Goal: Task Accomplishment & Management: Manage account settings

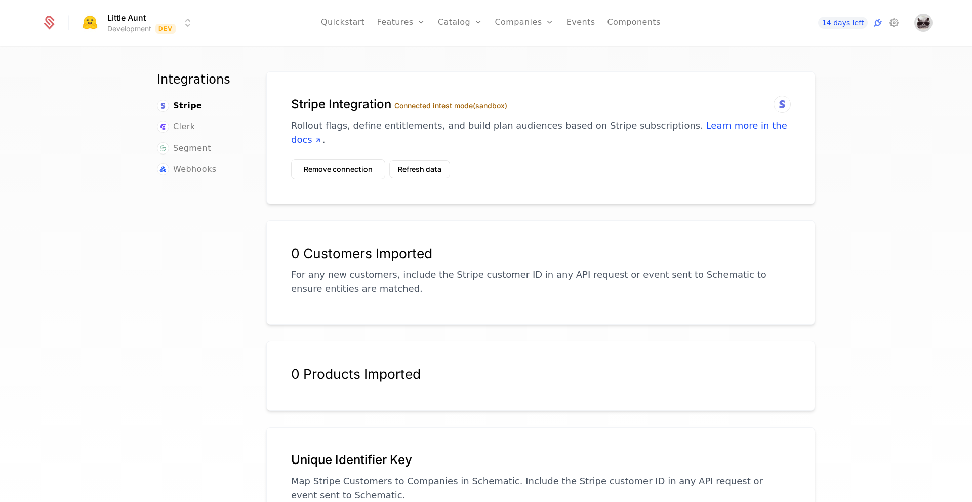
click at [927, 23] on img "Open user button" at bounding box center [923, 23] width 14 height 14
click at [807, 56] on span "badeyesightcat" at bounding box center [803, 55] width 55 height 9
click at [809, 76] on button "Manage account" at bounding box center [835, 80] width 191 height 25
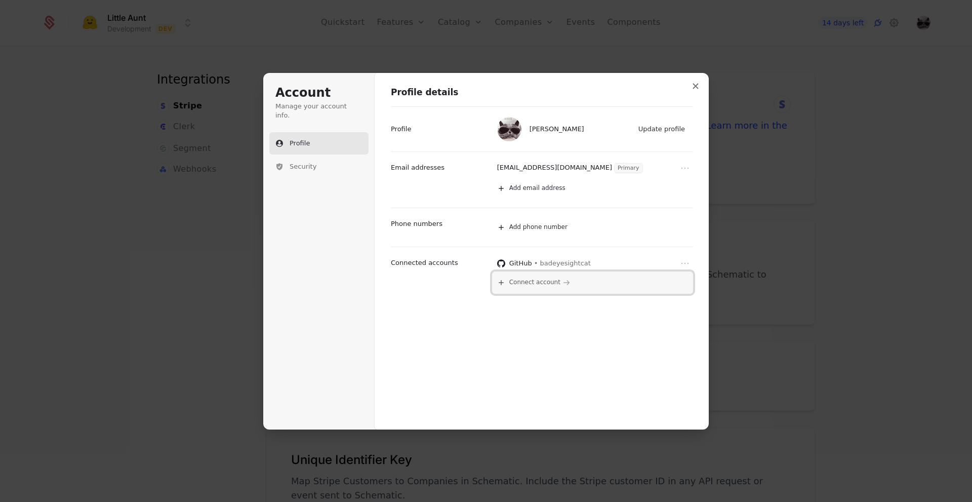
click at [537, 287] on span "Connect account" at bounding box center [534, 282] width 51 height 8
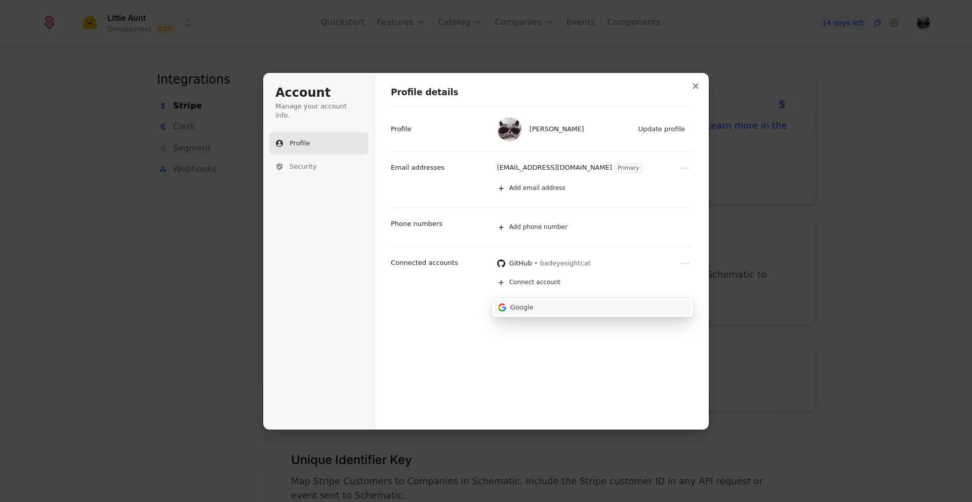
click at [536, 310] on button "Google" at bounding box center [592, 307] width 197 height 15
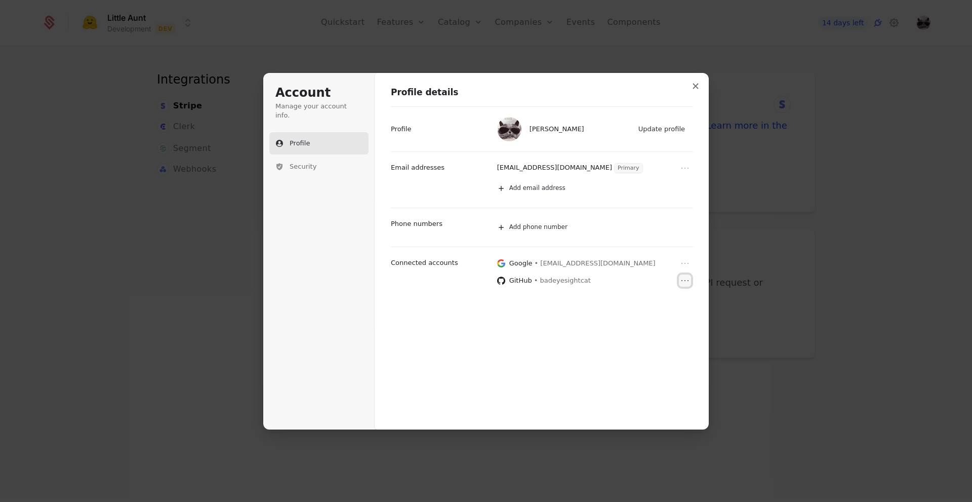
click at [686, 280] on icon "Open menu" at bounding box center [685, 280] width 10 height 10
click at [676, 299] on button "Remove" at bounding box center [673, 298] width 39 height 13
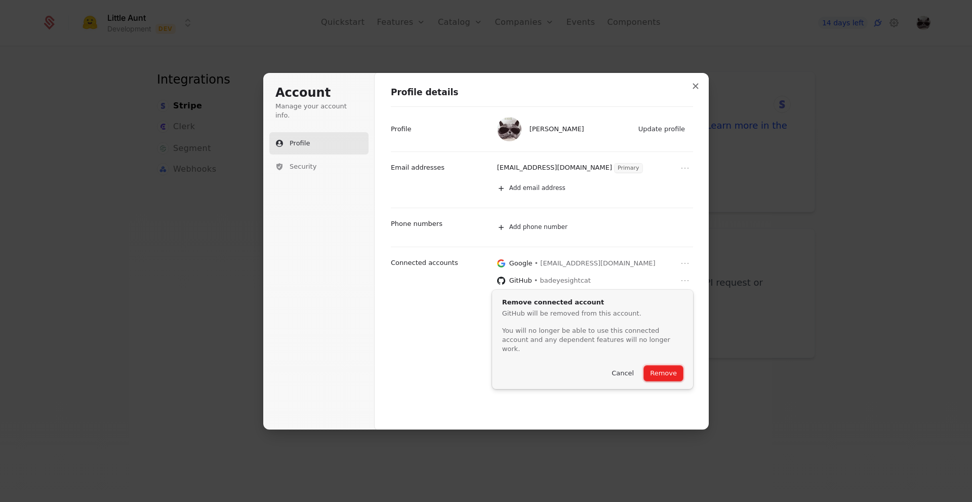
click at [668, 365] on button "Remove" at bounding box center [663, 372] width 39 height 15
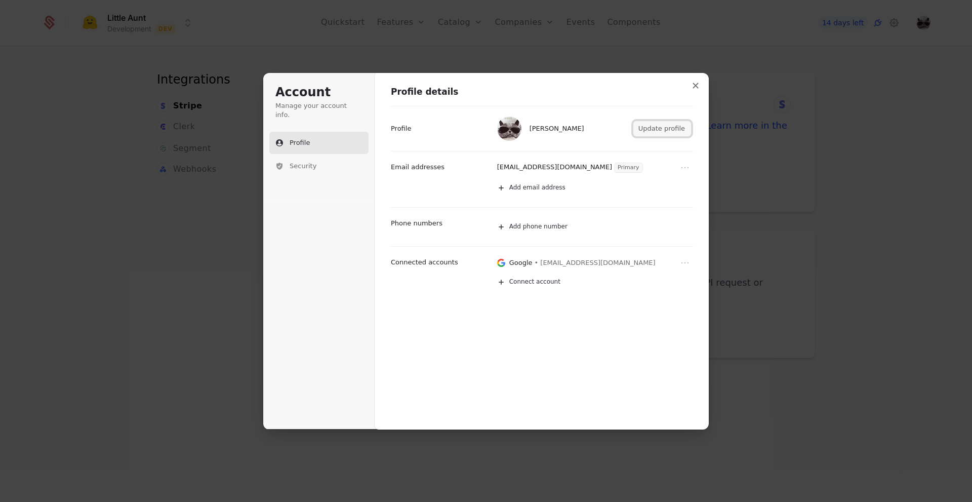
click at [655, 132] on button "Update profile" at bounding box center [662, 128] width 58 height 15
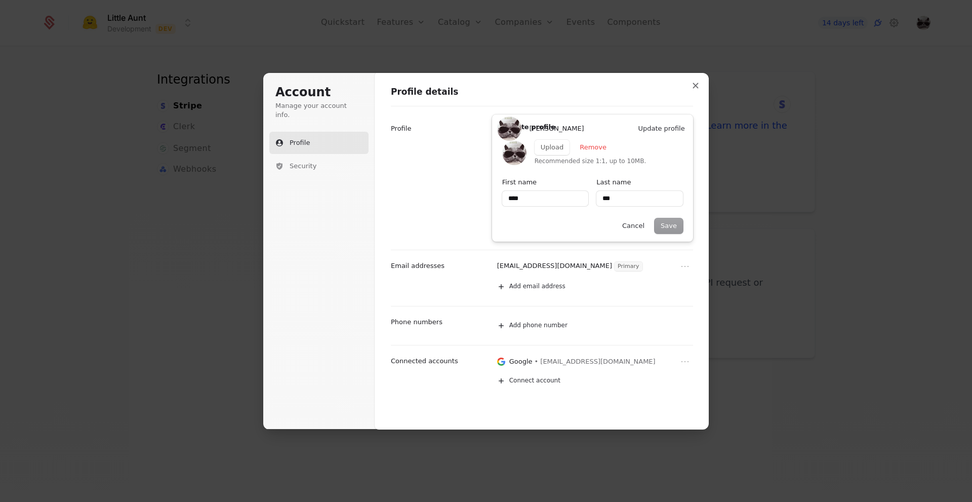
type input "****"
type input "***"
type input "****"
type input "***"
click at [595, 148] on button "Remove" at bounding box center [593, 147] width 39 height 15
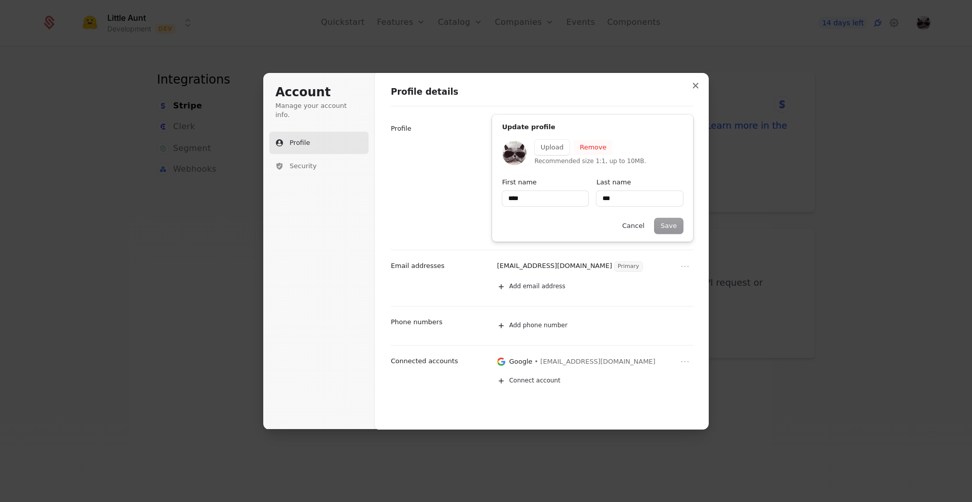
type input "****"
type input "***"
type input "****"
type input "***"
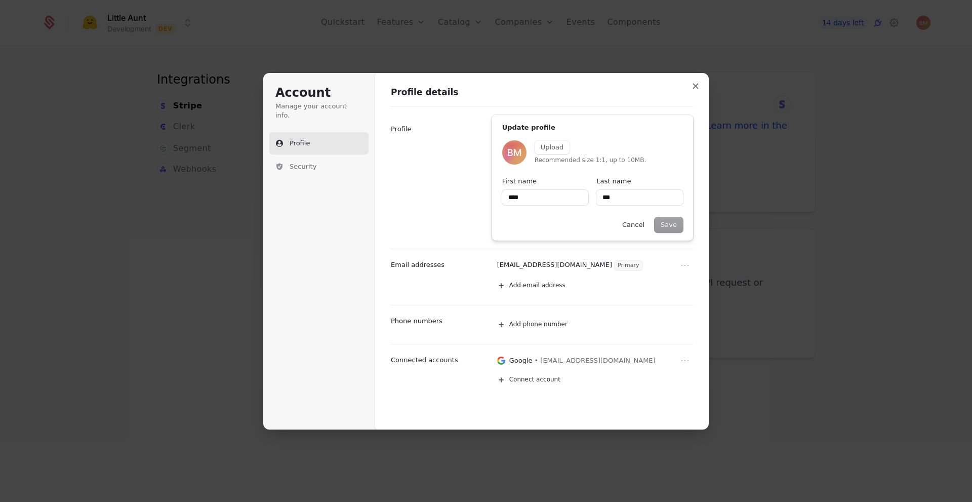
click at [664, 226] on div "Save Cancel" at bounding box center [592, 224] width 181 height 15
click at [672, 221] on div "Save Cancel" at bounding box center [592, 224] width 181 height 15
click at [645, 222] on button "Cancel" at bounding box center [633, 224] width 34 height 15
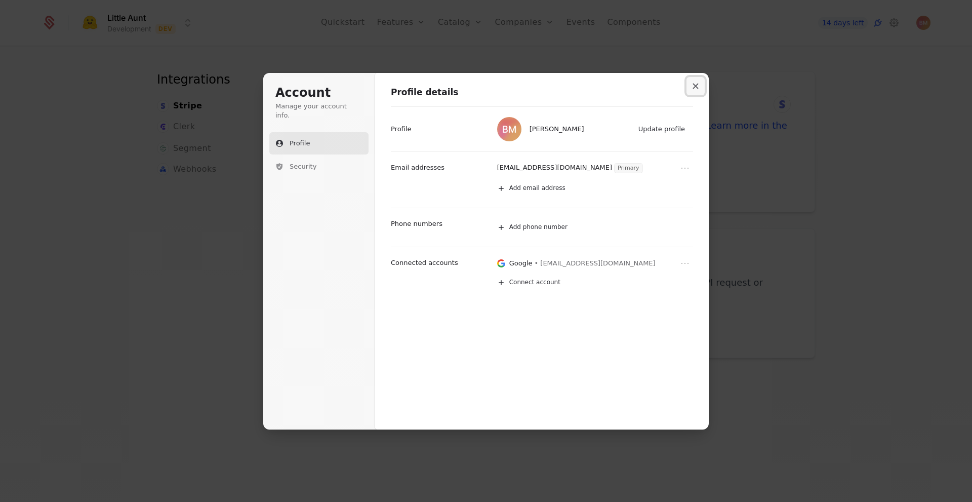
click at [698, 86] on icon "Close modal" at bounding box center [695, 86] width 6 height 6
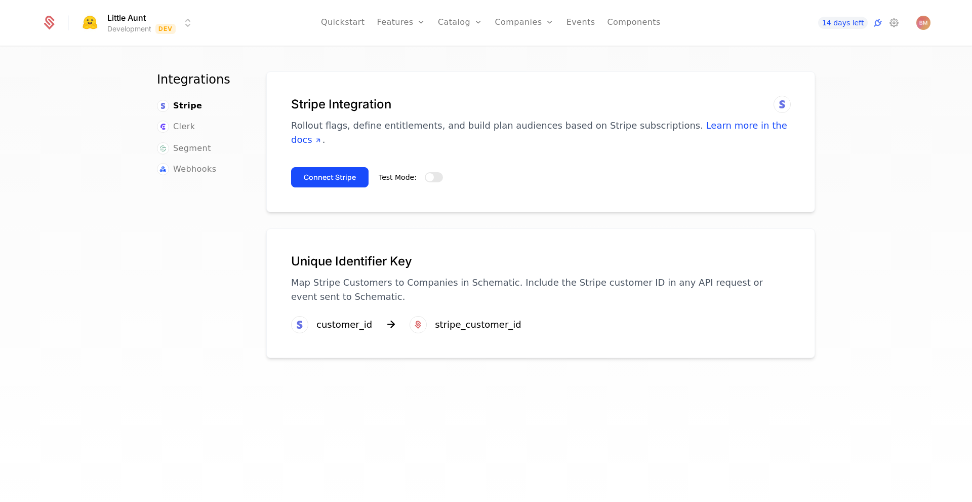
click at [513, 85] on div "Stripe Integration Rollout flags, define entitlements, and build plan audiences…" at bounding box center [540, 141] width 549 height 141
click at [426, 173] on span "button" at bounding box center [430, 177] width 8 height 8
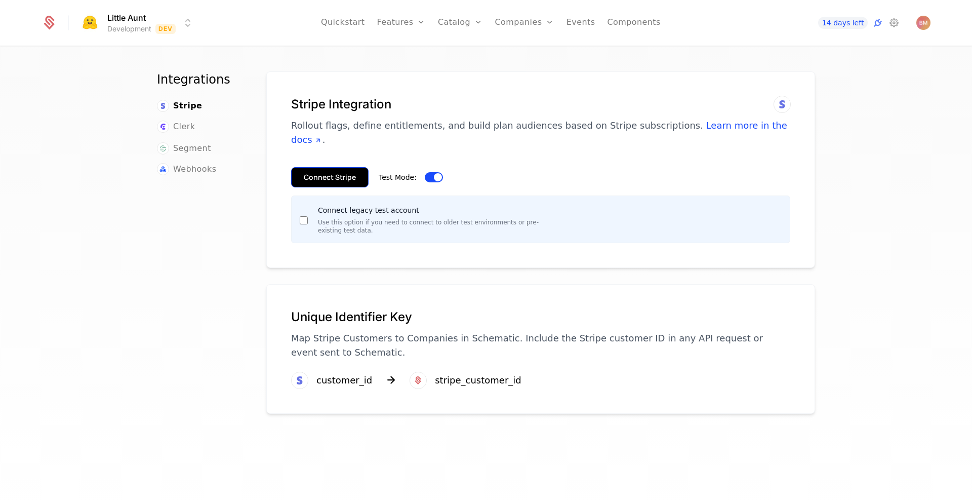
click at [326, 167] on button "Connect Stripe" at bounding box center [329, 177] width 77 height 20
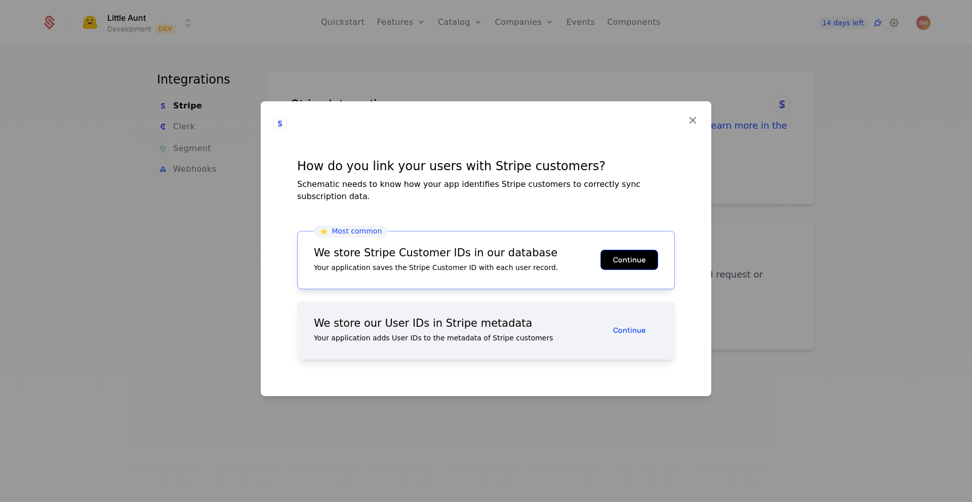
click at [617, 259] on button "Continue" at bounding box center [629, 260] width 58 height 20
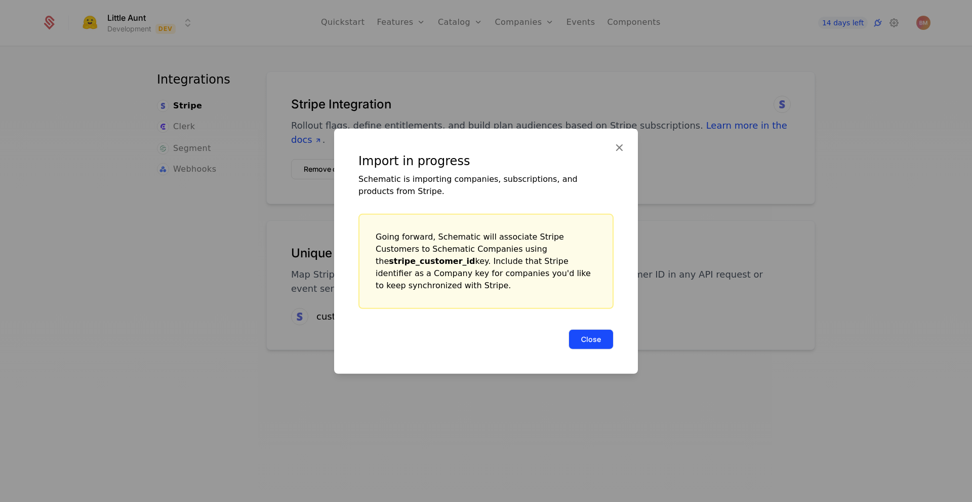
click at [594, 329] on button "Close" at bounding box center [590, 339] width 45 height 20
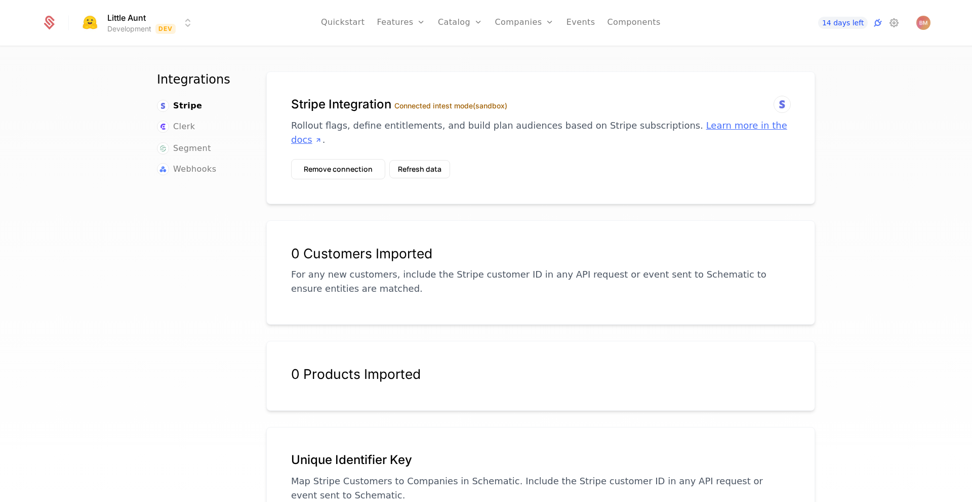
click at [745, 130] on link "Learn more in the docs" at bounding box center [539, 132] width 496 height 25
click at [877, 210] on div "Integrations Stripe Clerk Segment Webhooks Stripe Integration Connected in test…" at bounding box center [486, 277] width 972 height 461
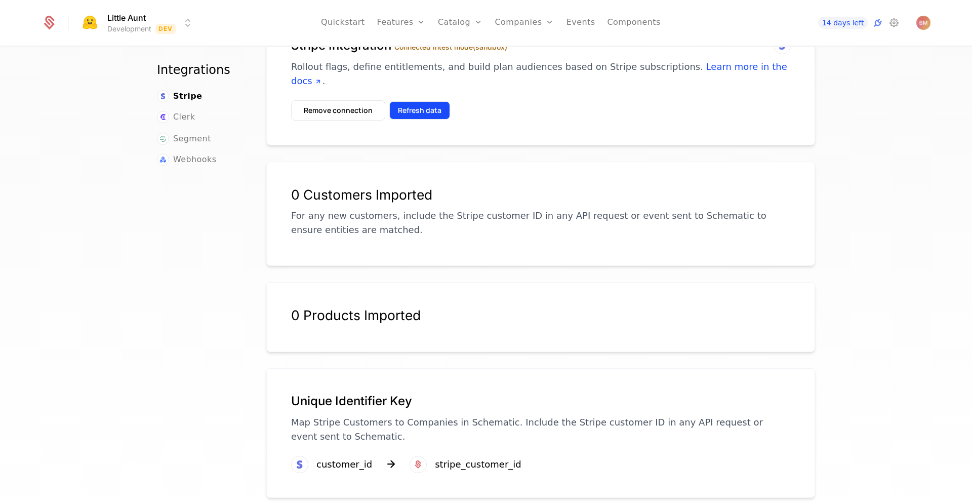
click at [428, 101] on button "Refresh data" at bounding box center [419, 110] width 61 height 18
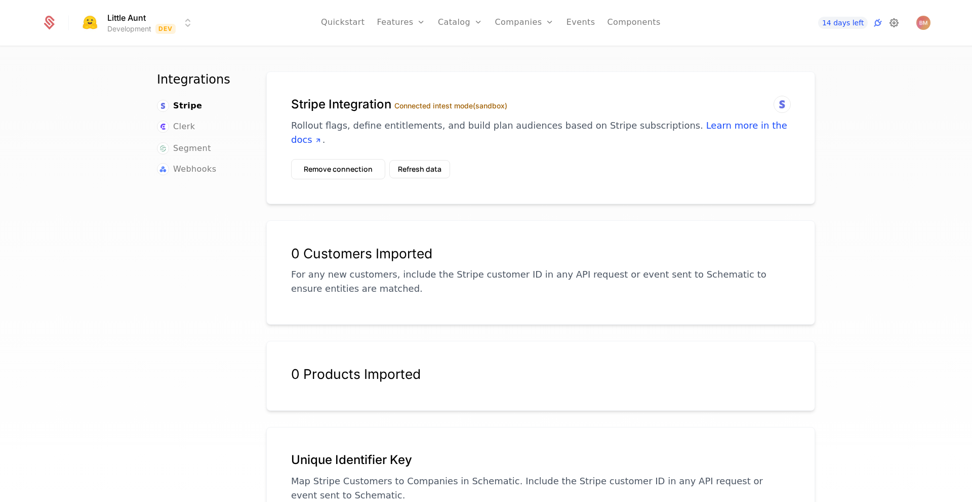
click at [893, 25] on icon at bounding box center [894, 23] width 12 height 12
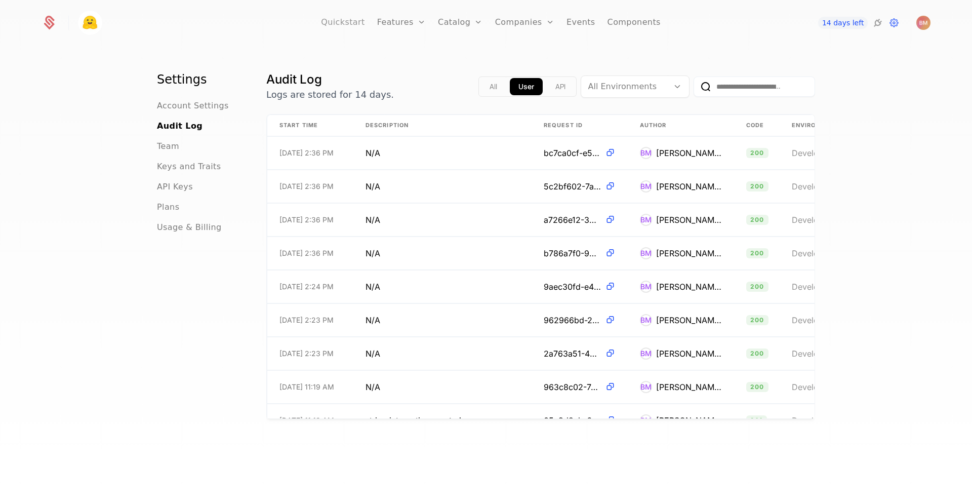
click at [361, 21] on link "Quickstart" at bounding box center [343, 23] width 44 height 46
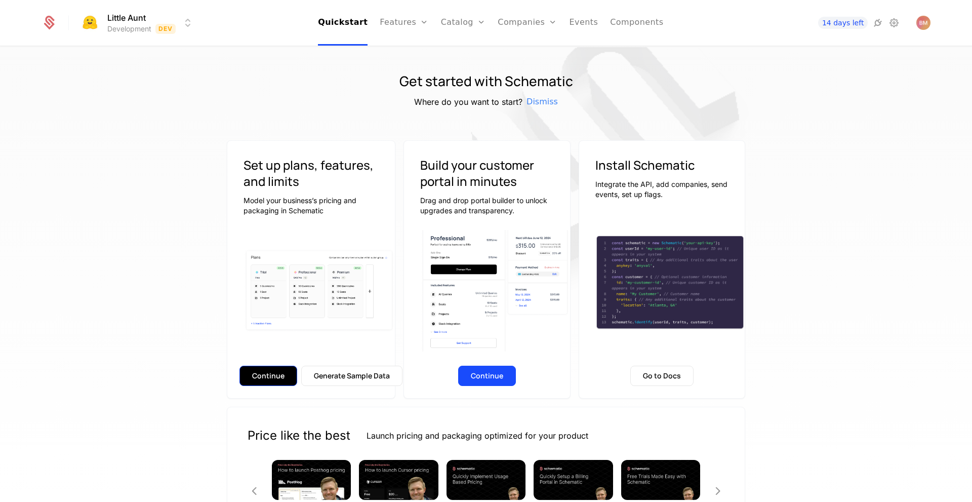
click at [270, 373] on button "Continue" at bounding box center [268, 375] width 58 height 20
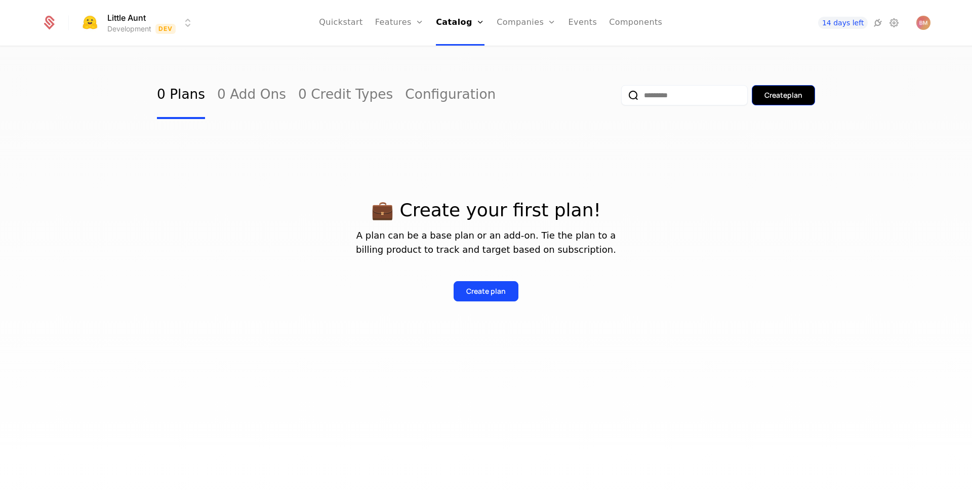
click at [764, 100] on div "Create plan" at bounding box center [783, 95] width 38 height 10
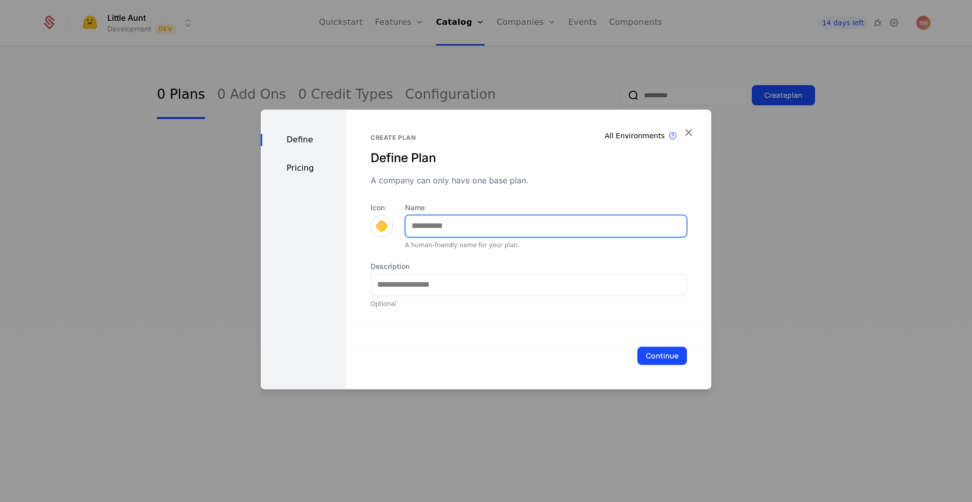
click at [576, 229] on input "Name" at bounding box center [545, 225] width 281 height 21
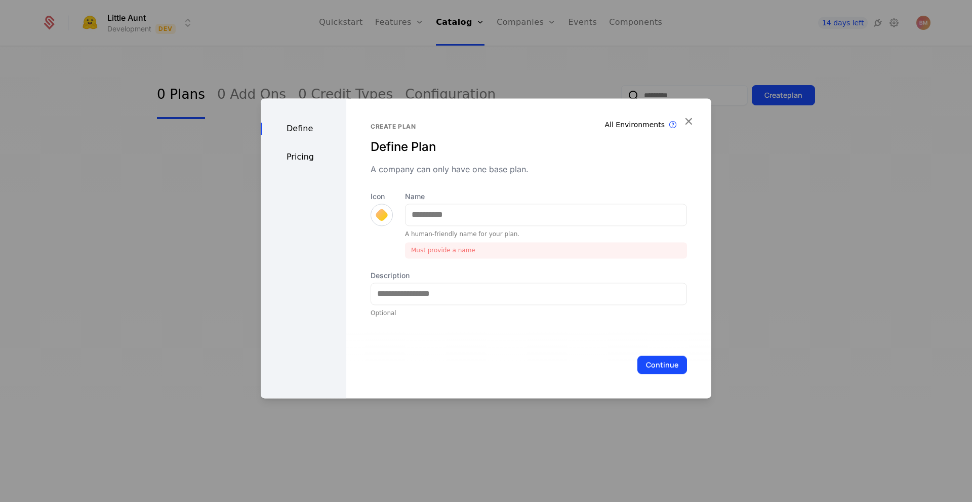
click at [590, 201] on div "All Environments Plan exist in all environments Create plan Define Plan A compa…" at bounding box center [529, 220] width 316 height 194
click at [691, 114] on icon "button" at bounding box center [688, 120] width 13 height 13
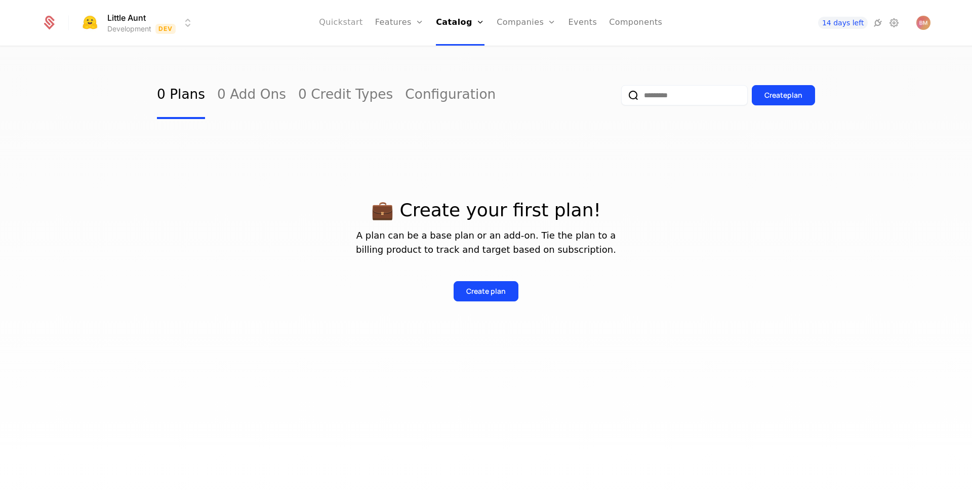
click at [363, 19] on link "Quickstart" at bounding box center [341, 23] width 44 height 46
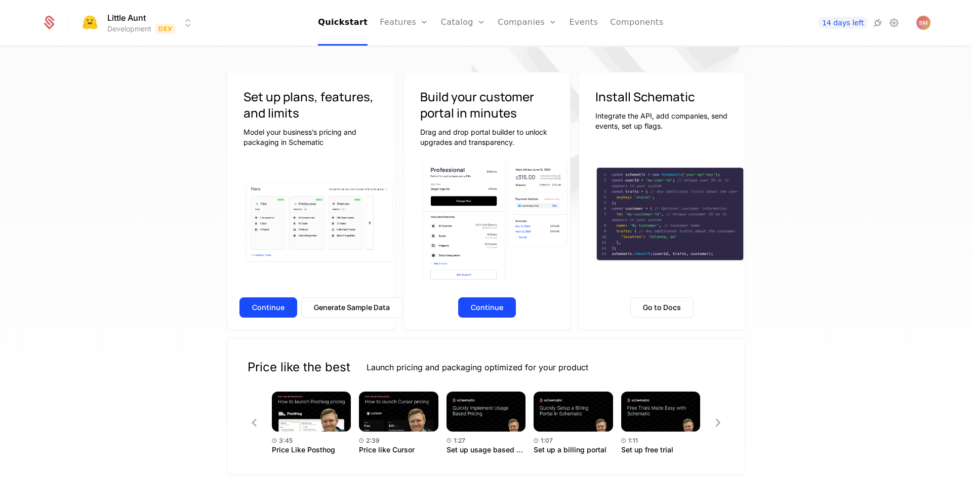
scroll to position [84, 0]
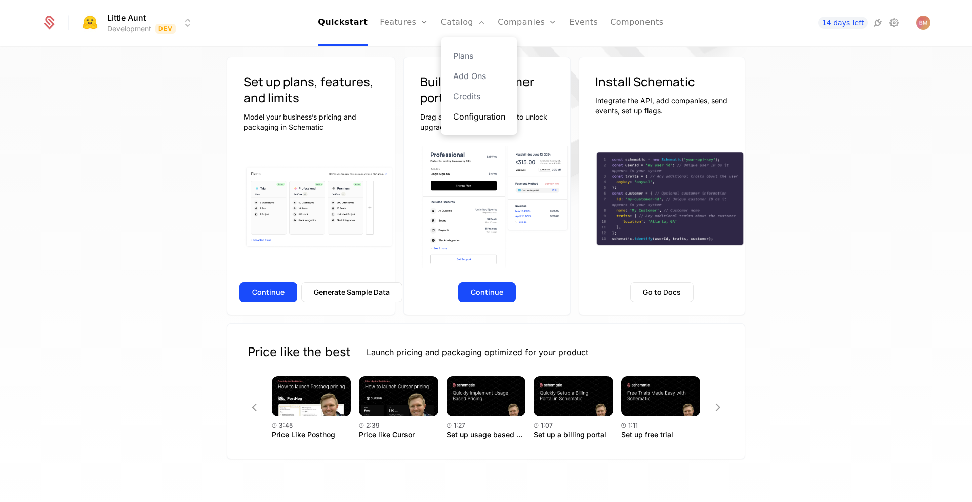
click at [473, 111] on link "Configuration" at bounding box center [479, 116] width 52 height 12
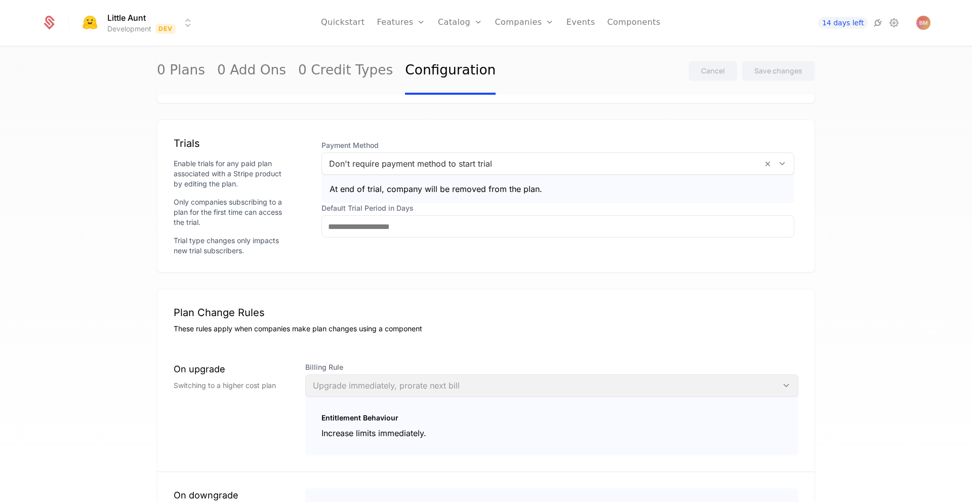
scroll to position [658, 0]
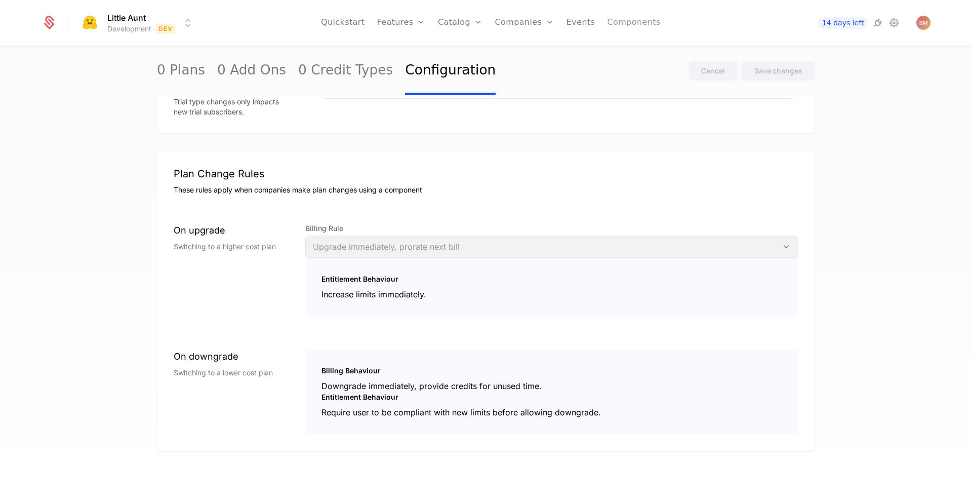
click at [621, 26] on link "Components" at bounding box center [633, 23] width 53 height 46
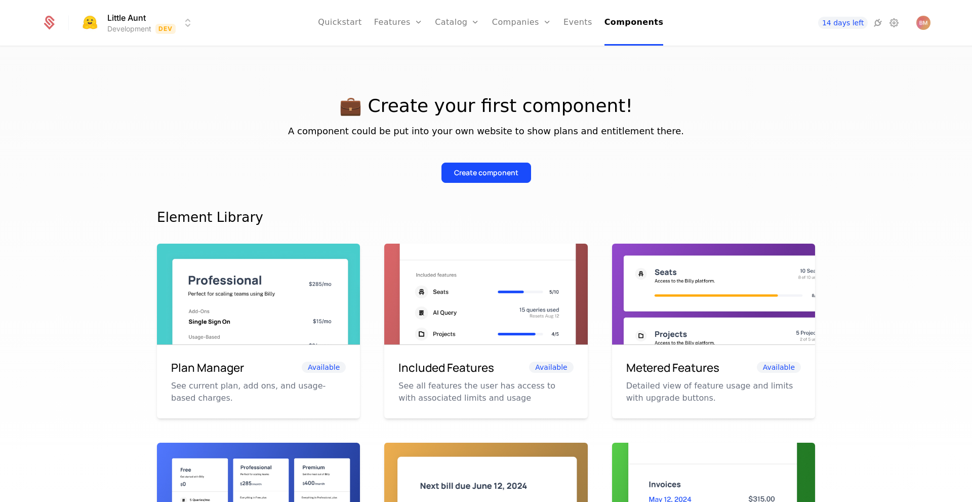
scroll to position [17, 0]
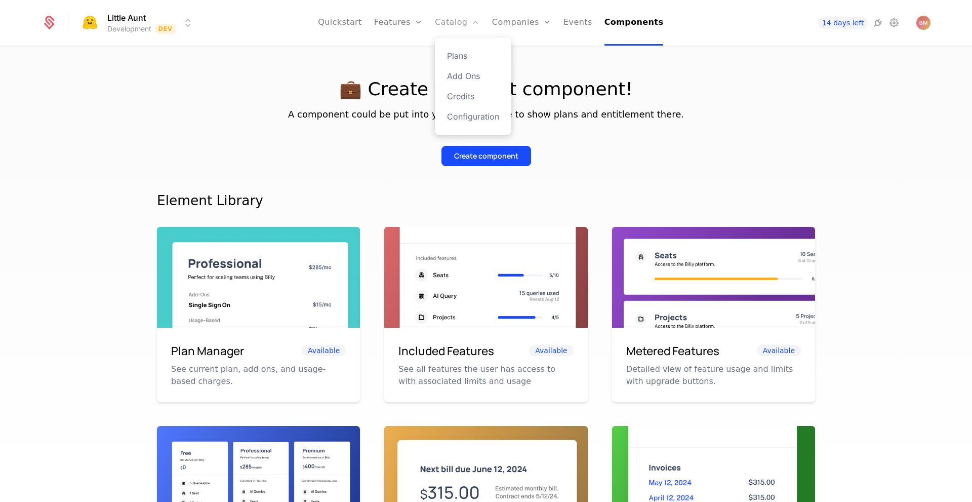
click at [450, 26] on link "Catalog" at bounding box center [457, 23] width 45 height 46
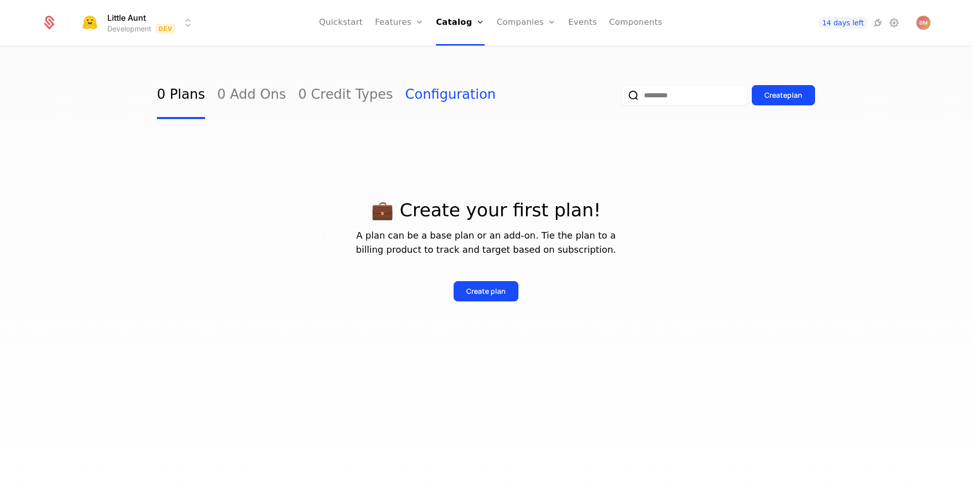
click at [424, 102] on link "Configuration" at bounding box center [450, 95] width 91 height 48
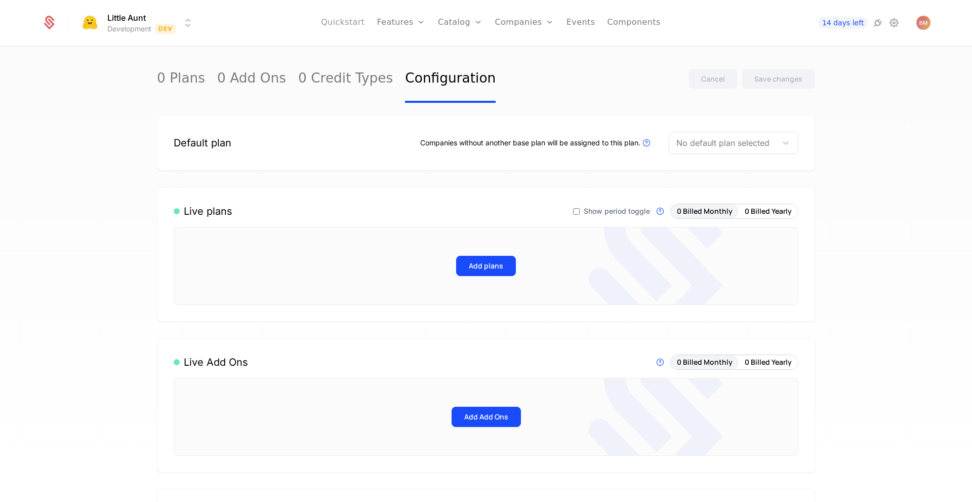
click at [365, 26] on link "Quickstart" at bounding box center [343, 23] width 44 height 46
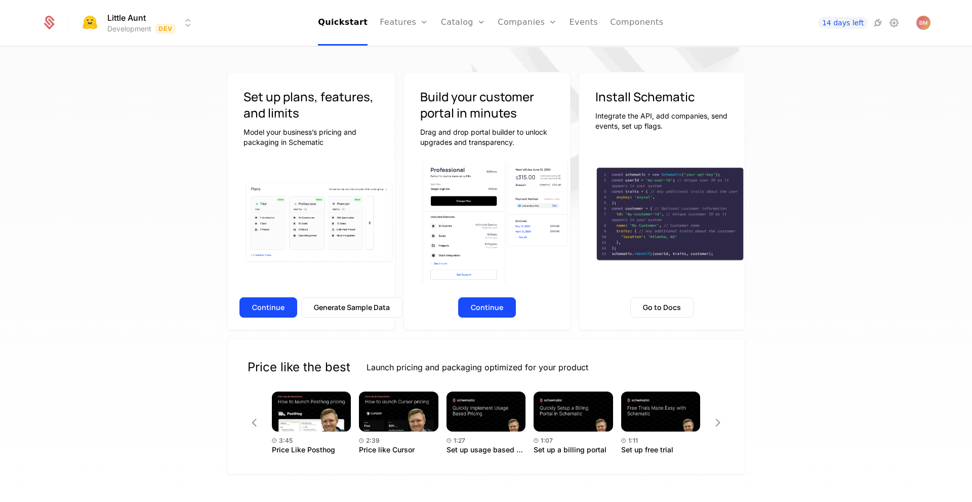
scroll to position [69, 0]
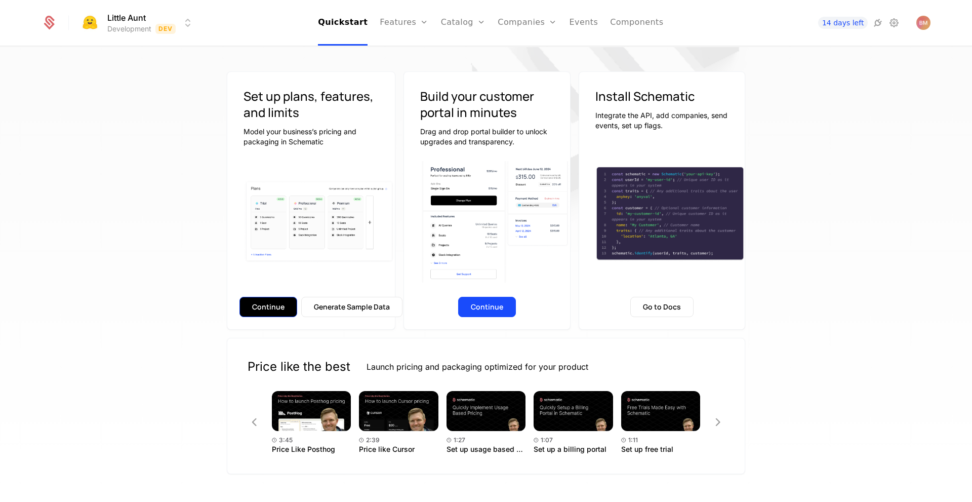
click at [287, 310] on button "Continue" at bounding box center [268, 307] width 58 height 20
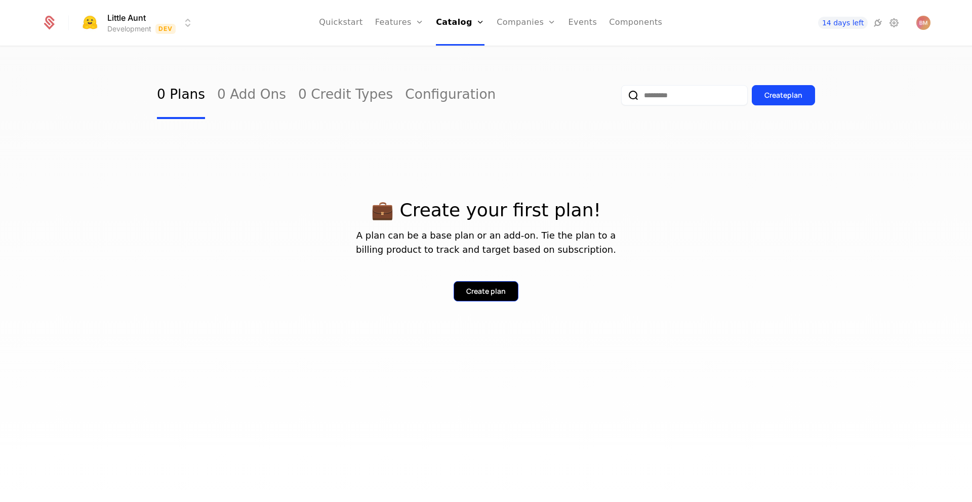
click at [473, 290] on div "Create plan" at bounding box center [485, 291] width 39 height 10
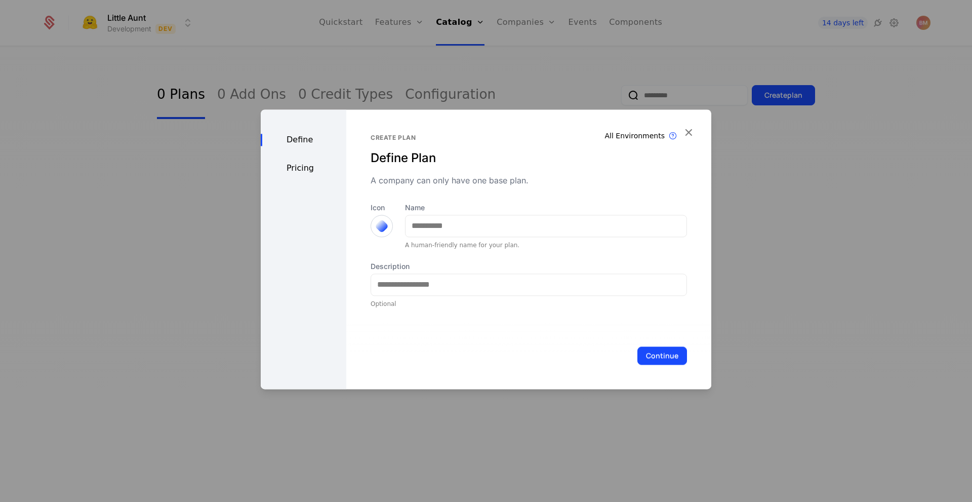
click at [300, 171] on div "Pricing" at bounding box center [304, 168] width 86 height 12
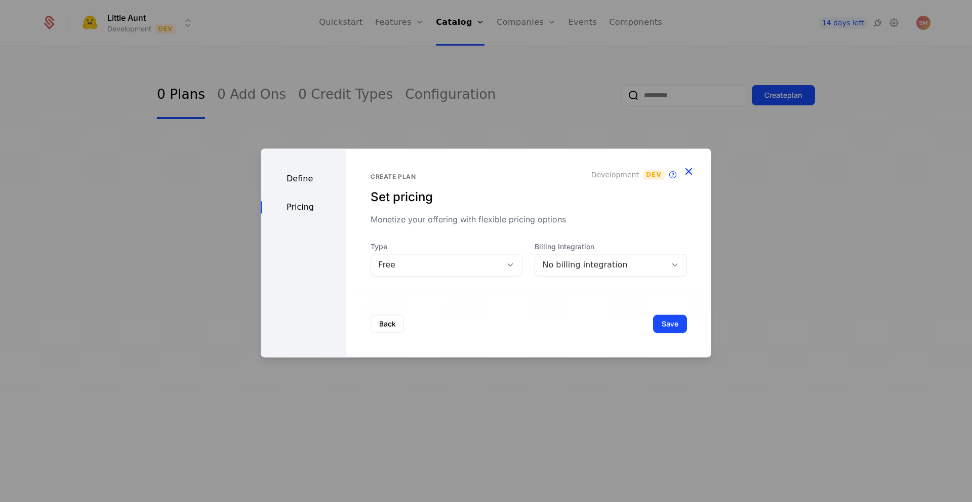
click at [687, 173] on icon "button" at bounding box center [688, 171] width 13 height 13
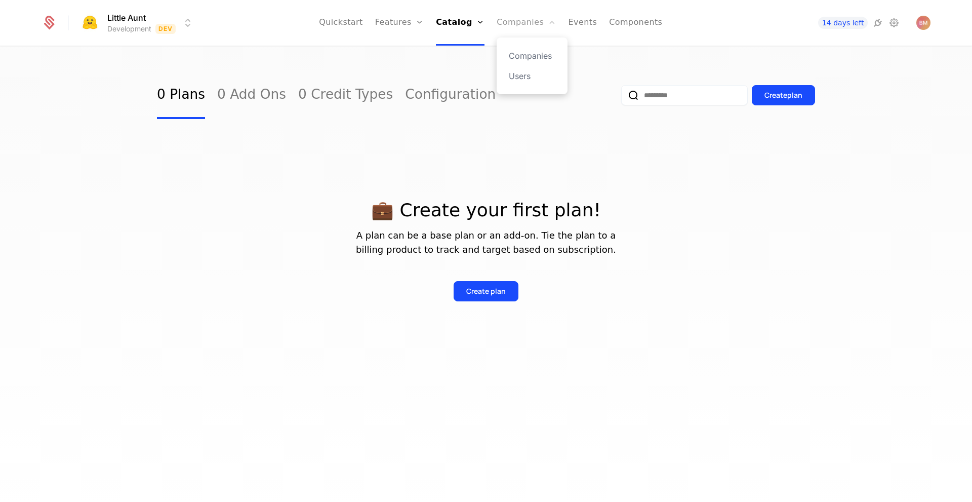
click at [516, 20] on link "Companies" at bounding box center [526, 23] width 59 height 46
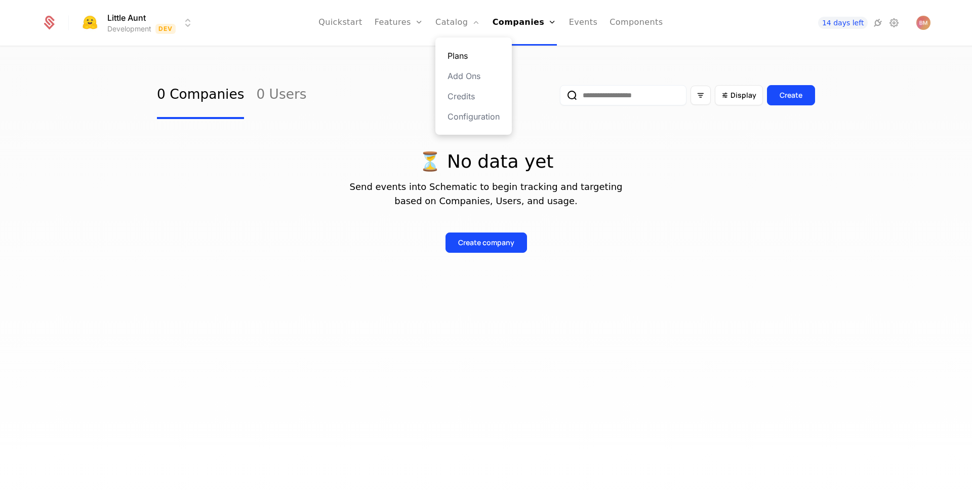
click at [454, 52] on link "Plans" at bounding box center [473, 56] width 52 height 12
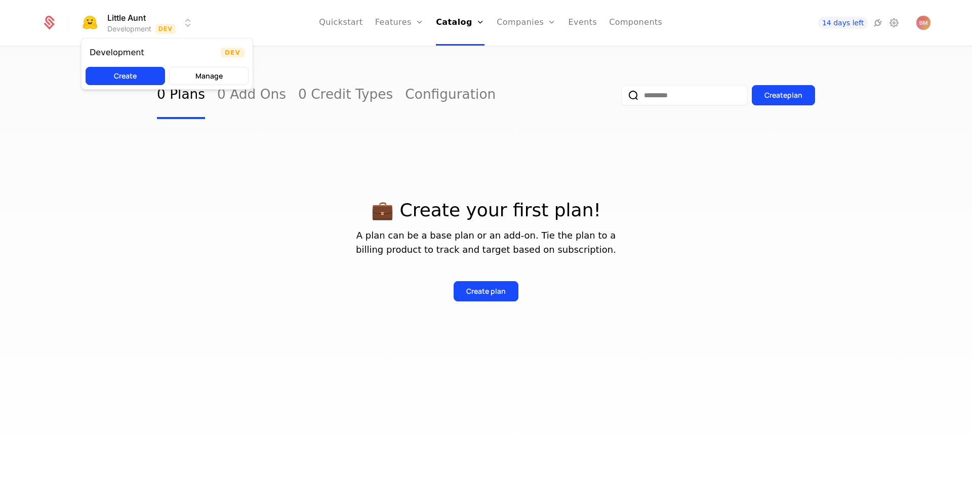
click at [193, 23] on html "Little Aunt Development Dev Quickstart Features Features Flags Catalog Plans Ad…" at bounding box center [486, 251] width 972 height 502
click at [198, 76] on button "Manage" at bounding box center [208, 76] width 79 height 18
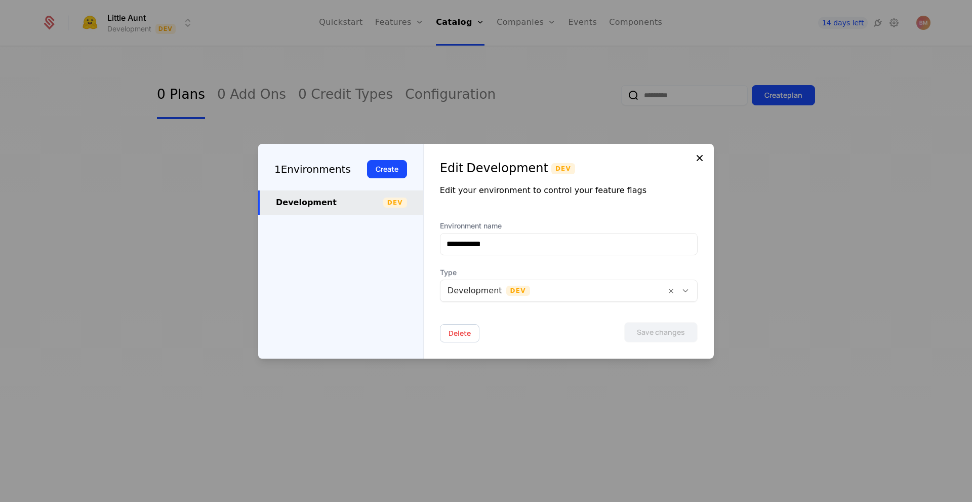
click at [701, 161] on icon at bounding box center [700, 158] width 12 height 12
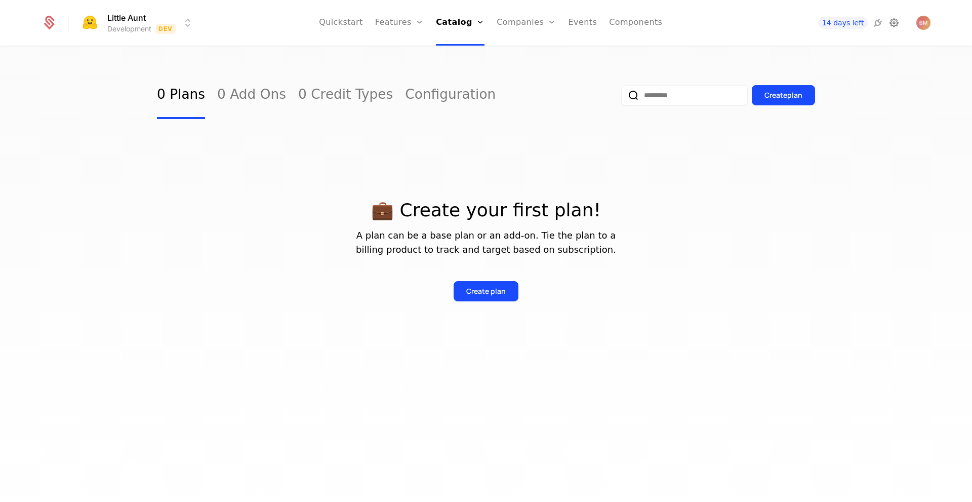
click at [895, 21] on icon at bounding box center [894, 23] width 12 height 12
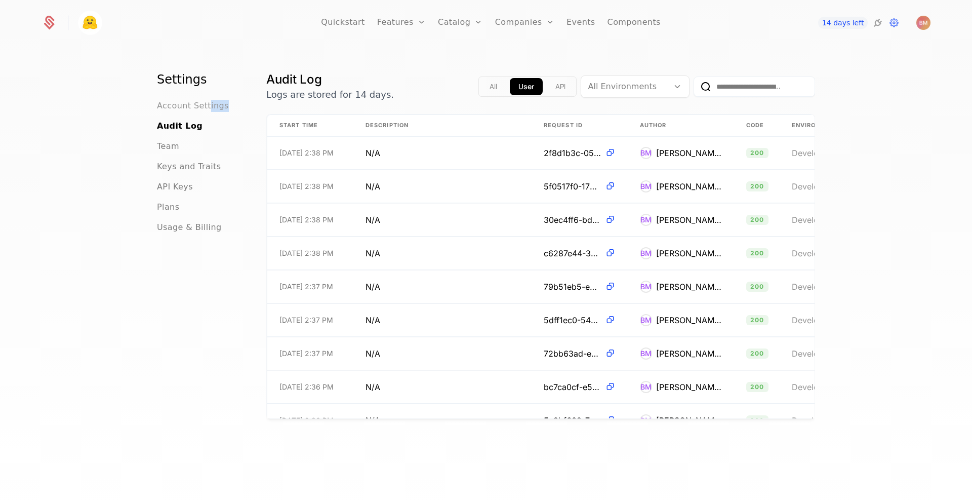
drag, startPoint x: 203, startPoint y: 112, endPoint x: 202, endPoint y: 101, distance: 11.7
click at [202, 101] on ul "Account Settings Audit Log Team Keys and Traits API Keys Plans Usage & Billing" at bounding box center [199, 167] width 85 height 134
click at [202, 101] on span "Account Settings" at bounding box center [193, 106] width 72 height 12
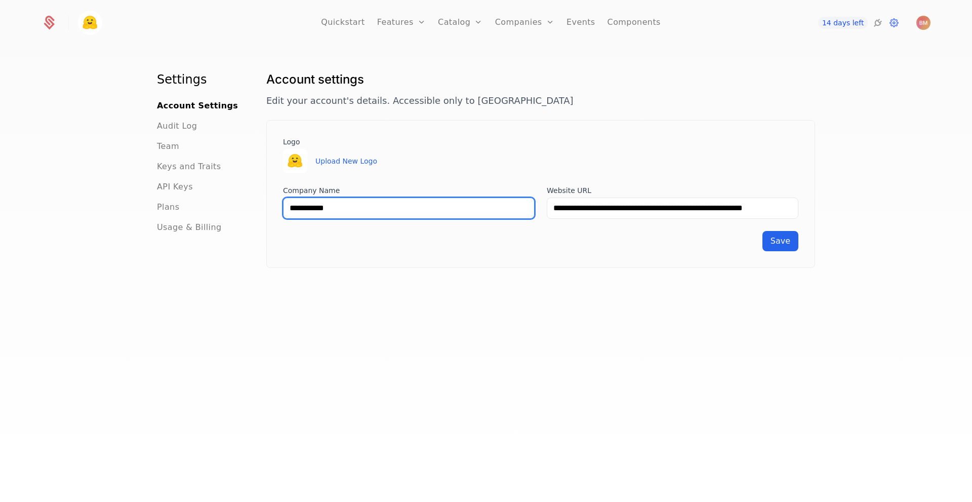
click at [492, 214] on input "**********" at bounding box center [409, 207] width 252 height 21
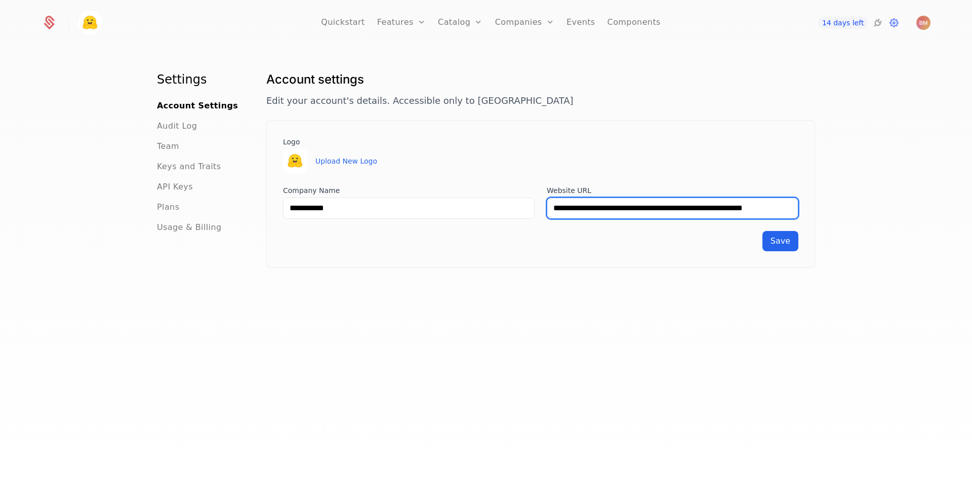
drag, startPoint x: 548, startPoint y: 216, endPoint x: 831, endPoint y: 186, distance: 284.0
click at [831, 186] on div "**********" at bounding box center [486, 277] width 972 height 461
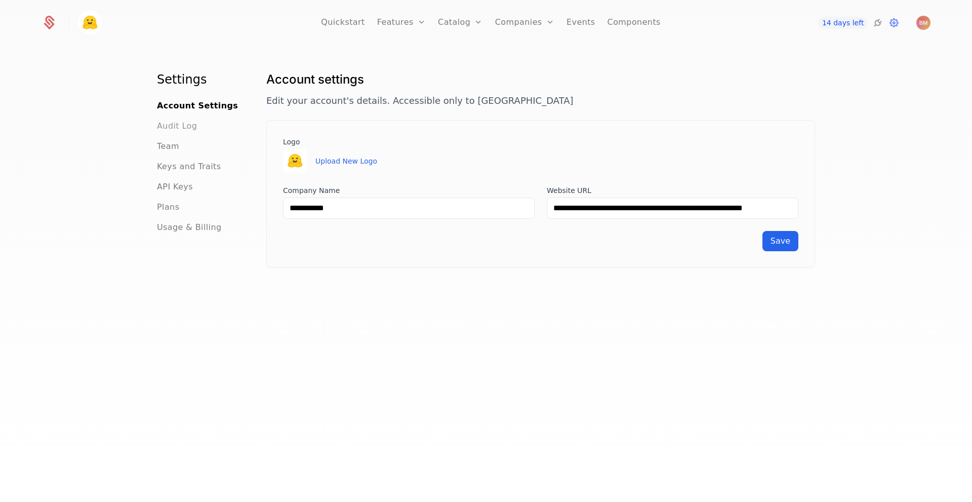
click at [161, 129] on span "Audit Log" at bounding box center [177, 126] width 40 height 12
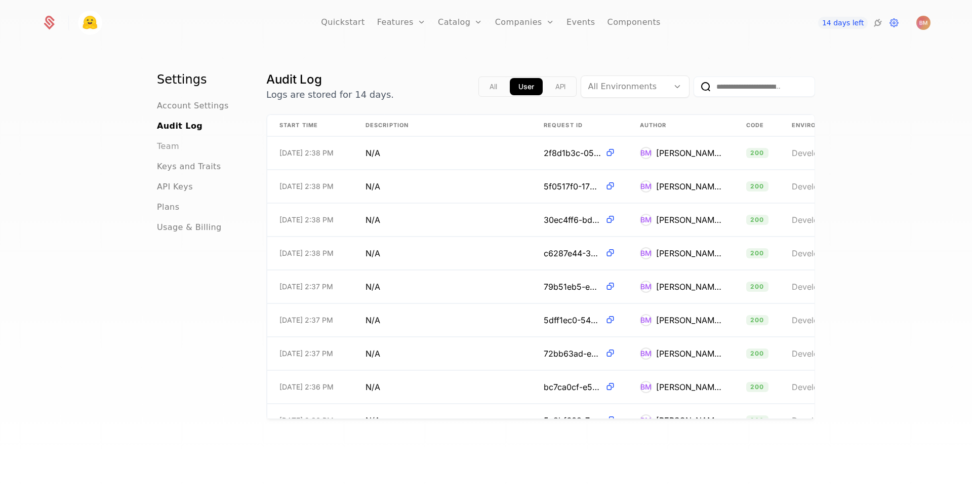
click at [168, 148] on span "Team" at bounding box center [168, 146] width 22 height 12
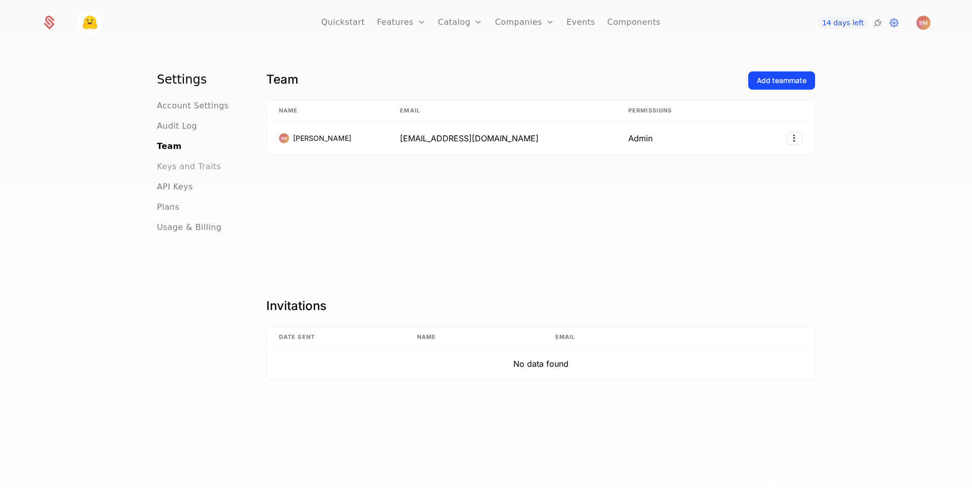
click at [173, 161] on span "Keys and Traits" at bounding box center [189, 166] width 64 height 12
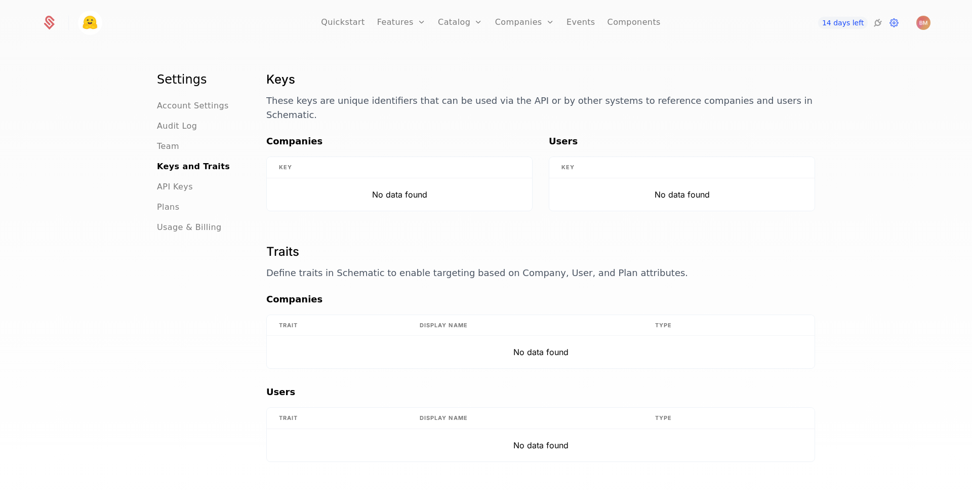
scroll to position [24, 0]
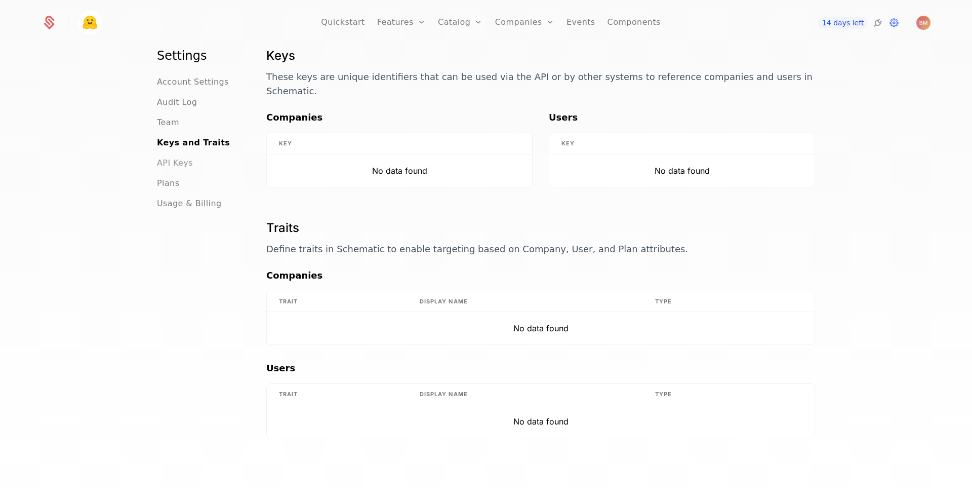
click at [176, 160] on span "API Keys" at bounding box center [175, 163] width 36 height 12
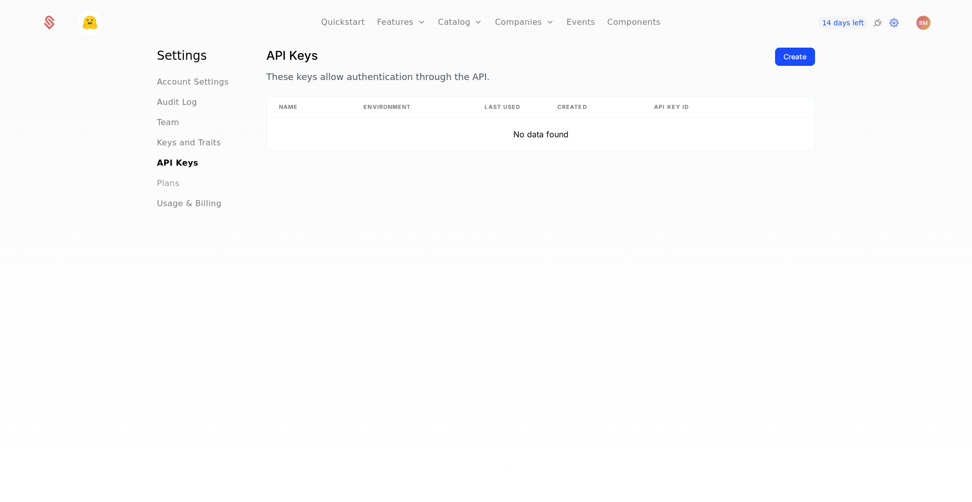
click at [168, 183] on span "Plans" at bounding box center [168, 183] width 22 height 12
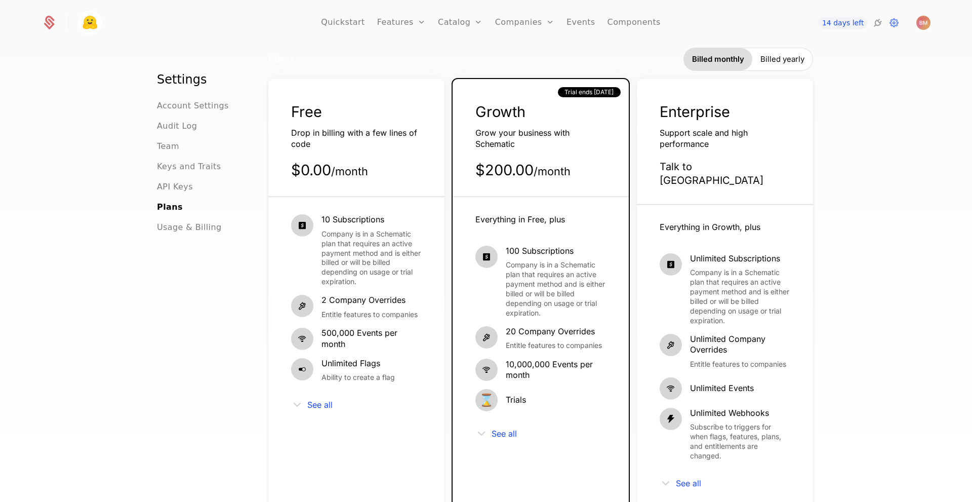
click at [358, 109] on div "Free" at bounding box center [356, 112] width 131 height 20
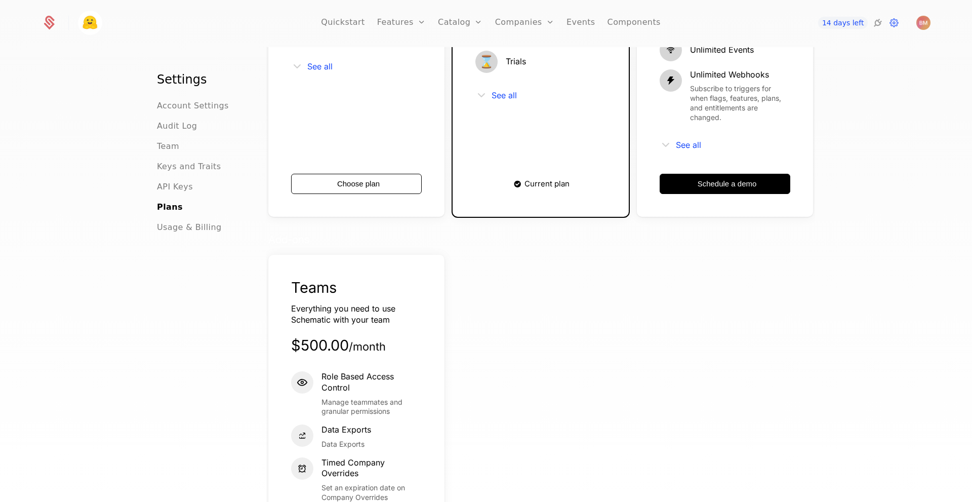
scroll to position [363, 0]
click at [379, 176] on button "Choose plan" at bounding box center [356, 183] width 131 height 20
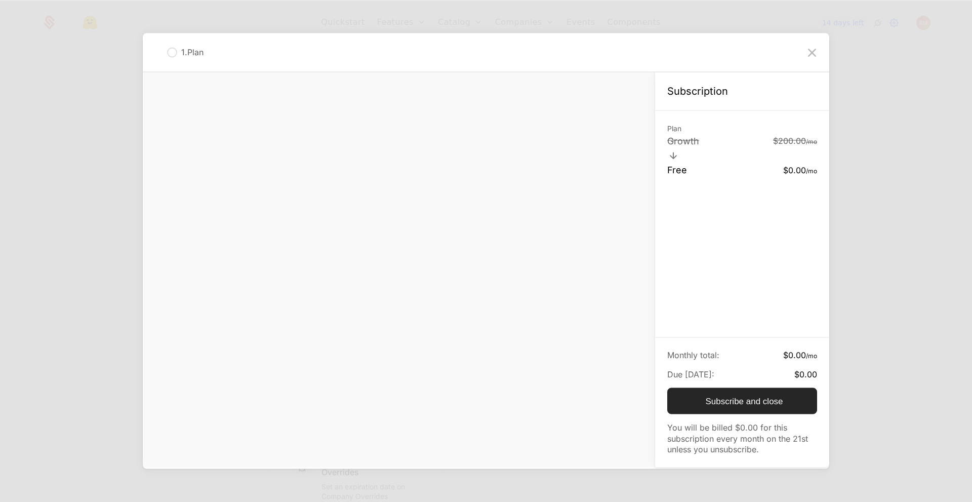
click at [737, 390] on button "Subscribe and close" at bounding box center [742, 401] width 150 height 26
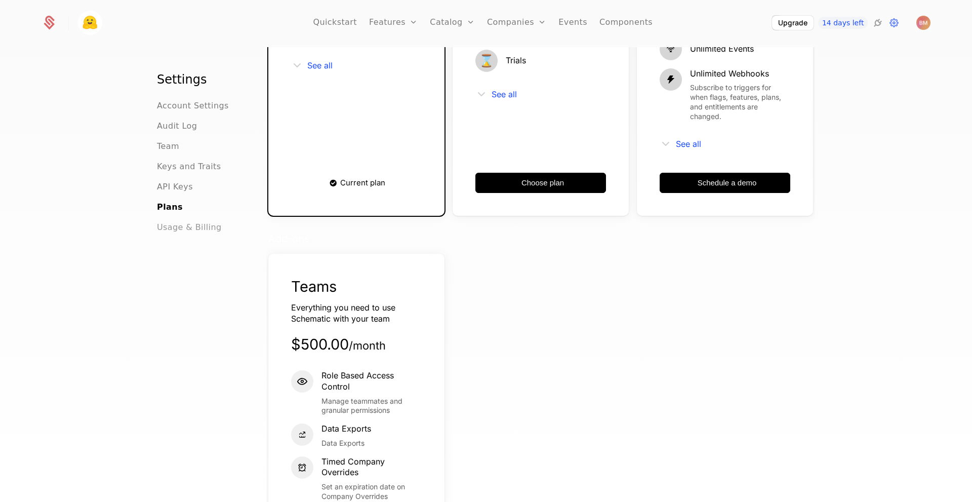
click at [193, 231] on span "Usage & Billing" at bounding box center [189, 227] width 65 height 12
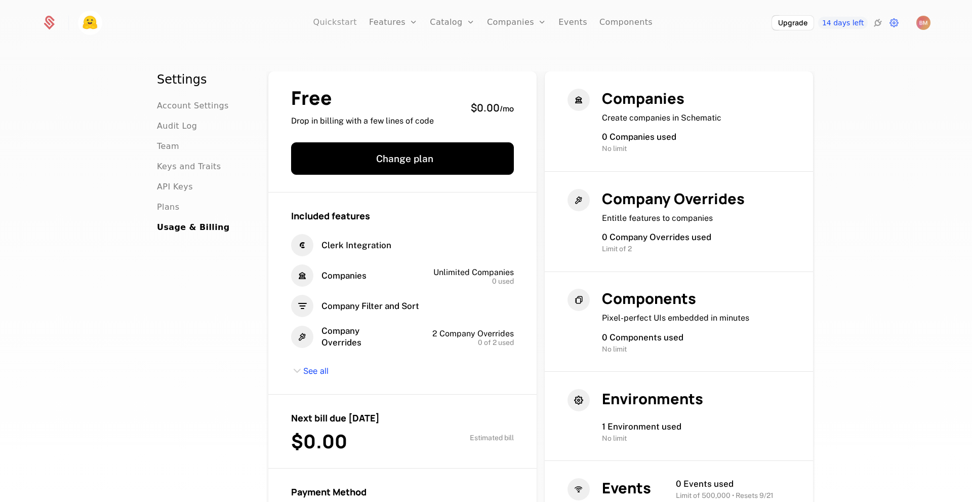
click at [344, 24] on link "Quickstart" at bounding box center [335, 23] width 44 height 46
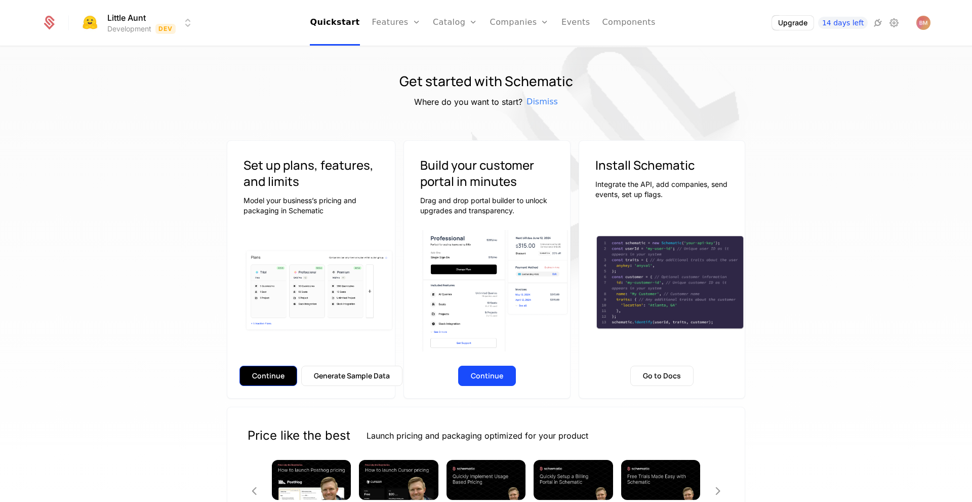
click at [274, 373] on button "Continue" at bounding box center [268, 375] width 58 height 20
click at [497, 381] on button "Continue" at bounding box center [487, 375] width 58 height 20
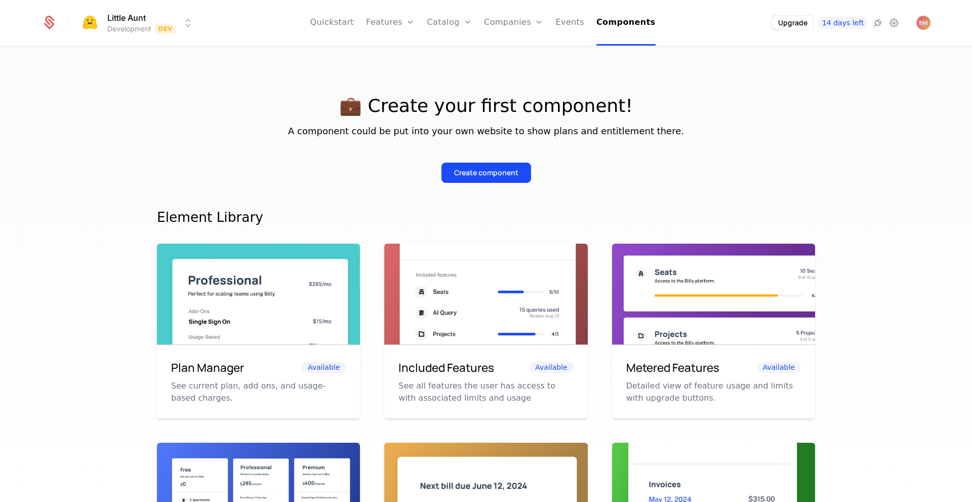
click at [52, 24] on icon at bounding box center [49, 24] width 11 height 11
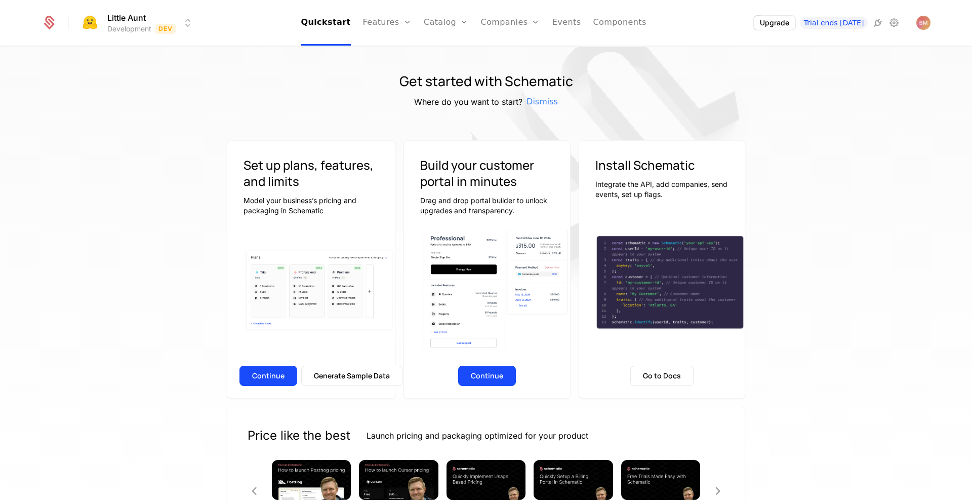
click at [374, 116] on img at bounding box center [607, 147] width 506 height 506
click at [899, 22] on icon at bounding box center [894, 23] width 12 height 12
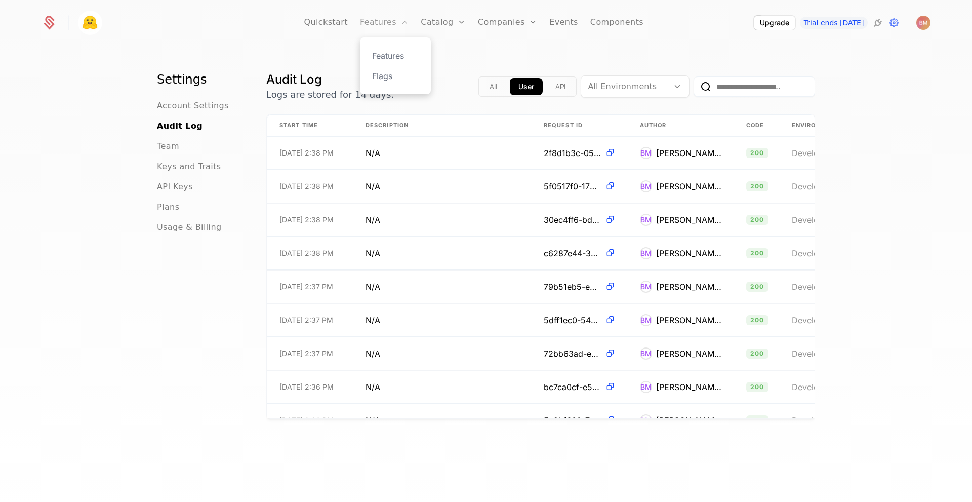
click at [377, 21] on link "Features" at bounding box center [384, 23] width 49 height 46
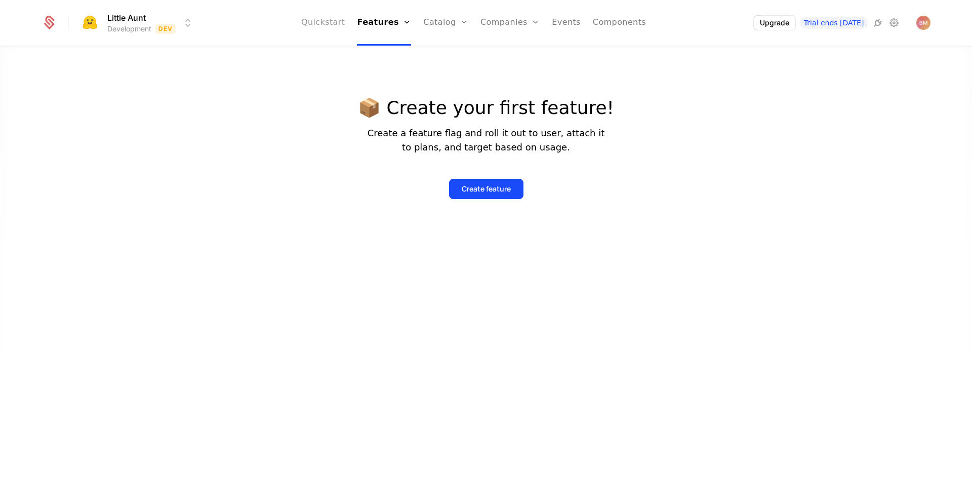
click at [323, 23] on link "Quickstart" at bounding box center [323, 23] width 44 height 46
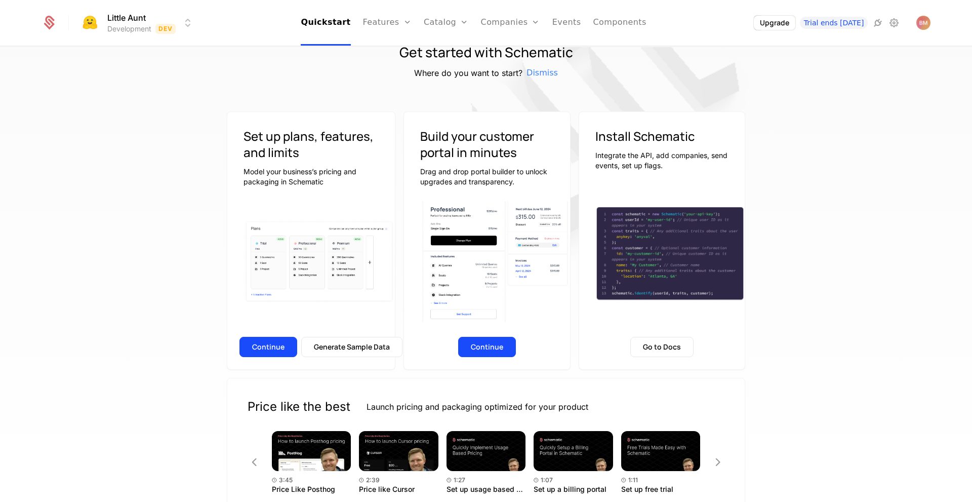
scroll to position [84, 0]
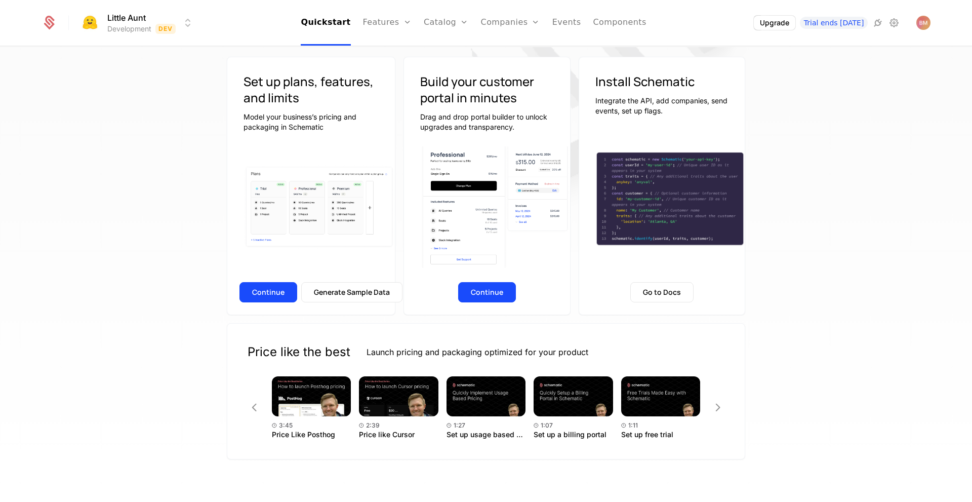
click at [53, 17] on icon at bounding box center [49, 23] width 14 height 14
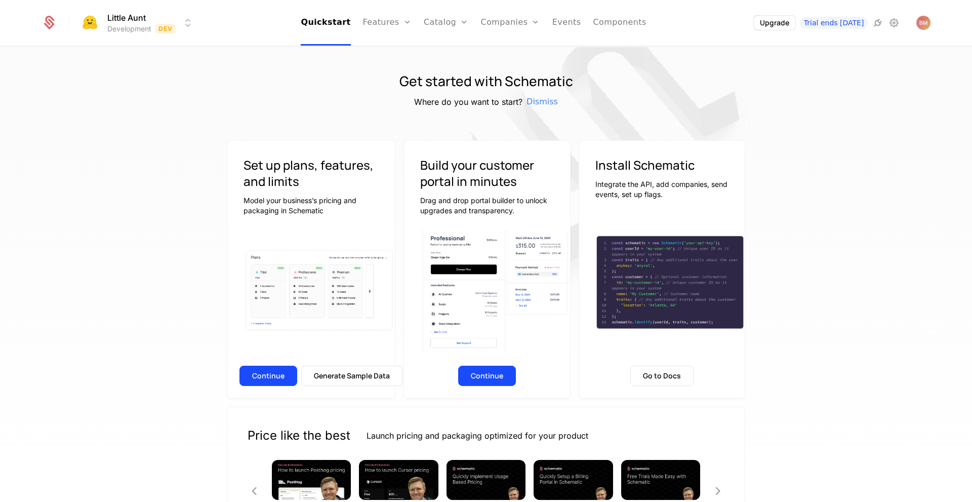
scroll to position [84, 0]
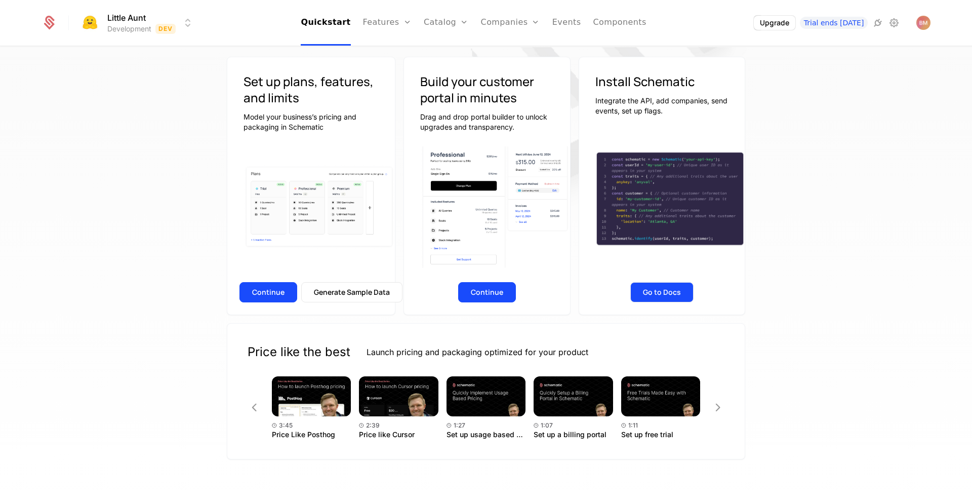
click at [673, 291] on button "Go to Docs" at bounding box center [661, 292] width 63 height 20
click at [135, 24] on html "Little Aunt Development Dev Quickstart Features Features Flags Catalog Plans Ad…" at bounding box center [486, 251] width 972 height 502
click at [150, 74] on button "Create" at bounding box center [125, 76] width 79 height 18
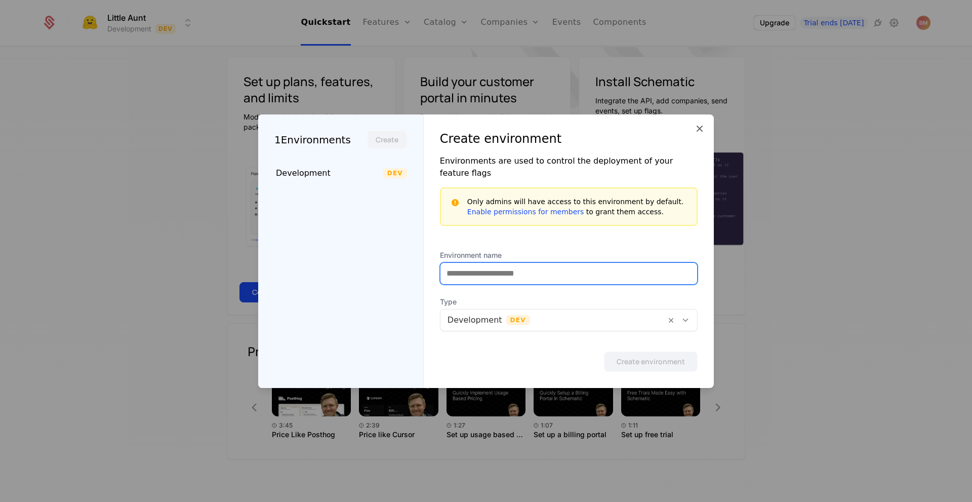
click at [465, 263] on input "Environment name" at bounding box center [568, 273] width 257 height 21
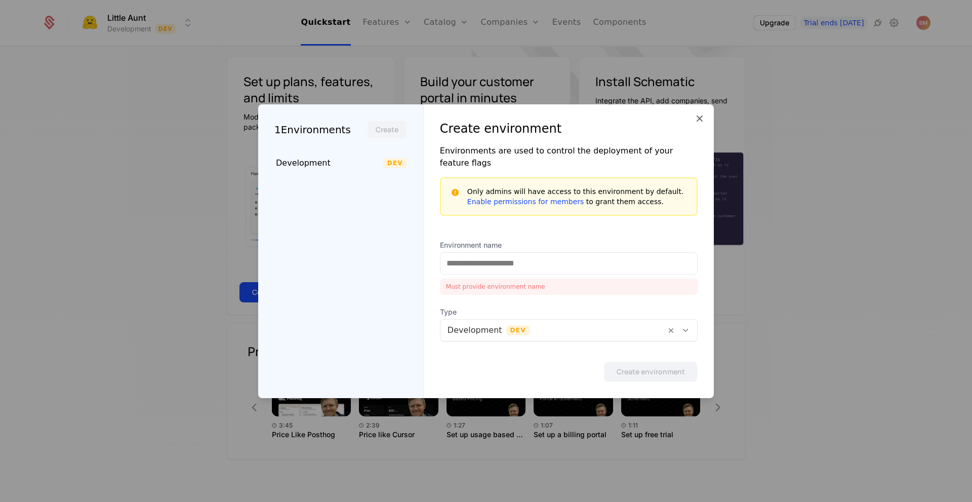
click at [590, 237] on div "Create environment Environments are used to control the deployment of your feat…" at bounding box center [569, 251] width 290 height 294
click at [696, 125] on icon at bounding box center [700, 118] width 12 height 12
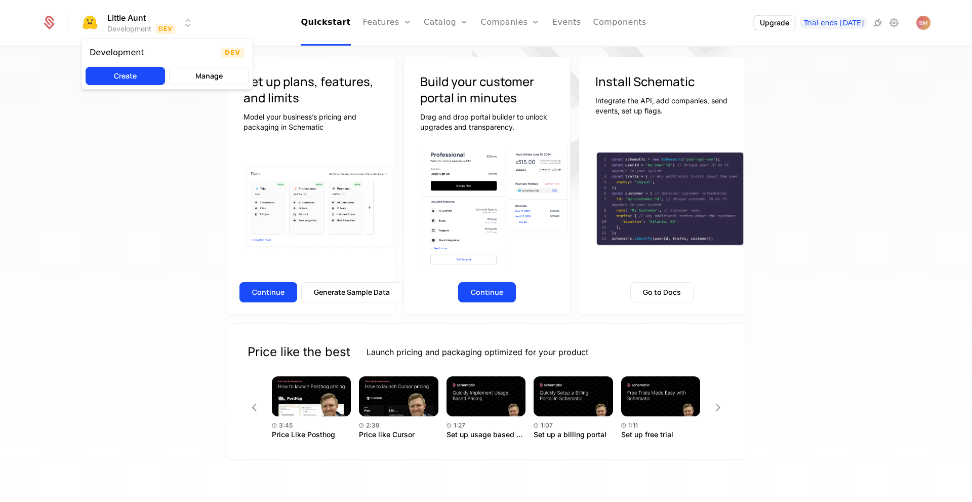
click at [187, 15] on html "Little Aunt Development Dev Quickstart Features Features Flags Catalog Plans Ad…" at bounding box center [486, 251] width 972 height 502
click at [208, 71] on button "Manage" at bounding box center [208, 76] width 79 height 18
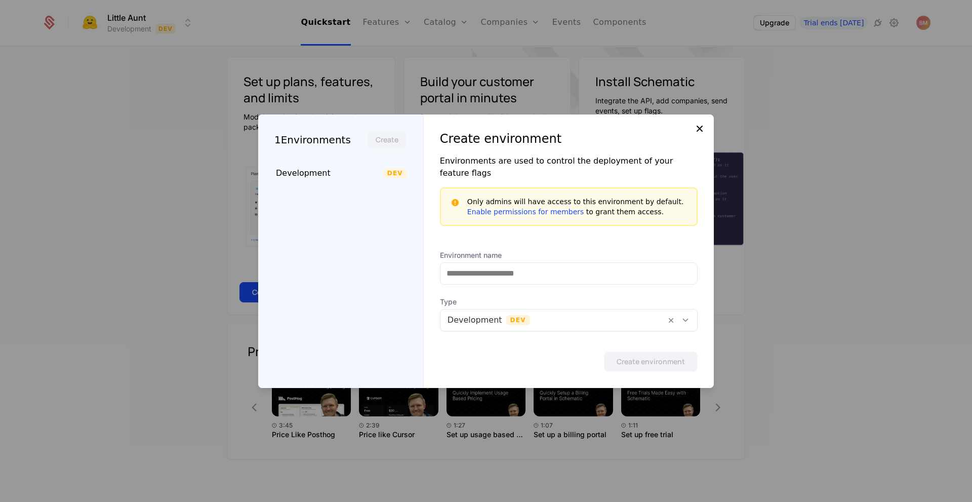
click at [703, 135] on icon at bounding box center [700, 129] width 12 height 12
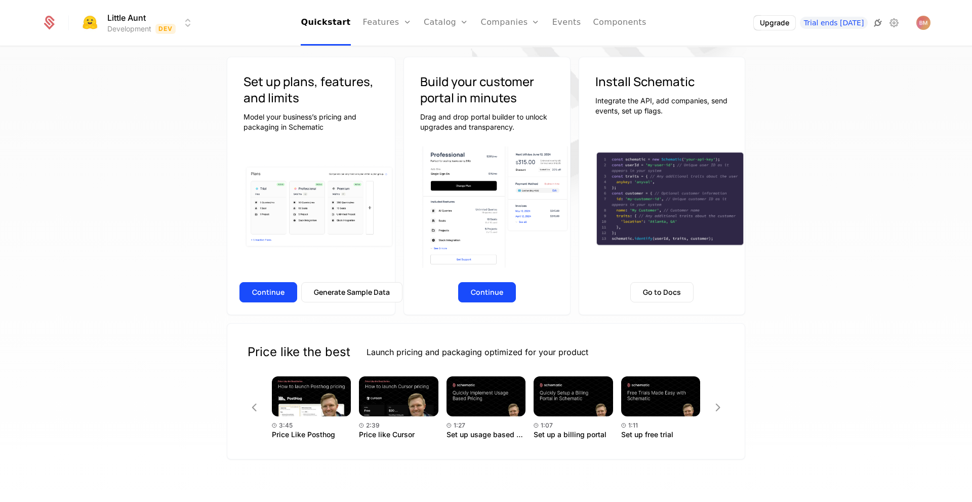
click at [874, 25] on icon at bounding box center [878, 23] width 12 height 12
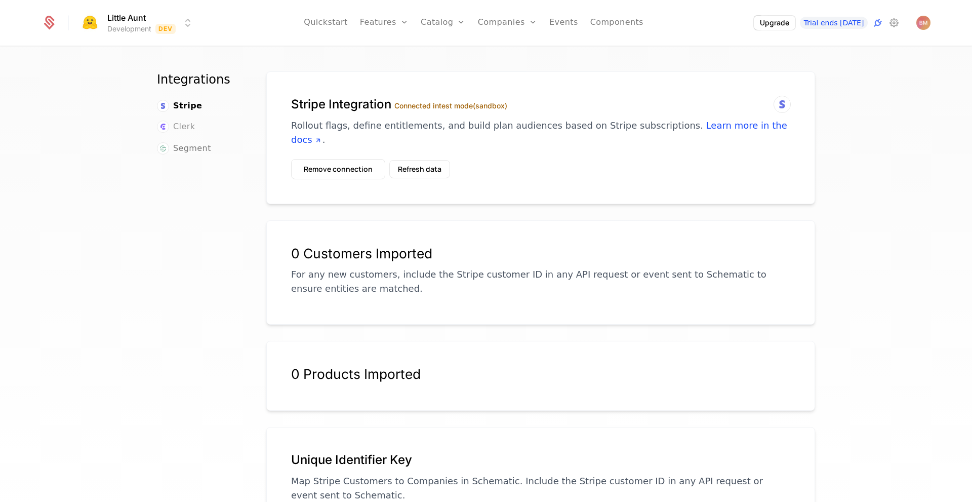
click at [186, 127] on span "Clerk" at bounding box center [184, 126] width 22 height 12
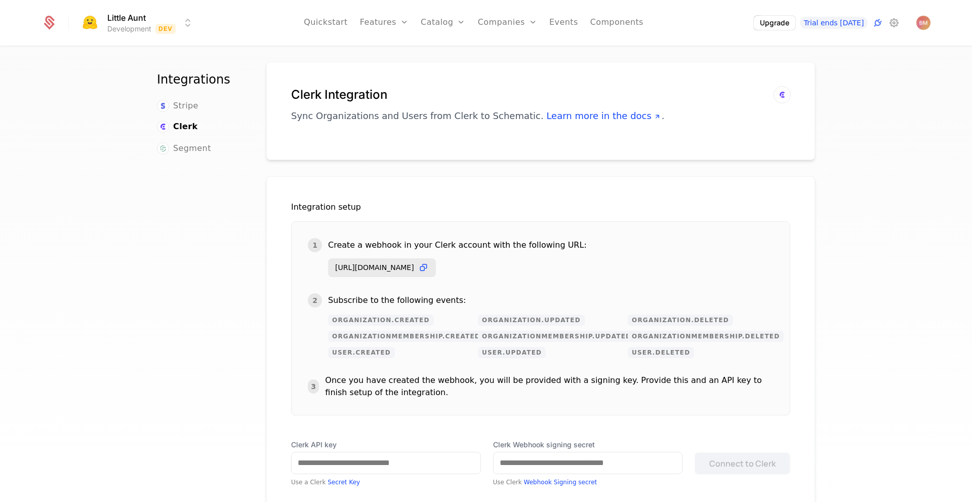
scroll to position [10, 0]
click at [176, 107] on span "Stripe" at bounding box center [185, 106] width 25 height 12
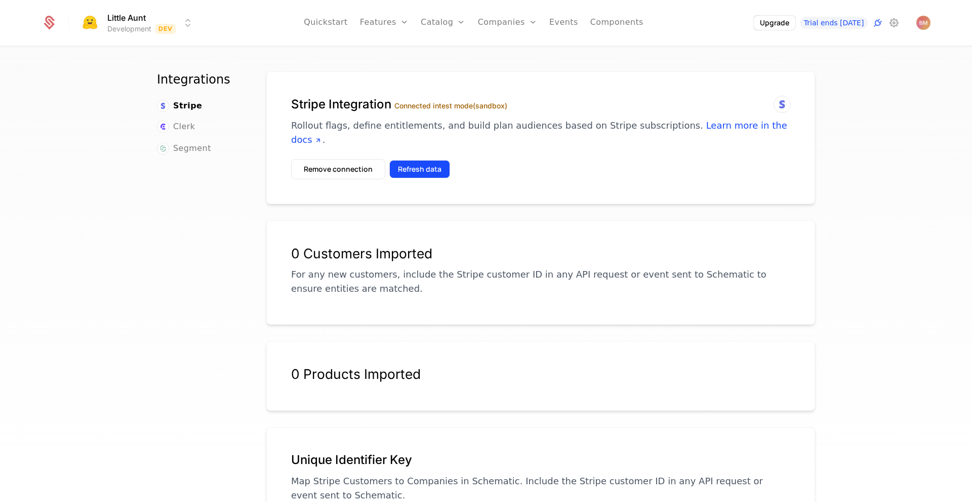
click at [416, 160] on button "Refresh data" at bounding box center [419, 169] width 61 height 18
click at [534, 158] on div "Stripe Integration Connected in test mode (sandbox) Rollout flags, define entit…" at bounding box center [540, 137] width 549 height 133
click at [370, 159] on button "Remove connection" at bounding box center [338, 169] width 94 height 20
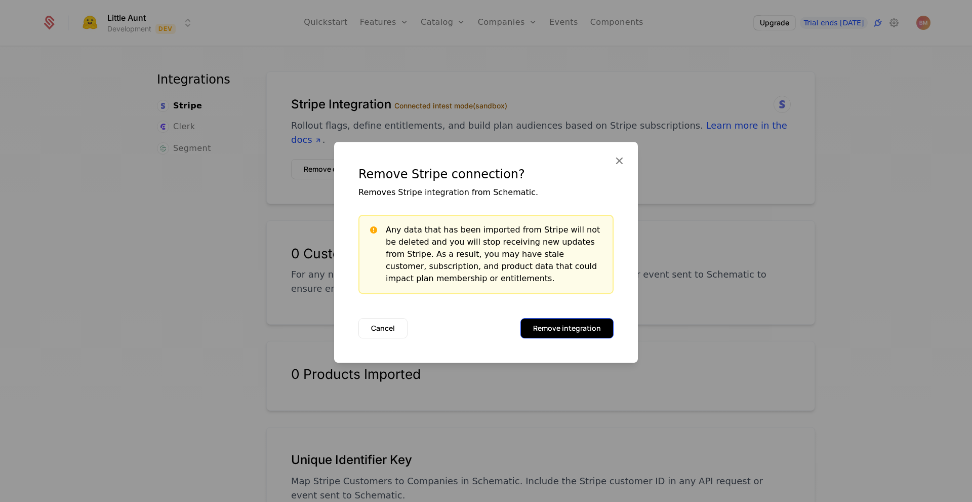
click at [568, 323] on button "Remove integration" at bounding box center [566, 328] width 93 height 20
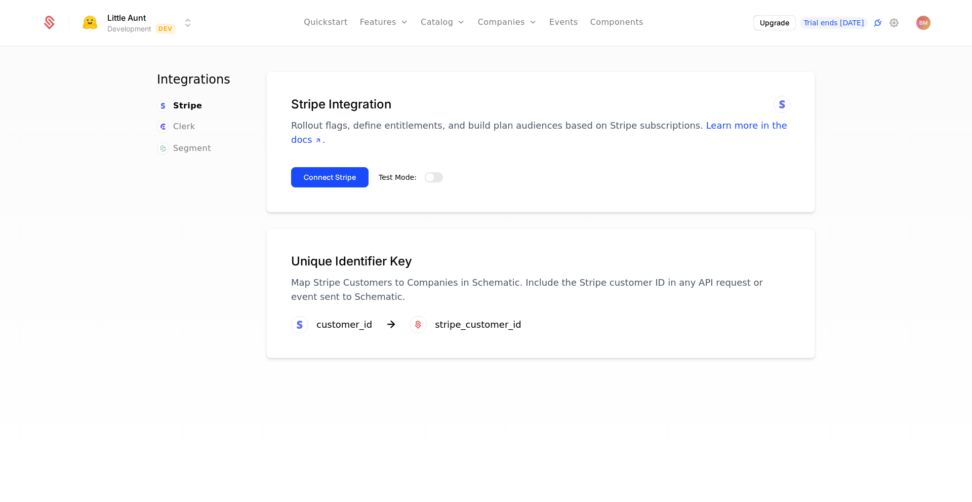
click at [427, 172] on button "Test Mode:" at bounding box center [434, 177] width 18 height 10
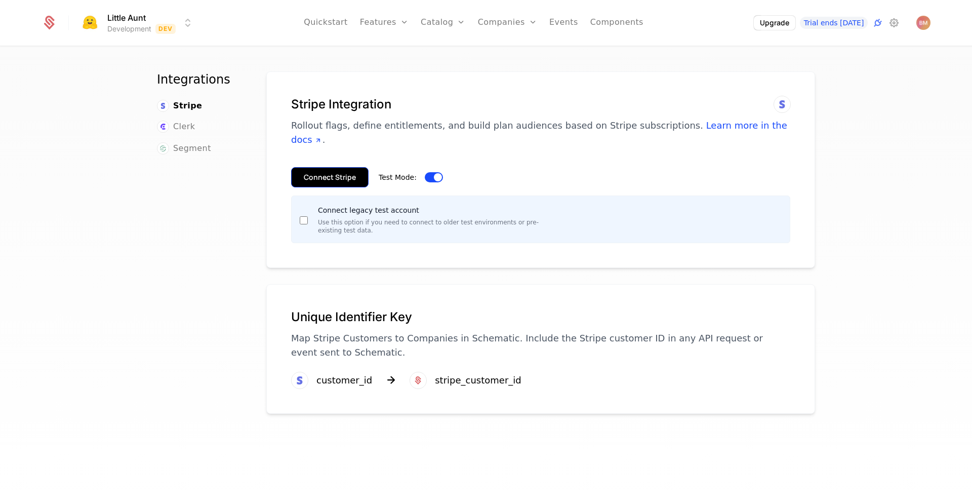
click at [324, 168] on button "Connect Stripe" at bounding box center [329, 177] width 77 height 20
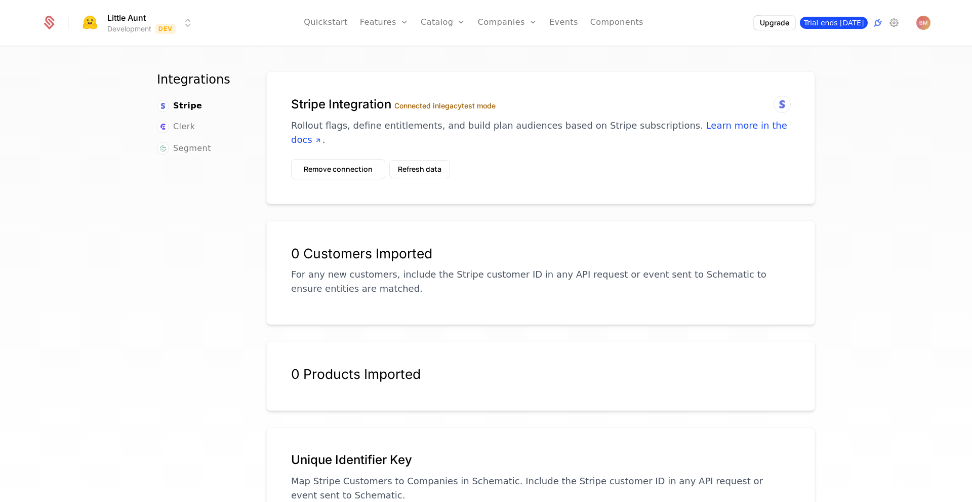
click at [848, 20] on span "Trial ends [DATE]" at bounding box center [834, 23] width 68 height 12
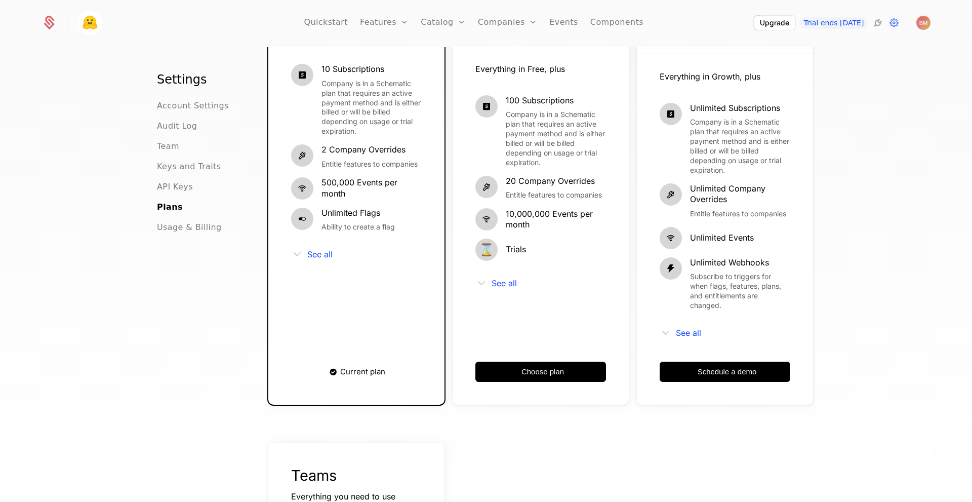
scroll to position [175, 0]
click at [551, 361] on button "Choose plan" at bounding box center [540, 371] width 131 height 20
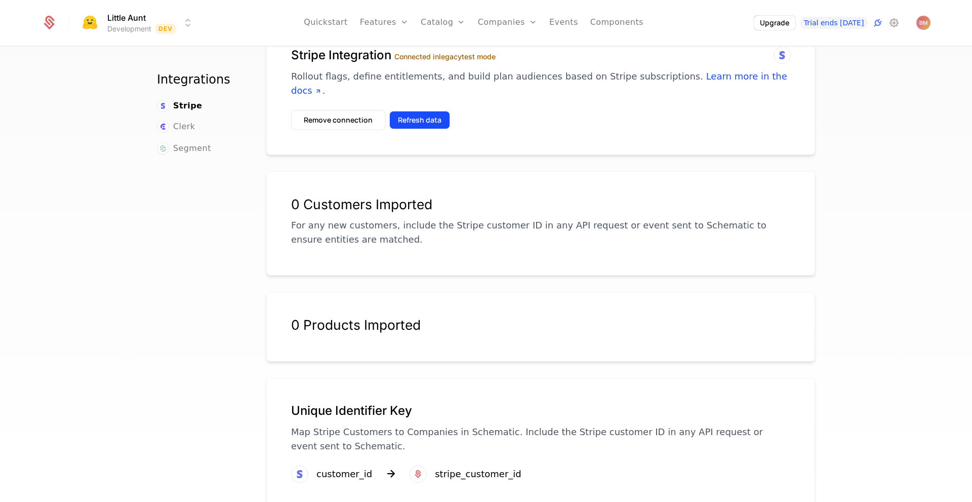
scroll to position [50, 0]
click at [385, 316] on div "0 Products Imported" at bounding box center [540, 324] width 499 height 16
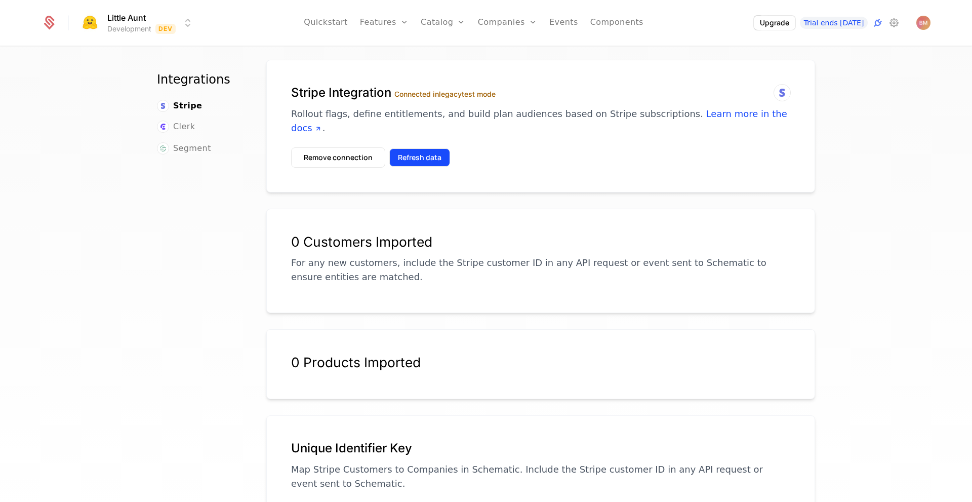
click at [429, 149] on button "Refresh data" at bounding box center [419, 157] width 61 height 18
click at [364, 147] on button "Remove connection" at bounding box center [338, 157] width 94 height 20
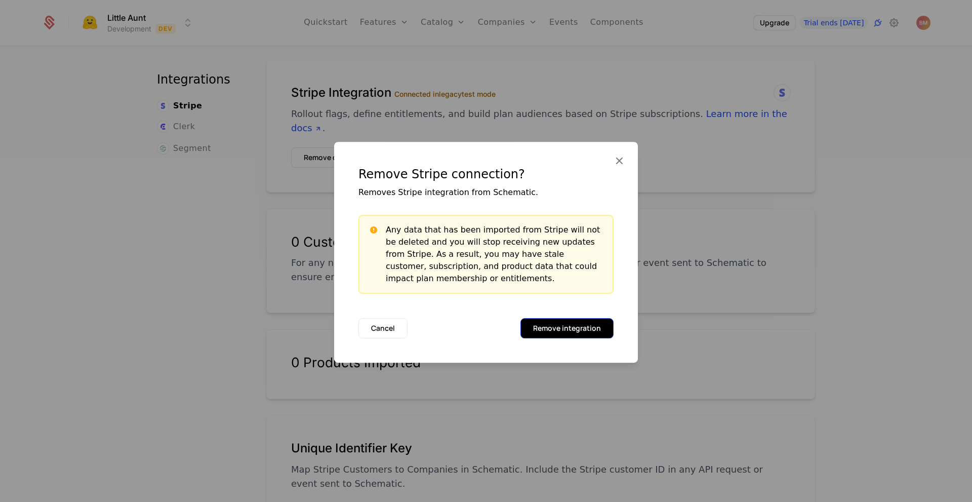
click at [581, 332] on button "Remove integration" at bounding box center [566, 328] width 93 height 20
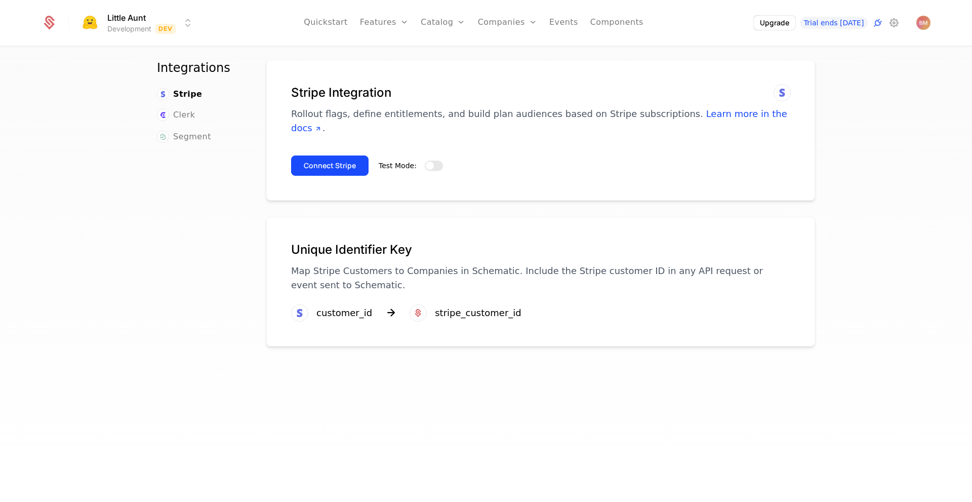
click at [432, 160] on button "Test Mode:" at bounding box center [434, 165] width 18 height 10
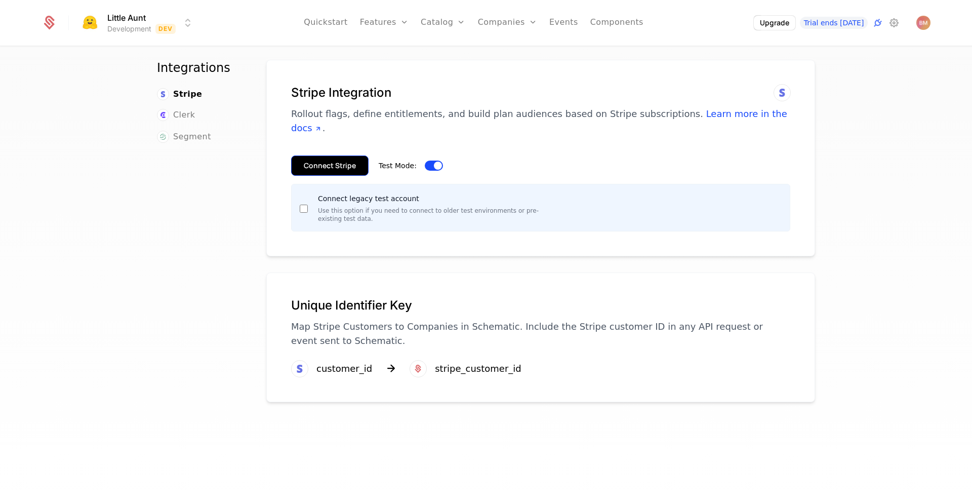
click at [339, 155] on button "Connect Stripe" at bounding box center [329, 165] width 77 height 20
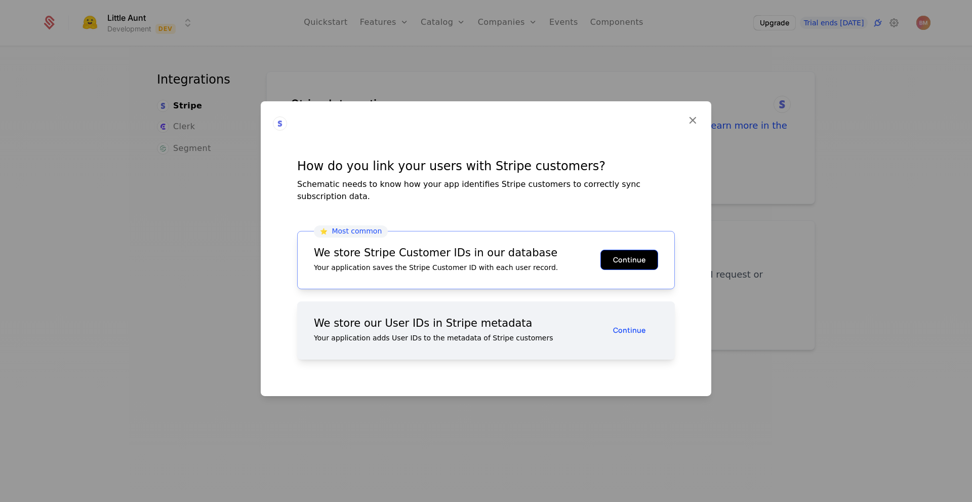
click at [628, 253] on button "Continue" at bounding box center [629, 260] width 58 height 20
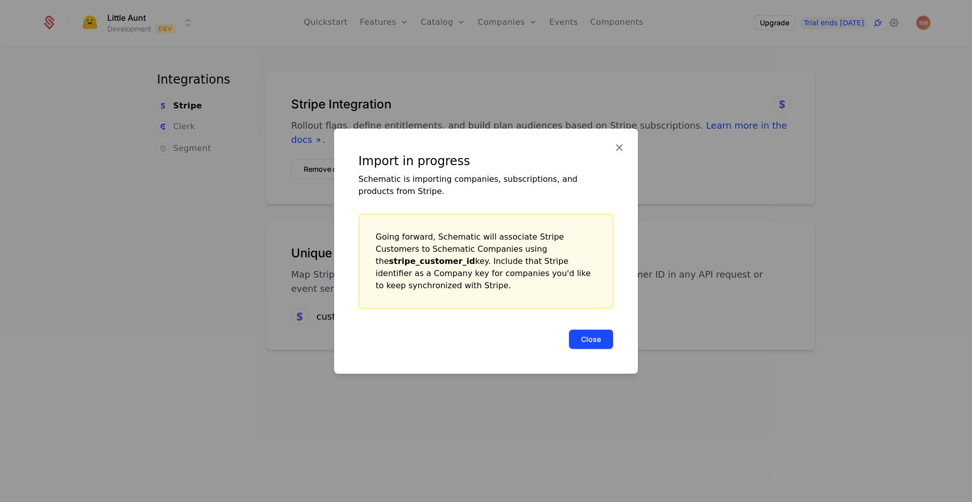
click at [591, 333] on button "Close" at bounding box center [590, 339] width 45 height 20
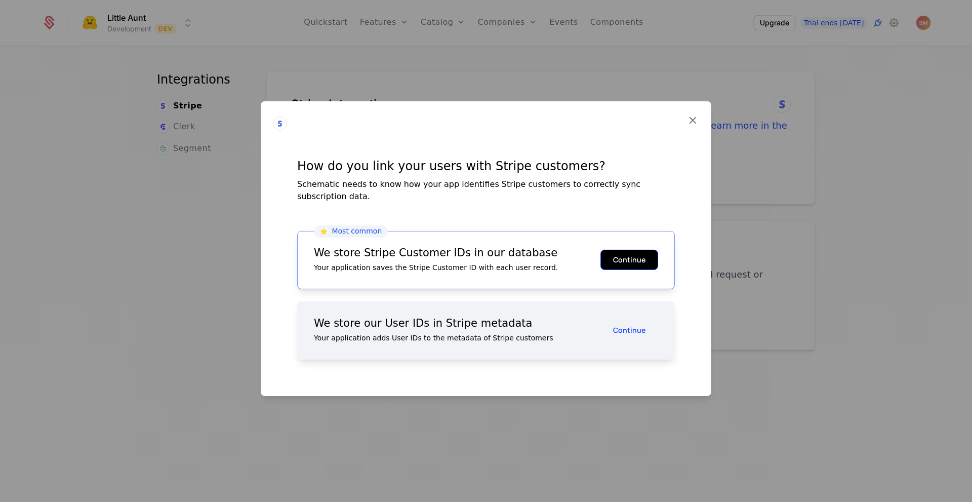
click at [634, 251] on button "Continue" at bounding box center [629, 260] width 58 height 20
click at [630, 259] on button "Continue" at bounding box center [629, 260] width 58 height 20
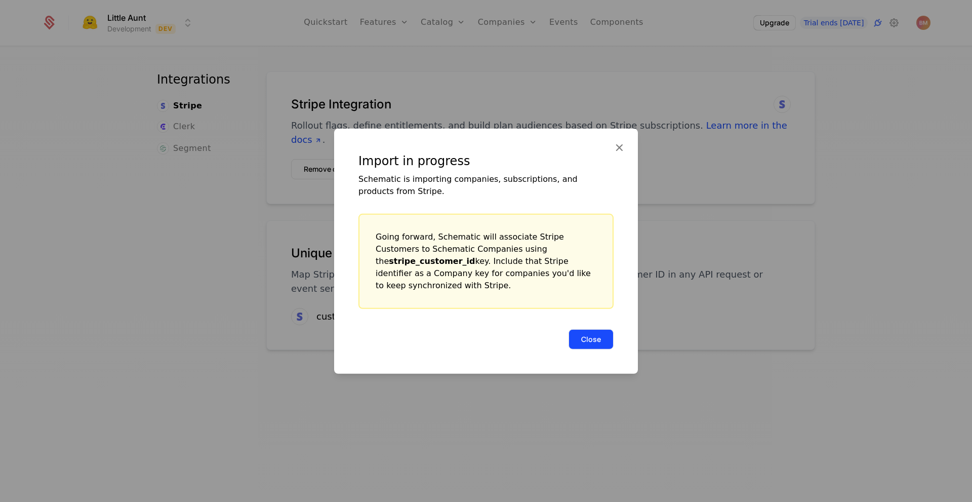
click at [601, 330] on button "Close" at bounding box center [590, 339] width 45 height 20
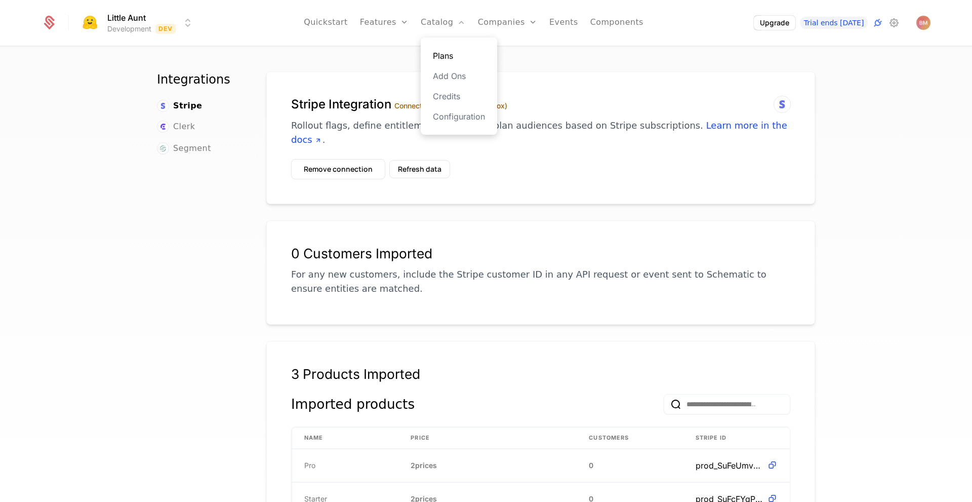
click at [457, 54] on link "Plans" at bounding box center [459, 56] width 52 height 12
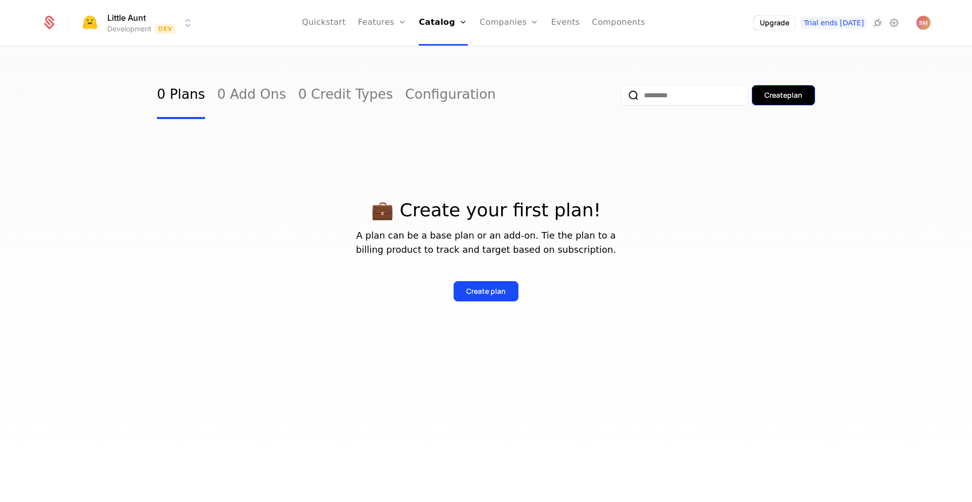
click at [775, 94] on div "Create plan" at bounding box center [783, 95] width 38 height 10
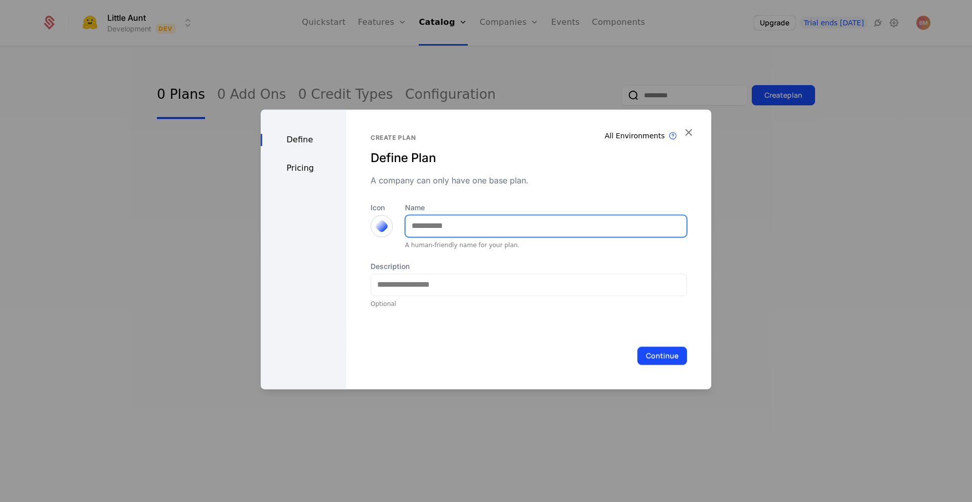
click at [465, 223] on input "Name" at bounding box center [545, 225] width 281 height 21
type input "*"
type input "****"
click at [372, 224] on div at bounding box center [382, 226] width 22 height 22
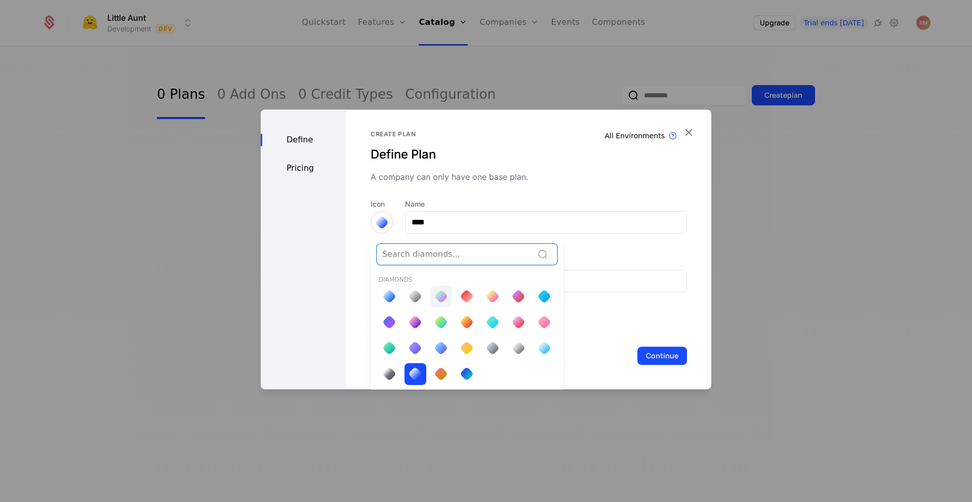
click at [442, 296] on div at bounding box center [441, 296] width 14 height 14
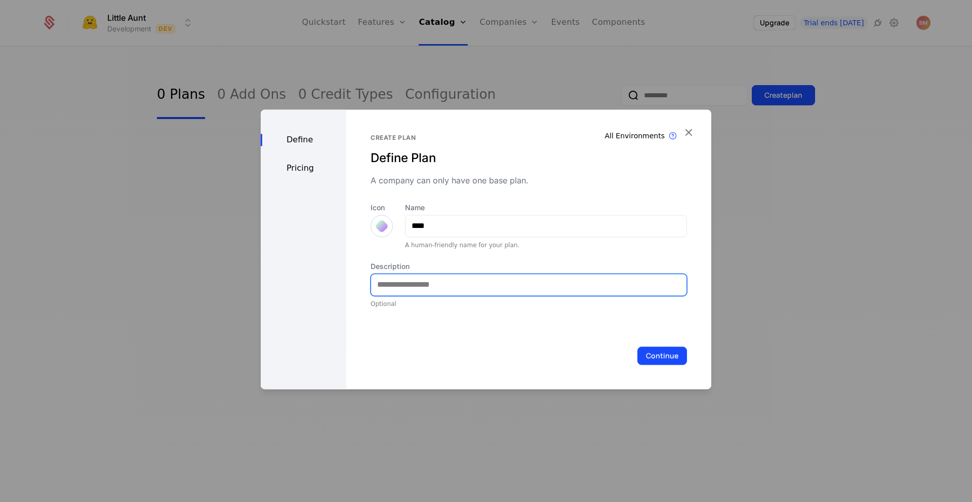
click at [460, 289] on input "Description" at bounding box center [528, 284] width 315 height 21
type input "**********"
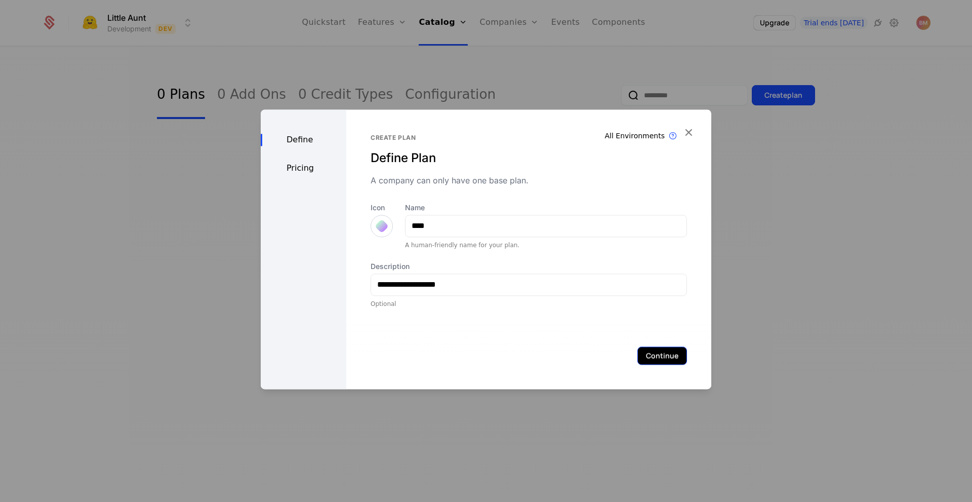
click at [660, 347] on button "Continue" at bounding box center [662, 355] width 50 height 18
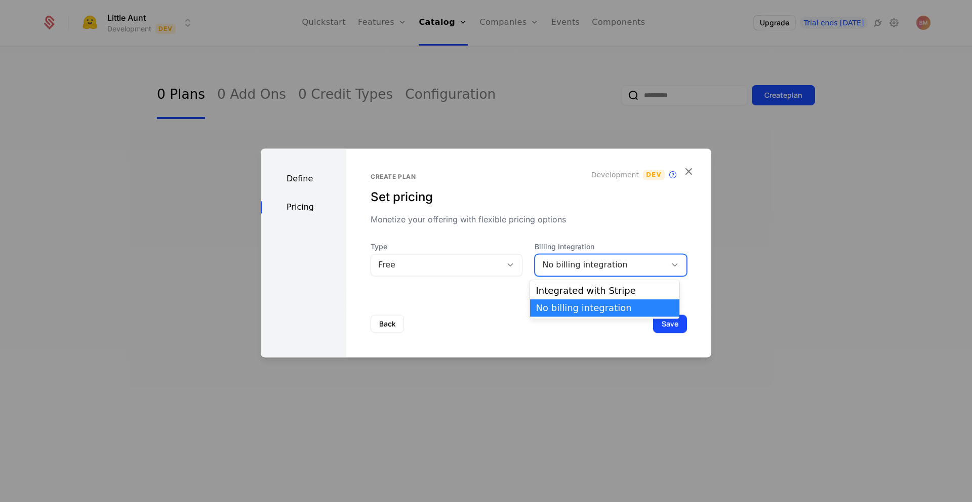
click at [554, 266] on div "No billing integration" at bounding box center [600, 265] width 117 height 12
click at [594, 291] on div "Integrated with Stripe" at bounding box center [604, 290] width 137 height 9
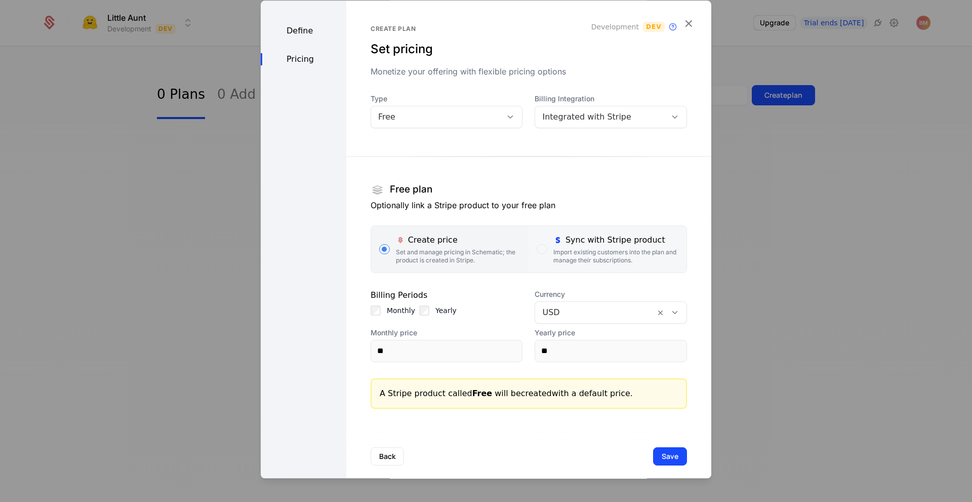
click at [604, 254] on div "Import existing customers into the plan and manage their subscriptions." at bounding box center [615, 256] width 125 height 16
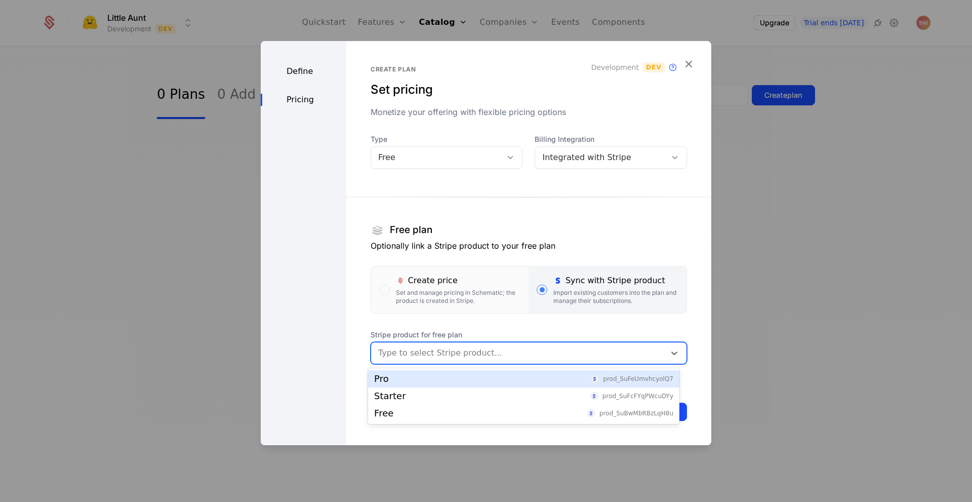
click at [441, 356] on div at bounding box center [518, 353] width 280 height 14
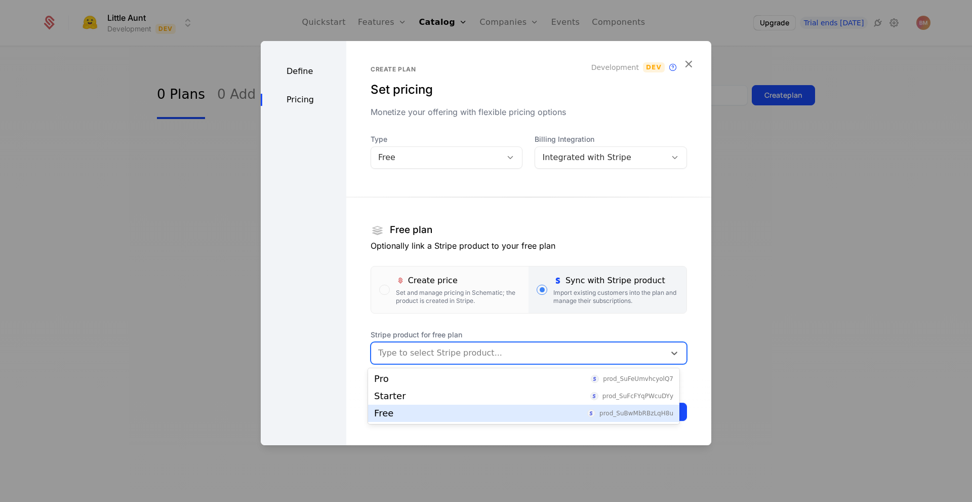
click at [428, 417] on div "Free prod_SuBwMbRBzLqH8u" at bounding box center [523, 413] width 299 height 9
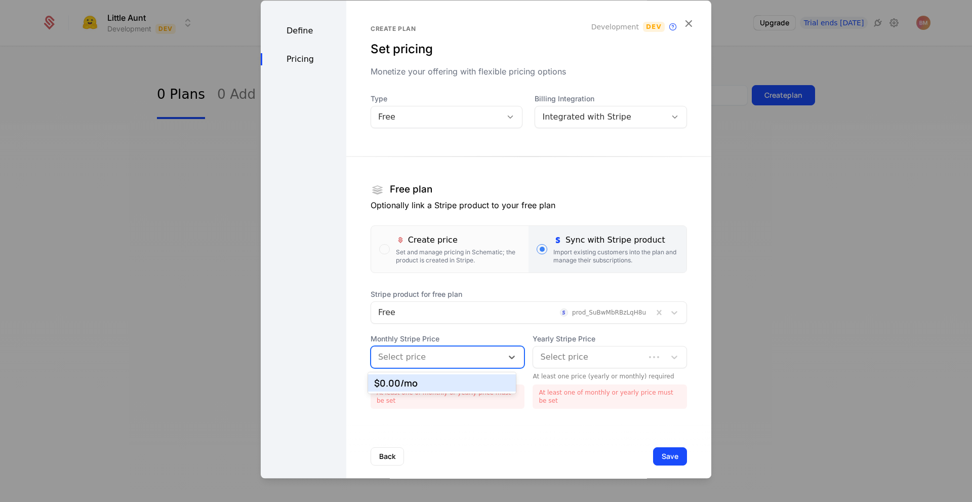
click at [441, 359] on div at bounding box center [437, 357] width 118 height 14
click at [438, 380] on div "$0.00 /mo" at bounding box center [442, 382] width 136 height 9
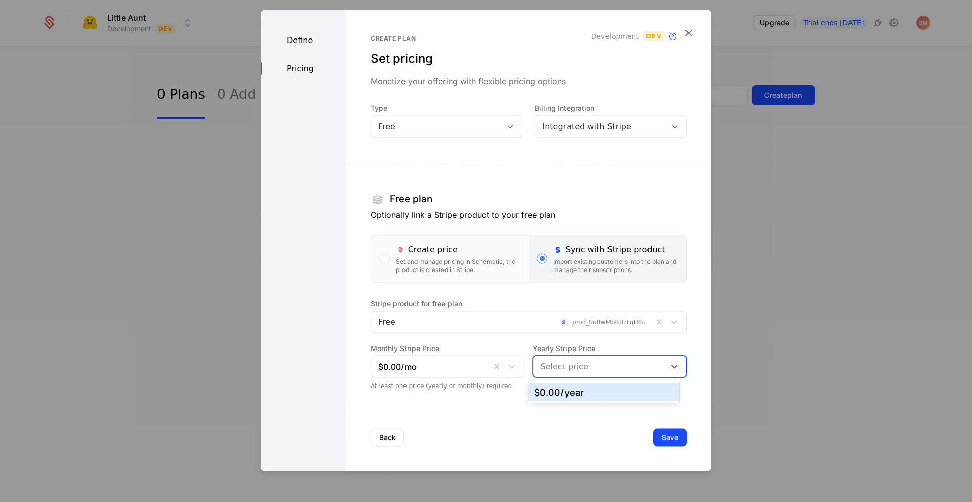
click at [560, 365] on div at bounding box center [599, 366] width 118 height 14
click at [560, 396] on div "$0.00 /year" at bounding box center [603, 391] width 139 height 9
click at [560, 416] on div "Back Save" at bounding box center [528, 436] width 365 height 67
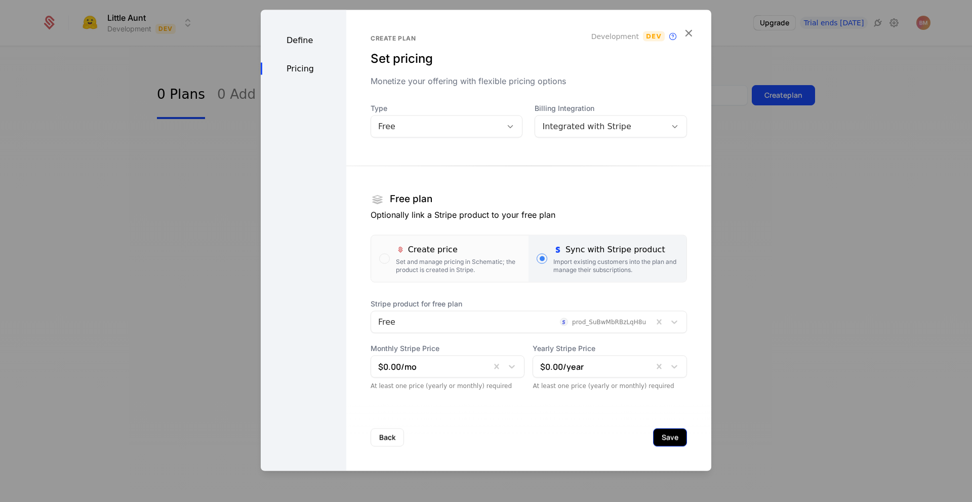
click at [669, 433] on button "Save" at bounding box center [670, 437] width 34 height 18
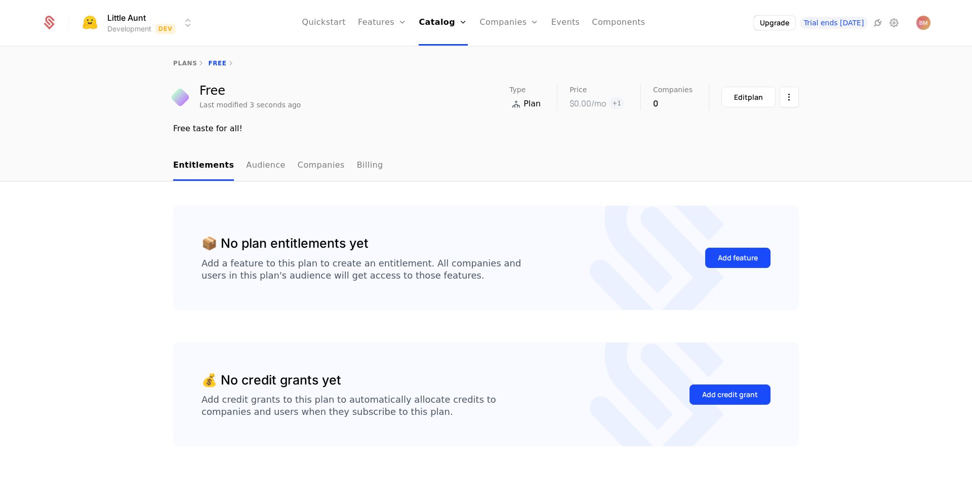
scroll to position [5, 0]
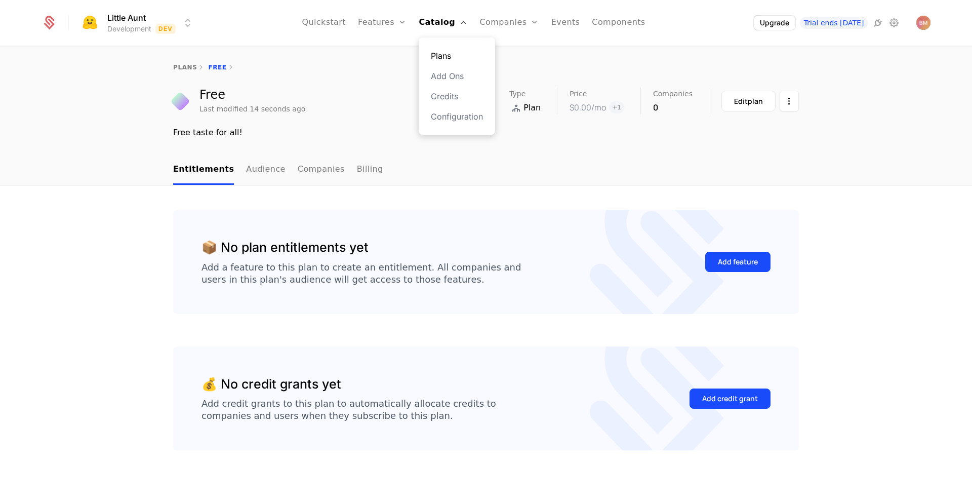
click at [446, 56] on link "Plans" at bounding box center [457, 56] width 52 height 12
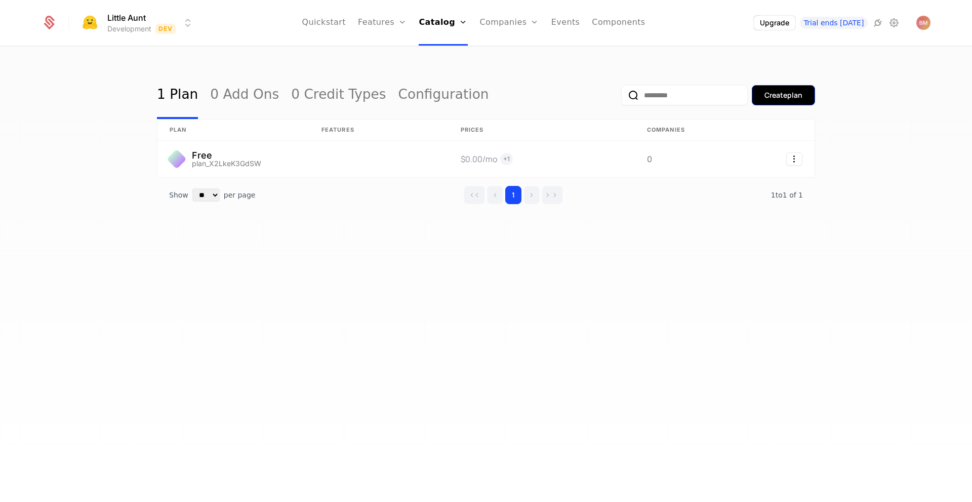
click at [796, 100] on div "Create plan" at bounding box center [783, 95] width 38 height 10
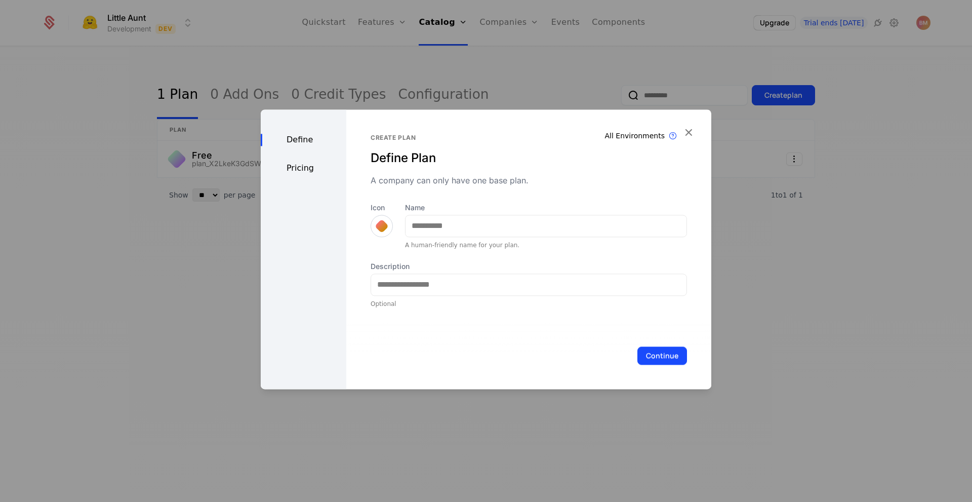
click at [387, 220] on div at bounding box center [382, 226] width 22 height 22
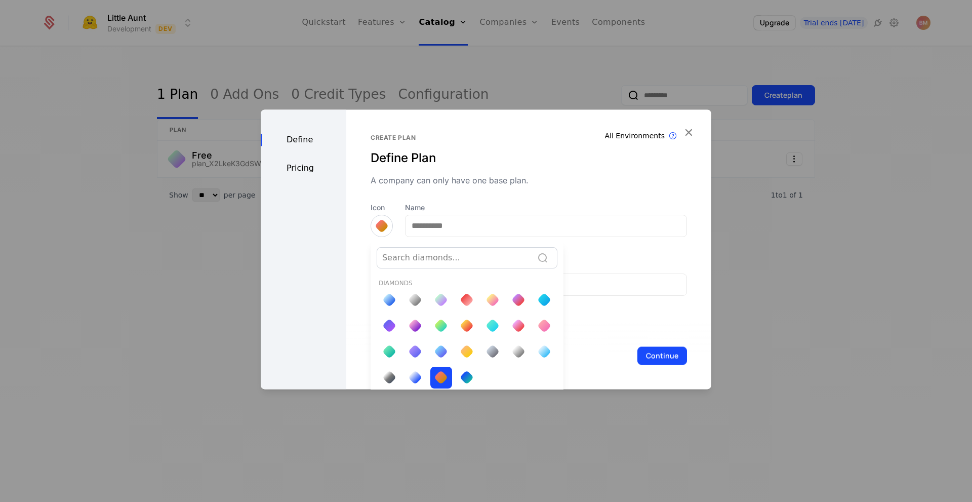
scroll to position [4, 0]
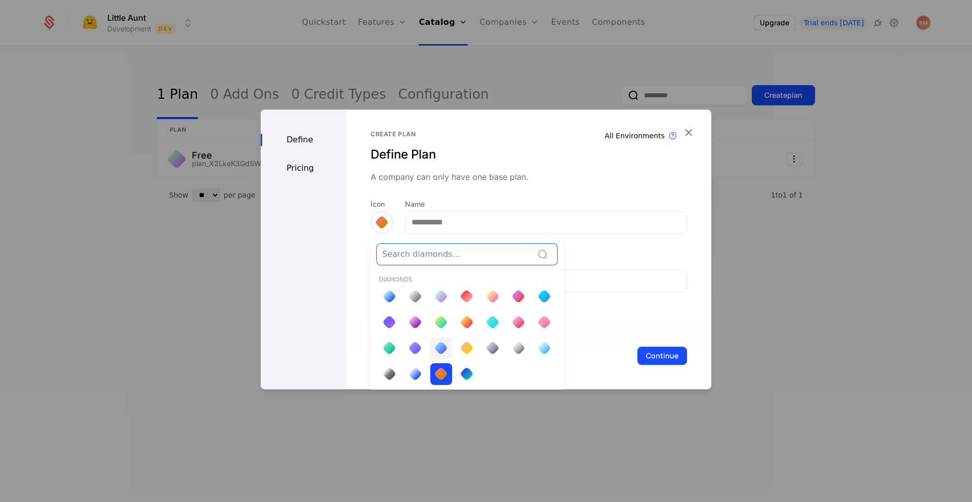
click at [443, 346] on div at bounding box center [441, 348] width 14 height 14
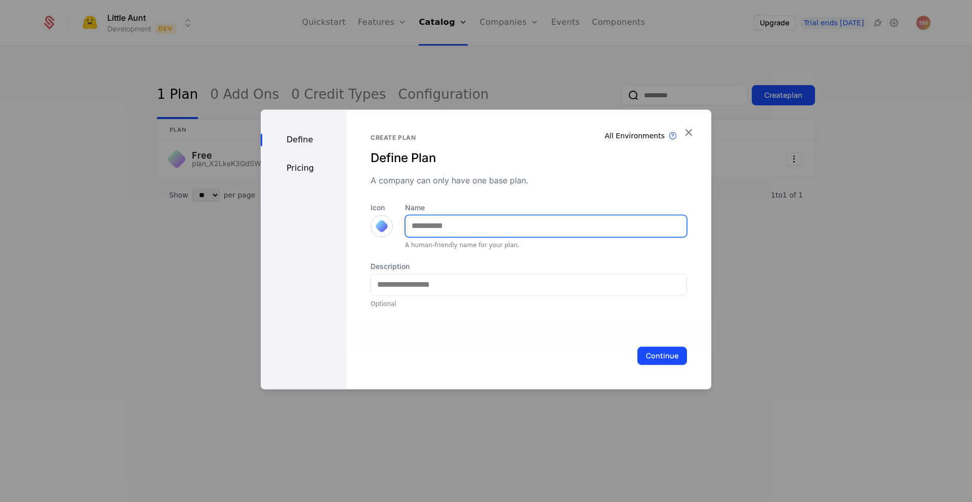
click at [480, 226] on input "Name" at bounding box center [545, 225] width 281 height 21
type input "*******"
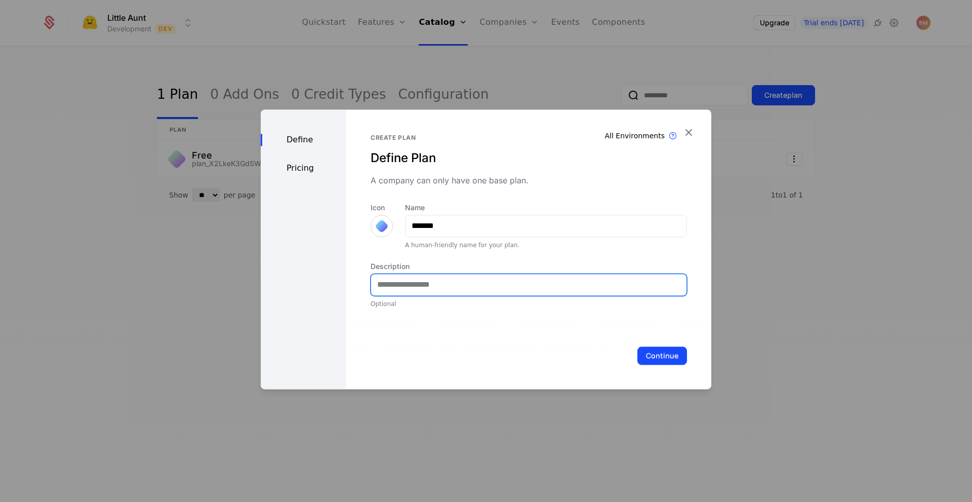
click at [453, 282] on input "Description" at bounding box center [528, 284] width 315 height 21
type input "**********"
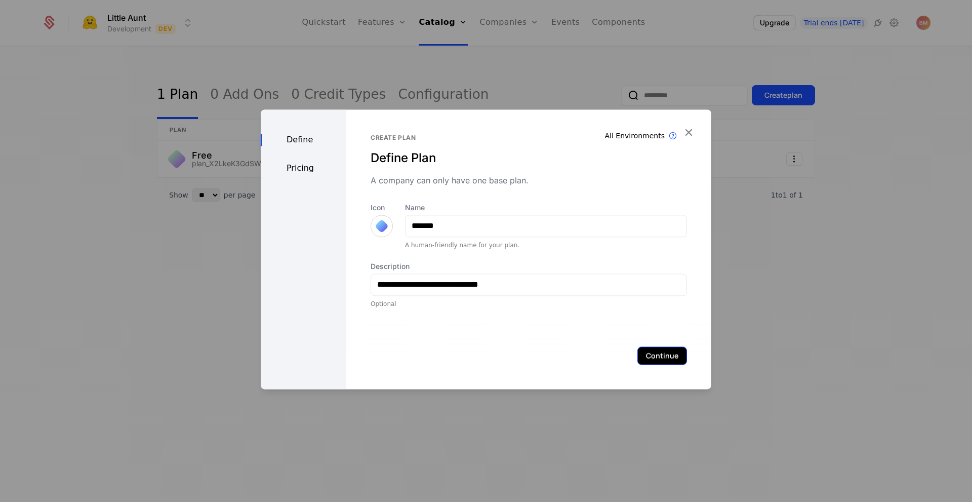
click at [666, 346] on button "Continue" at bounding box center [662, 355] width 50 height 18
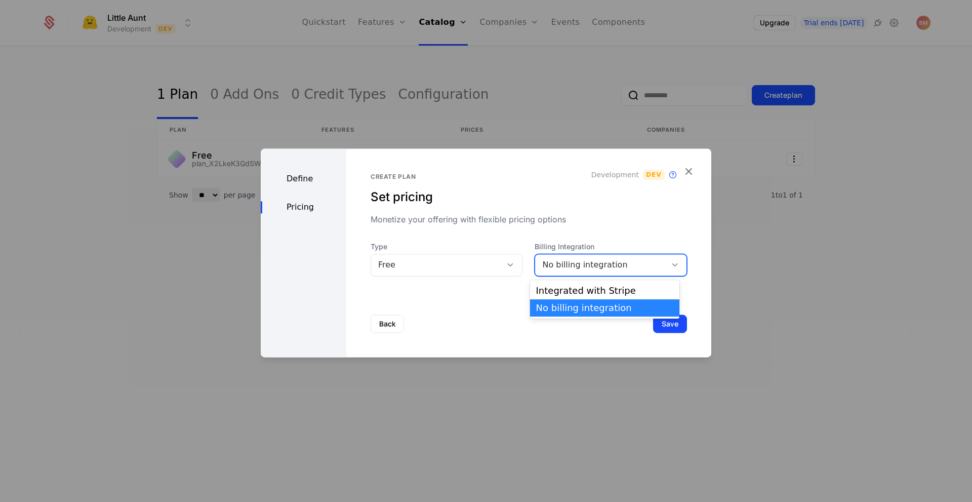
click at [582, 270] on div "No billing integration" at bounding box center [600, 265] width 117 height 12
click at [584, 292] on div "Integrated with Stripe" at bounding box center [604, 290] width 137 height 9
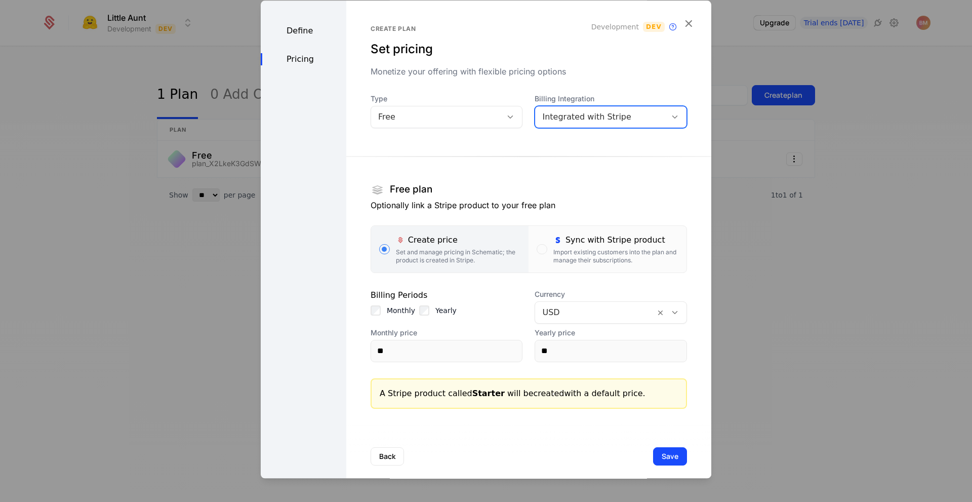
click at [487, 116] on div "Free" at bounding box center [436, 117] width 131 height 14
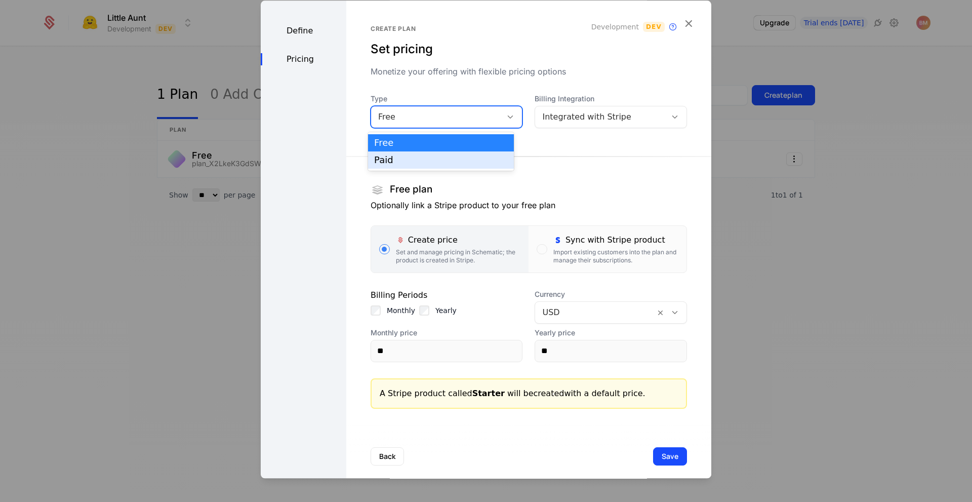
click at [473, 160] on div "Paid" at bounding box center [441, 159] width 134 height 9
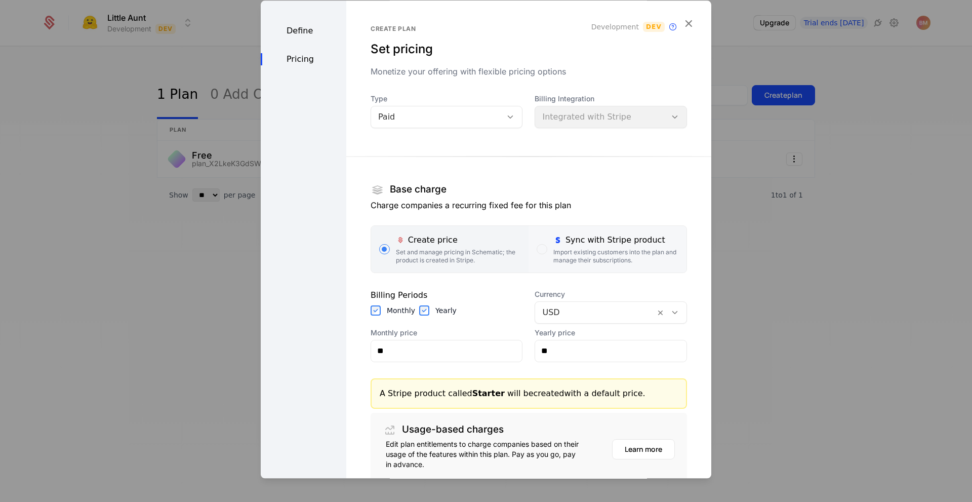
click at [591, 244] on div "Sync with Stripe product" at bounding box center [615, 240] width 125 height 12
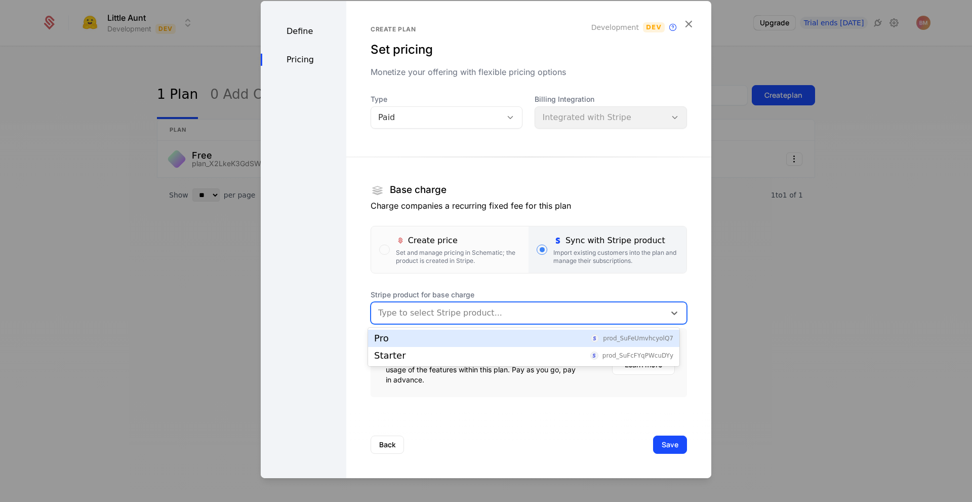
click at [555, 318] on div at bounding box center [518, 312] width 280 height 14
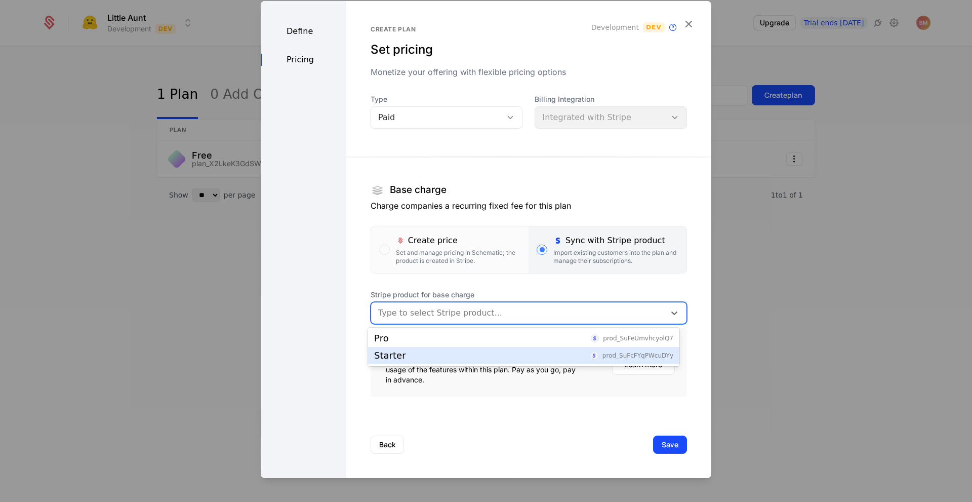
click at [532, 359] on div "Starter prod_SuFcFYqPWcuDYy" at bounding box center [523, 355] width 299 height 9
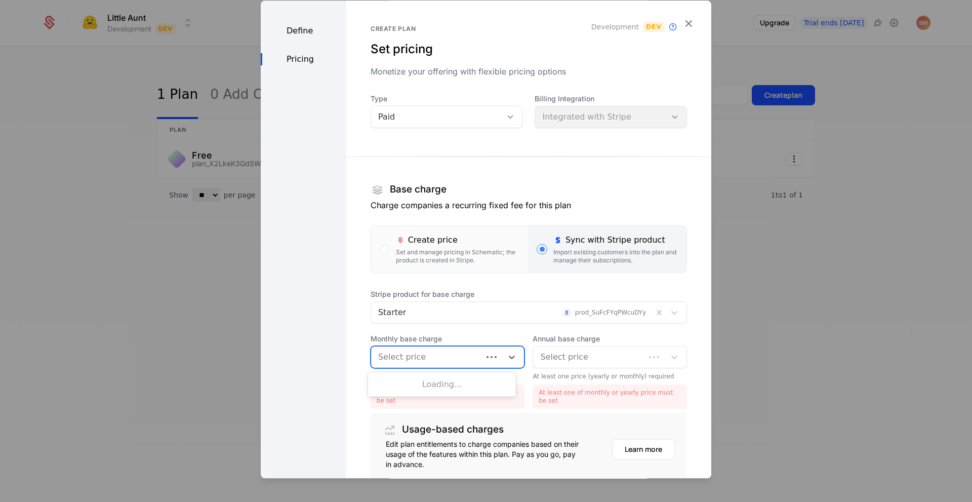
click at [490, 351] on div "Select price" at bounding box center [448, 357] width 154 height 22
click at [473, 380] on div "$4.99 /mo" at bounding box center [442, 382] width 136 height 9
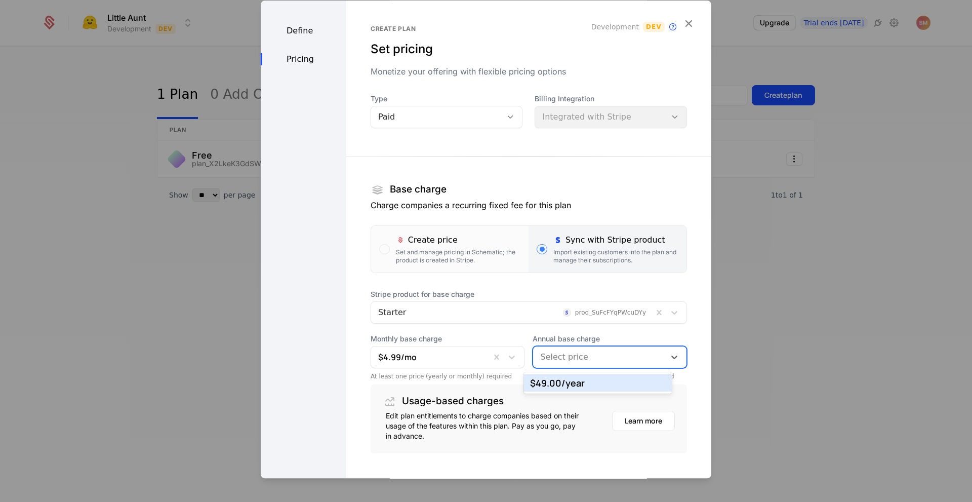
click at [588, 364] on div "Select price" at bounding box center [599, 357] width 132 height 18
click at [589, 382] on div "$49.00 /year" at bounding box center [598, 382] width 136 height 9
click at [581, 393] on div "Usage-based charges" at bounding box center [529, 401] width 292 height 18
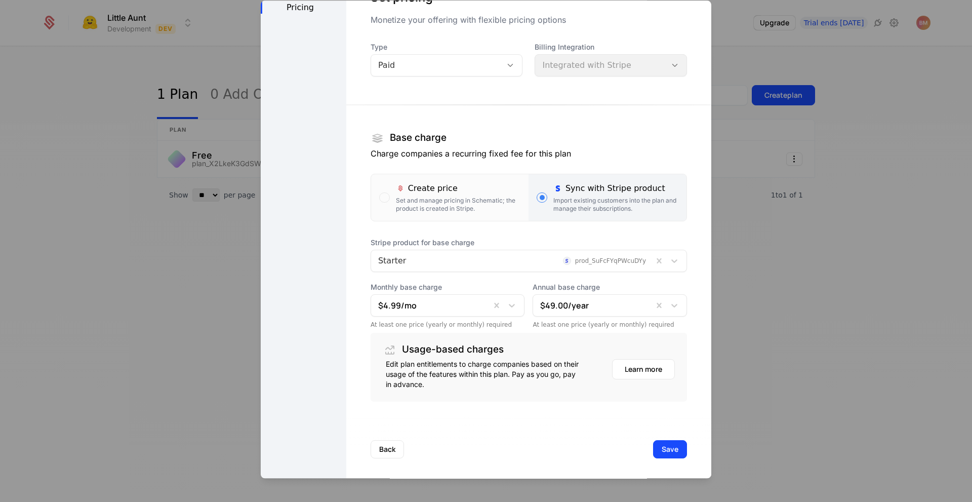
scroll to position [56, 0]
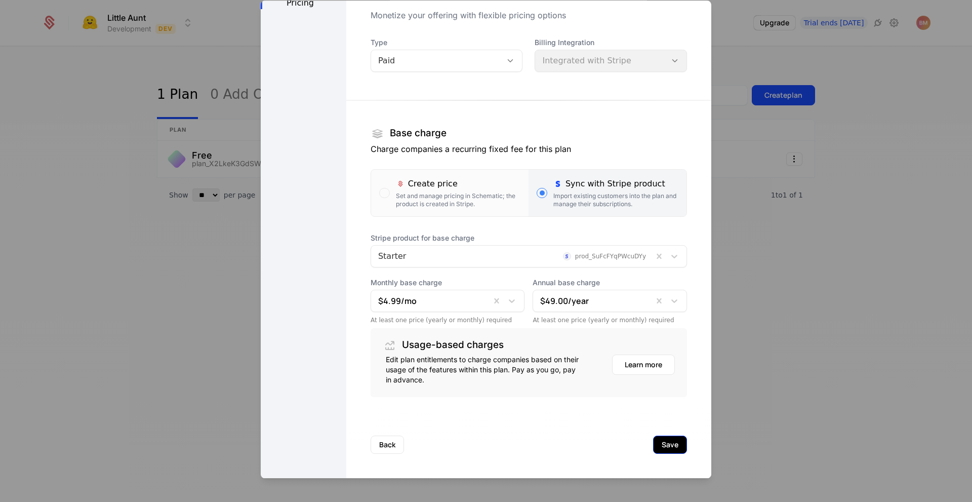
click at [656, 449] on button "Save" at bounding box center [670, 444] width 34 height 18
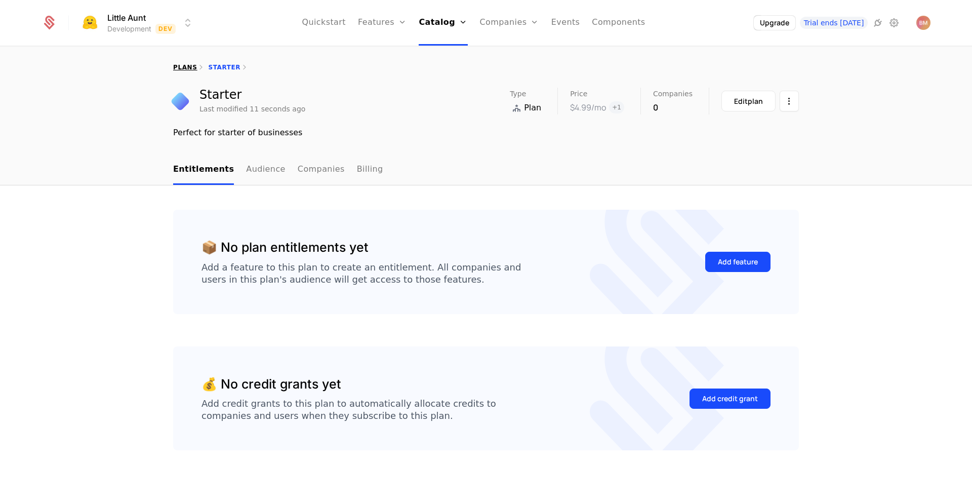
click at [179, 65] on link "plans" at bounding box center [185, 67] width 24 height 7
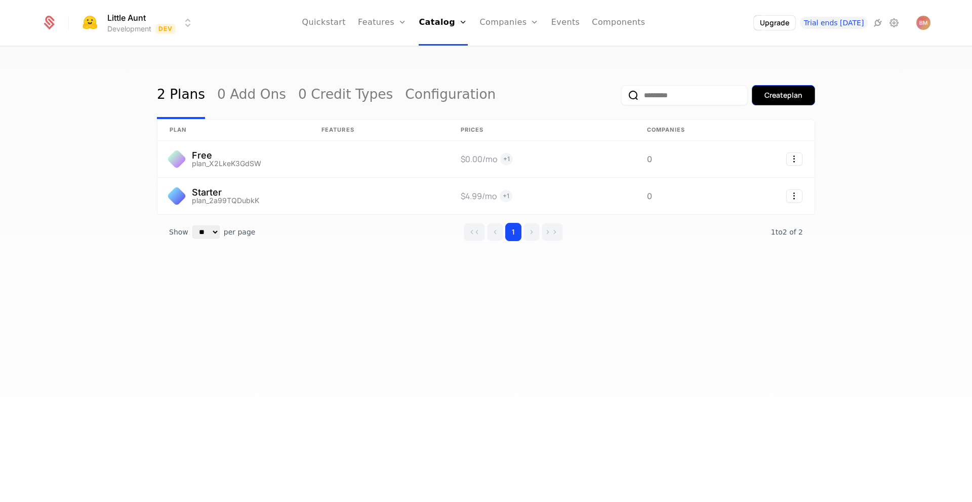
click at [777, 89] on button "Create plan" at bounding box center [783, 95] width 63 height 20
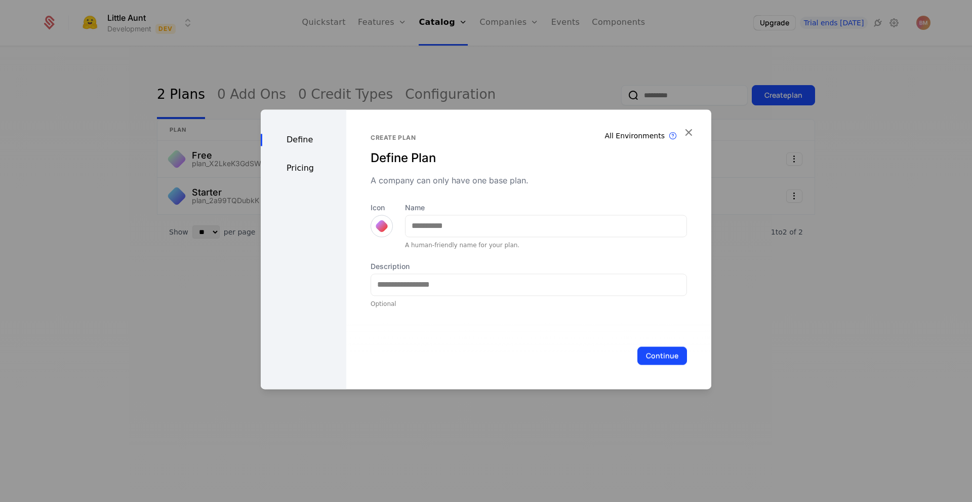
click at [379, 225] on div at bounding box center [382, 226] width 14 height 14
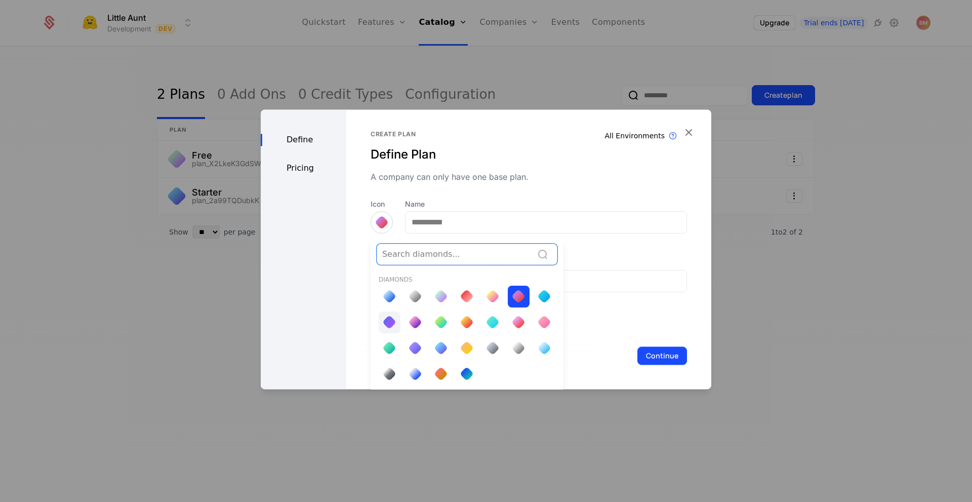
click at [389, 320] on div at bounding box center [389, 322] width 14 height 14
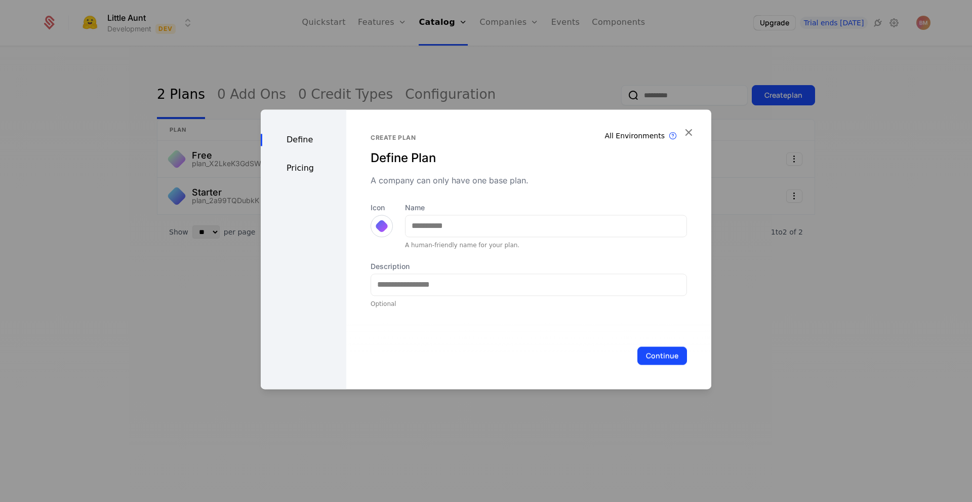
scroll to position [0, 0]
click at [559, 225] on input "Name" at bounding box center [545, 225] width 281 height 21
type input "***"
click at [467, 293] on input "Description" at bounding box center [528, 284] width 315 height 21
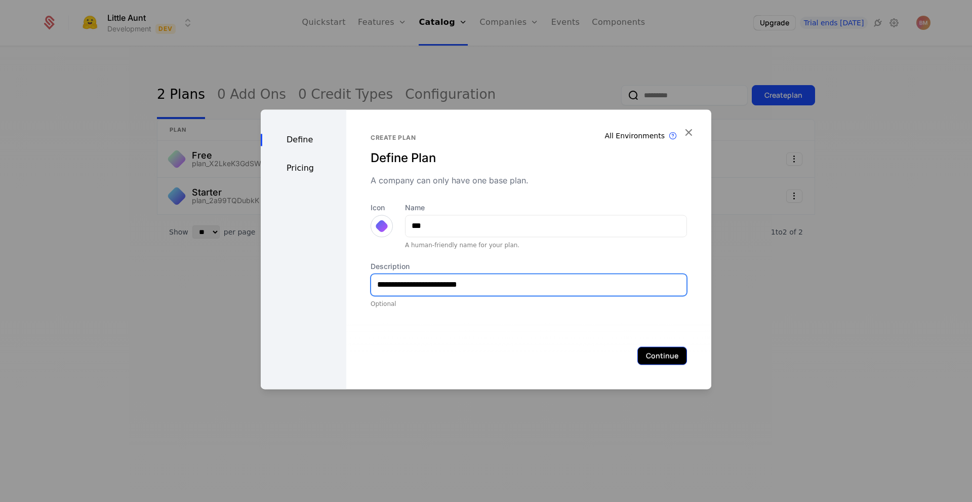
type input "**********"
click at [665, 361] on button "Continue" at bounding box center [662, 355] width 50 height 18
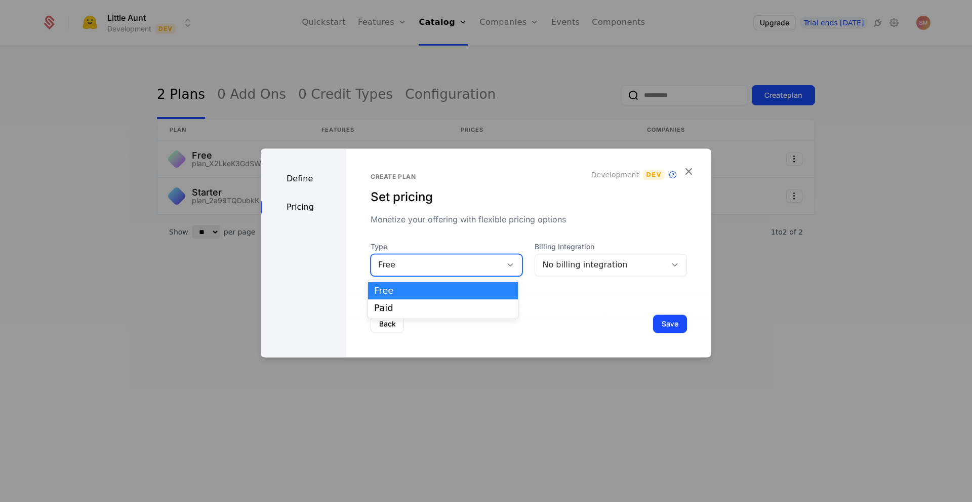
click at [494, 268] on div "Free" at bounding box center [436, 265] width 131 height 14
click at [481, 308] on div "Paid" at bounding box center [442, 307] width 137 height 9
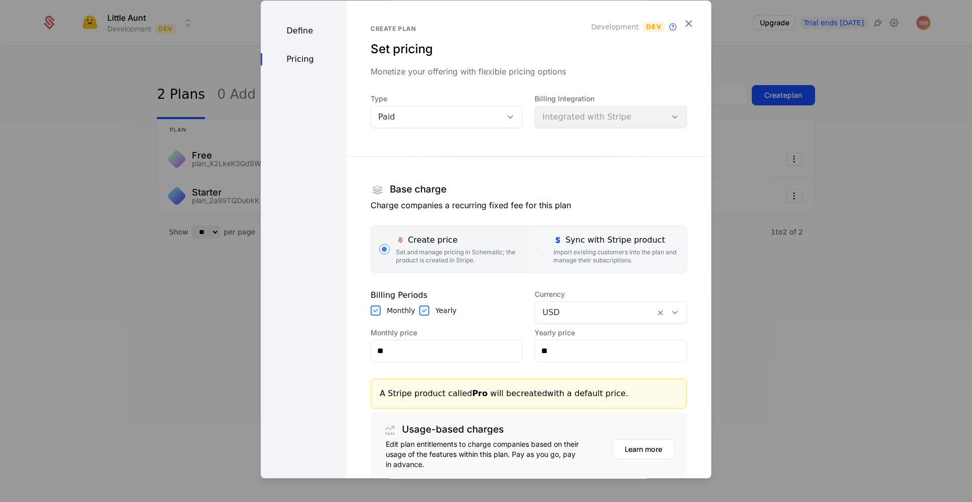
click at [578, 252] on div "Import existing customers into the plan and manage their subscriptions." at bounding box center [615, 256] width 125 height 16
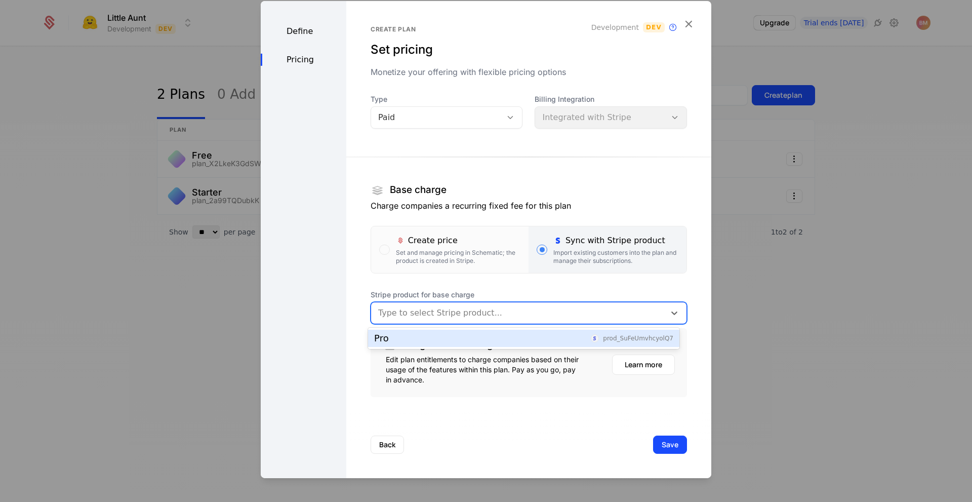
click at [500, 308] on div at bounding box center [518, 312] width 280 height 14
click at [482, 331] on div "Pro prod_SuFeUmvhcyolQ7" at bounding box center [523, 338] width 311 height 17
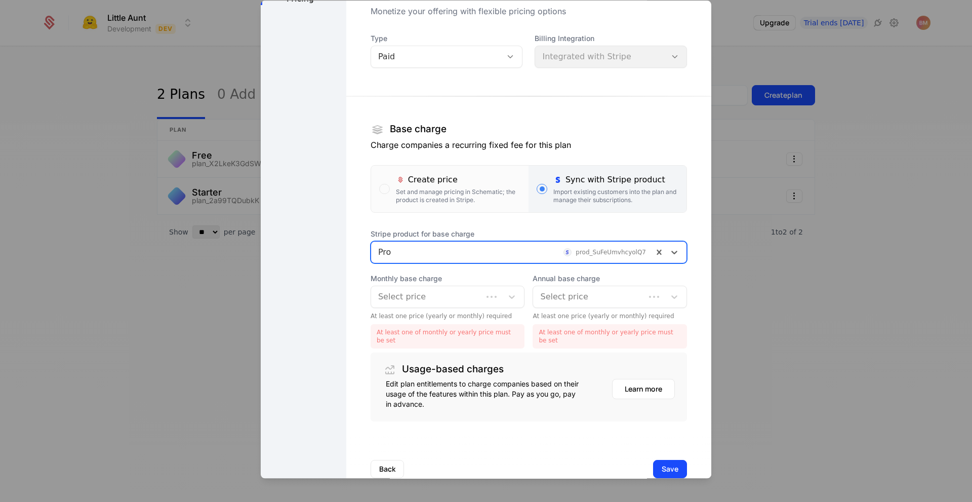
scroll to position [61, 0]
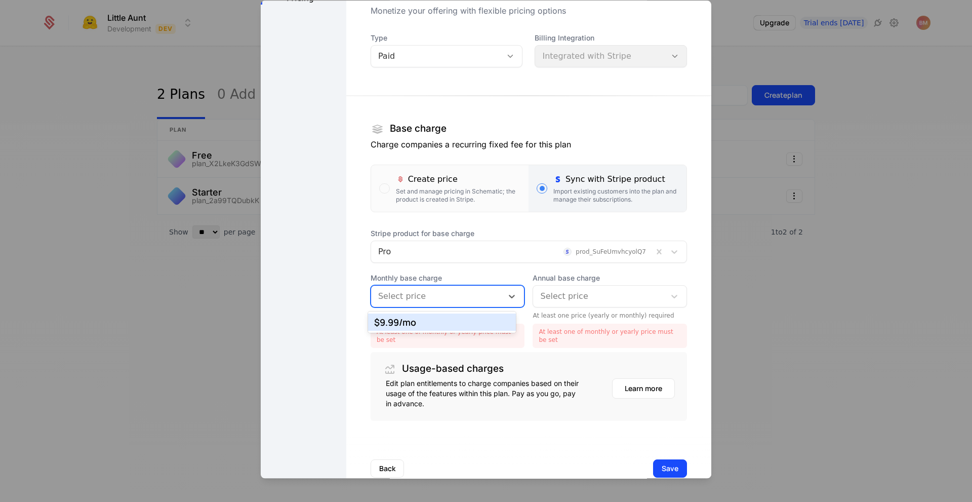
drag, startPoint x: 473, startPoint y: 293, endPoint x: 461, endPoint y: 322, distance: 31.5
click at [461, 322] on body "Little Aunt Development Dev Quickstart Features Features Flags Catalog Plans Ad…" at bounding box center [486, 251] width 972 height 502
click at [461, 322] on div "$9.99 /mo" at bounding box center [442, 321] width 136 height 9
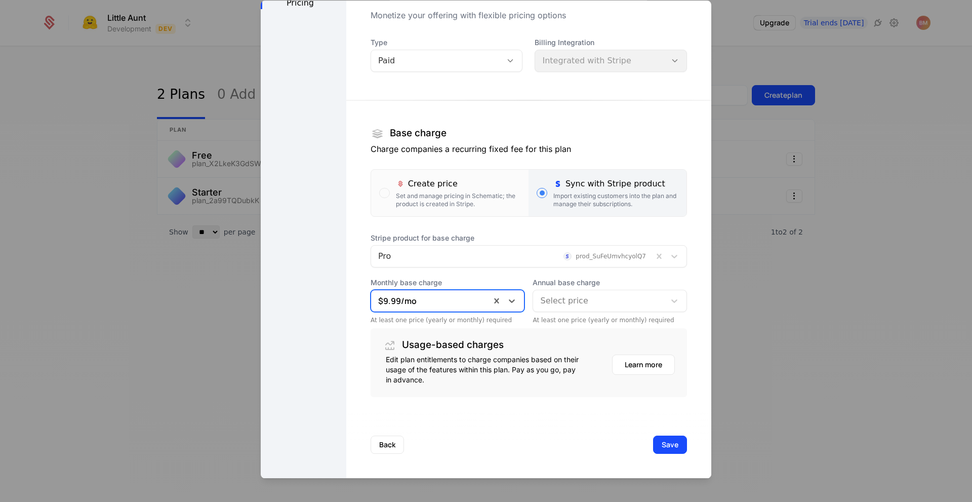
click at [579, 303] on div at bounding box center [599, 301] width 118 height 14
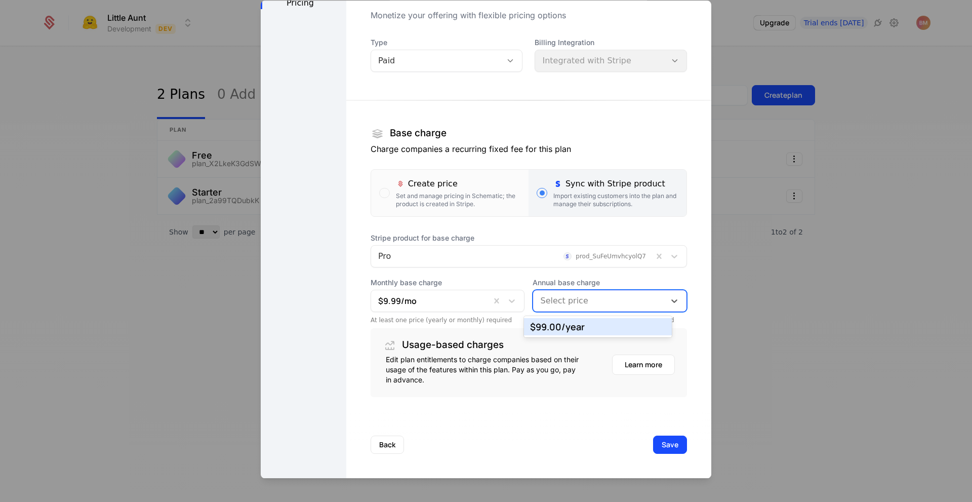
click at [569, 331] on div "$99.00 /year" at bounding box center [598, 326] width 136 height 9
click at [653, 448] on button "Save" at bounding box center [670, 444] width 34 height 18
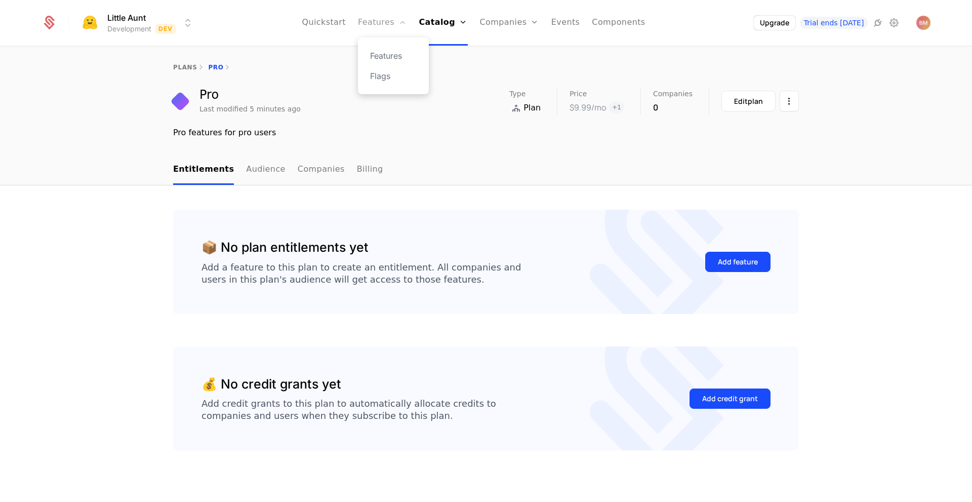
click at [401, 26] on link "Features" at bounding box center [382, 23] width 49 height 46
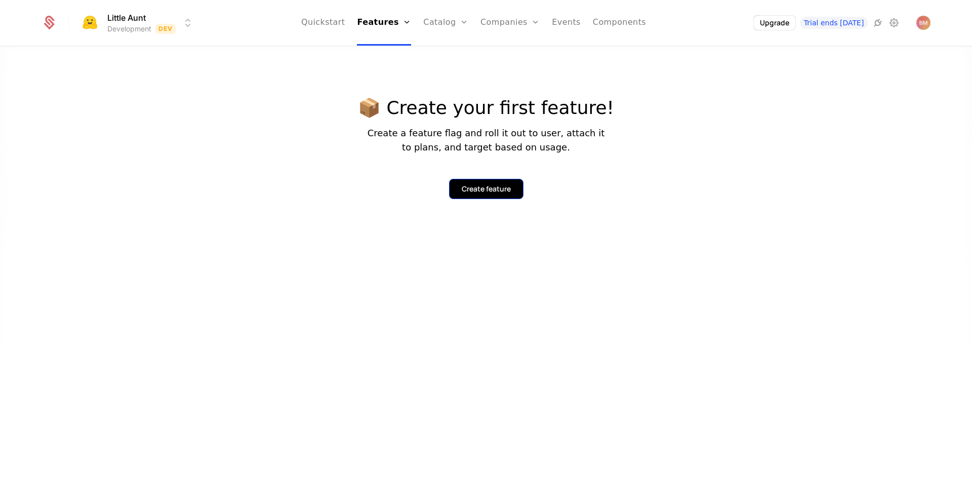
click at [488, 182] on button "Create feature" at bounding box center [486, 189] width 74 height 20
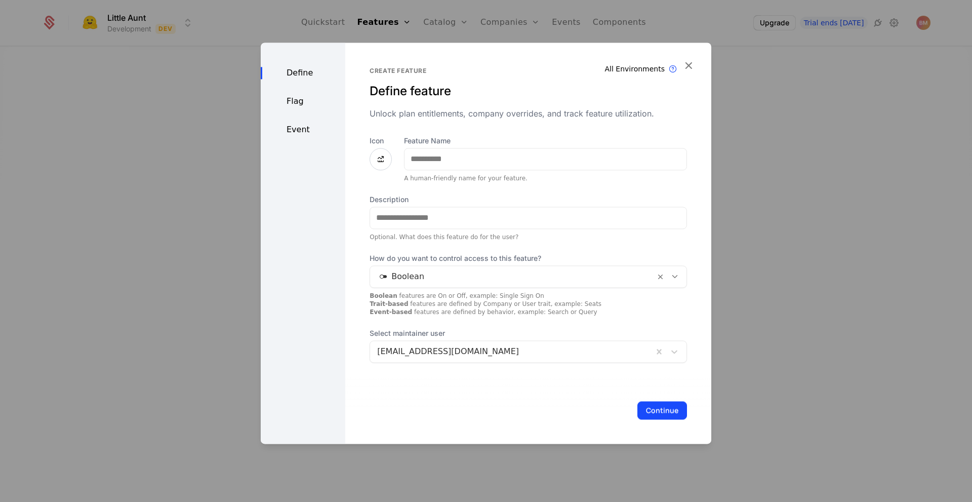
click at [385, 159] on div at bounding box center [381, 159] width 22 height 22
click at [376, 158] on icon at bounding box center [381, 159] width 12 height 12
click at [376, 157] on icon at bounding box center [381, 159] width 12 height 12
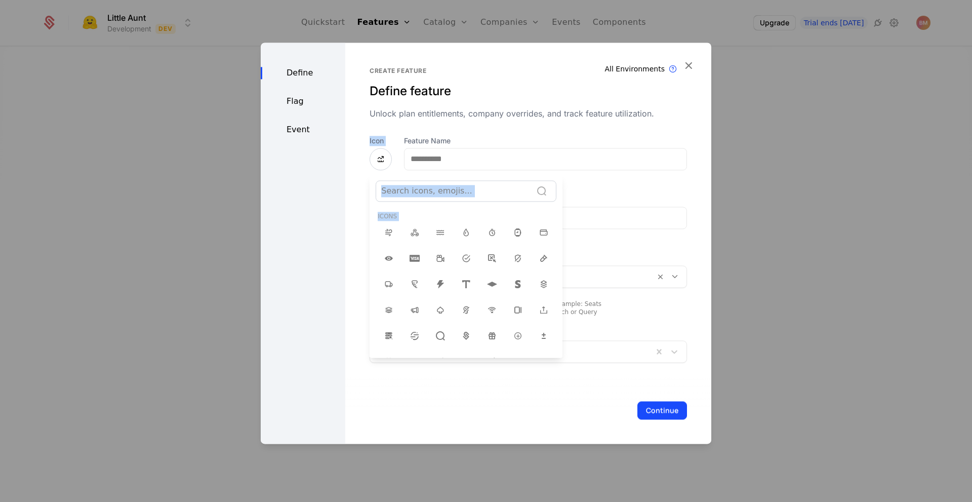
click at [376, 157] on div at bounding box center [486, 243] width 451 height 401
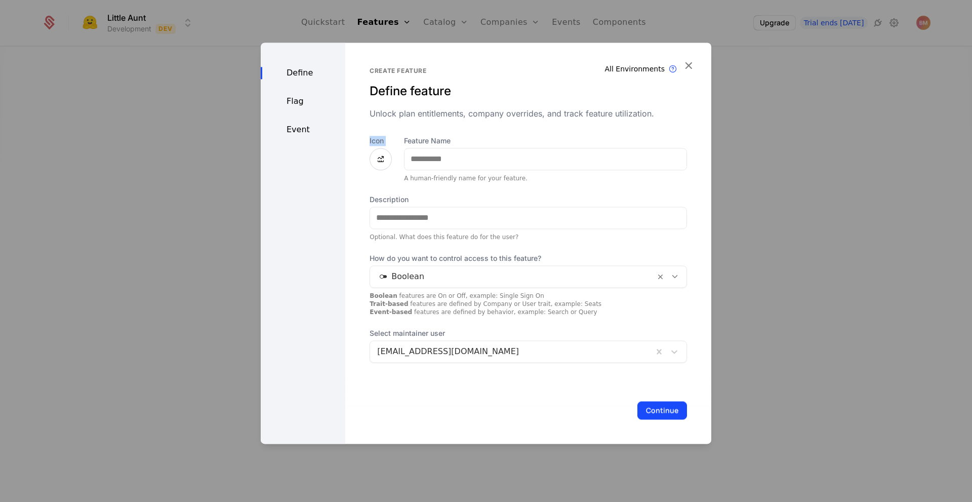
click at [376, 157] on icon at bounding box center [381, 159] width 12 height 12
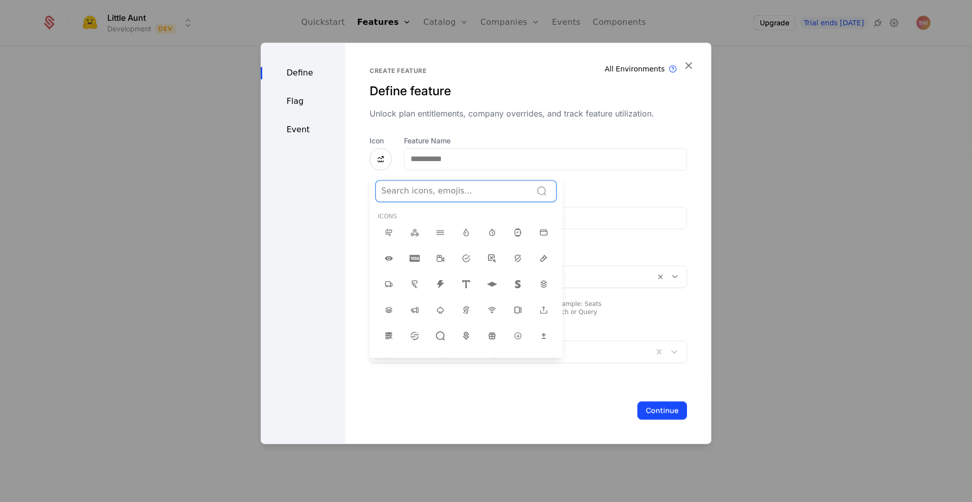
click at [493, 194] on div at bounding box center [453, 191] width 145 height 14
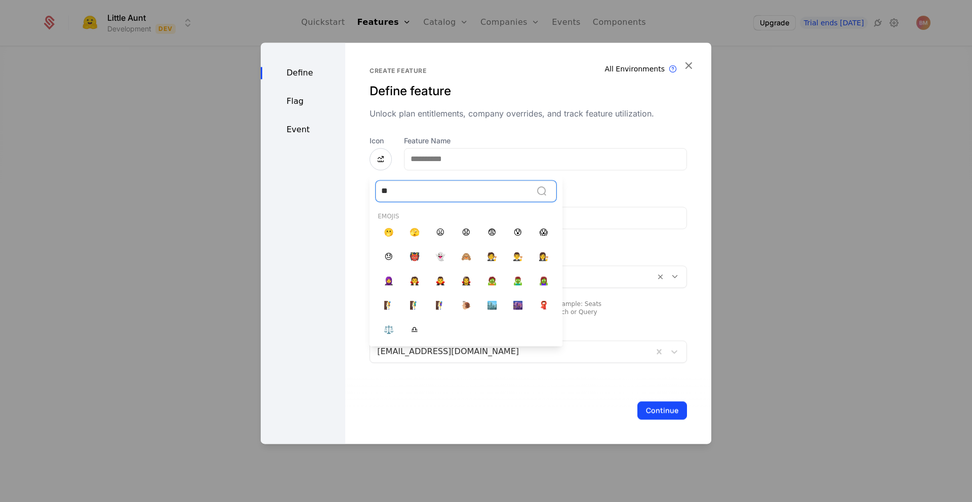
type input "*"
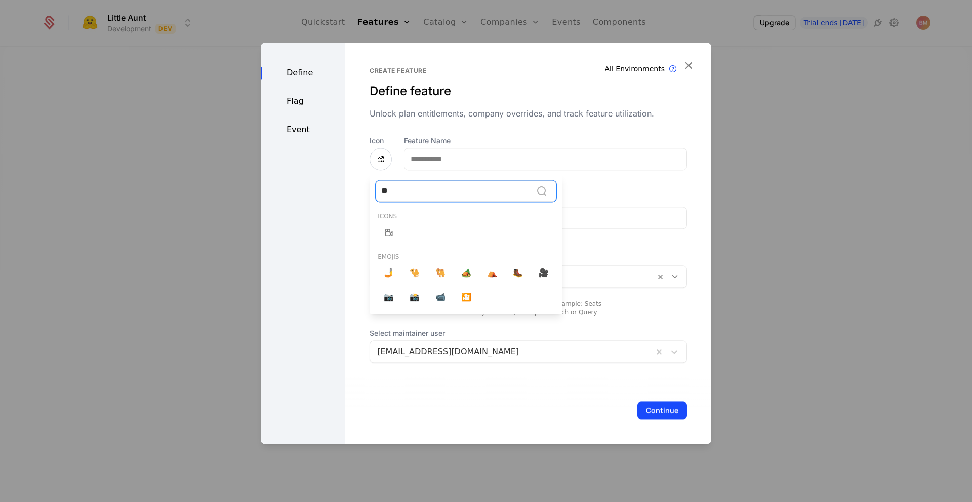
type input "*"
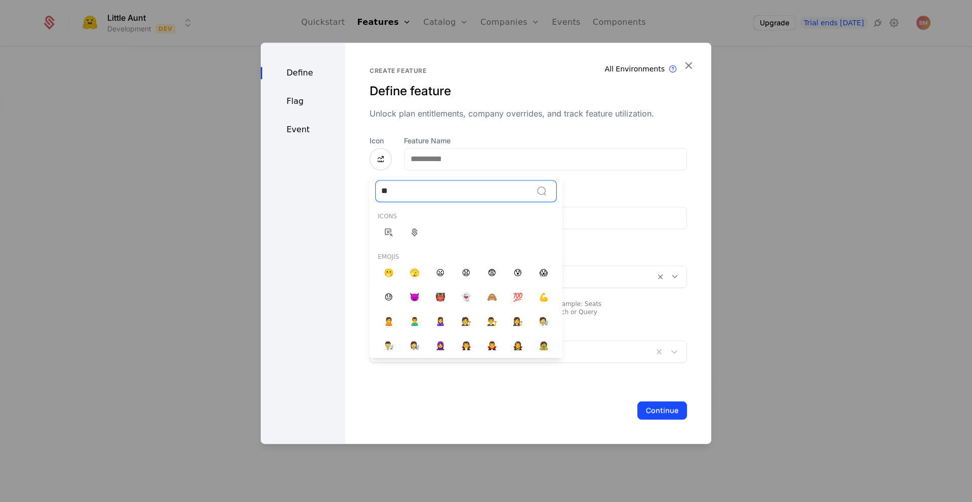
type input "*"
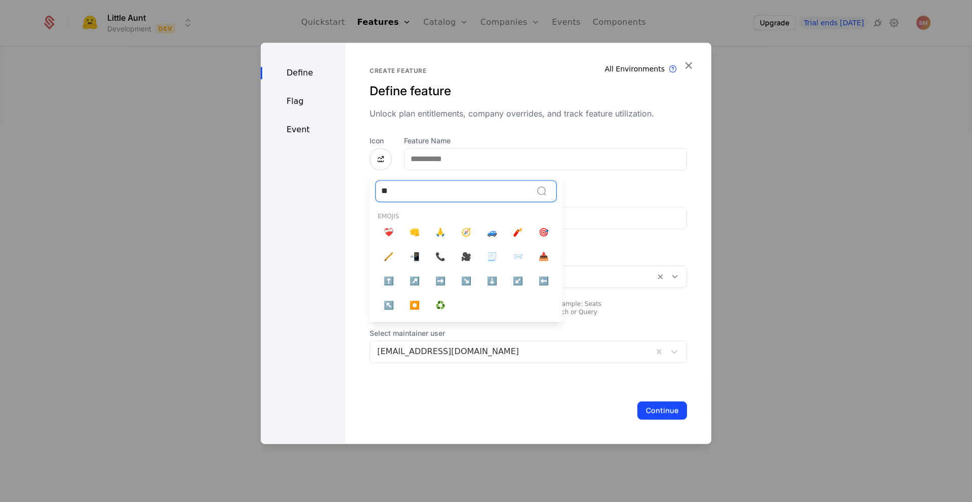
type input "*"
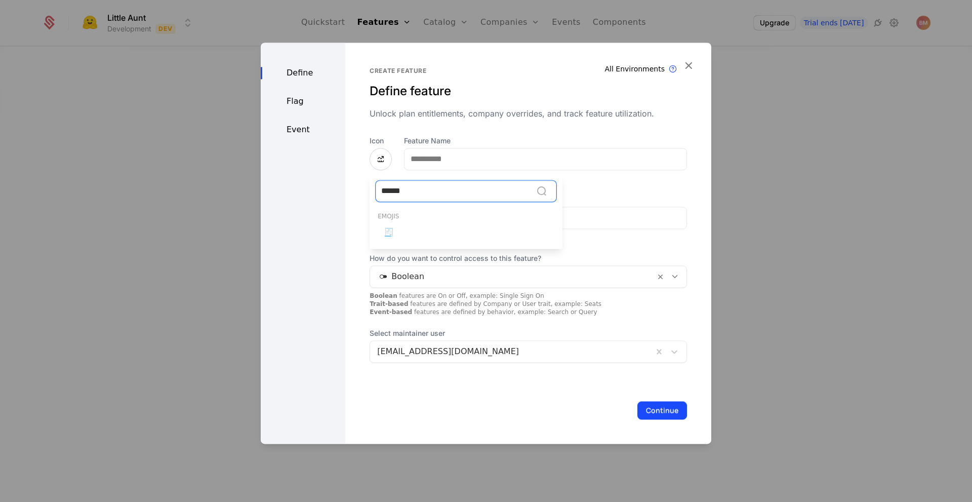
type input "*******"
click at [384, 233] on span "🧾" at bounding box center [389, 232] width 10 height 12
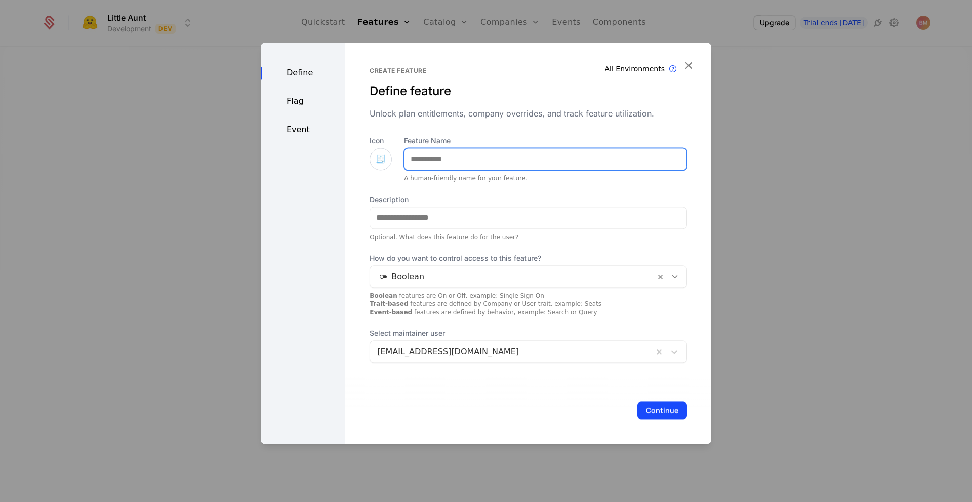
click at [484, 168] on input "Feature Name" at bounding box center [545, 158] width 282 height 21
type input "*****"
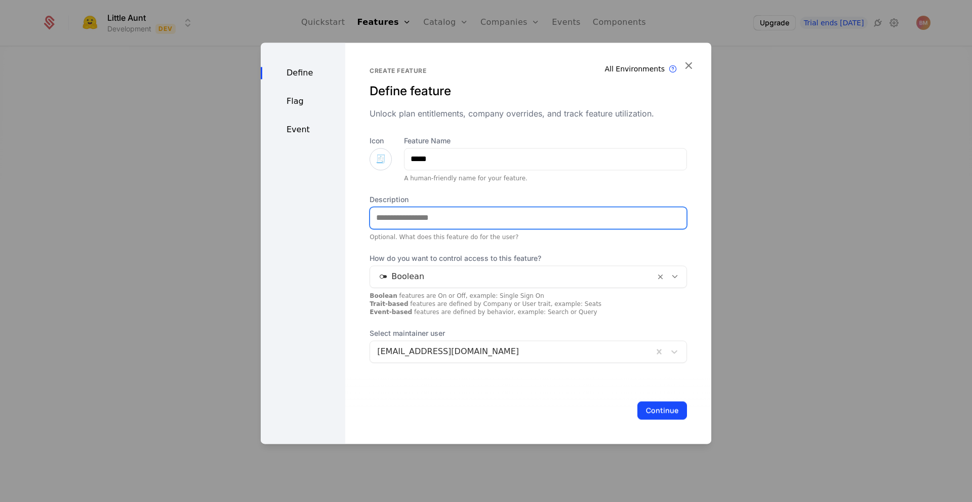
click at [437, 214] on input "Description" at bounding box center [528, 217] width 316 height 21
type input "**********"
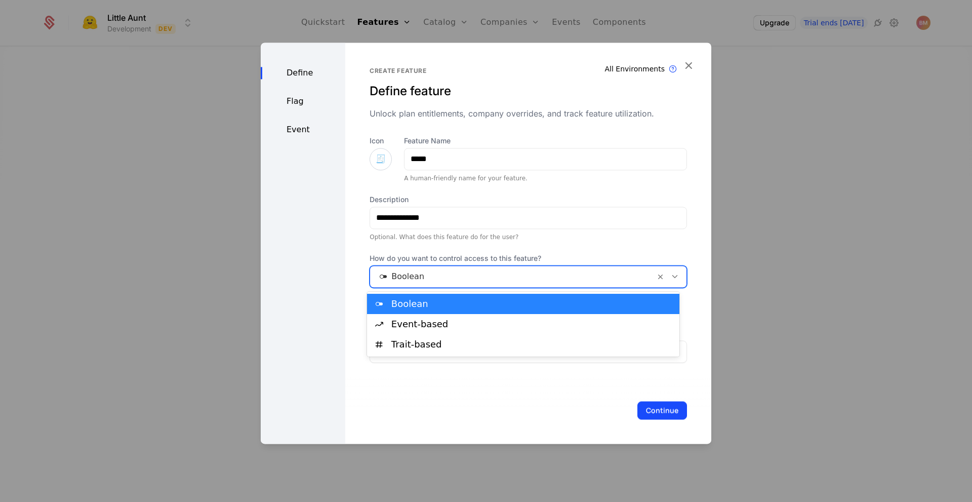
click at [588, 278] on div at bounding box center [512, 276] width 271 height 14
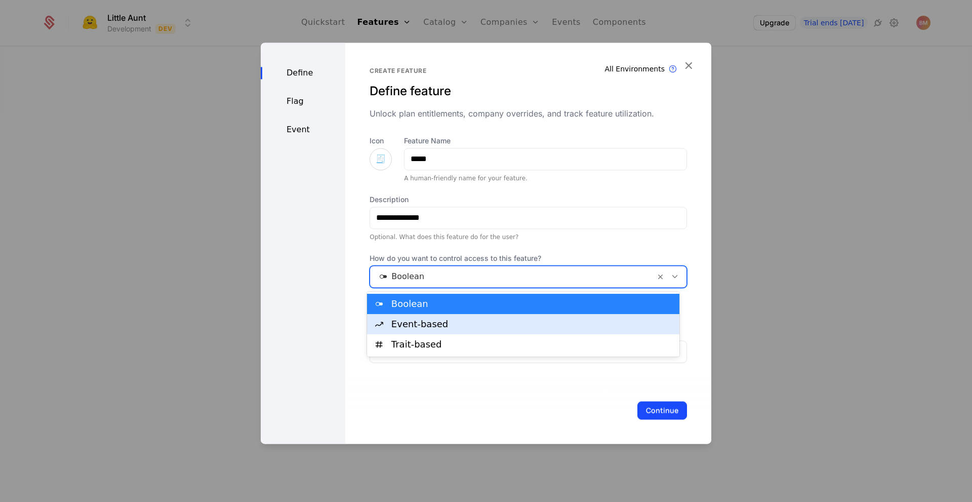
click at [567, 319] on div "Event-based" at bounding box center [532, 323] width 282 height 9
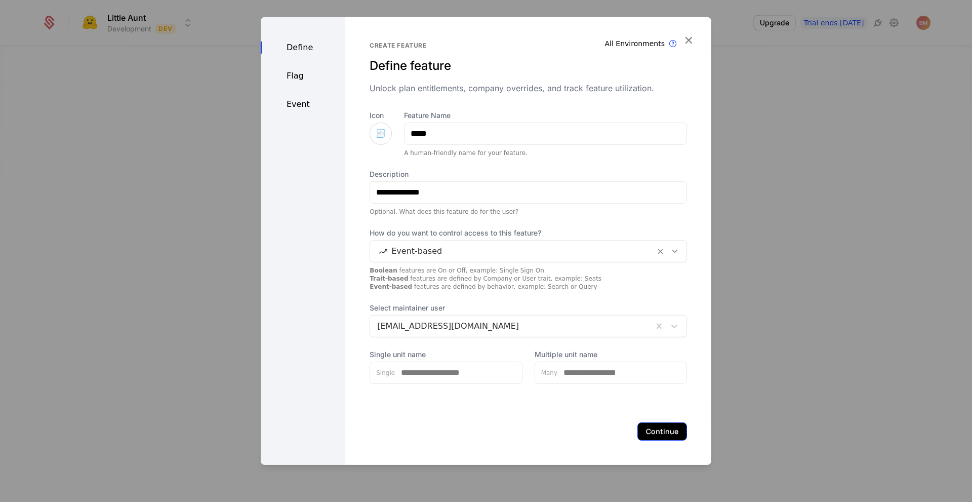
click at [654, 426] on button "Continue" at bounding box center [662, 431] width 50 height 18
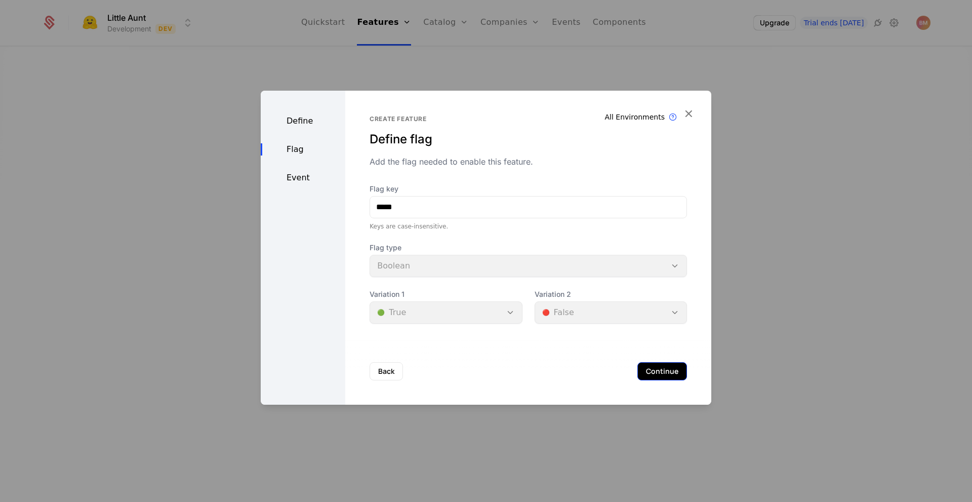
click at [639, 366] on button "Continue" at bounding box center [662, 371] width 50 height 18
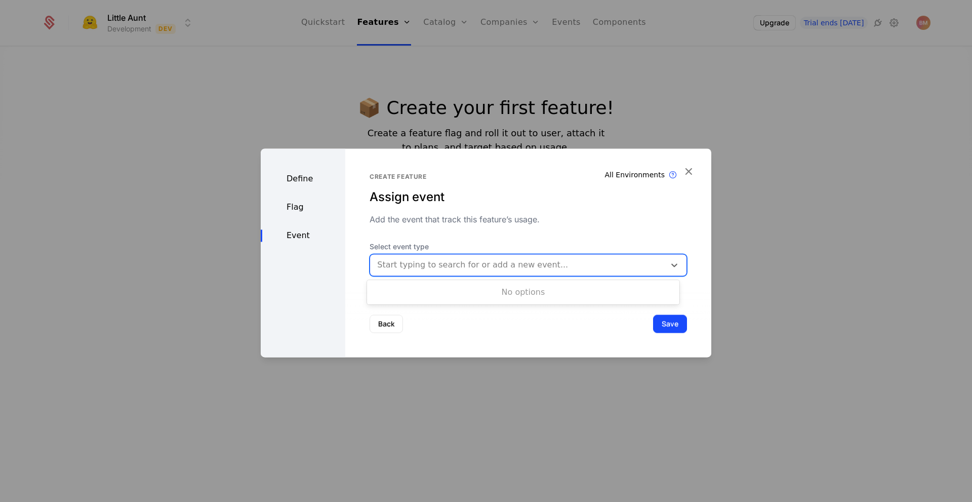
click at [547, 266] on div at bounding box center [517, 265] width 281 height 14
type input "****"
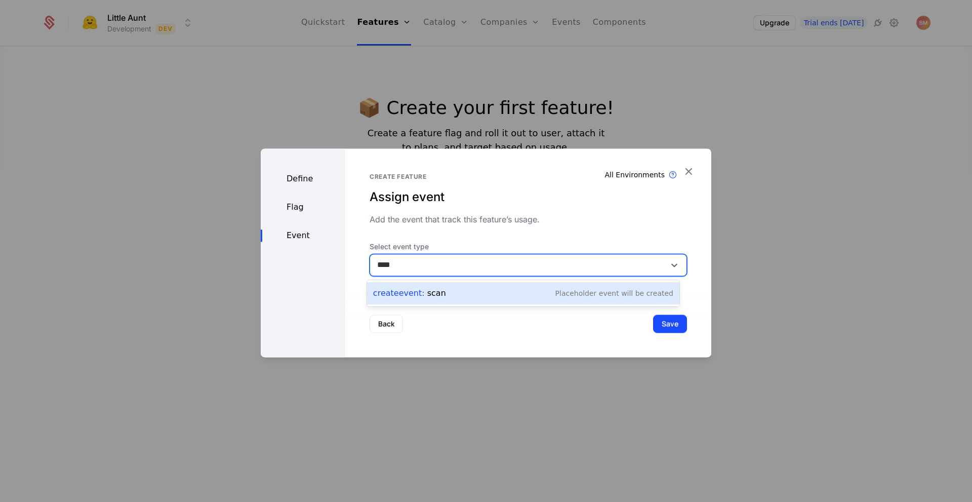
click at [542, 293] on div "Create Event : scan Placeholder Event will be created" at bounding box center [523, 293] width 300 height 14
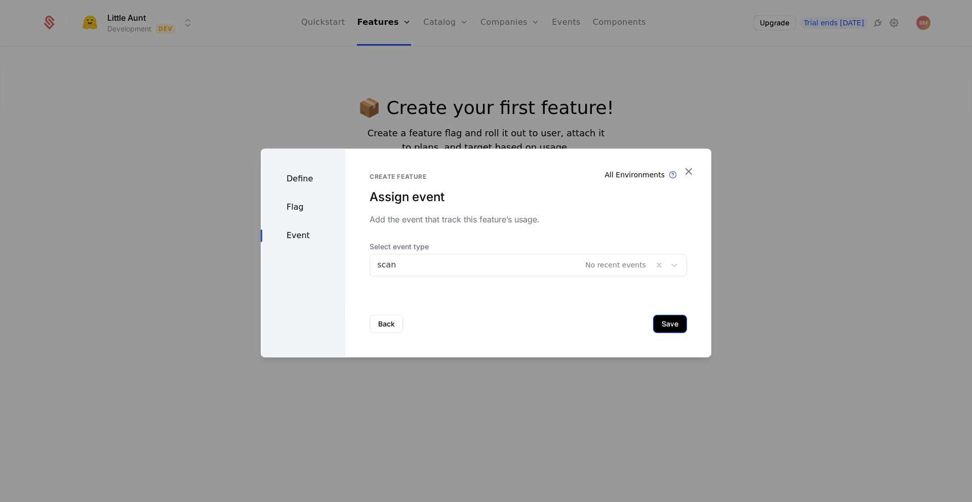
click at [657, 323] on button "Save" at bounding box center [670, 323] width 34 height 18
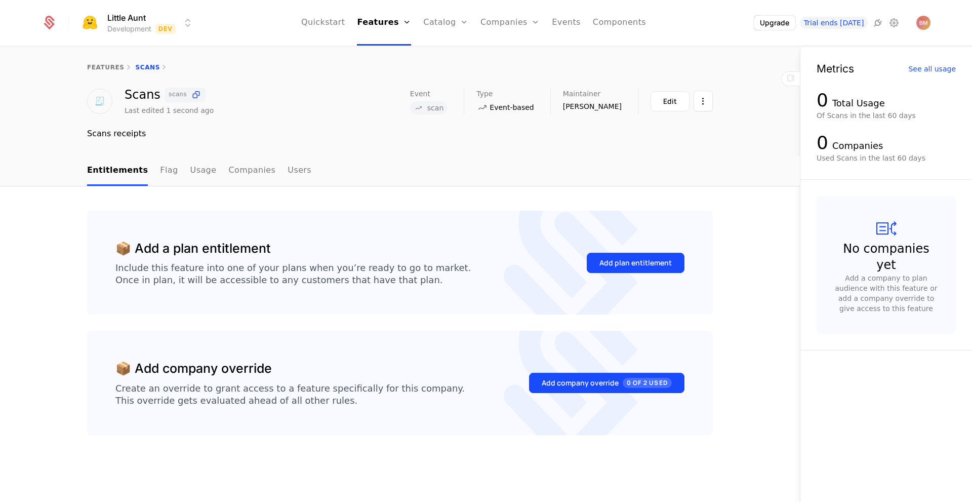
click at [423, 107] on icon at bounding box center [418, 107] width 9 height 9
click at [468, 145] on div "features Scans 🧾 Scans scans Last edited 1 second ago Event scan Type Event-bas…" at bounding box center [400, 101] width 800 height 109
click at [649, 261] on div "Add plan entitlement" at bounding box center [635, 263] width 72 height 10
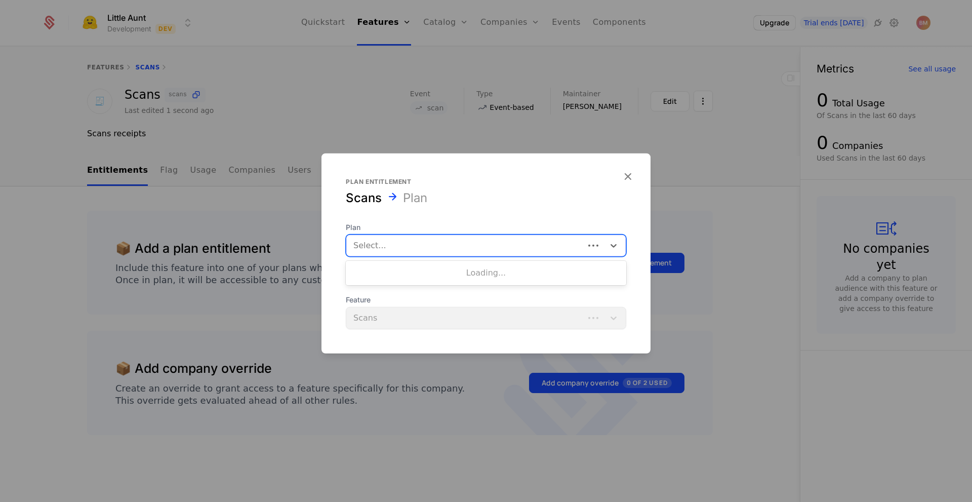
click at [508, 239] on div at bounding box center [465, 245] width 224 height 14
click at [492, 273] on div "Free" at bounding box center [486, 271] width 268 height 9
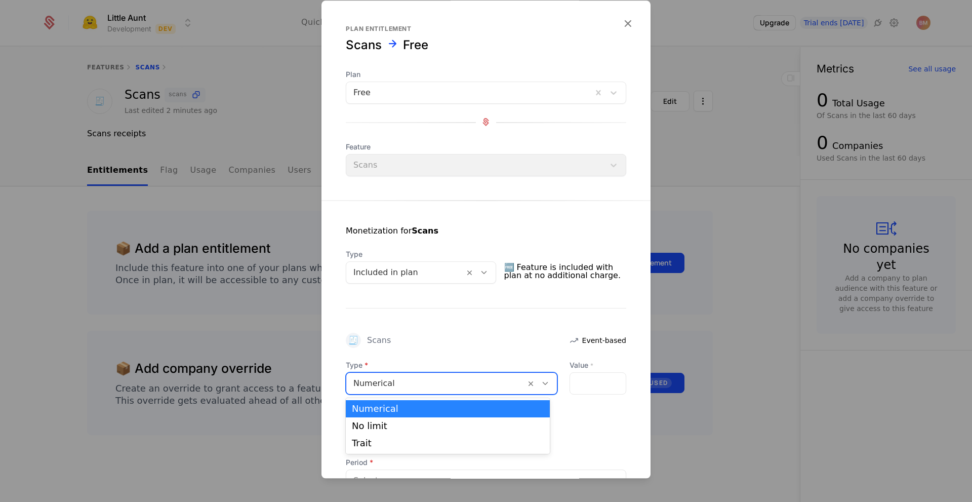
click at [426, 384] on div at bounding box center [435, 383] width 165 height 14
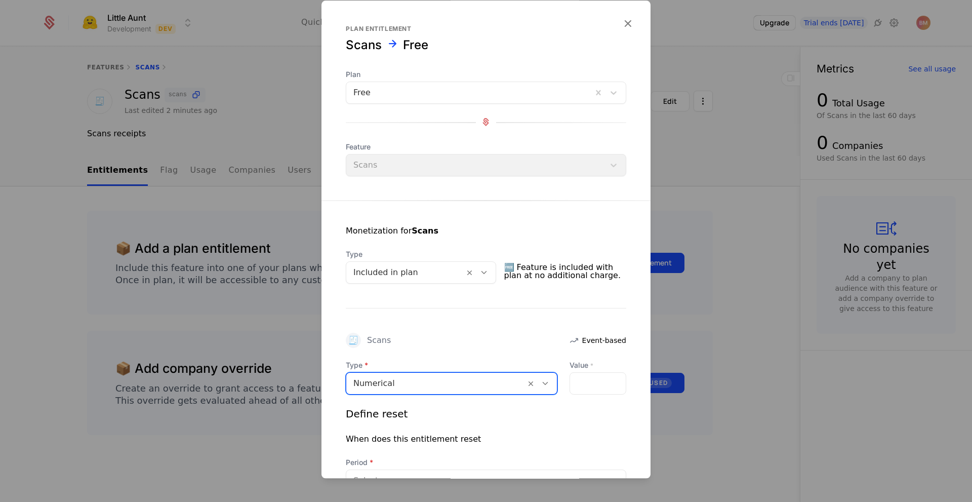
click at [426, 384] on div at bounding box center [435, 383] width 165 height 14
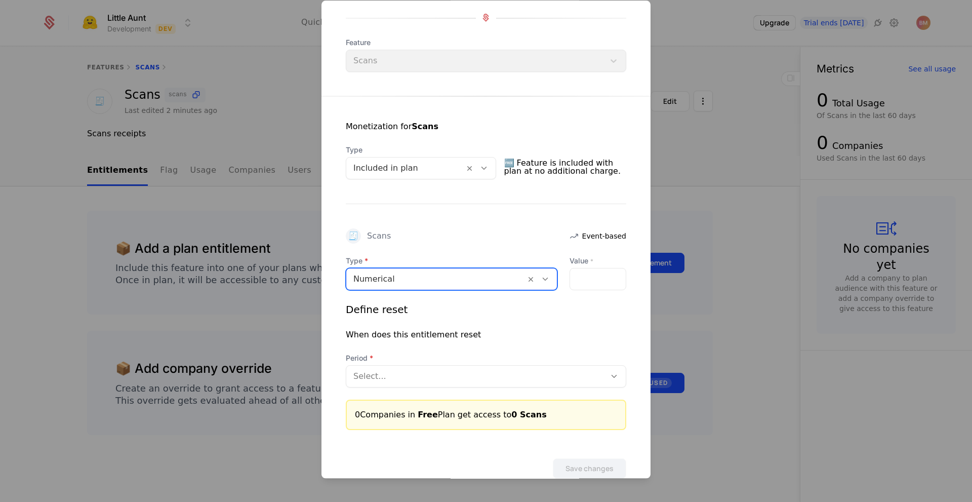
scroll to position [129, 0]
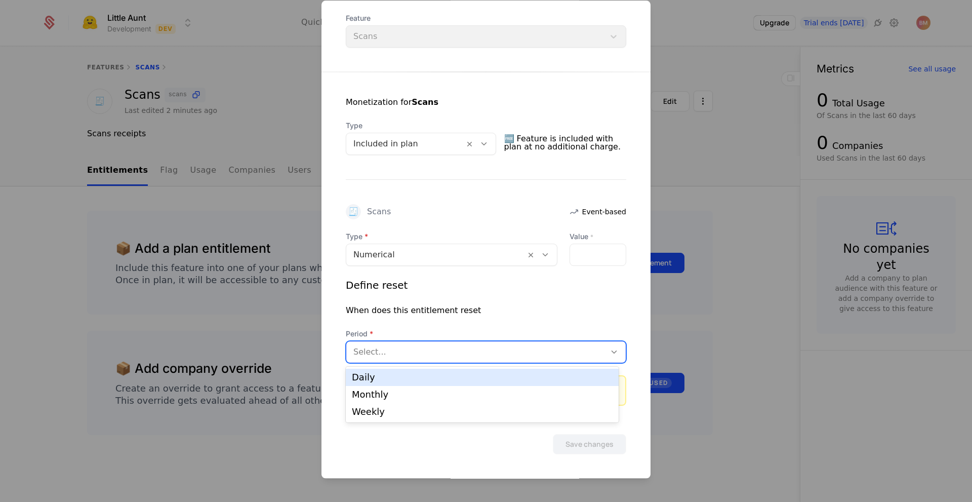
click at [453, 345] on div at bounding box center [475, 352] width 245 height 14
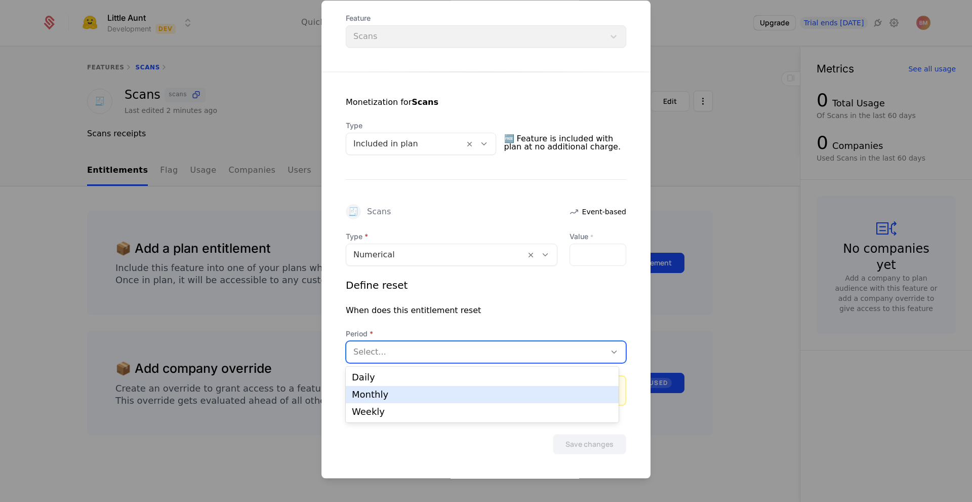
click at [423, 394] on div "Monthly" at bounding box center [482, 394] width 261 height 9
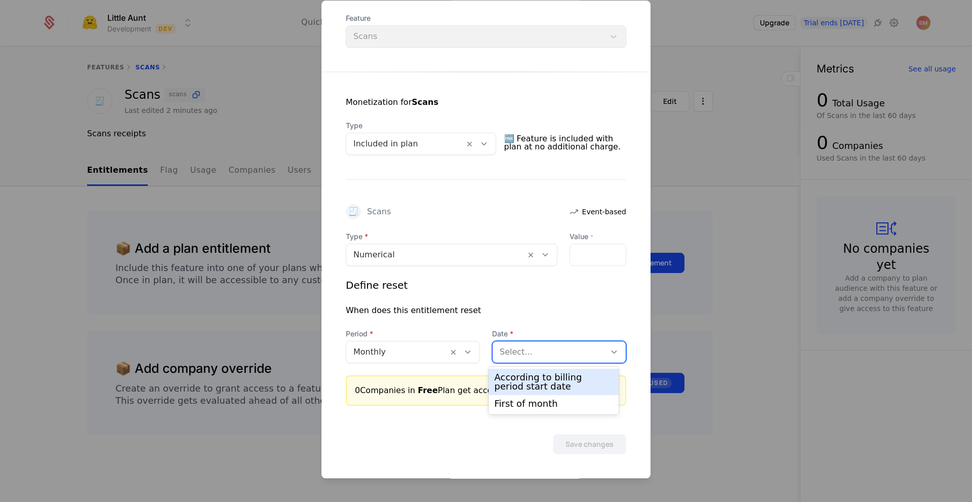
click at [541, 351] on div at bounding box center [549, 352] width 99 height 14
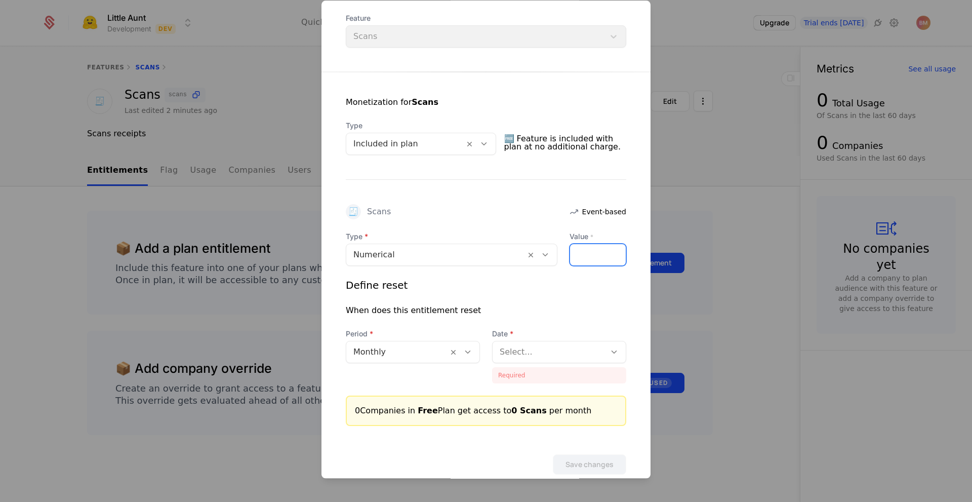
click at [590, 256] on input "Value *" at bounding box center [598, 254] width 56 height 21
type input "*"
click at [565, 287] on div "Define reset" at bounding box center [486, 285] width 280 height 14
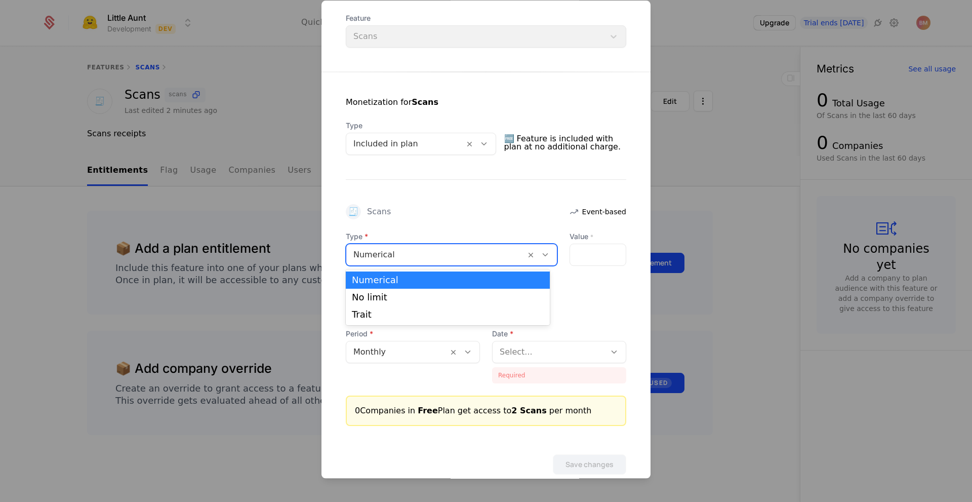
click at [442, 253] on div at bounding box center [435, 255] width 165 height 14
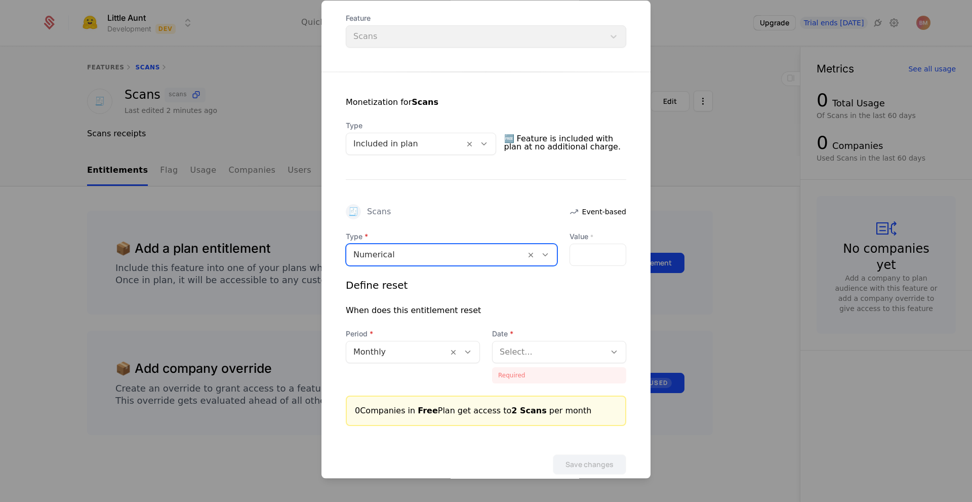
click at [442, 253] on div at bounding box center [435, 255] width 165 height 14
click at [494, 295] on div "Define reset When does this entitlement reset Period Monthly Date Select... Req…" at bounding box center [486, 330] width 280 height 105
click at [523, 352] on div at bounding box center [549, 352] width 99 height 14
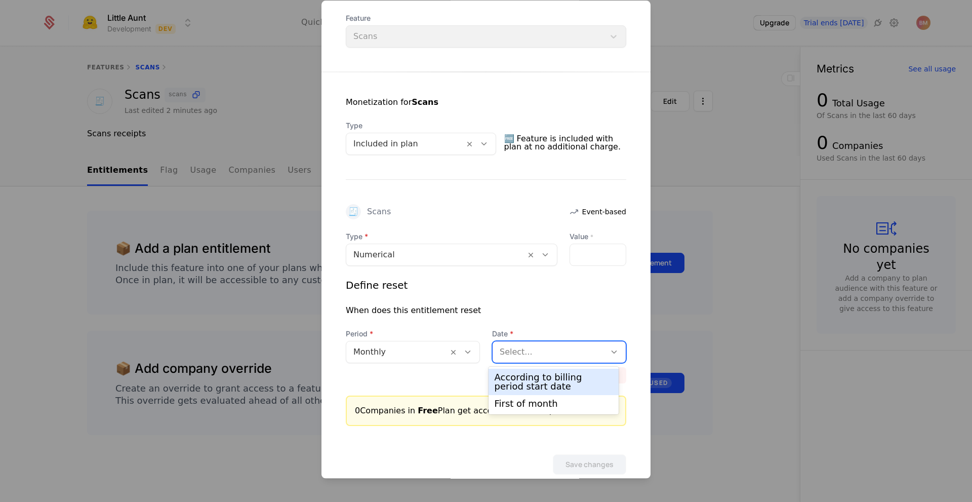
click at [560, 375] on div "According to billing period start date" at bounding box center [554, 382] width 118 height 18
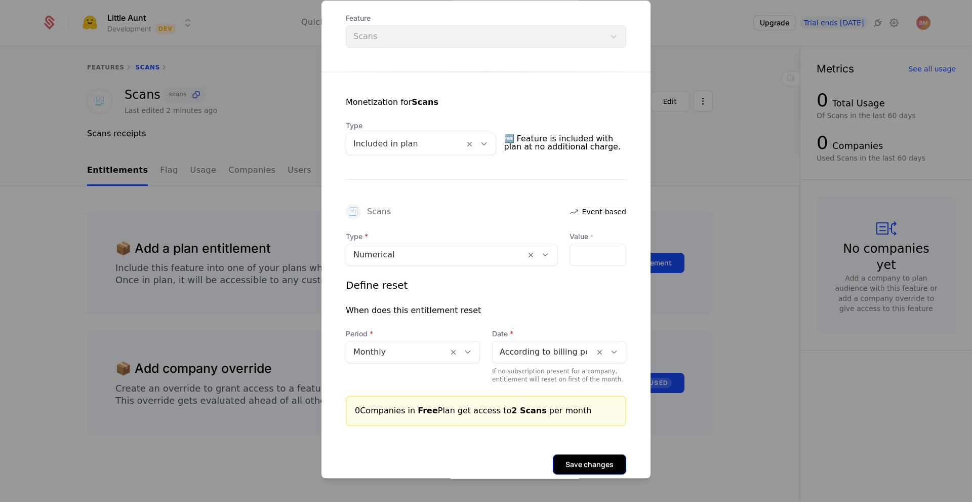
click at [562, 460] on button "Save changes" at bounding box center [589, 464] width 73 height 20
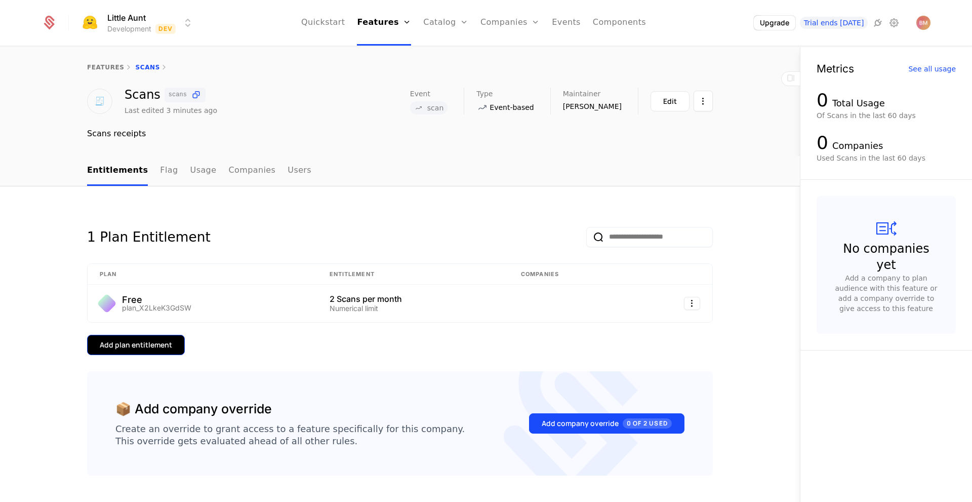
click at [178, 347] on button "Add plan entitlement" at bounding box center [136, 345] width 98 height 20
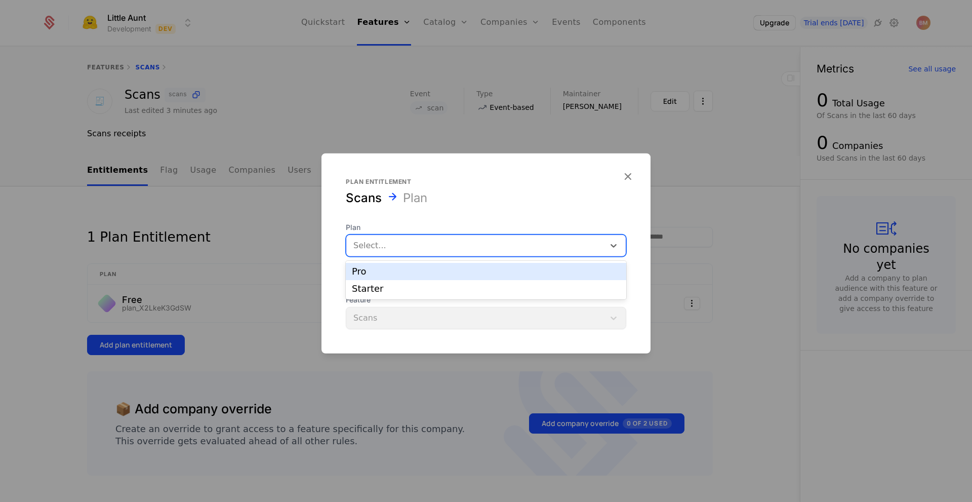
click at [425, 240] on div at bounding box center [475, 245] width 244 height 14
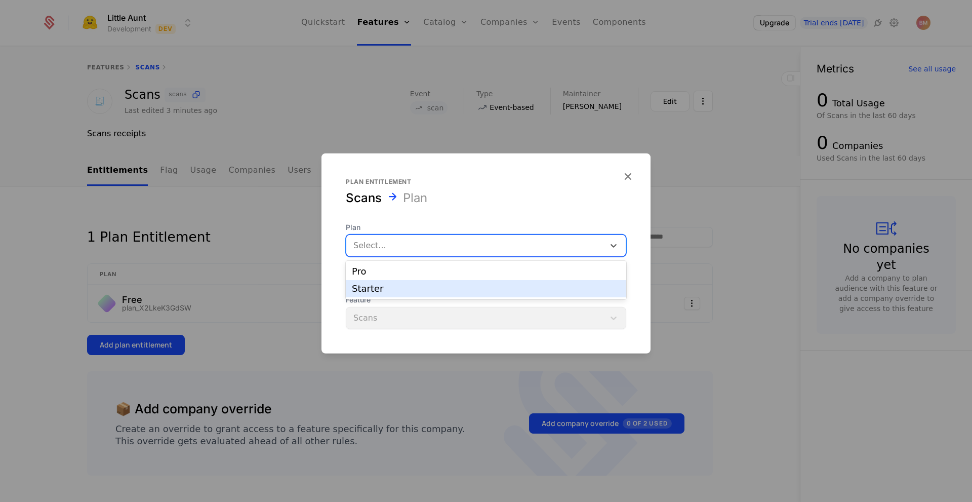
click at [412, 291] on div "Starter" at bounding box center [486, 288] width 268 height 9
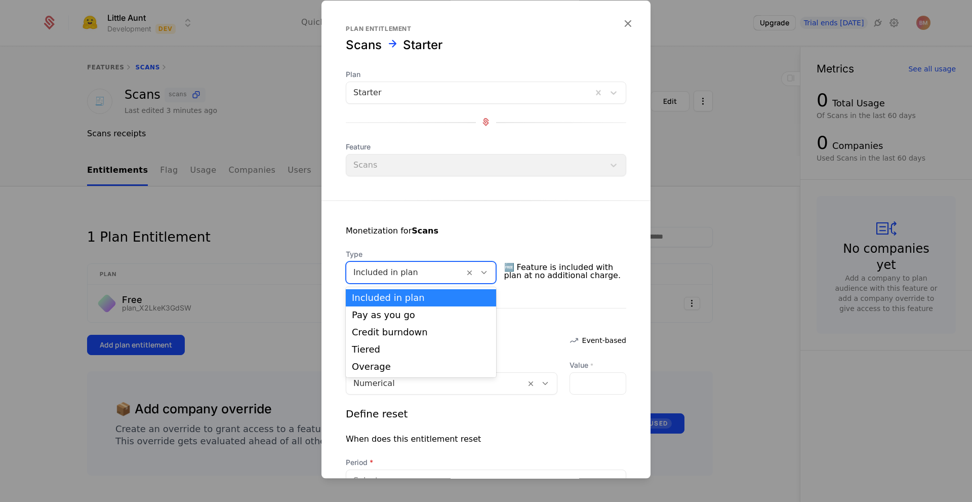
click at [436, 277] on div at bounding box center [405, 272] width 104 height 14
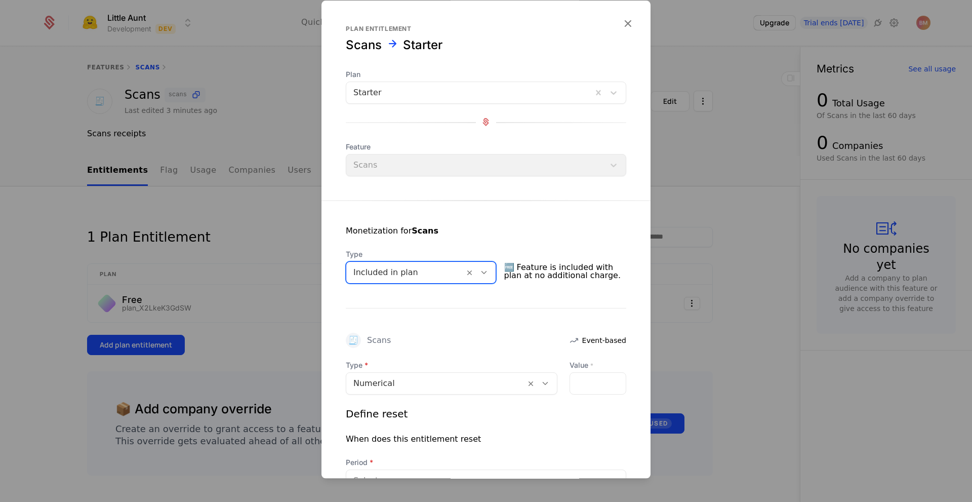
click at [436, 277] on div at bounding box center [405, 272] width 104 height 14
click at [592, 386] on input "Value *" at bounding box center [598, 383] width 56 height 21
type input "**"
click at [495, 336] on div "🧾 Scans Event-based" at bounding box center [486, 340] width 280 height 15
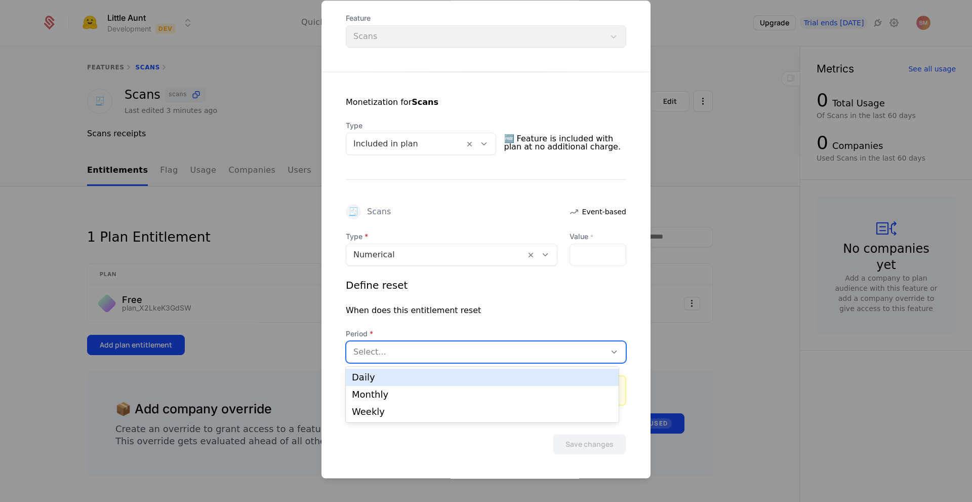
click at [477, 346] on div at bounding box center [475, 352] width 245 height 14
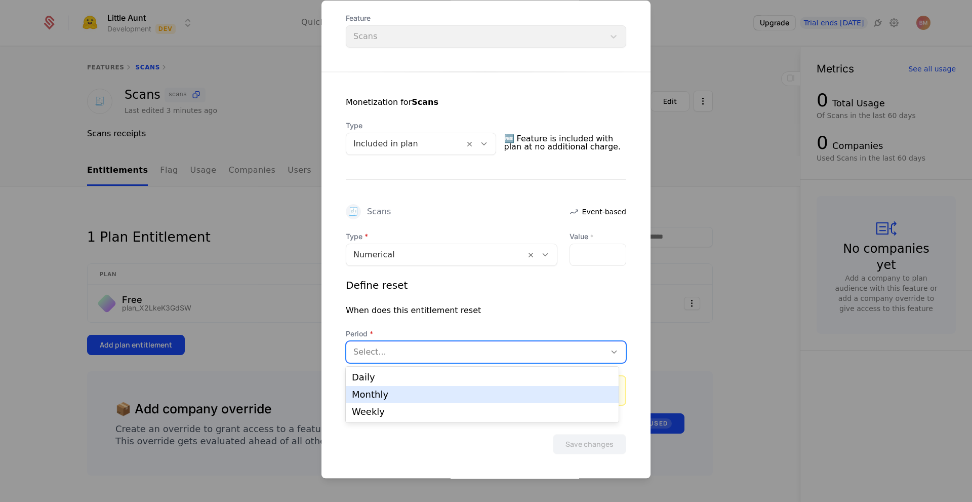
click at [453, 396] on div "Monthly" at bounding box center [482, 394] width 261 height 9
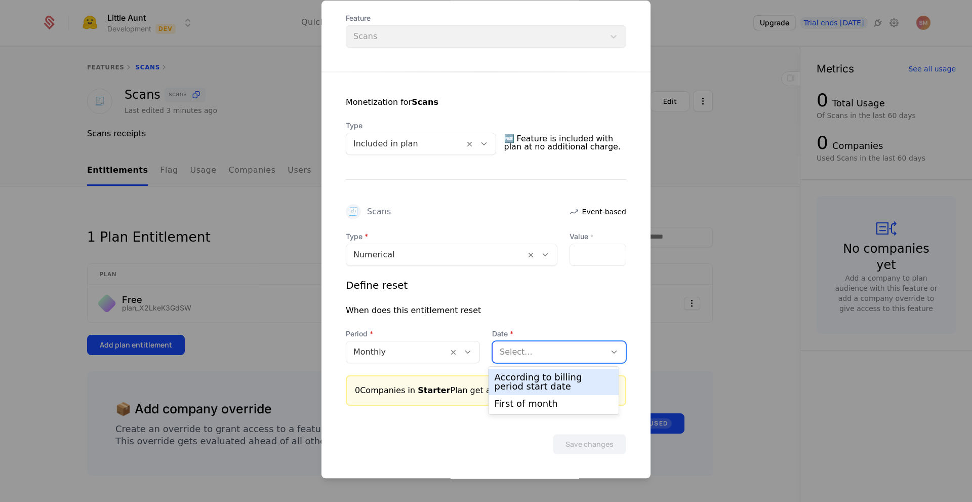
click at [538, 353] on div at bounding box center [549, 352] width 99 height 14
click at [531, 381] on div "According to billing period start date" at bounding box center [554, 382] width 118 height 18
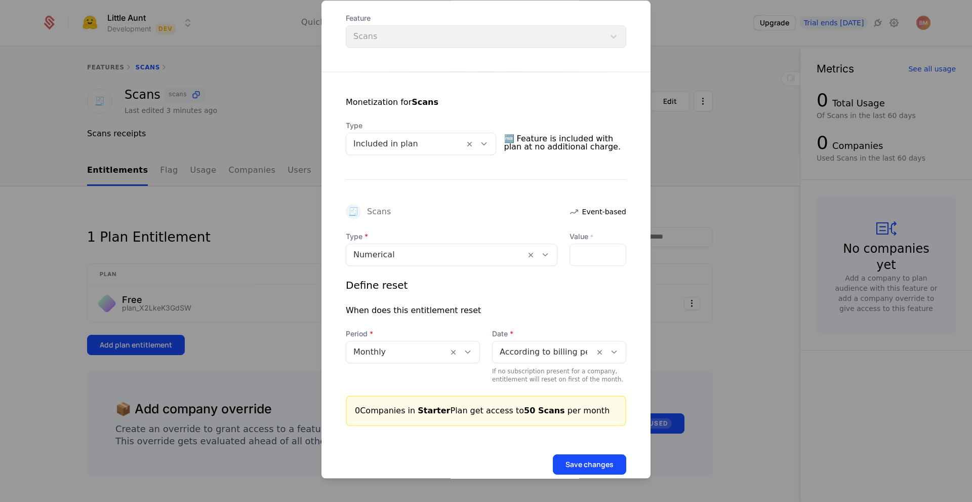
click at [502, 462] on div "Save changes" at bounding box center [486, 464] width 280 height 20
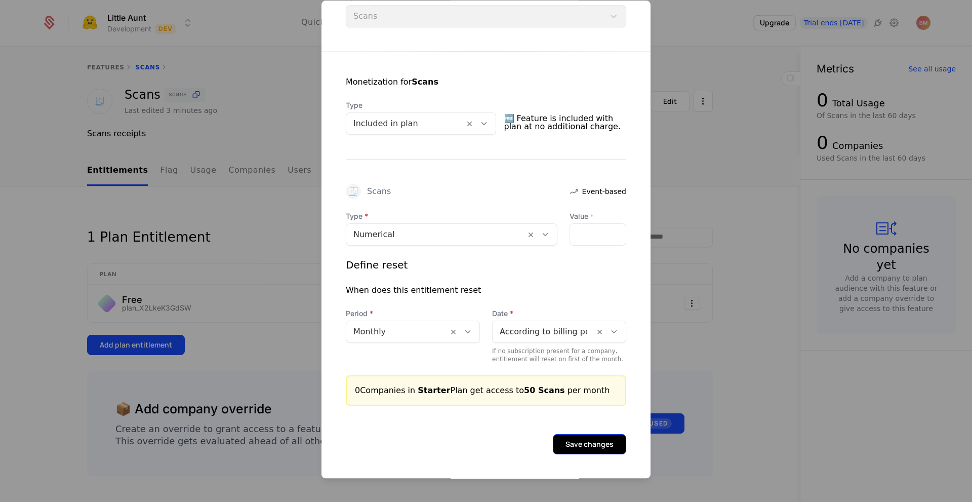
click at [572, 444] on button "Save changes" at bounding box center [589, 444] width 73 height 20
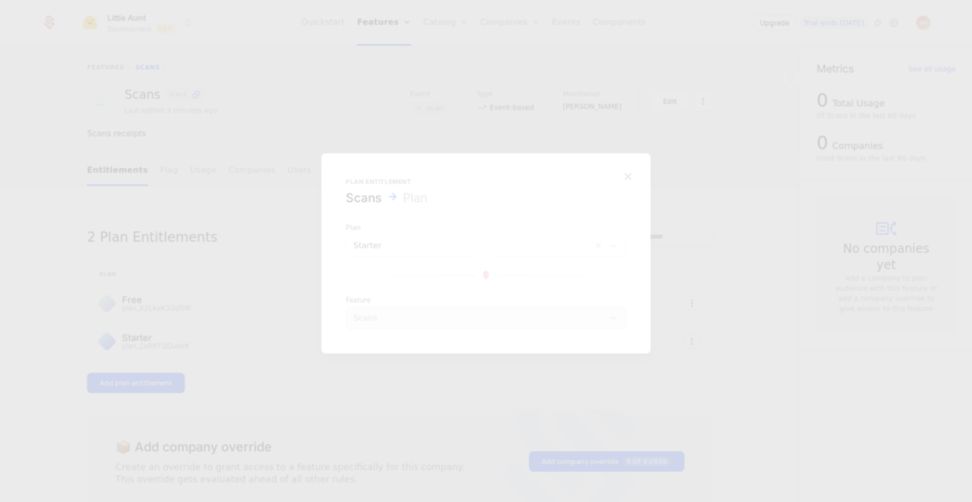
scroll to position [0, 0]
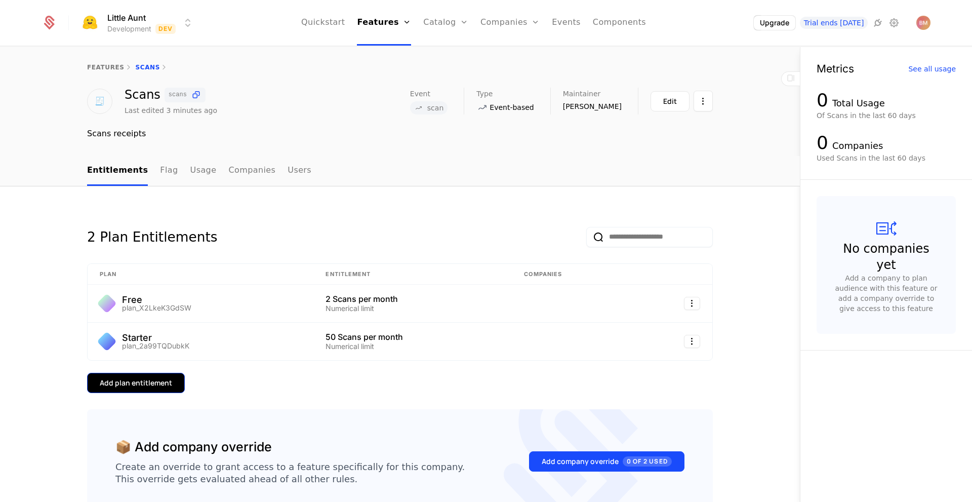
click at [168, 385] on button "Add plan entitlement" at bounding box center [136, 383] width 98 height 20
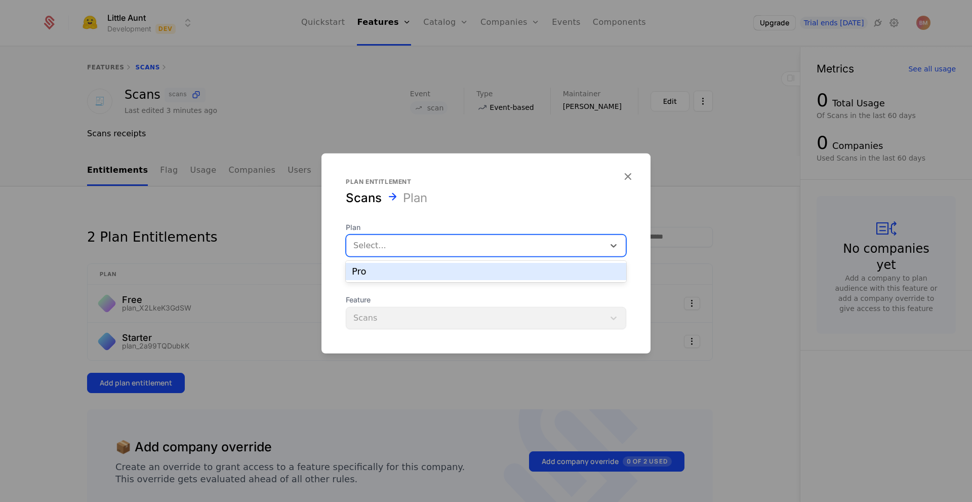
click at [402, 245] on div at bounding box center [475, 245] width 244 height 14
click at [401, 273] on div "Pro" at bounding box center [486, 271] width 268 height 9
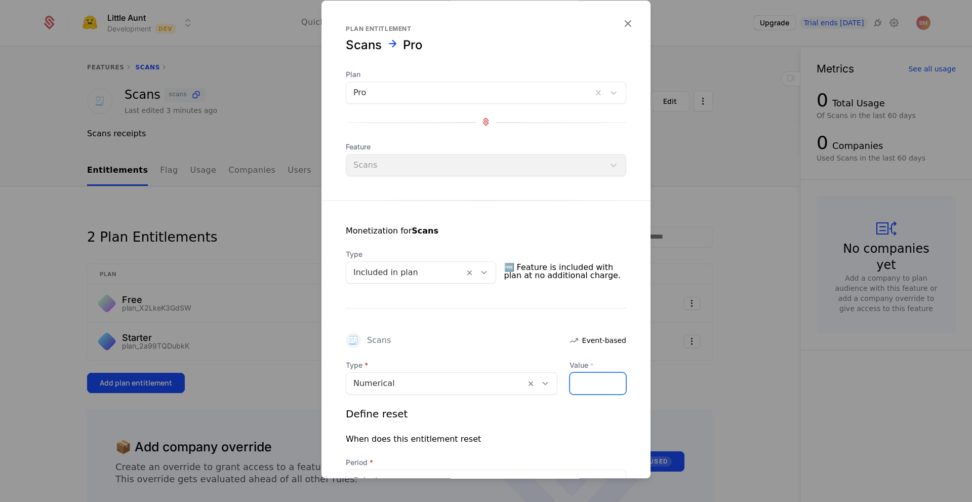
click at [591, 382] on input "Value *" at bounding box center [598, 383] width 56 height 21
type input "***"
click at [573, 421] on div "Define reset When does this entitlement reset Period Select..." at bounding box center [486, 448] width 280 height 85
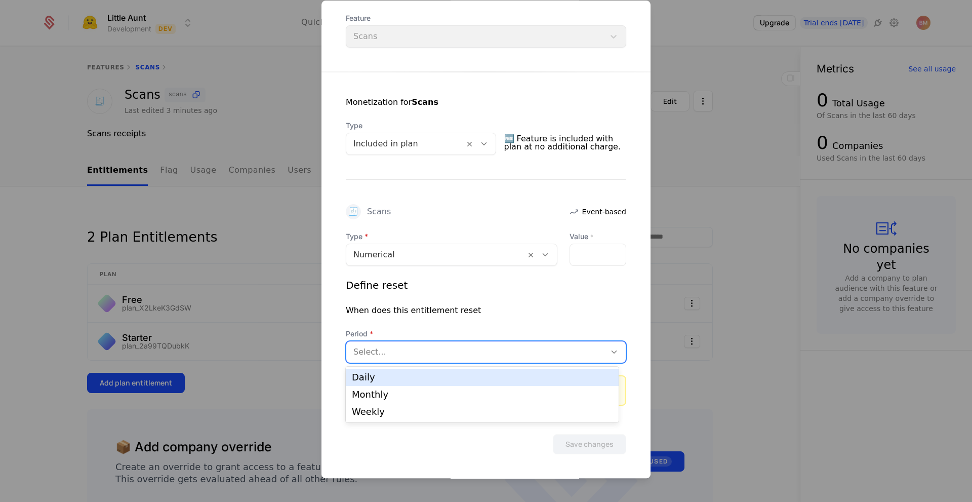
click at [552, 351] on div at bounding box center [475, 352] width 245 height 14
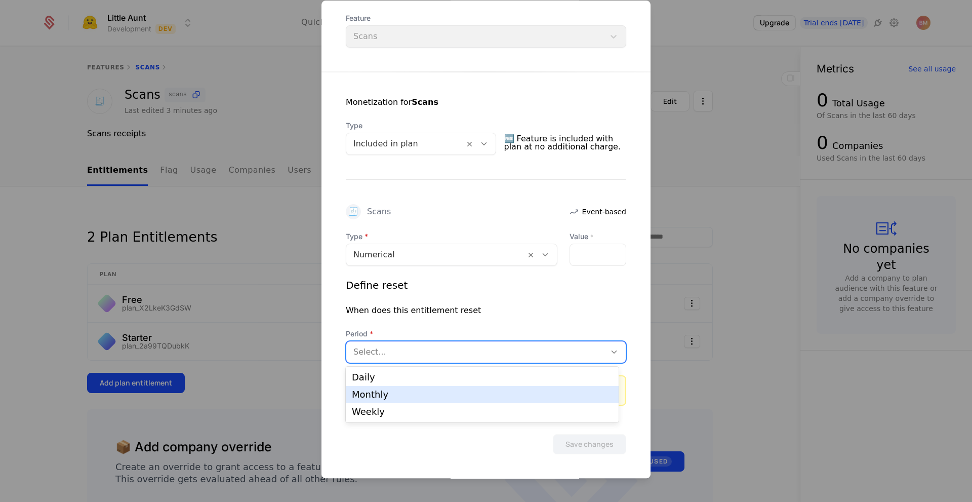
click at [537, 399] on div "Monthly" at bounding box center [482, 394] width 273 height 17
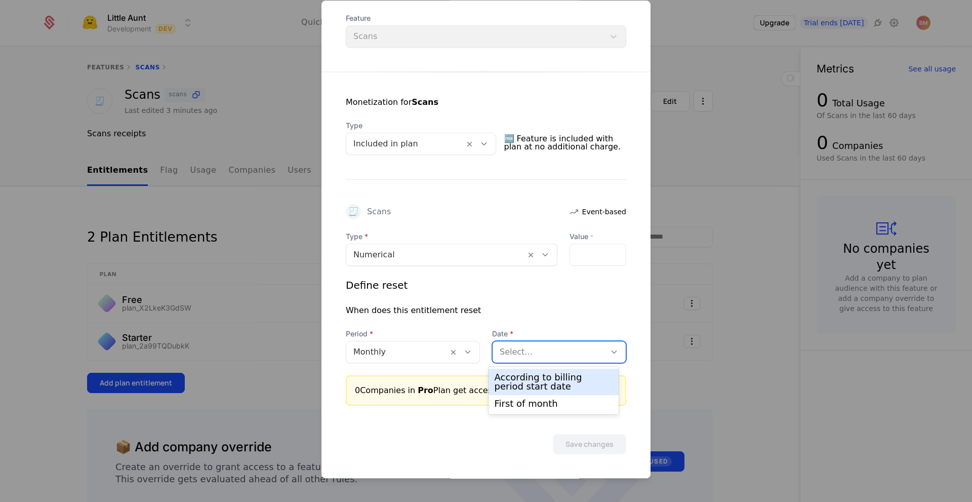
click at [573, 358] on div at bounding box center [549, 352] width 99 height 14
click at [562, 380] on div "According to billing period start date" at bounding box center [554, 382] width 118 height 18
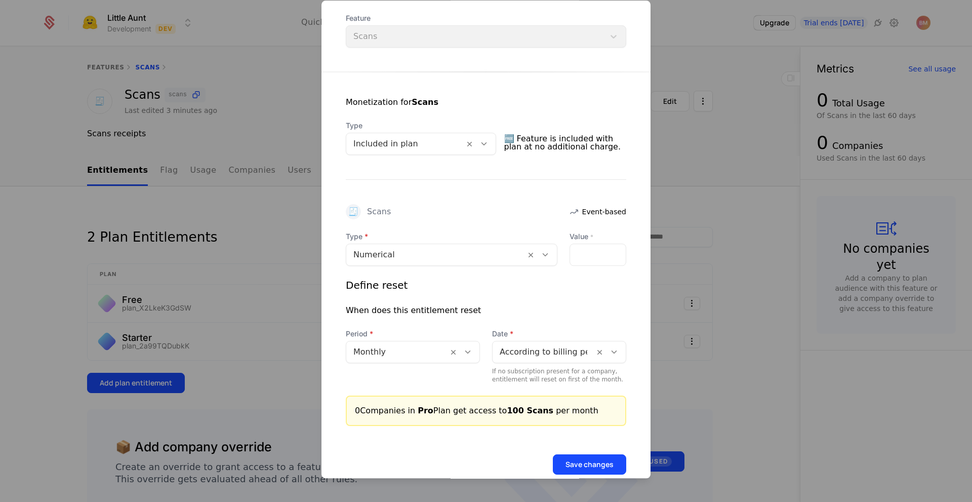
click at [558, 298] on div "Define reset When does this entitlement reset Period Monthly Date According to …" at bounding box center [486, 330] width 280 height 105
click at [604, 467] on button "Save changes" at bounding box center [589, 464] width 73 height 20
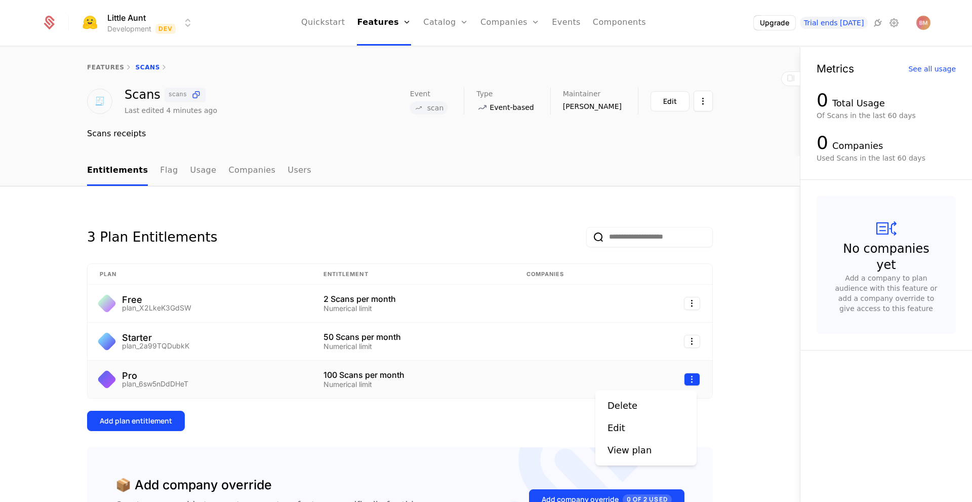
click at [691, 380] on html "Little Aunt Development Dev Quickstart Features Features Flags Catalog Plans Ad…" at bounding box center [486, 251] width 972 height 502
click at [665, 431] on div "Edit" at bounding box center [645, 428] width 77 height 14
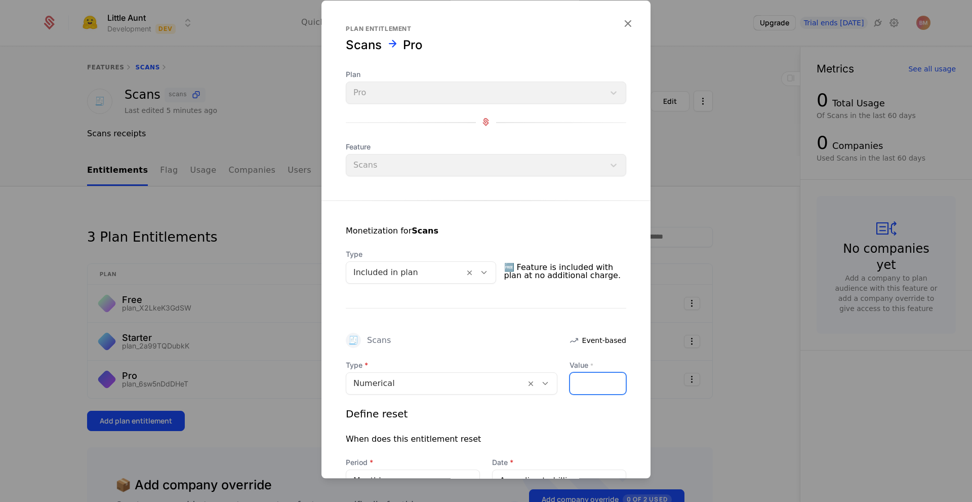
drag, startPoint x: 582, startPoint y: 381, endPoint x: 403, endPoint y: 361, distance: 179.7
click at [403, 361] on div "Type Numerical Value * ***" at bounding box center [486, 377] width 280 height 34
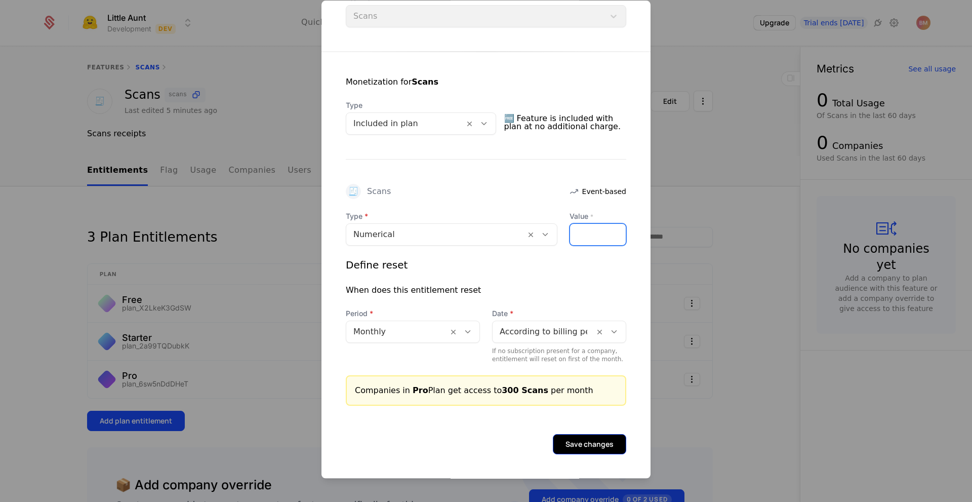
type input "***"
click at [591, 438] on button "Save changes" at bounding box center [589, 444] width 73 height 20
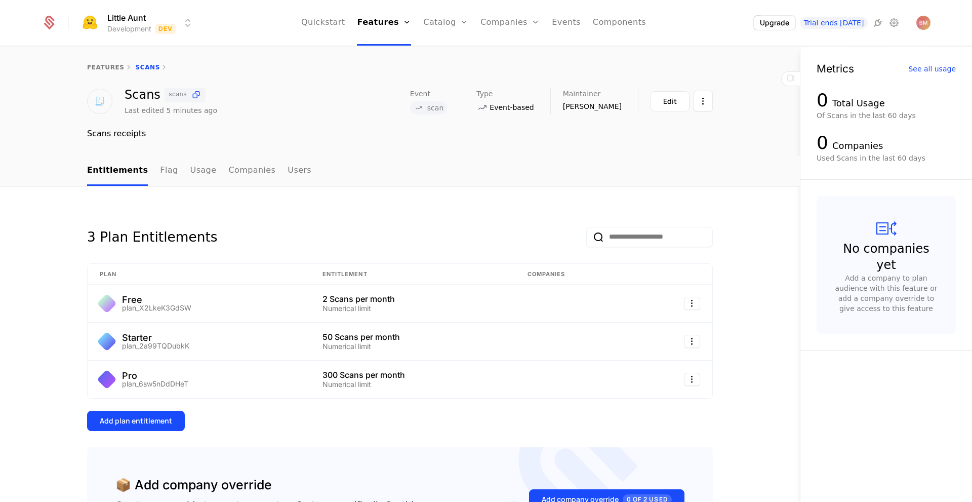
click at [747, 411] on div "3 Plan Entitlements Plan Entitlement Companies Free plan_X2LkeK3GdSW 2 Scans pe…" at bounding box center [400, 397] width 800 height 422
click at [463, 118] on link "Configuration" at bounding box center [461, 116] width 52 height 12
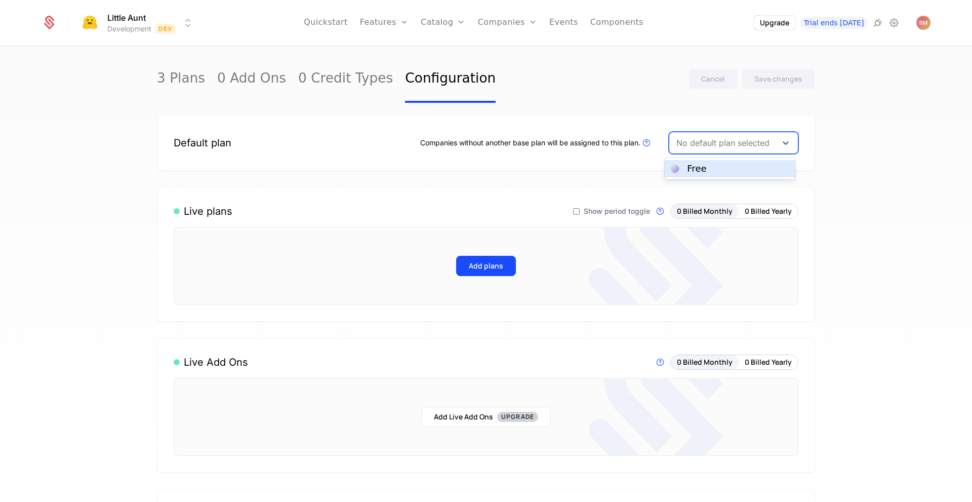
click at [701, 146] on div at bounding box center [722, 143] width 93 height 14
click at [701, 169] on div "Free" at bounding box center [696, 168] width 19 height 9
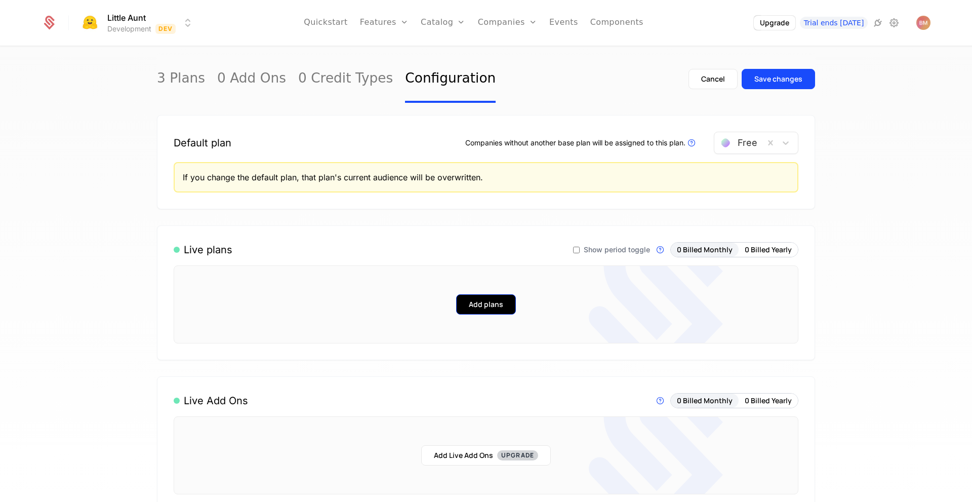
click at [500, 295] on button "Add plans" at bounding box center [486, 304] width 60 height 20
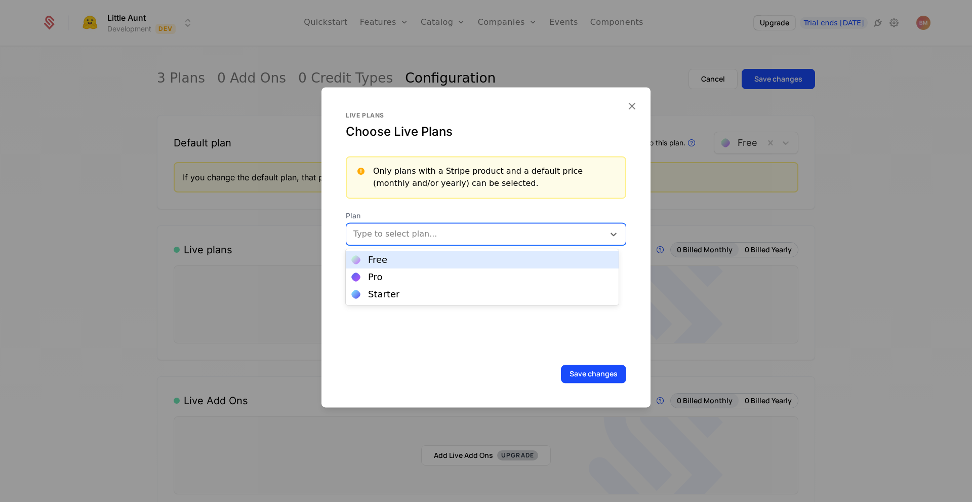
click at [459, 227] on div at bounding box center [476, 234] width 244 height 14
click at [419, 257] on div "Free" at bounding box center [482, 259] width 261 height 9
click at [435, 234] on div at bounding box center [497, 233] width 177 height 14
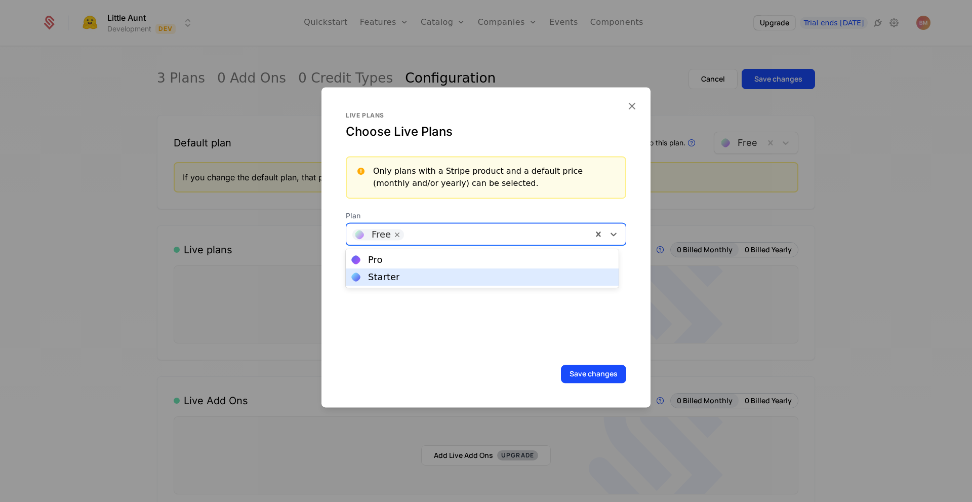
click at [424, 279] on div "Starter" at bounding box center [482, 276] width 261 height 9
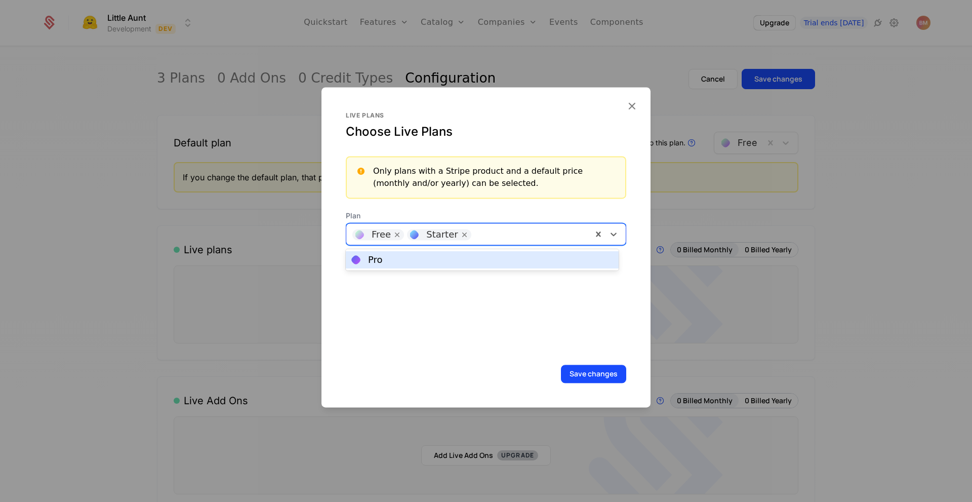
click at [491, 235] on div at bounding box center [531, 233] width 110 height 14
click at [478, 260] on div "Pro" at bounding box center [482, 259] width 261 height 9
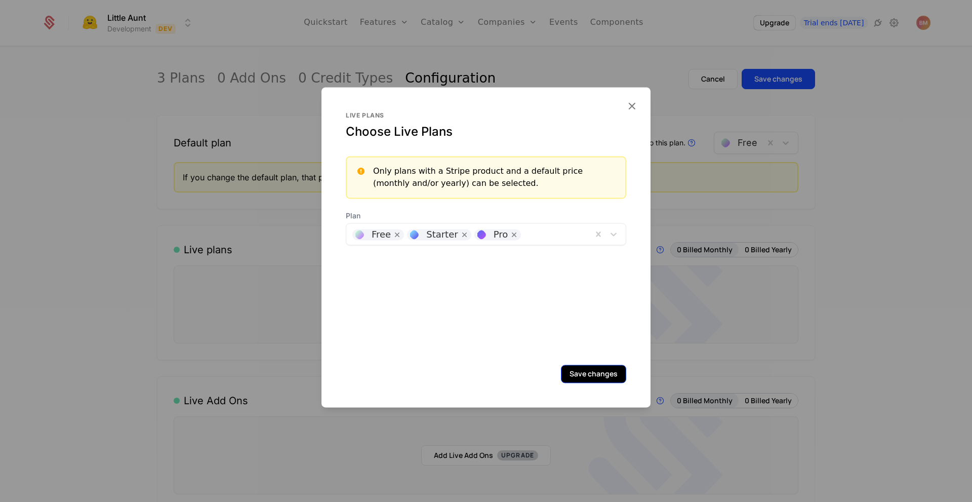
click at [576, 375] on button "Save changes" at bounding box center [593, 373] width 65 height 18
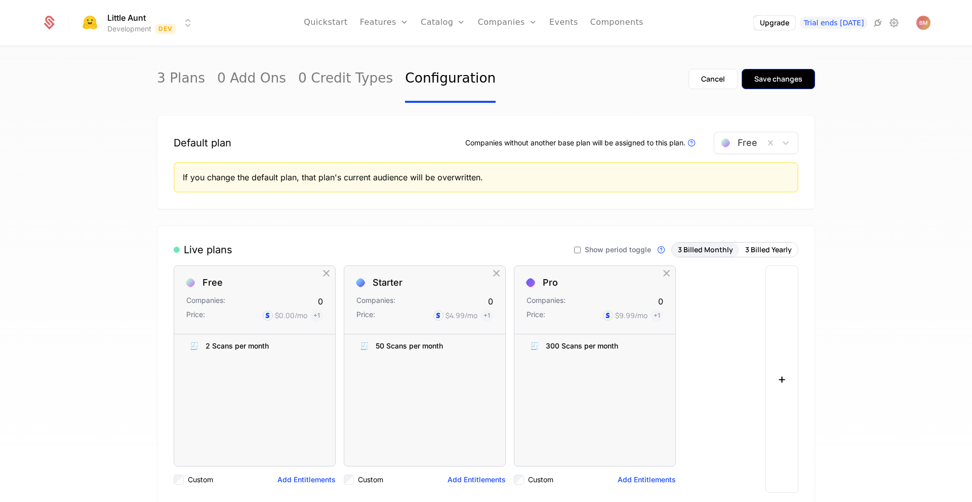
click at [784, 84] on div "Save changes" at bounding box center [778, 79] width 48 height 10
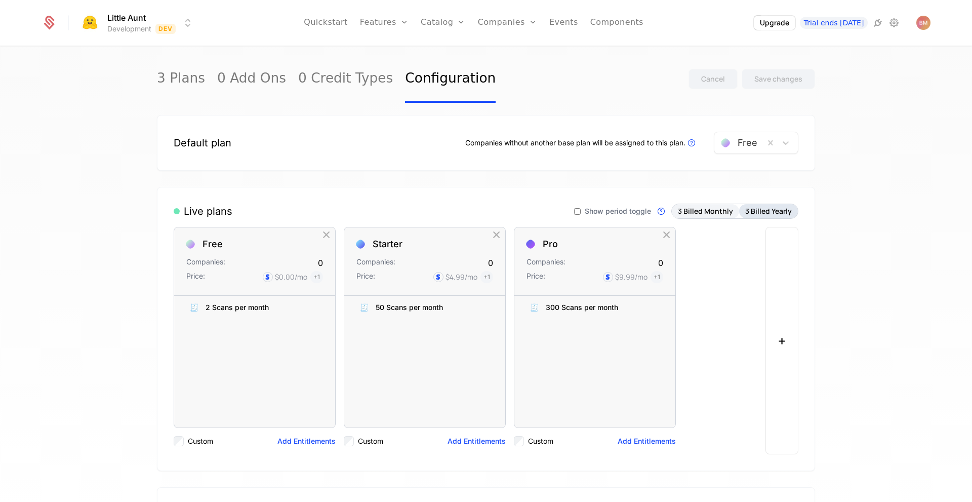
click at [771, 206] on button "3 Billed Yearly" at bounding box center [768, 211] width 59 height 14
click at [701, 209] on button "3 Billed Monthly" at bounding box center [705, 211] width 67 height 14
click at [775, 209] on button "3 Billed Yearly" at bounding box center [768, 211] width 59 height 14
click at [712, 210] on button "3 Billed Monthly" at bounding box center [705, 211] width 67 height 14
click at [403, 54] on link "Features" at bounding box center [395, 56] width 47 height 12
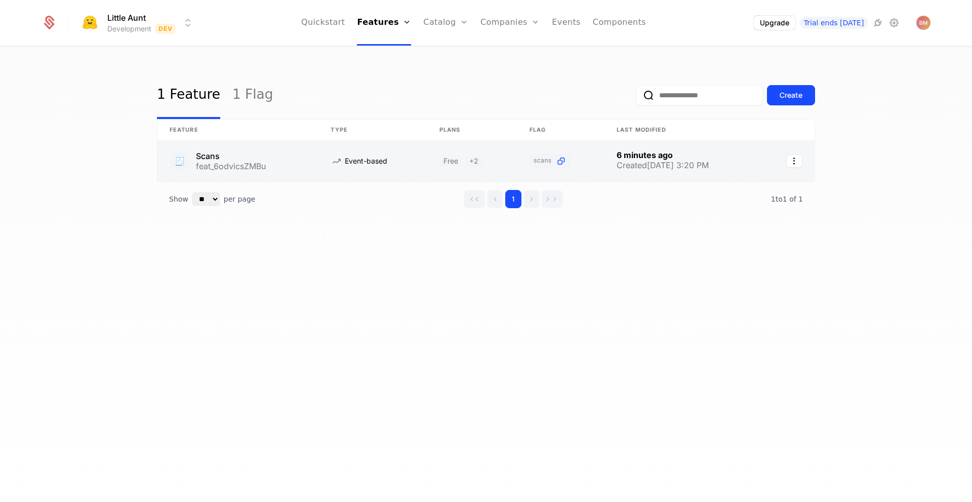
click at [302, 154] on link at bounding box center [237, 161] width 161 height 40
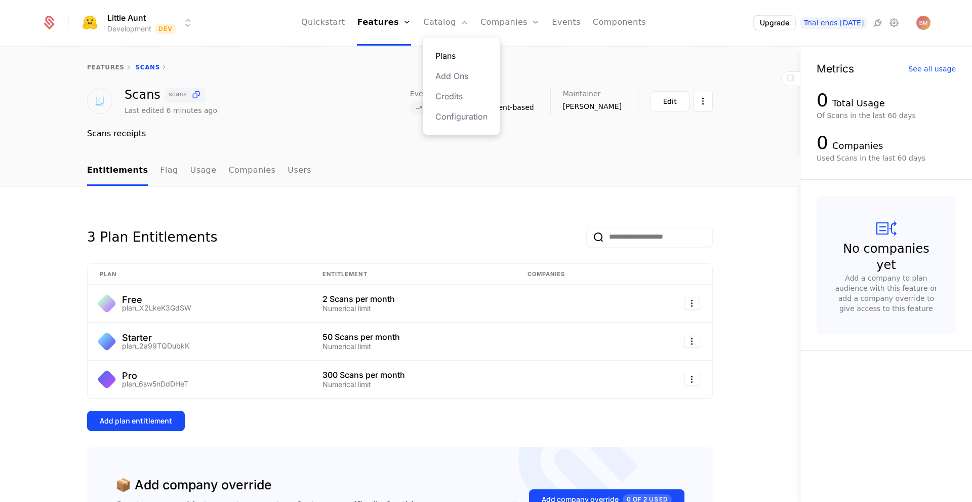
click at [463, 53] on link "Plans" at bounding box center [461, 56] width 52 height 12
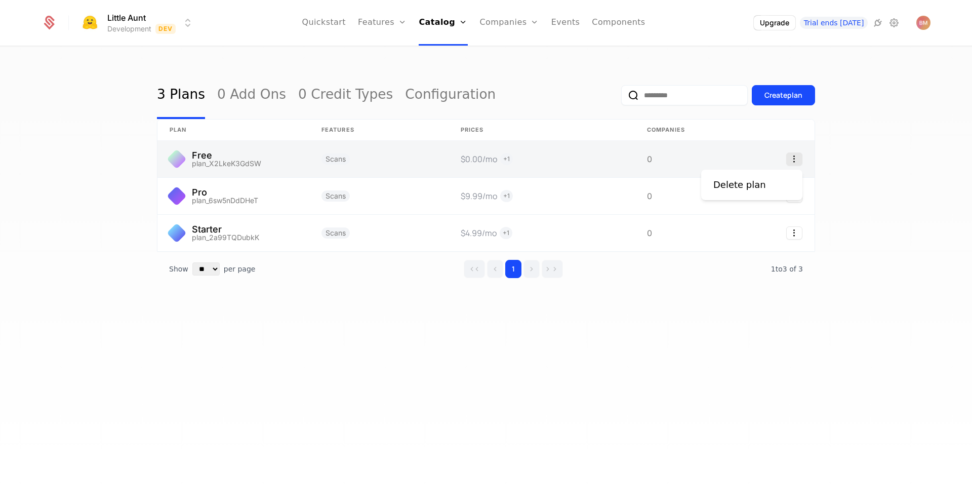
click at [795, 160] on icon "Select action" at bounding box center [794, 158] width 16 height 13
click at [290, 162] on html "Little Aunt Development Dev Quickstart Features Features Flags Catalog Plans Ad…" at bounding box center [486, 251] width 972 height 502
click at [188, 155] on link at bounding box center [233, 159] width 152 height 36
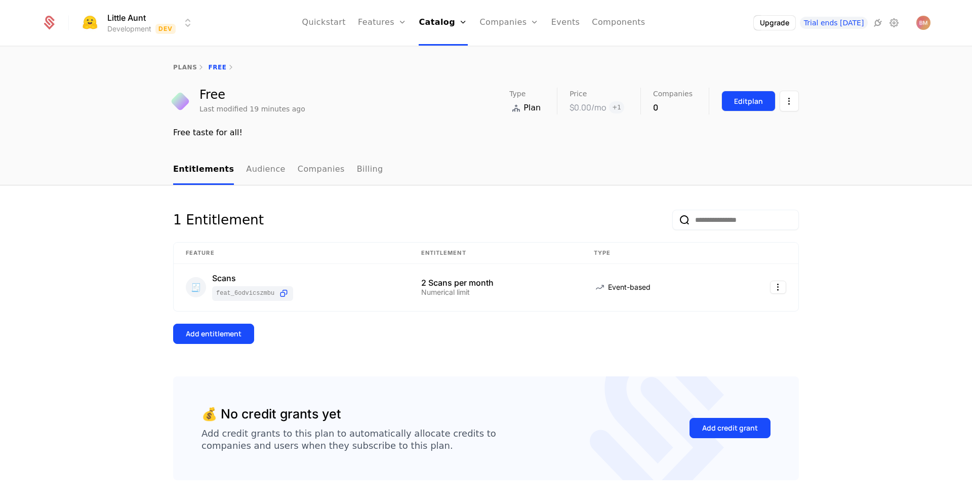
click at [749, 103] on div "Edit plan" at bounding box center [748, 101] width 29 height 10
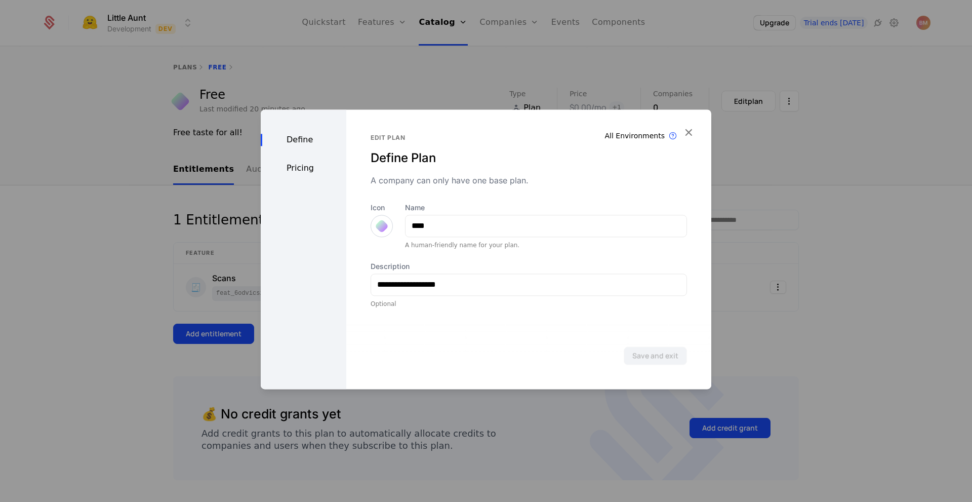
click at [378, 225] on div at bounding box center [382, 226] width 14 height 14
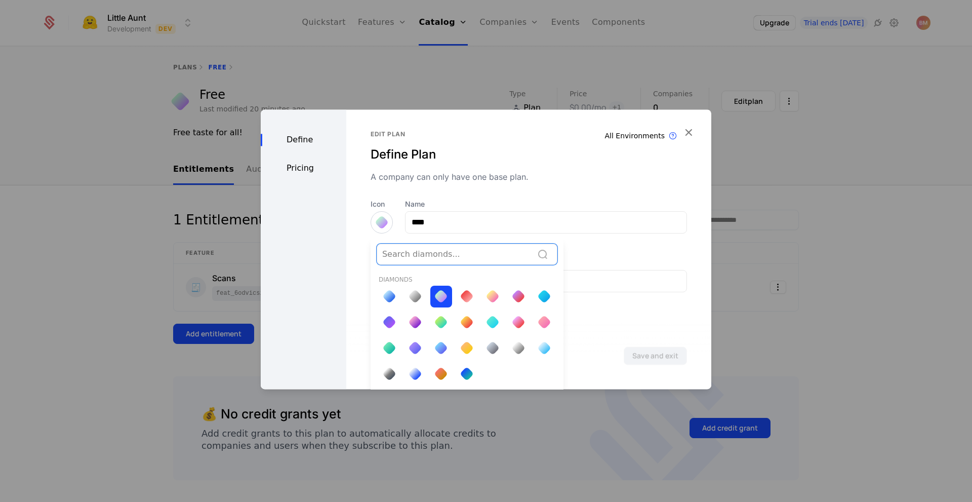
click at [522, 384] on div "Diamonds" at bounding box center [467, 330] width 193 height 118
click at [576, 341] on div "Save and exit" at bounding box center [528, 355] width 365 height 67
click at [539, 343] on div at bounding box center [544, 348] width 14 height 14
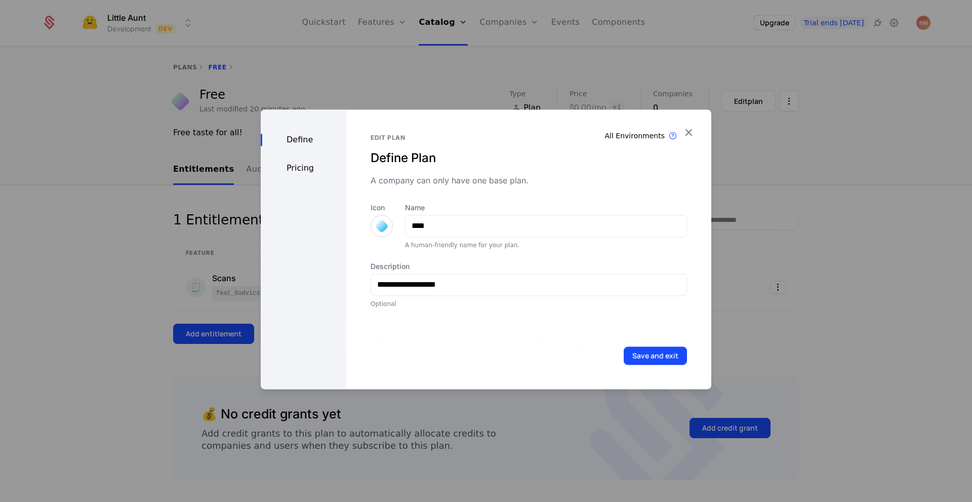
scroll to position [0, 0]
click at [379, 225] on div at bounding box center [382, 226] width 14 height 14
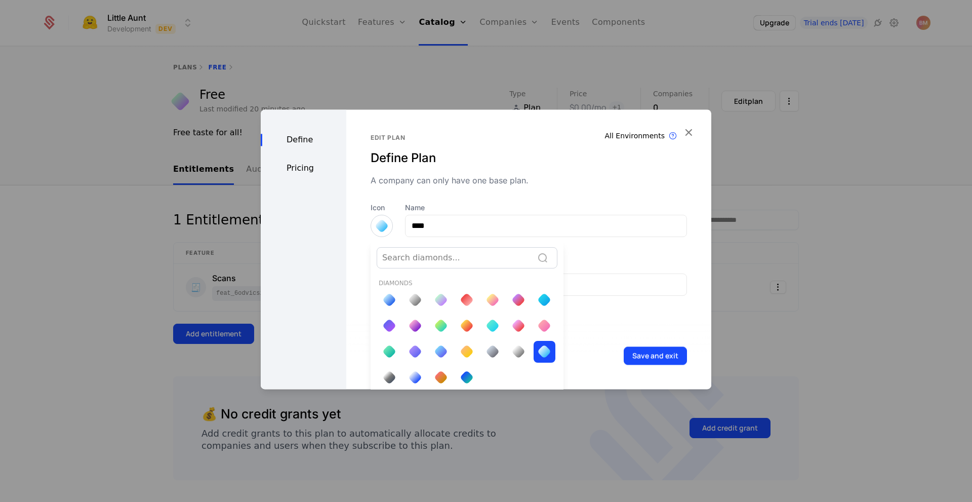
scroll to position [4, 0]
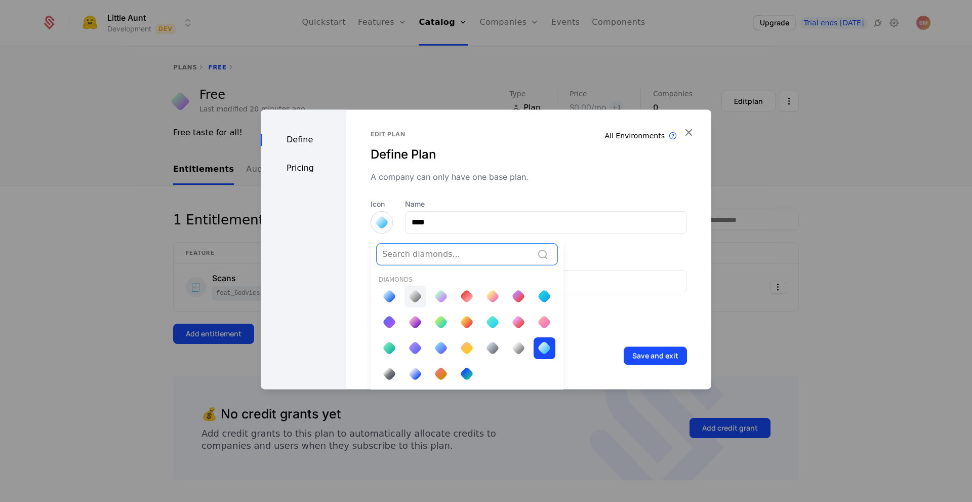
click at [415, 298] on div at bounding box center [415, 296] width 14 height 14
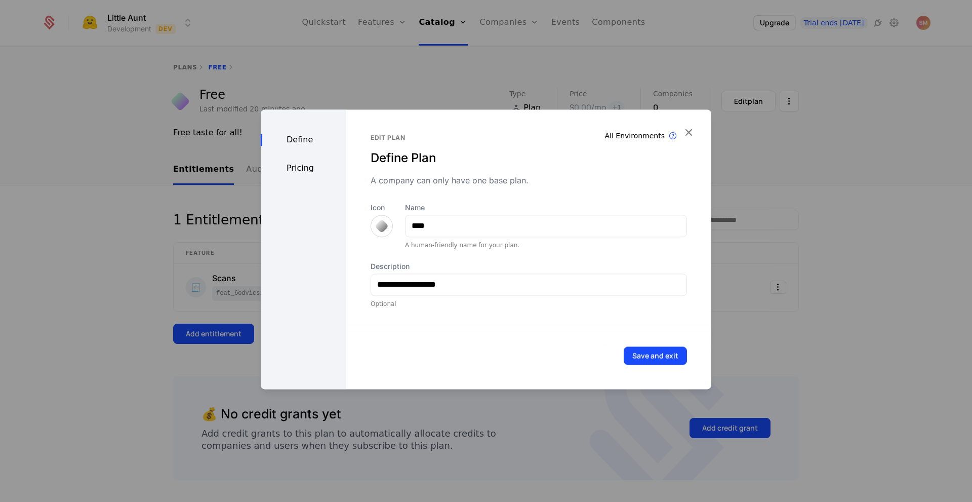
scroll to position [0, 0]
click at [659, 360] on button "Save and exit" at bounding box center [655, 355] width 63 height 18
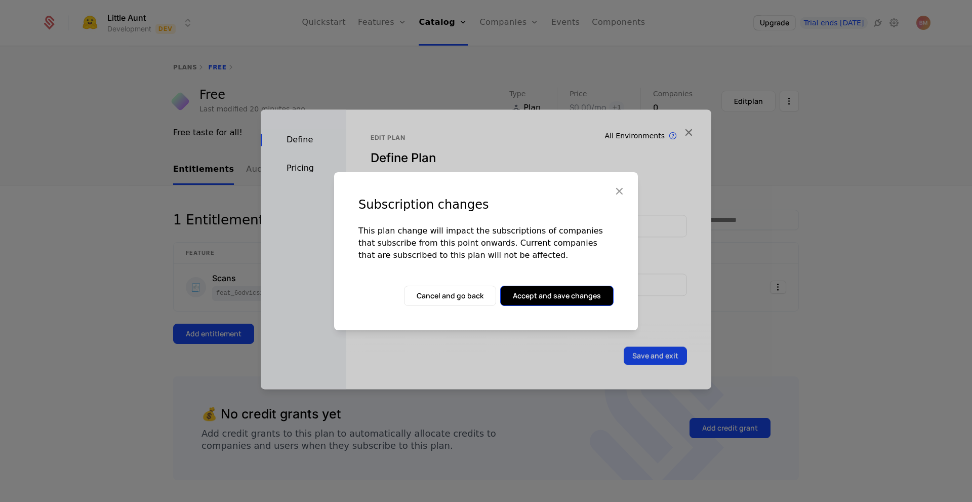
click at [585, 297] on button "Accept and save changes" at bounding box center [556, 296] width 113 height 20
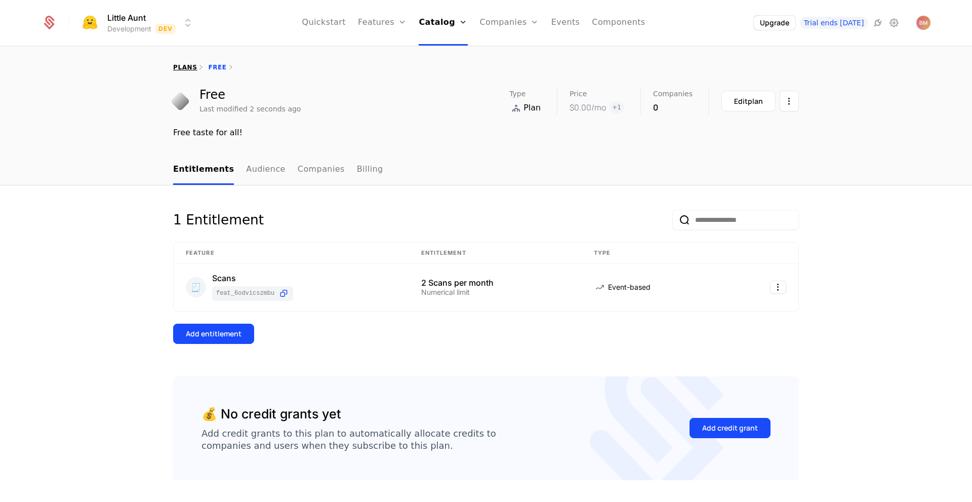
click at [186, 66] on link "plans" at bounding box center [185, 67] width 24 height 7
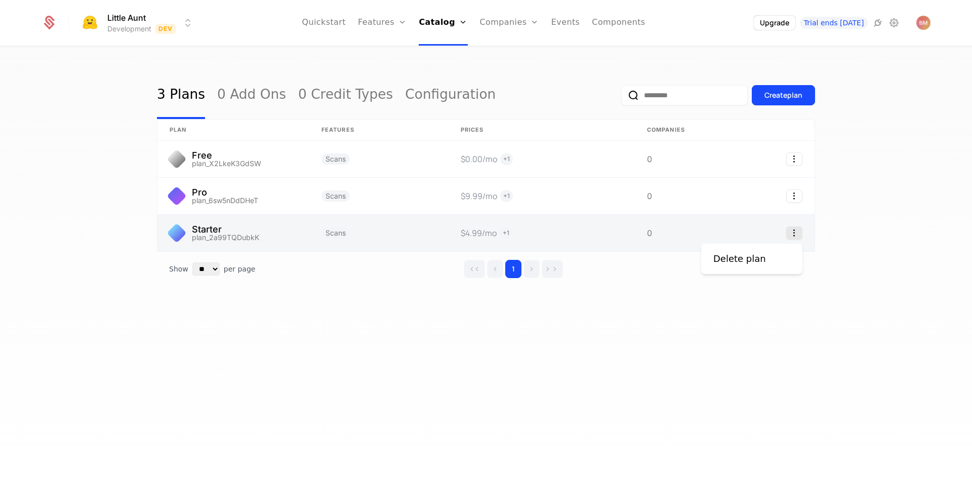
click at [788, 232] on icon "Select action" at bounding box center [794, 232] width 16 height 13
click at [180, 232] on html "Little Aunt Development Dev Quickstart Features Features Flags Catalog Plans Ad…" at bounding box center [486, 251] width 972 height 502
click at [180, 232] on link at bounding box center [233, 233] width 152 height 36
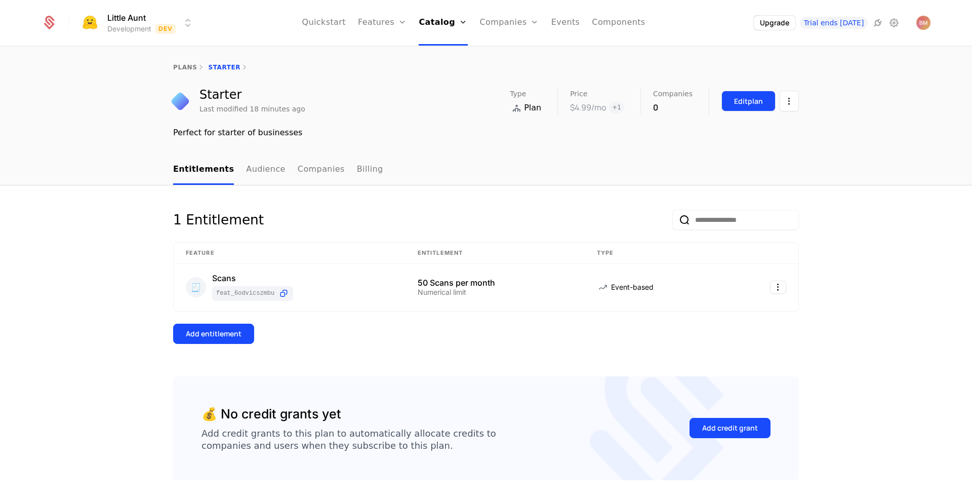
click at [746, 98] on div "Edit plan" at bounding box center [748, 101] width 29 height 10
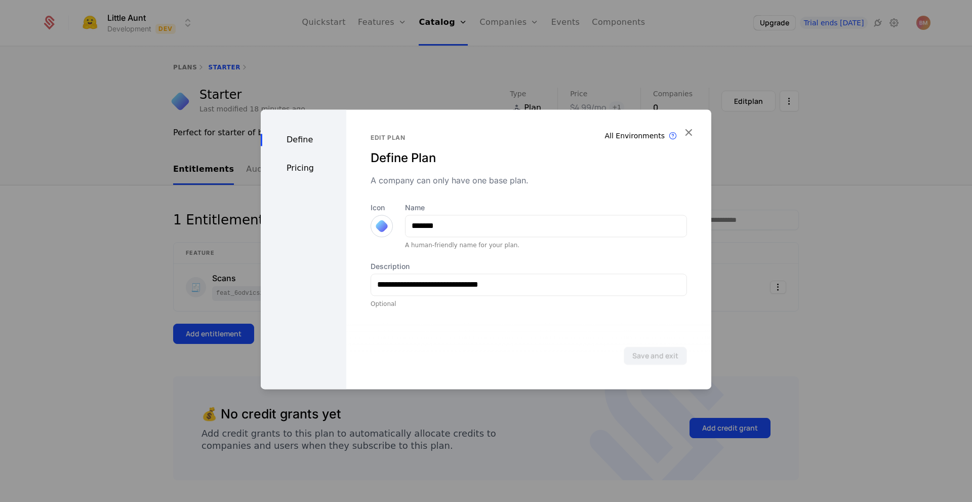
click at [380, 224] on div at bounding box center [382, 226] width 14 height 14
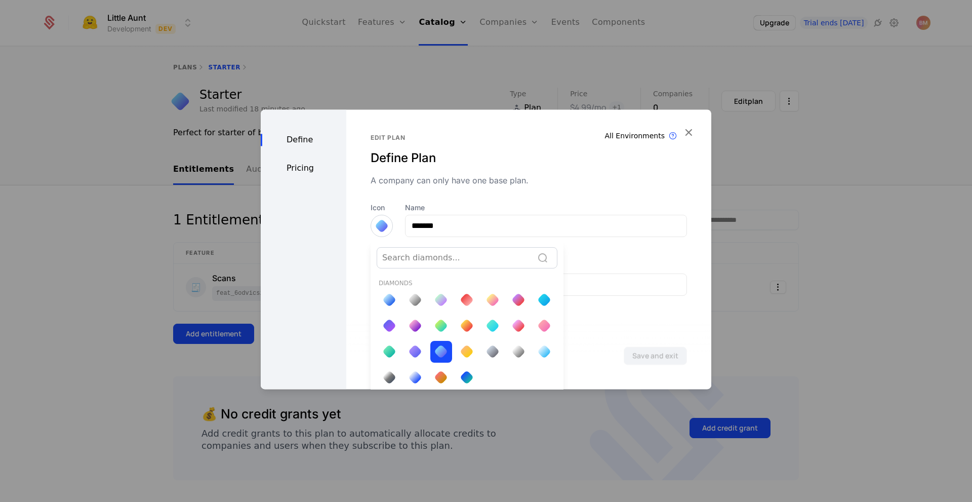
scroll to position [4, 0]
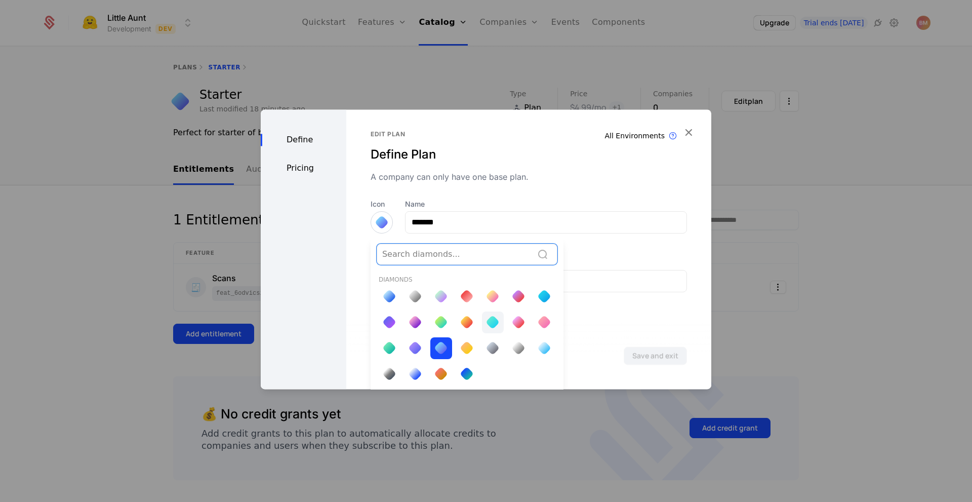
click at [488, 321] on div at bounding box center [492, 322] width 14 height 14
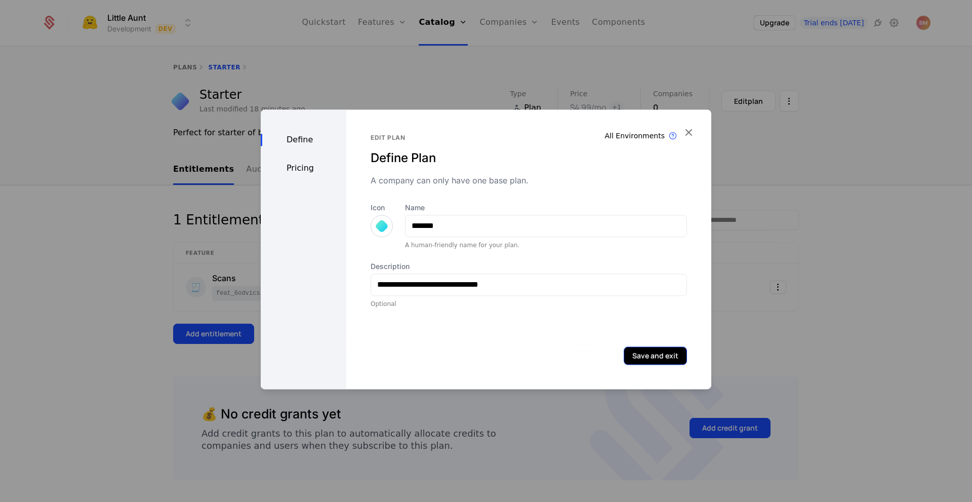
click at [637, 348] on button "Save and exit" at bounding box center [655, 355] width 63 height 18
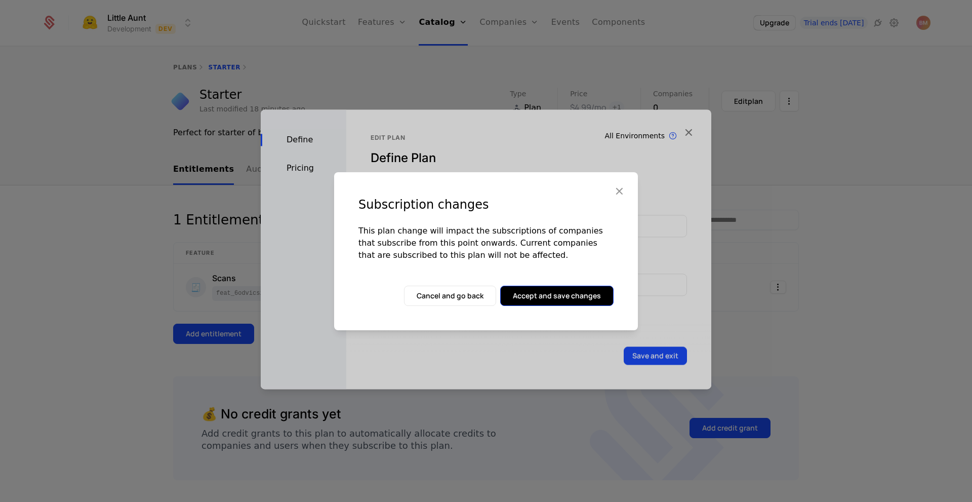
click at [548, 297] on button "Accept and save changes" at bounding box center [556, 296] width 113 height 20
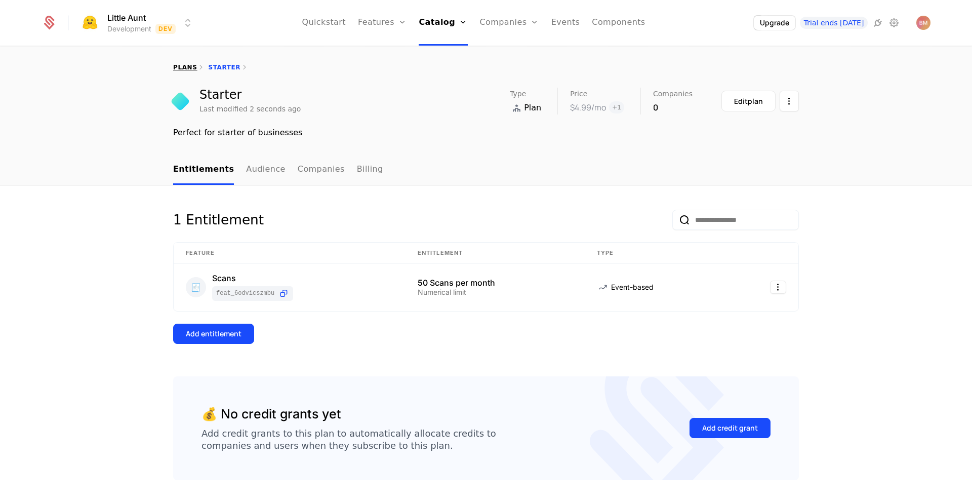
click at [186, 67] on link "plans" at bounding box center [185, 67] width 24 height 7
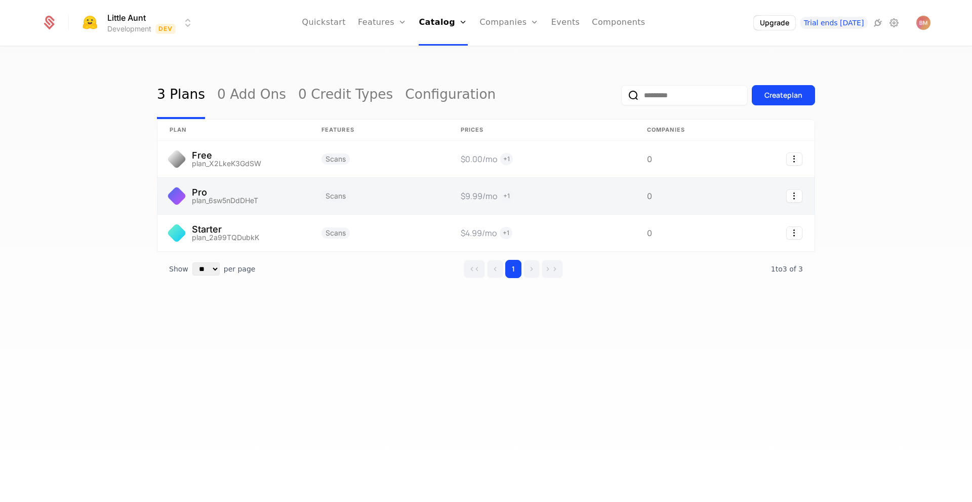
click at [203, 188] on link at bounding box center [233, 196] width 152 height 36
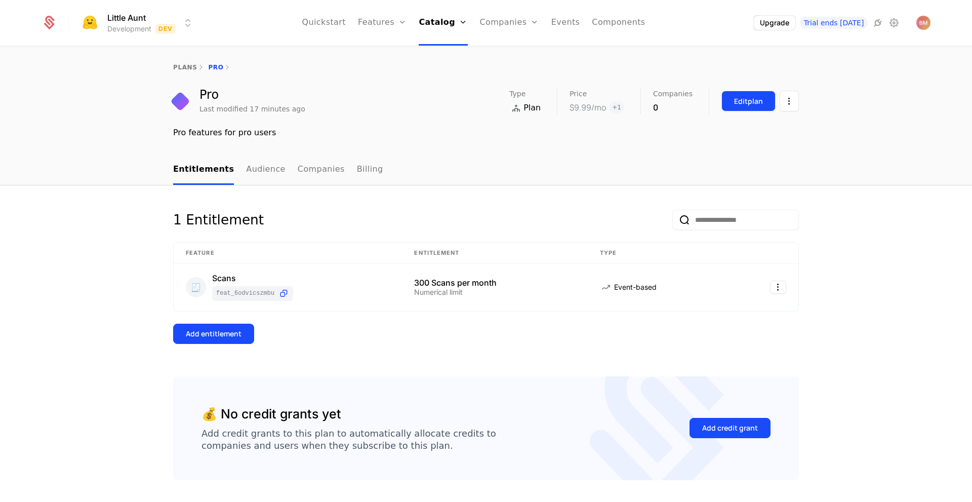
click at [757, 99] on div "Edit plan" at bounding box center [748, 101] width 29 height 10
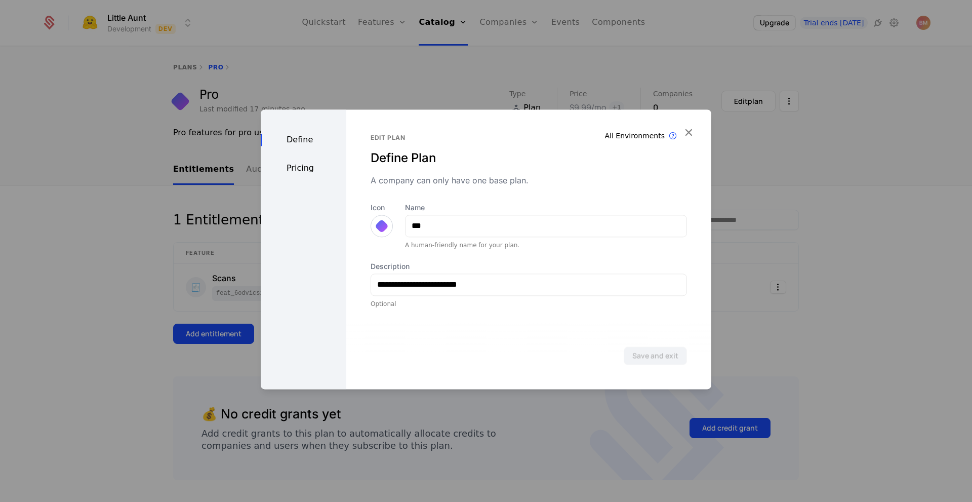
click at [380, 225] on div at bounding box center [382, 226] width 14 height 14
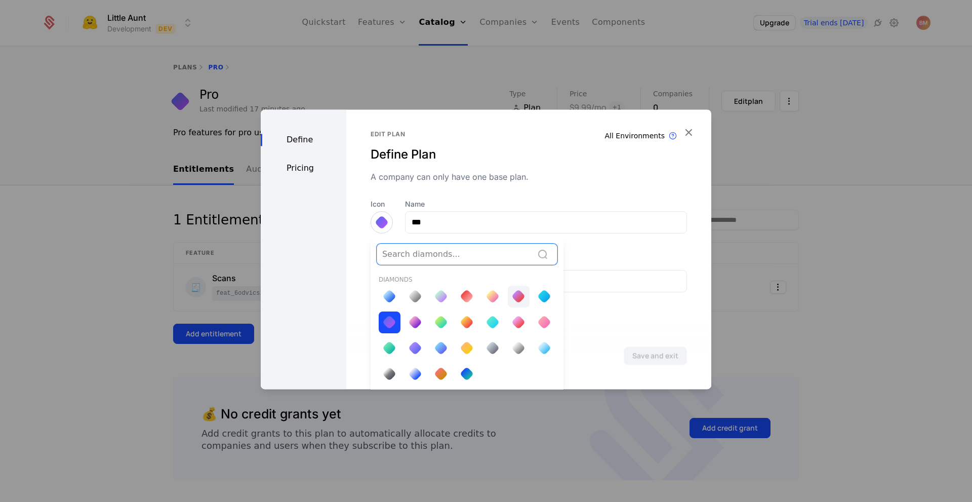
click at [518, 296] on div at bounding box center [518, 296] width 14 height 14
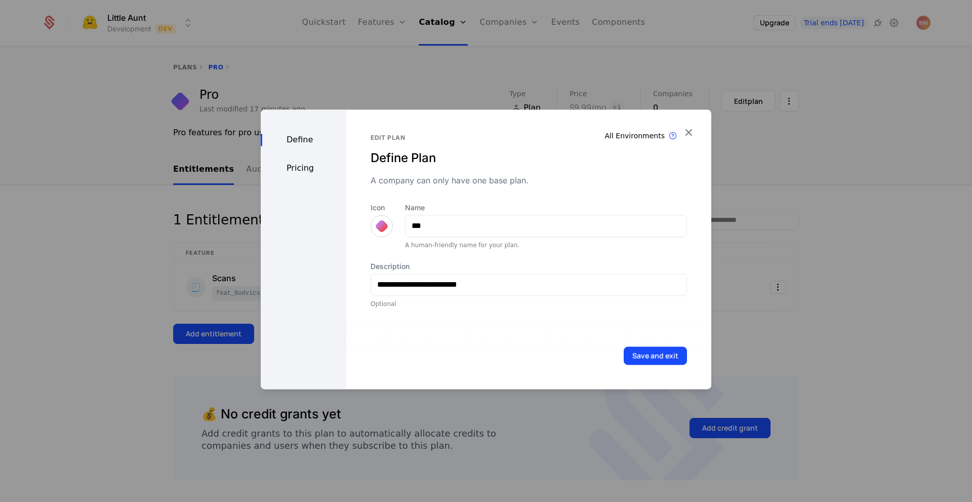
scroll to position [0, 0]
click at [656, 356] on button "Save and exit" at bounding box center [655, 355] width 63 height 18
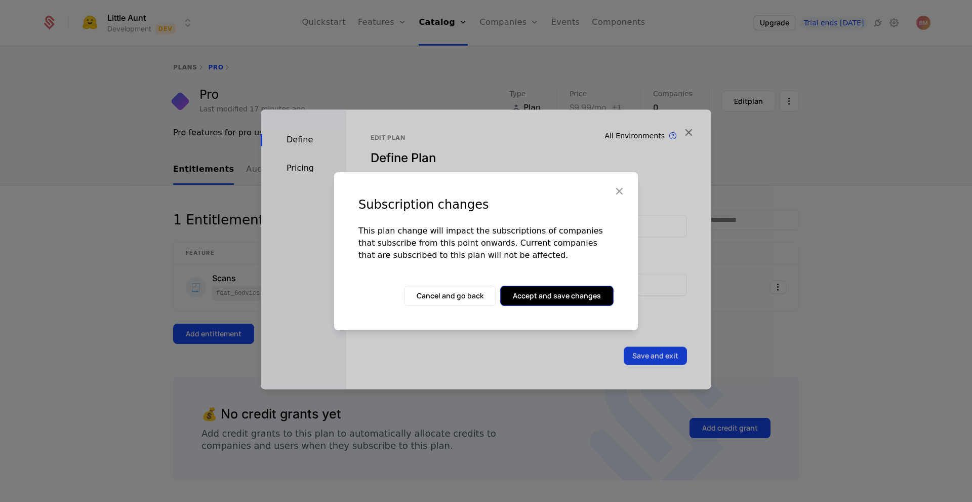
click at [551, 298] on button "Accept and save changes" at bounding box center [556, 296] width 113 height 20
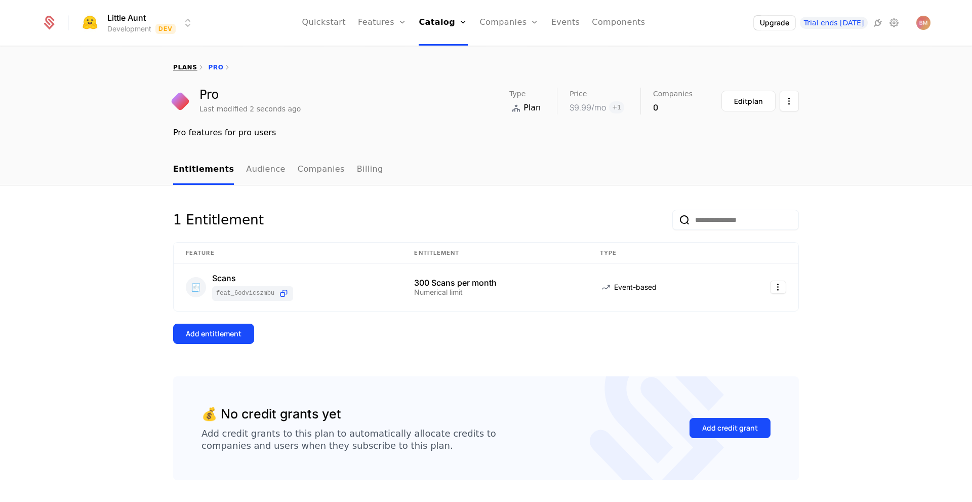
click at [185, 67] on link "plans" at bounding box center [185, 67] width 24 height 7
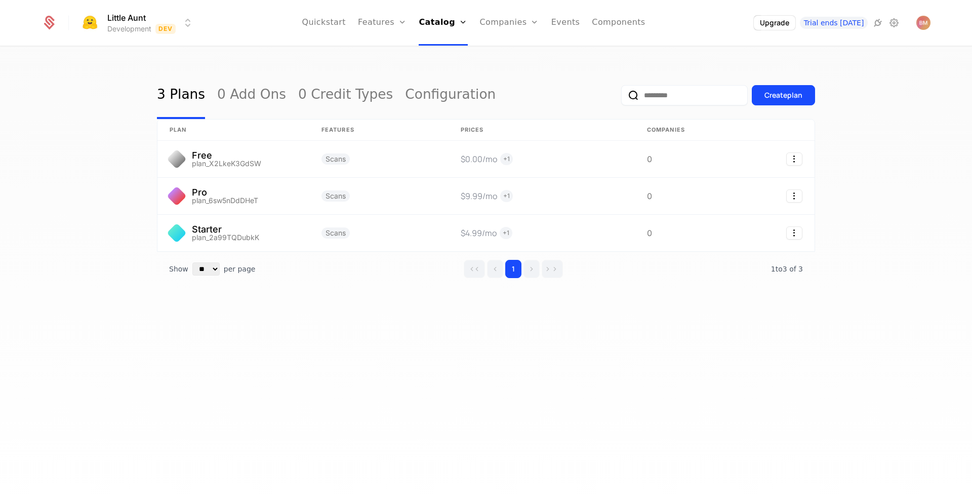
click at [375, 315] on div "3 Plans 0 Add Ons 0 Credit Types Configuration Create plan plan Features Prices…" at bounding box center [486, 194] width 658 height 247
click at [395, 24] on link "Features" at bounding box center [382, 23] width 49 height 46
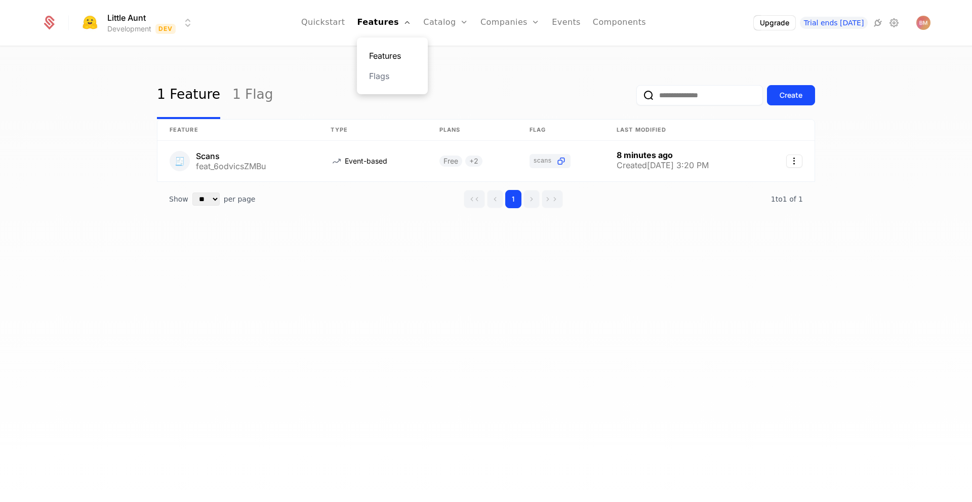
click at [398, 54] on link "Features" at bounding box center [392, 56] width 47 height 12
click at [376, 230] on div "1 Feature 1 Flag Create Feature Type Plans Flag Last Modified 🧾 Scans feat_6odv…" at bounding box center [486, 159] width 658 height 177
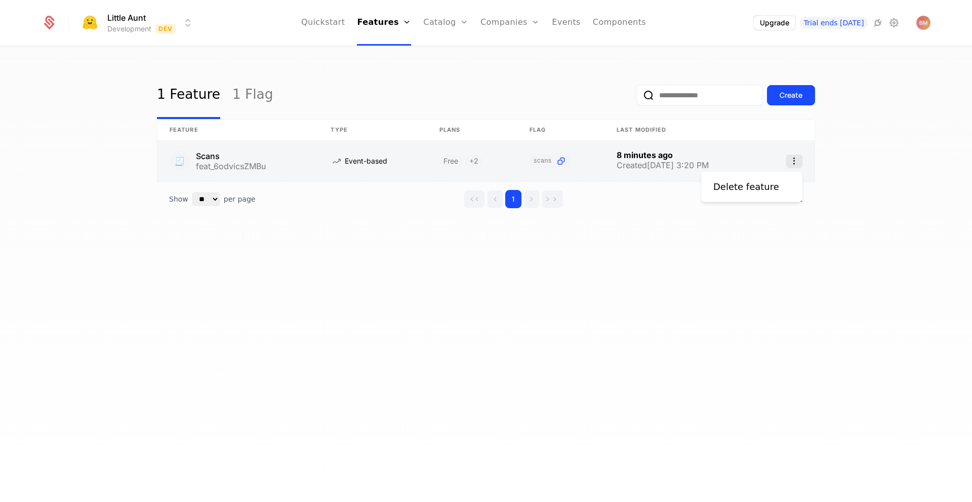
click at [793, 162] on icon "Select action" at bounding box center [794, 160] width 16 height 13
click at [182, 162] on html "Little Aunt Development Dev Quickstart Features Features Flags Catalog Plans Ad…" at bounding box center [486, 251] width 972 height 502
click at [206, 156] on link at bounding box center [237, 161] width 161 height 40
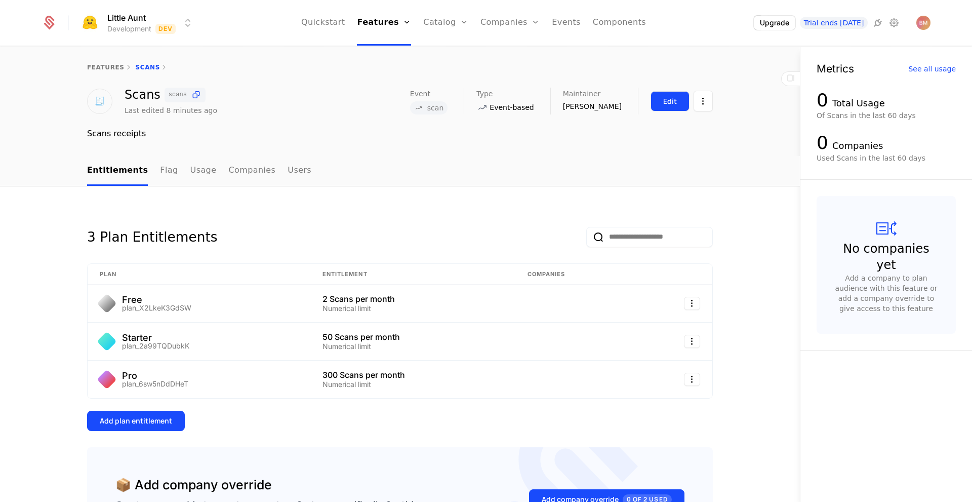
click at [663, 100] on div "Edit" at bounding box center [670, 101] width 14 height 10
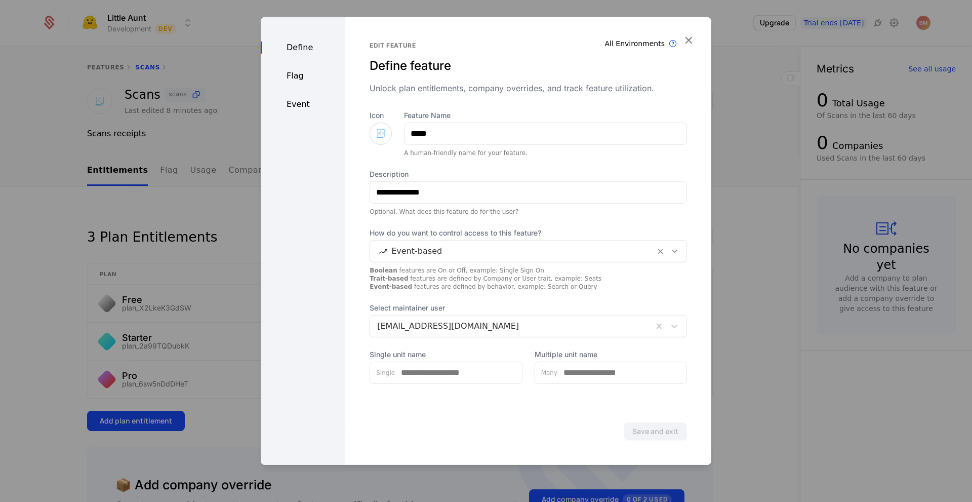
click at [377, 133] on span "🧾" at bounding box center [381, 133] width 10 height 12
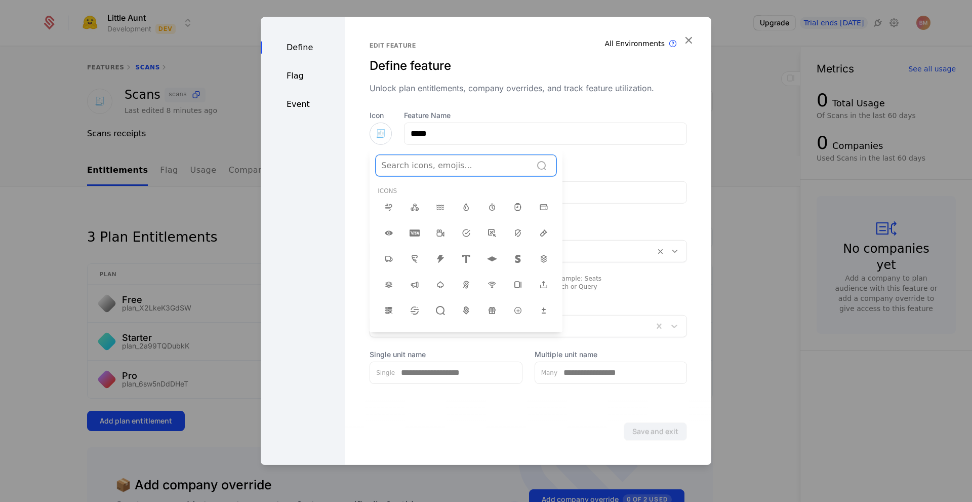
click at [438, 168] on div at bounding box center [453, 165] width 145 height 14
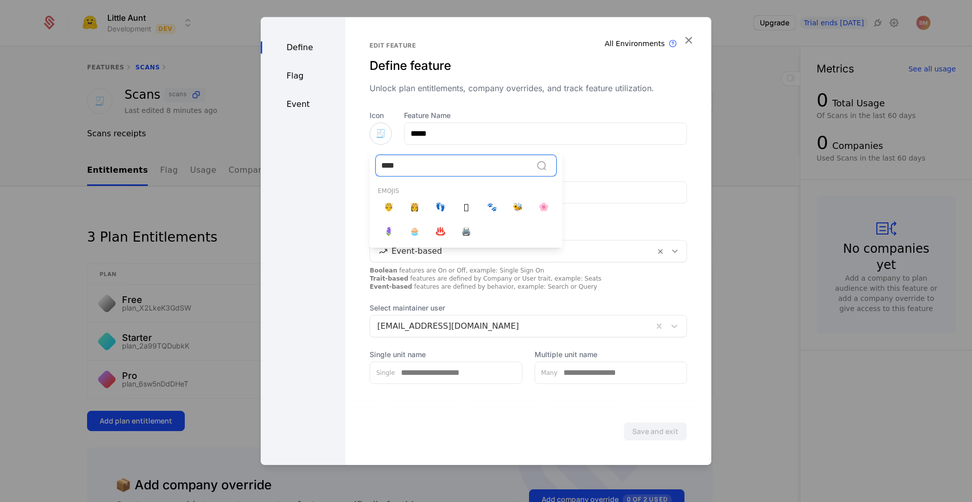
type input "*****"
click at [465, 210] on span "🖨️" at bounding box center [466, 206] width 10 height 12
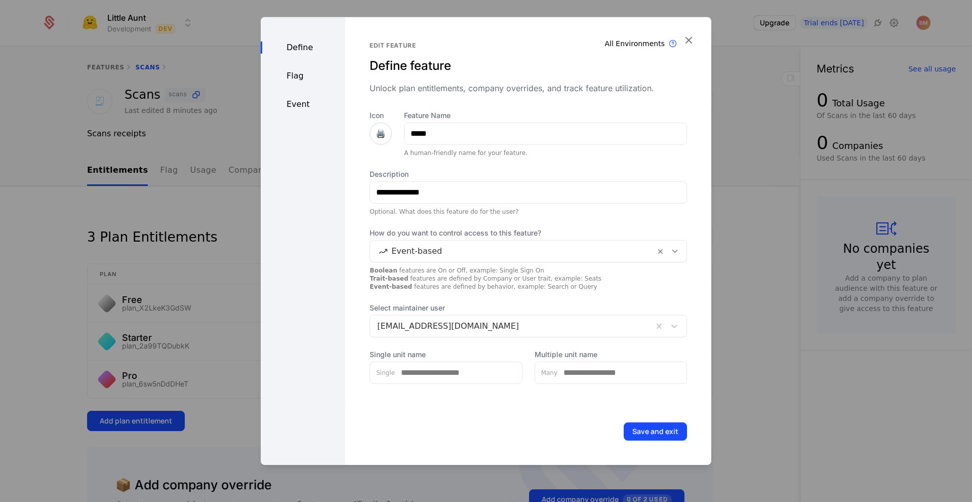
click at [383, 132] on span "🖨️" at bounding box center [381, 133] width 10 height 12
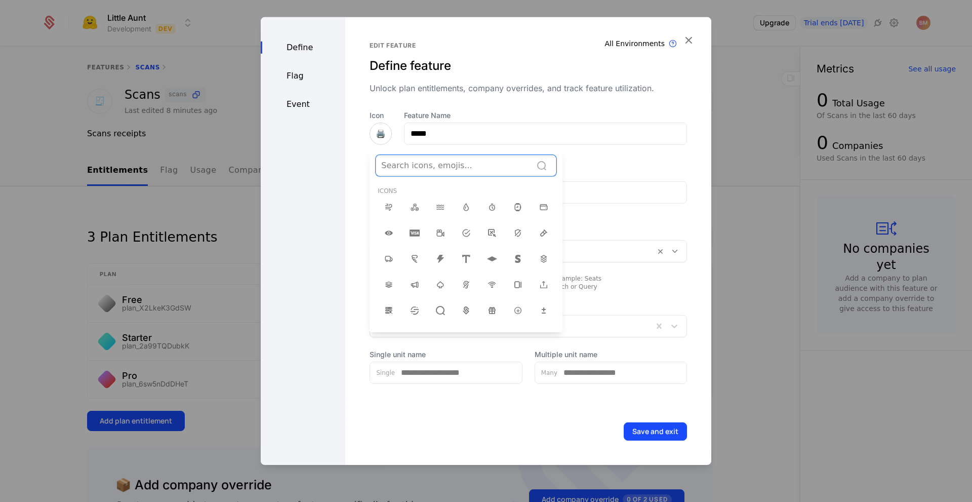
click at [410, 169] on div at bounding box center [453, 165] width 145 height 14
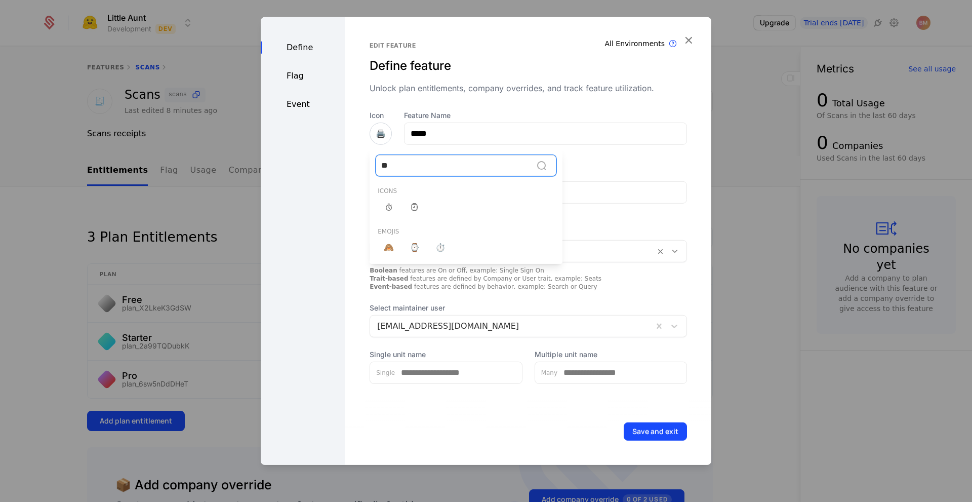
type input "*"
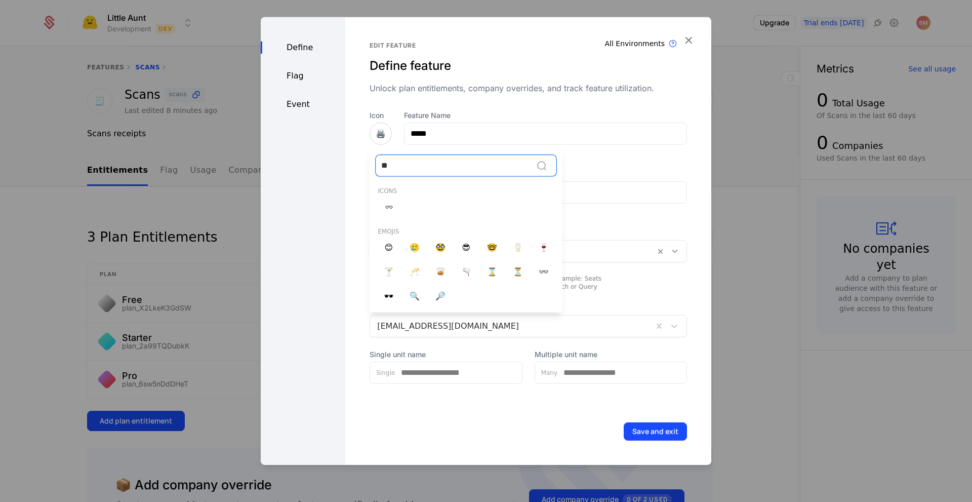
type input "*"
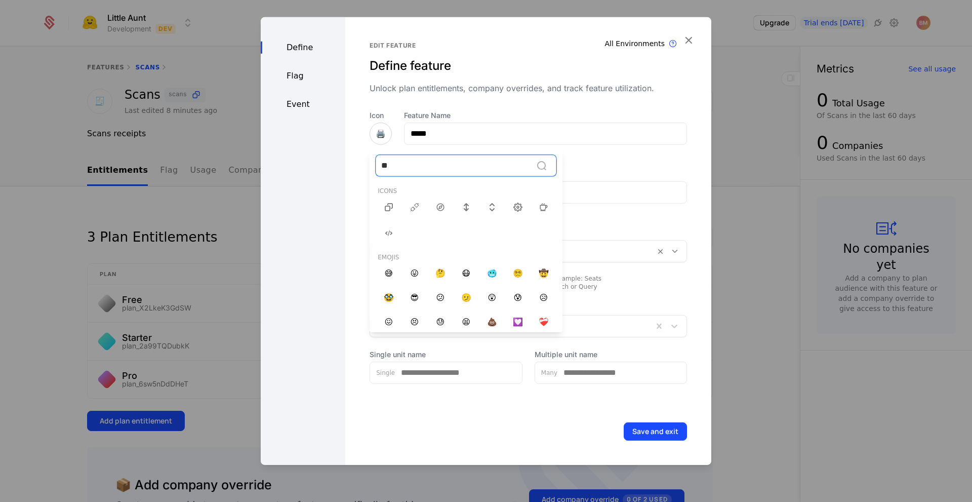
type input "*"
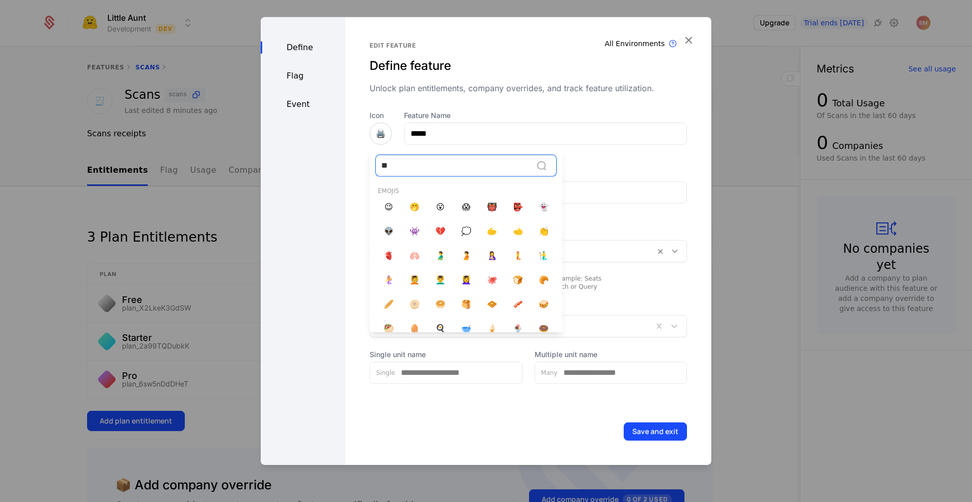
type input "*"
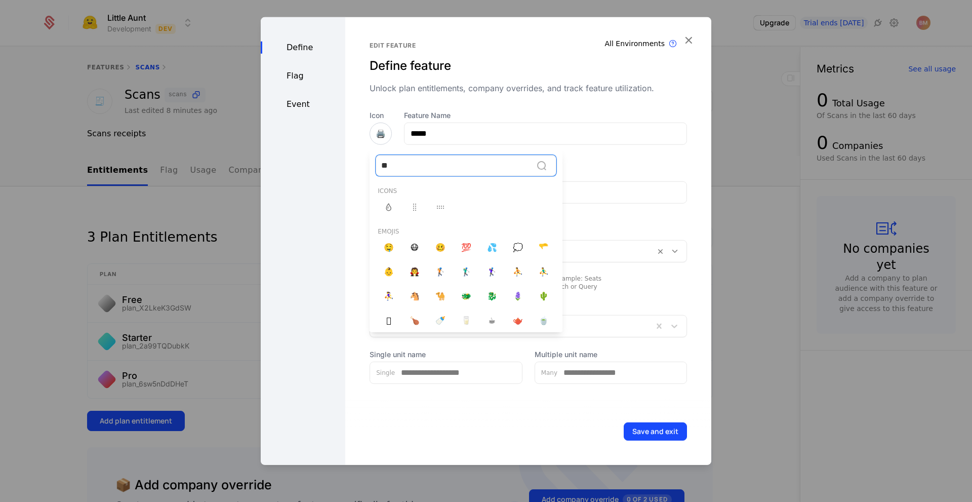
type input "*"
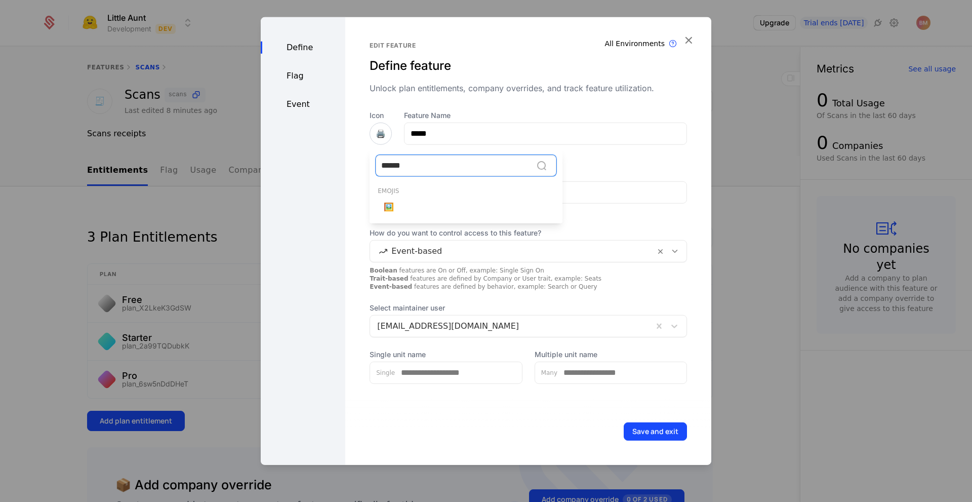
type input "*******"
click at [386, 213] on span "🖼️" at bounding box center [389, 206] width 10 height 12
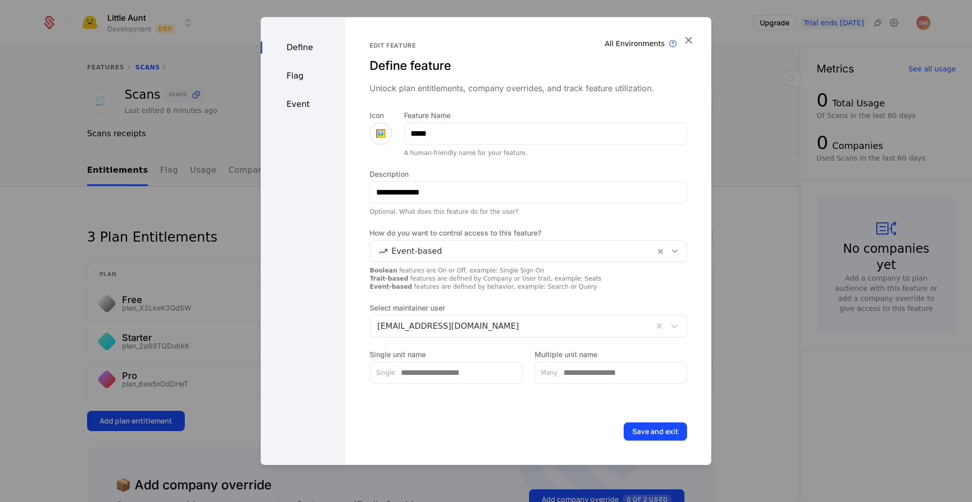
click at [377, 133] on span "🖼️" at bounding box center [381, 133] width 10 height 12
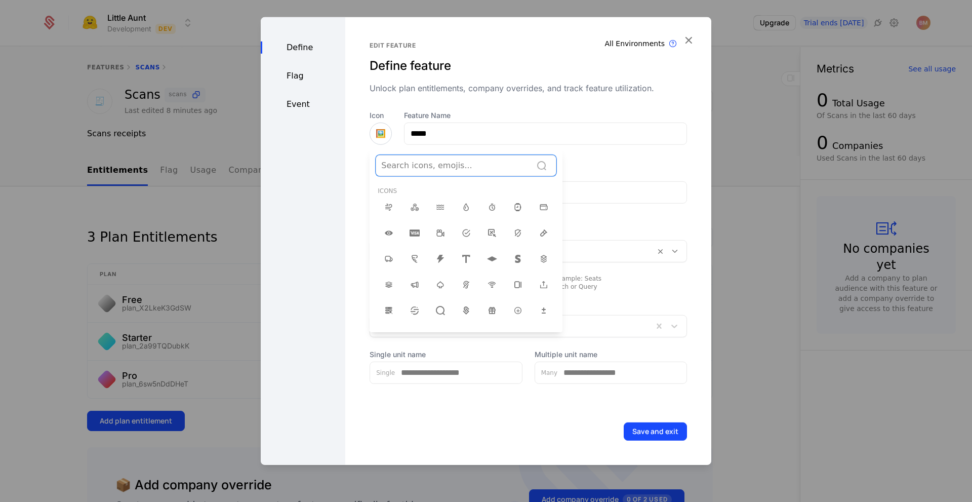
click at [449, 169] on div at bounding box center [453, 165] width 145 height 14
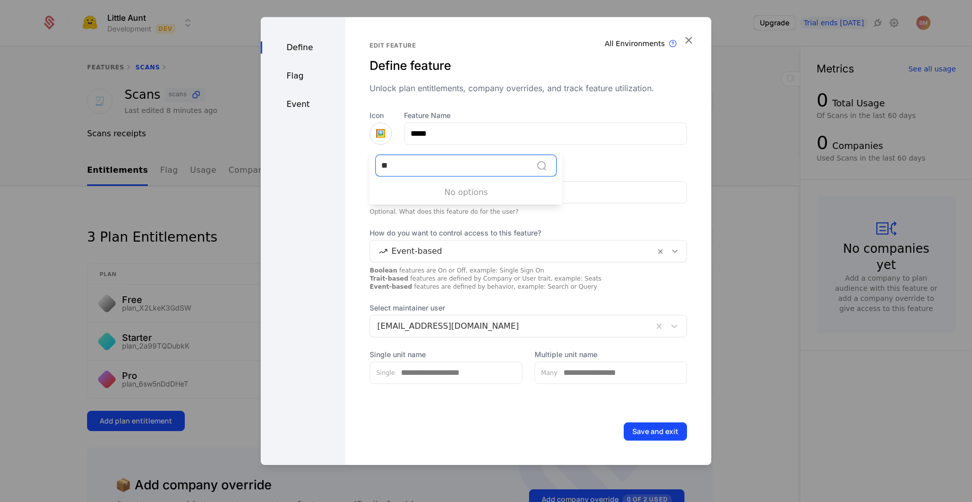
type input "*"
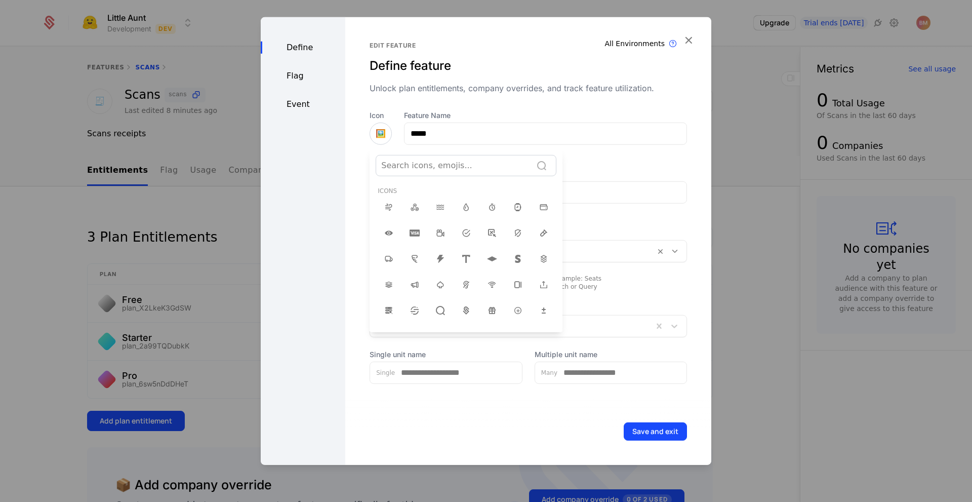
click at [353, 214] on div at bounding box center [486, 240] width 451 height 447
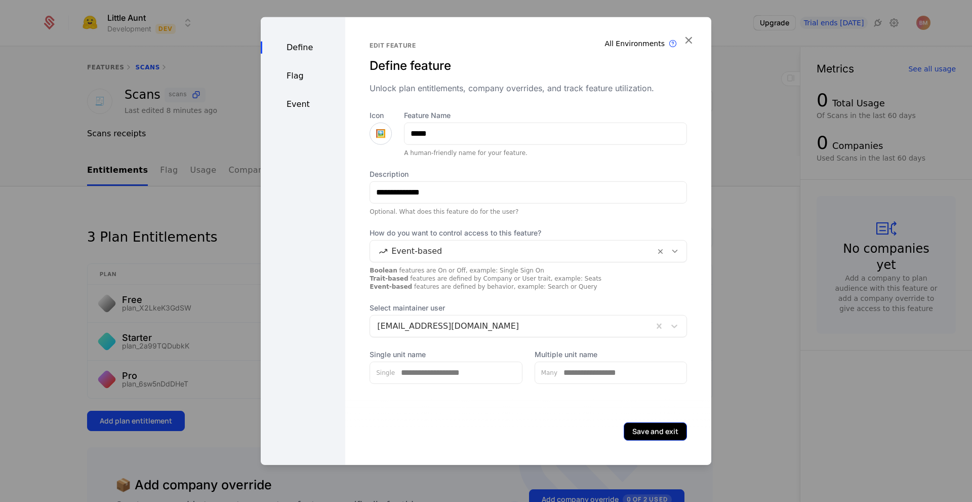
click at [655, 426] on button "Save and exit" at bounding box center [655, 431] width 63 height 18
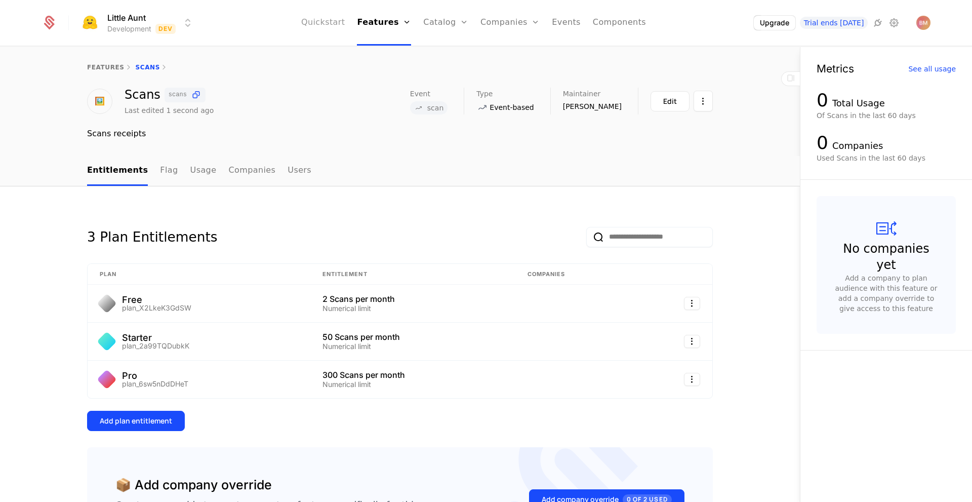
click at [345, 31] on link "Quickstart" at bounding box center [323, 23] width 44 height 46
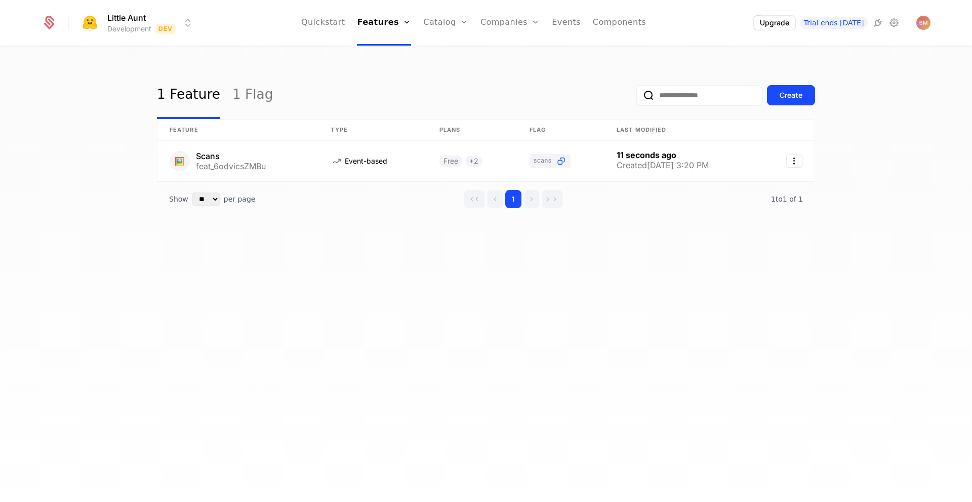
click at [349, 64] on div "1 Feature 1 Flag Create Feature Type Plans Flag Last Modified 🖼️ Scans feat_6od…" at bounding box center [486, 277] width 972 height 461
click at [797, 100] on div "Create" at bounding box center [791, 95] width 23 height 10
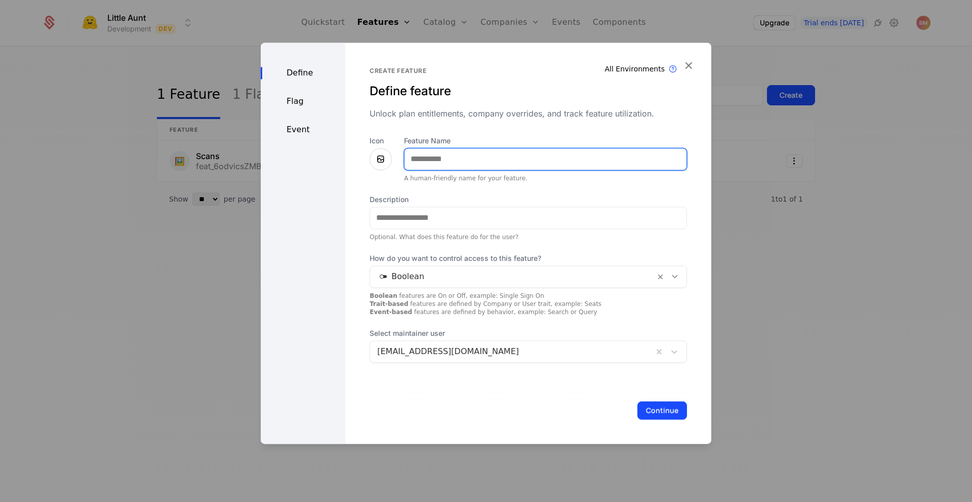
click at [549, 154] on input "Feature Name" at bounding box center [545, 158] width 282 height 21
type input "**********"
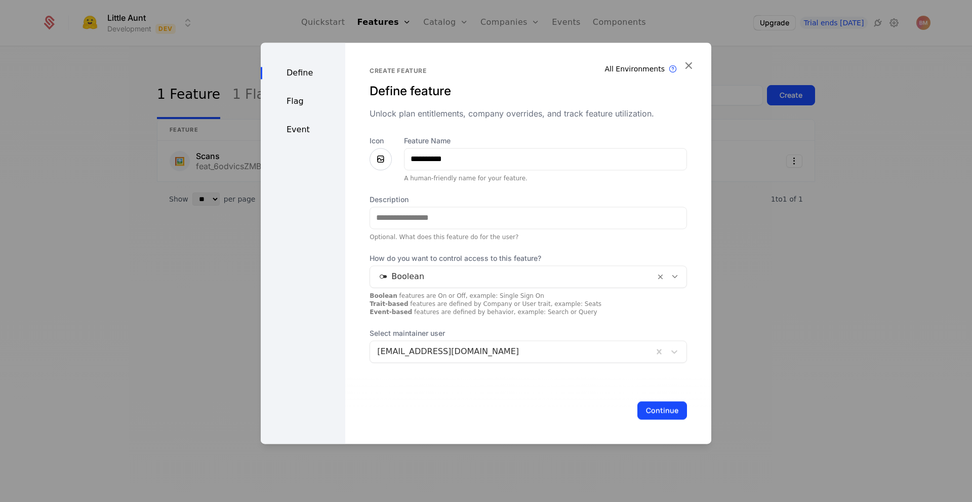
click at [380, 155] on icon at bounding box center [381, 159] width 12 height 12
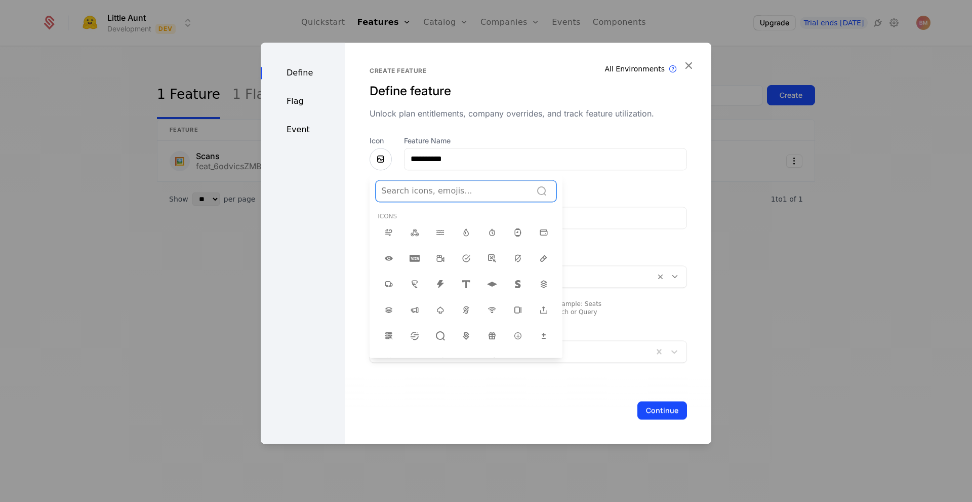
click at [432, 186] on div at bounding box center [453, 191] width 145 height 14
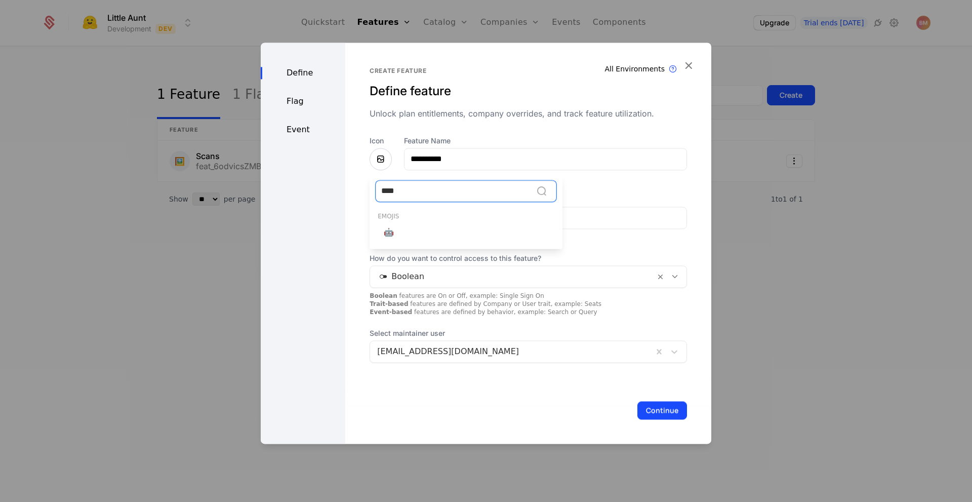
type input "*****"
click at [389, 231] on span "🤖" at bounding box center [389, 232] width 10 height 12
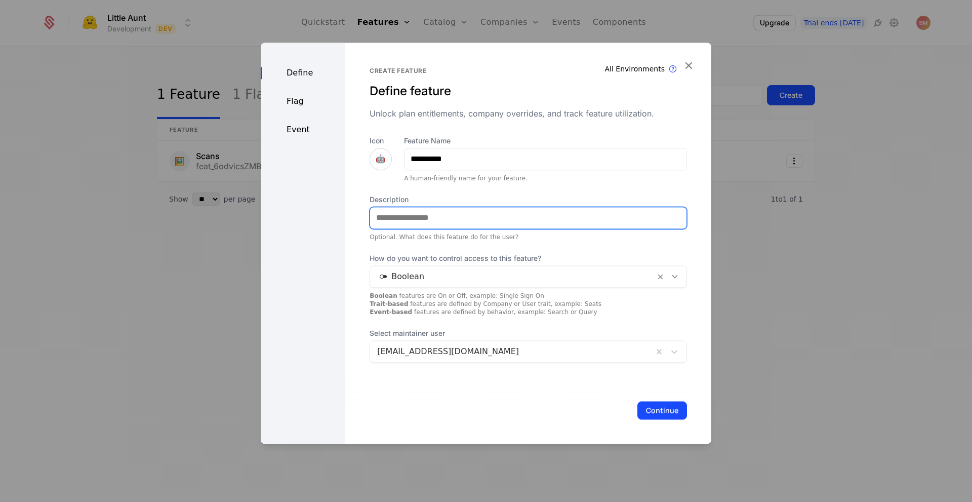
click at [437, 223] on input "Description" at bounding box center [528, 217] width 316 height 21
type input "**********"
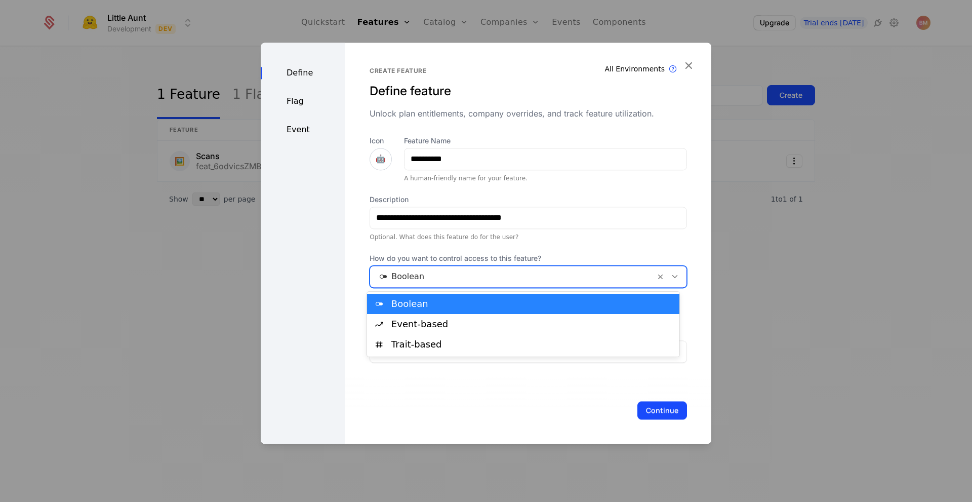
click at [572, 277] on div at bounding box center [512, 276] width 271 height 14
click at [549, 308] on div "Boolean" at bounding box center [532, 303] width 282 height 9
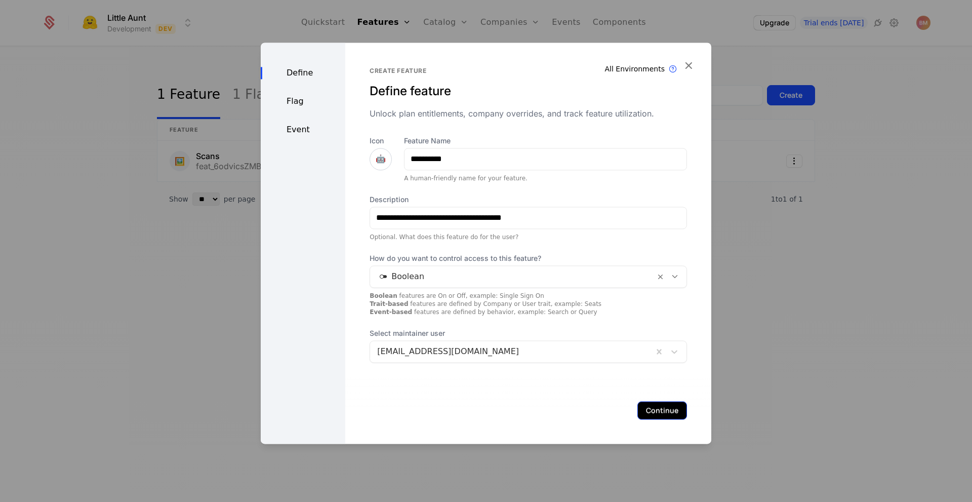
click at [658, 403] on button "Continue" at bounding box center [662, 410] width 50 height 18
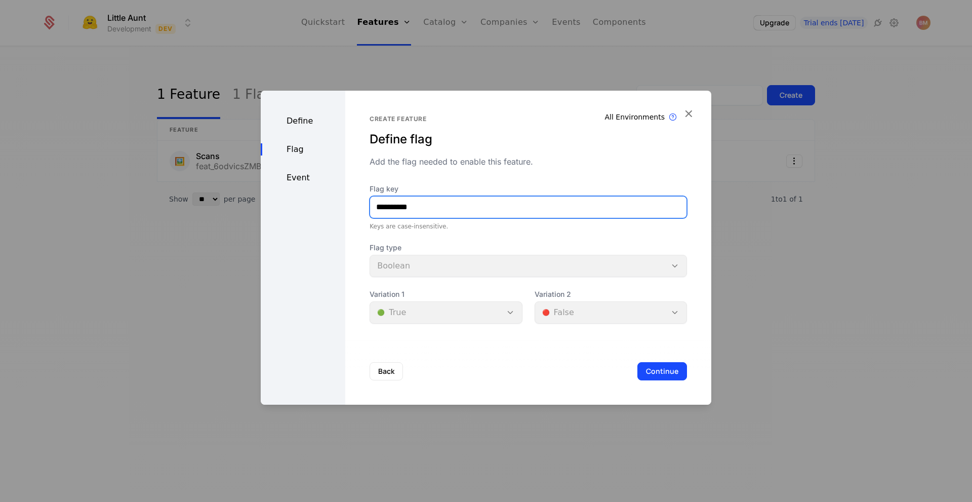
click at [380, 207] on input "**********" at bounding box center [528, 206] width 316 height 21
type input "*******"
click at [501, 235] on div "Flag key ******* Keys are case-insensitive. Flag type Boolean Variation 1 🟢 Tru…" at bounding box center [528, 254] width 317 height 140
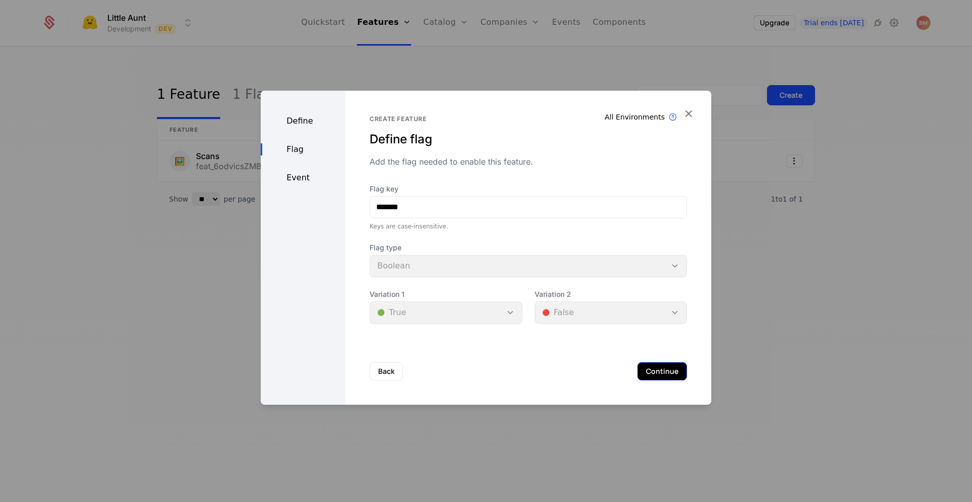
click at [648, 372] on button "Continue" at bounding box center [662, 371] width 50 height 18
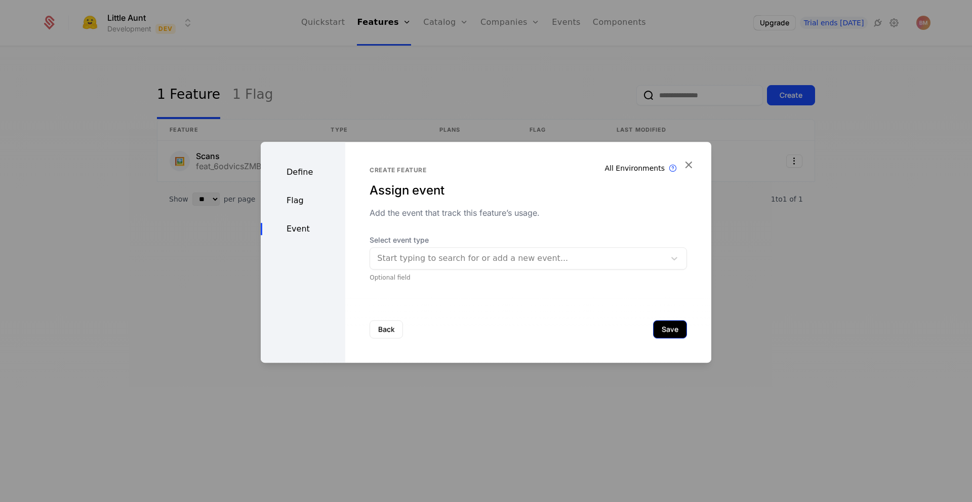
click at [659, 335] on button "Save" at bounding box center [670, 329] width 34 height 18
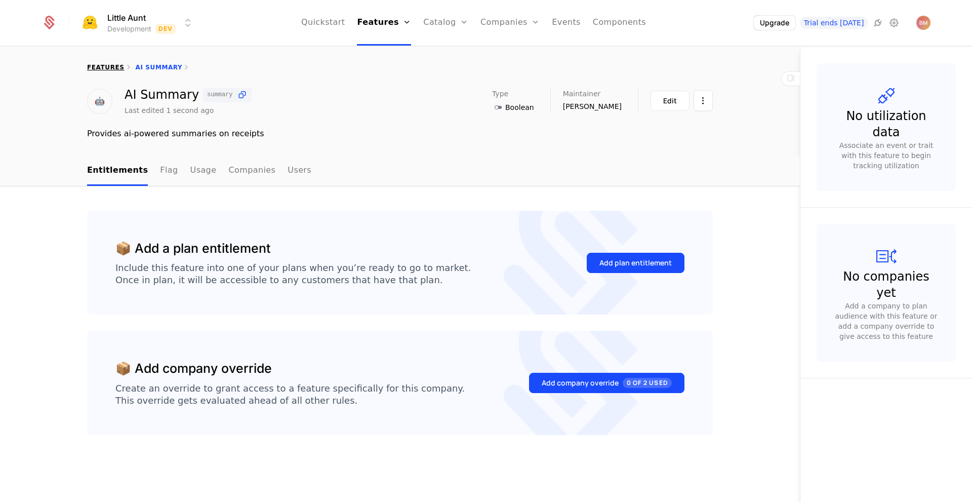
click at [94, 68] on link "features" at bounding box center [105, 67] width 37 height 7
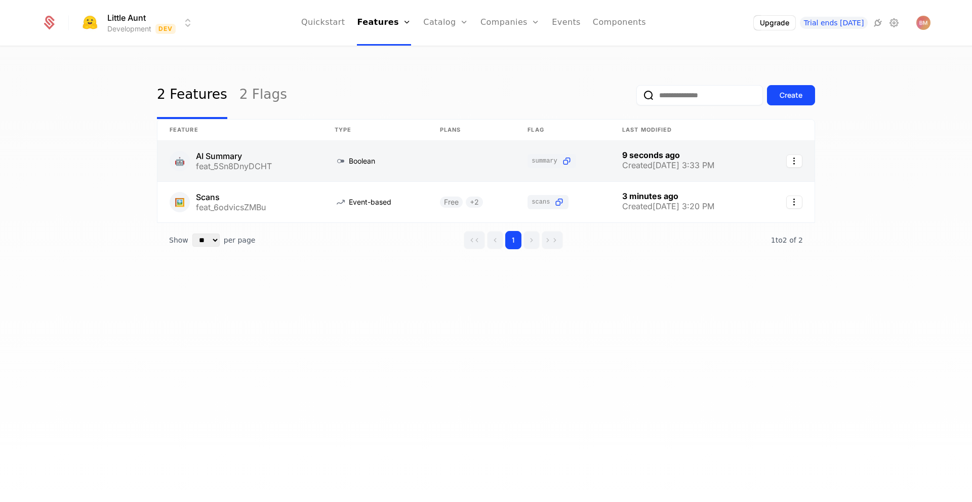
click at [233, 162] on link at bounding box center [239, 161] width 165 height 40
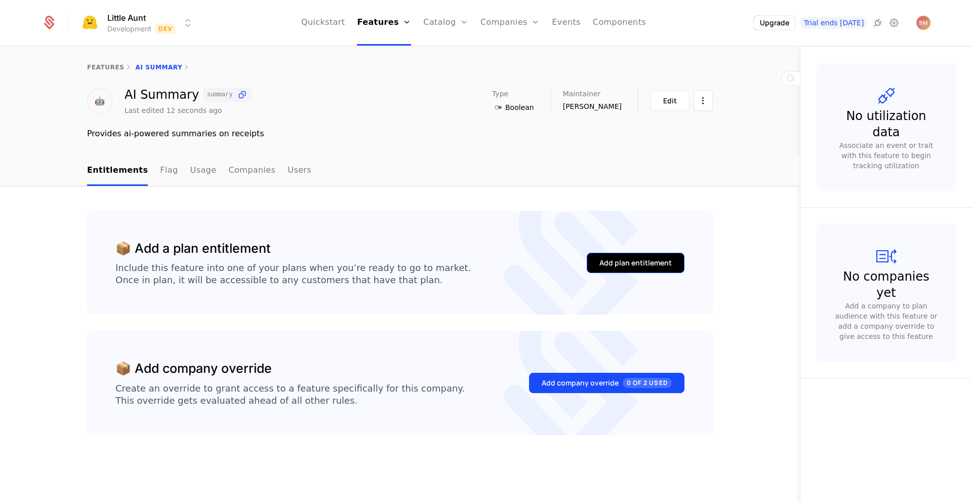
click at [620, 262] on div "Add plan entitlement" at bounding box center [635, 263] width 72 height 10
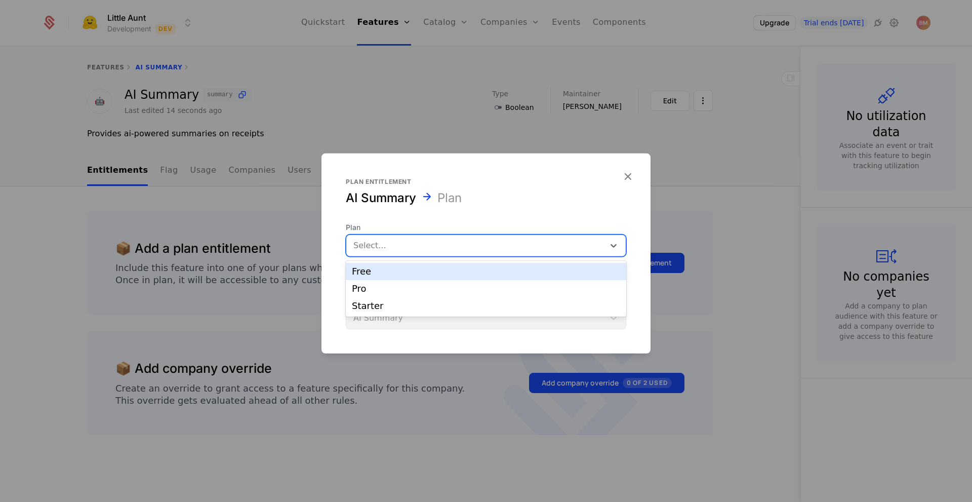
click at [484, 239] on div at bounding box center [475, 245] width 244 height 14
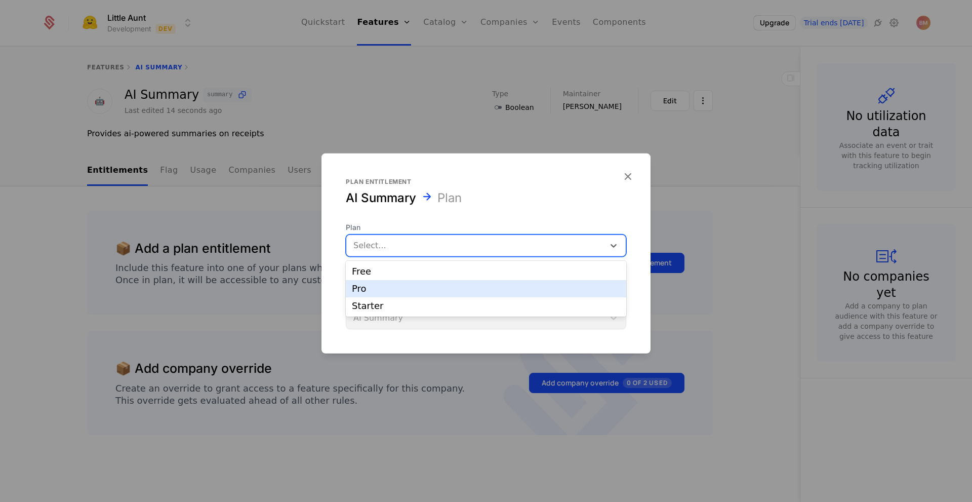
click at [452, 289] on div "Pro" at bounding box center [486, 288] width 268 height 9
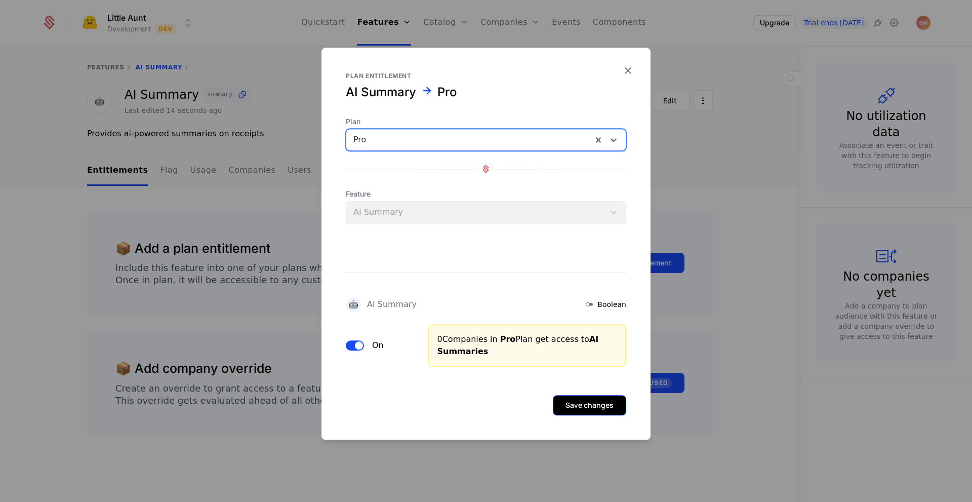
click at [585, 410] on button "Save changes" at bounding box center [589, 405] width 73 height 20
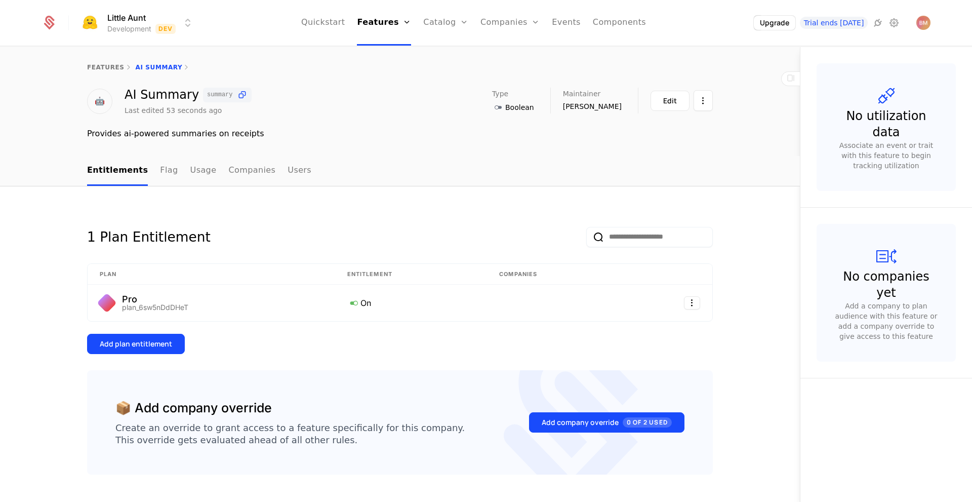
click at [564, 354] on div "Add plan entitlement" at bounding box center [400, 344] width 626 height 20
click at [102, 67] on link "features" at bounding box center [105, 67] width 37 height 7
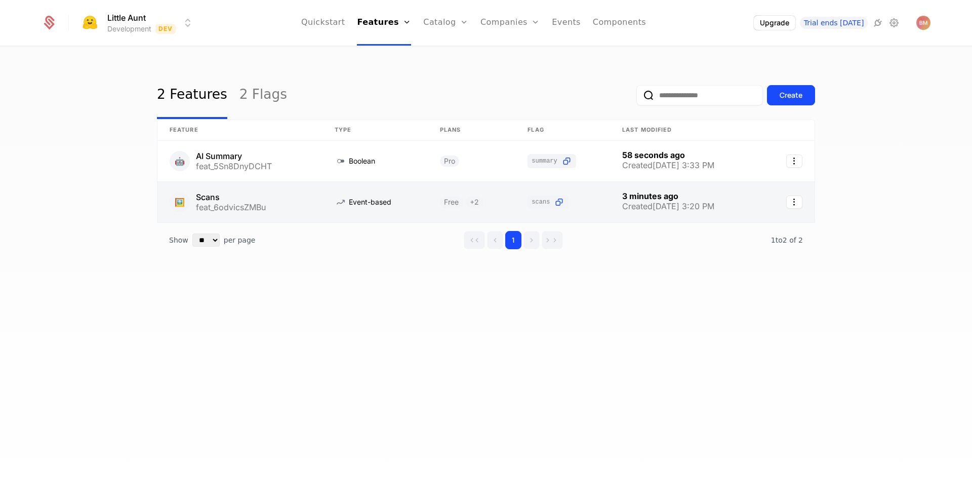
click at [223, 206] on link at bounding box center [239, 202] width 165 height 40
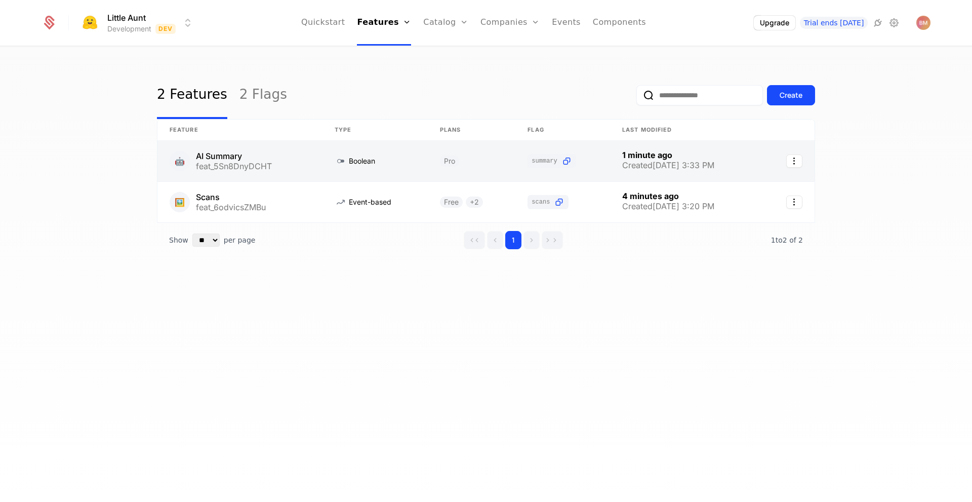
click at [530, 170] on link at bounding box center [562, 161] width 95 height 40
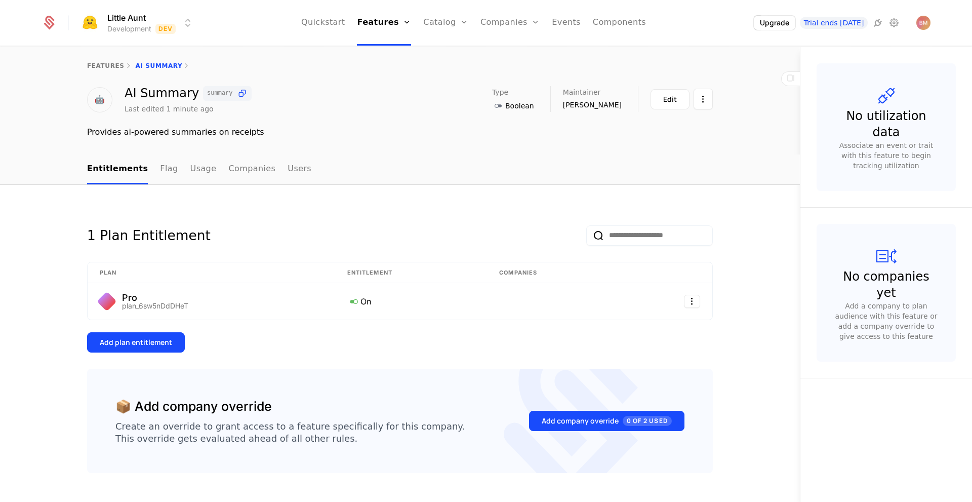
scroll to position [29, 0]
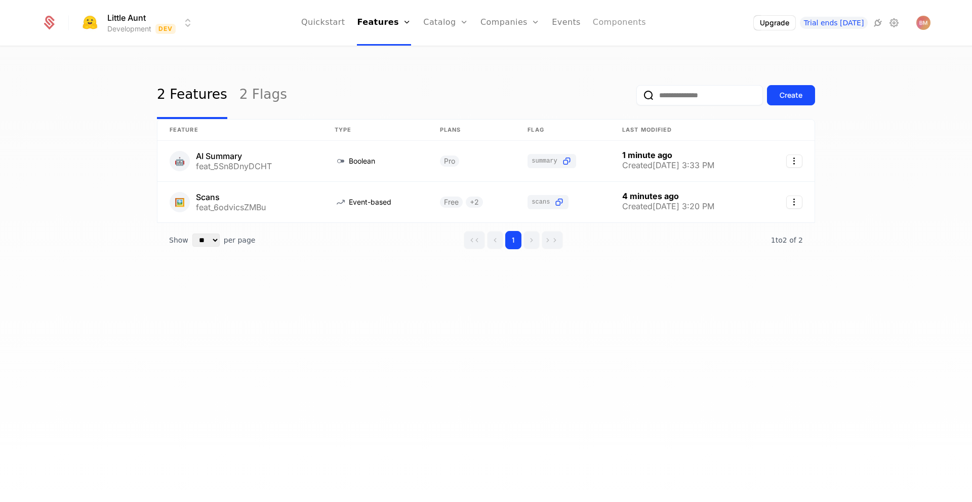
click at [616, 26] on link "Components" at bounding box center [619, 23] width 53 height 46
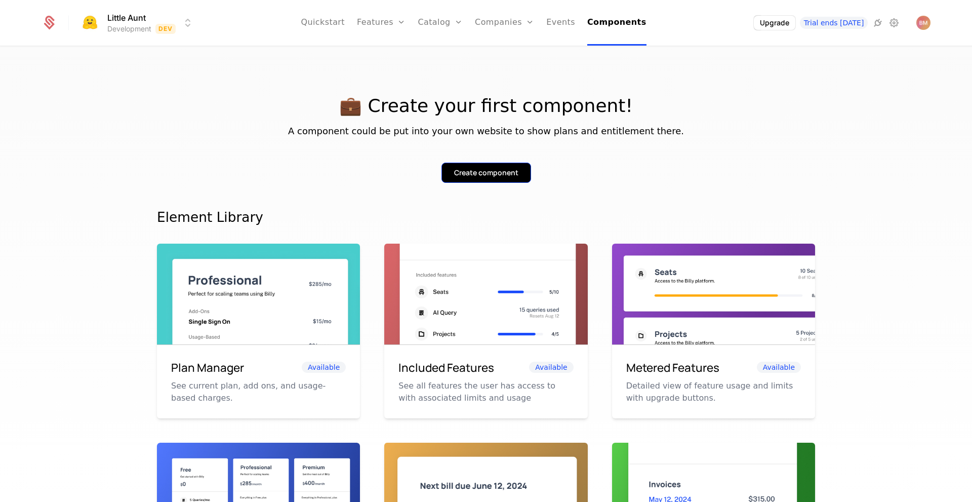
click at [488, 180] on button "Create component" at bounding box center [486, 172] width 90 height 20
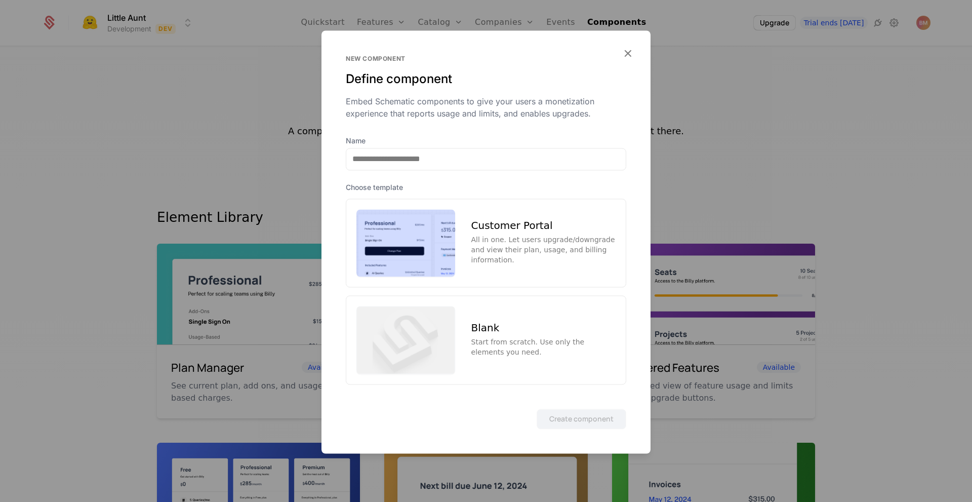
click at [507, 235] on div "All in one. Let users upgrade/downgrade and view their plan, usage, and billing…" at bounding box center [543, 250] width 144 height 30
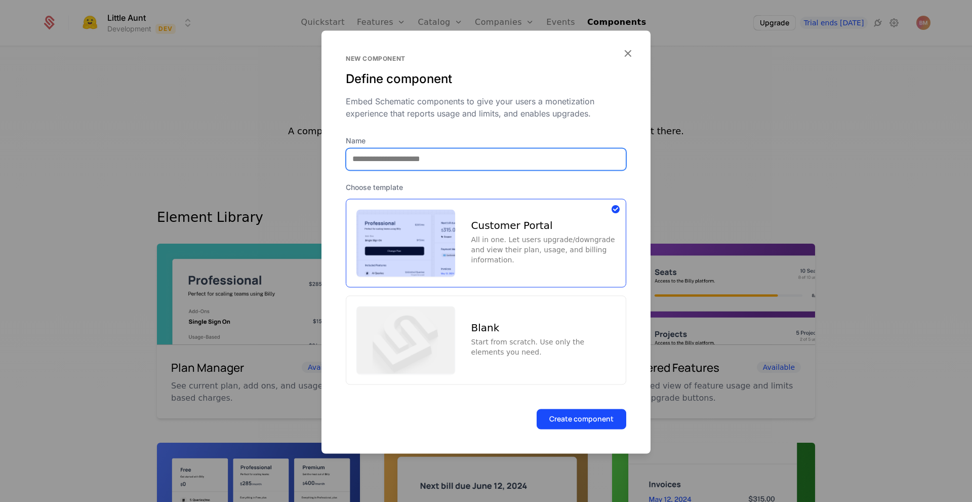
click at [446, 158] on input "Name" at bounding box center [485, 158] width 279 height 21
type input "**********"
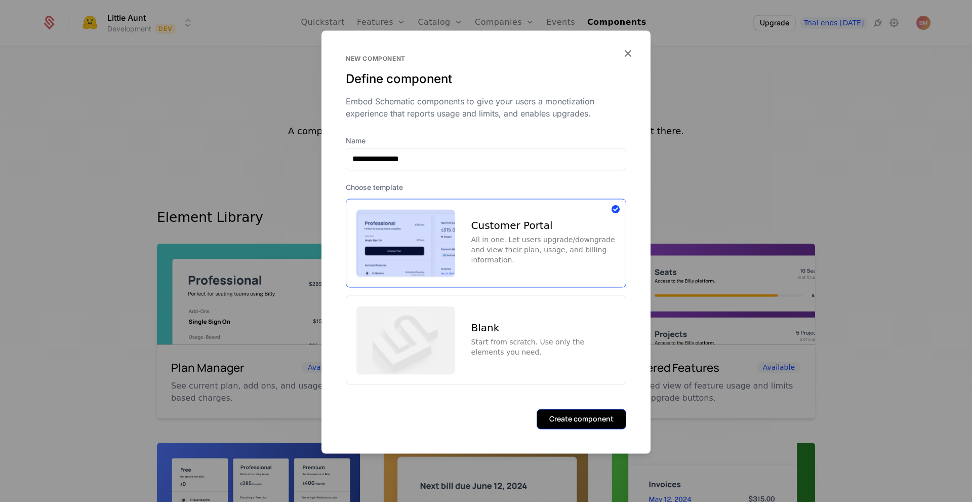
click at [561, 417] on button "Create component" at bounding box center [582, 419] width 90 height 20
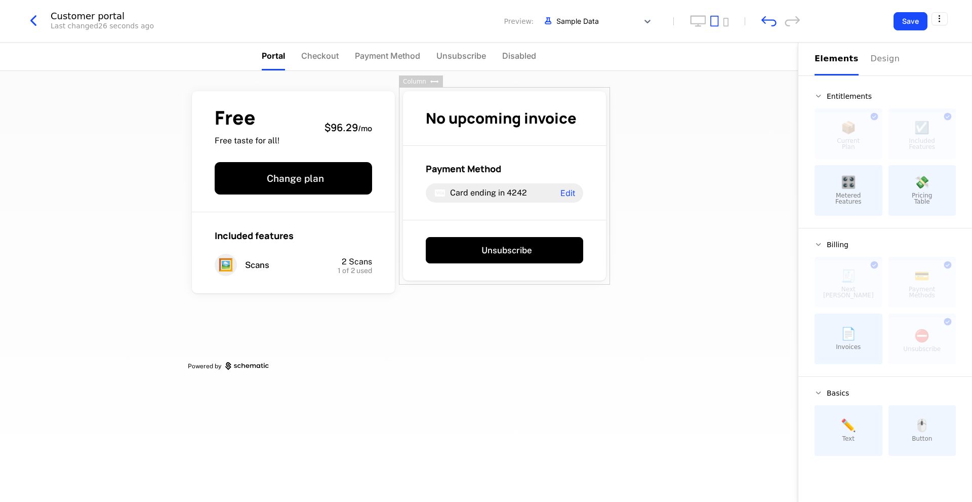
click at [859, 345] on span "Invoices" at bounding box center [848, 347] width 25 height 6
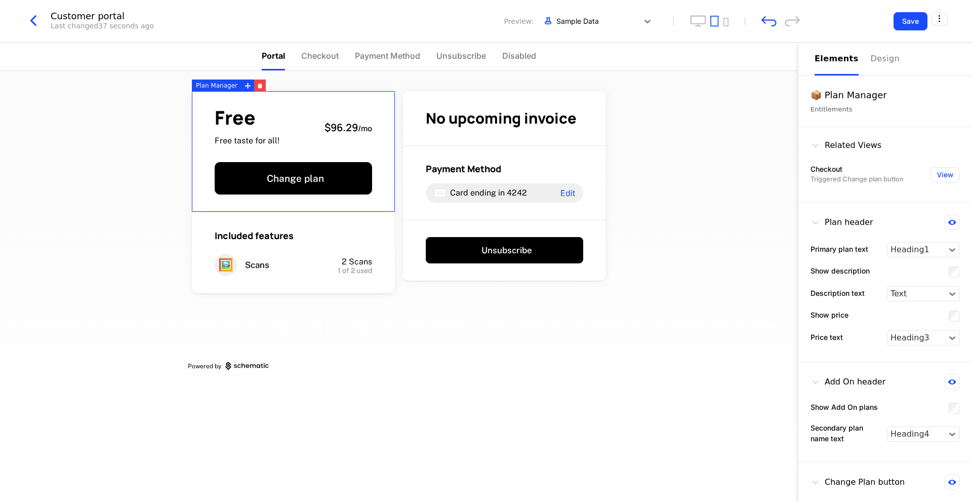
click at [366, 116] on div "Free Free taste for all! $96.29 / mo" at bounding box center [293, 127] width 157 height 38
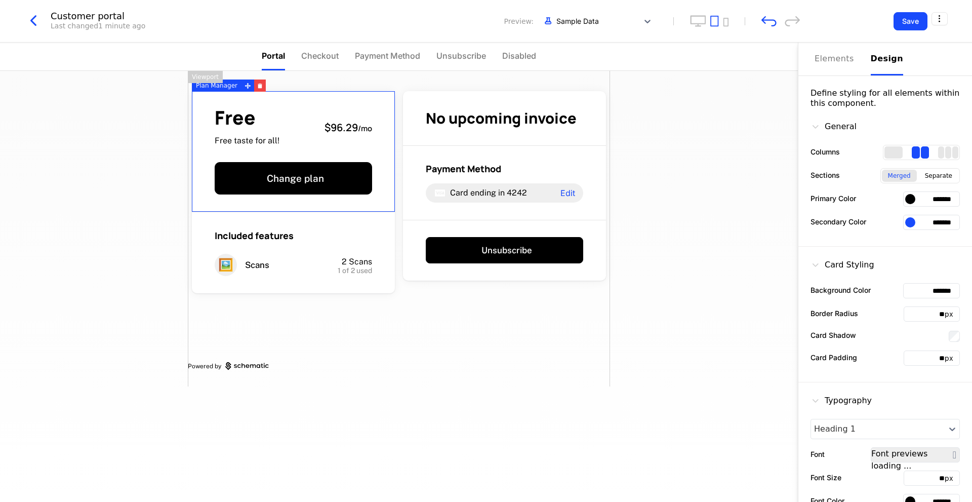
click at [878, 64] on div "Design" at bounding box center [887, 59] width 32 height 12
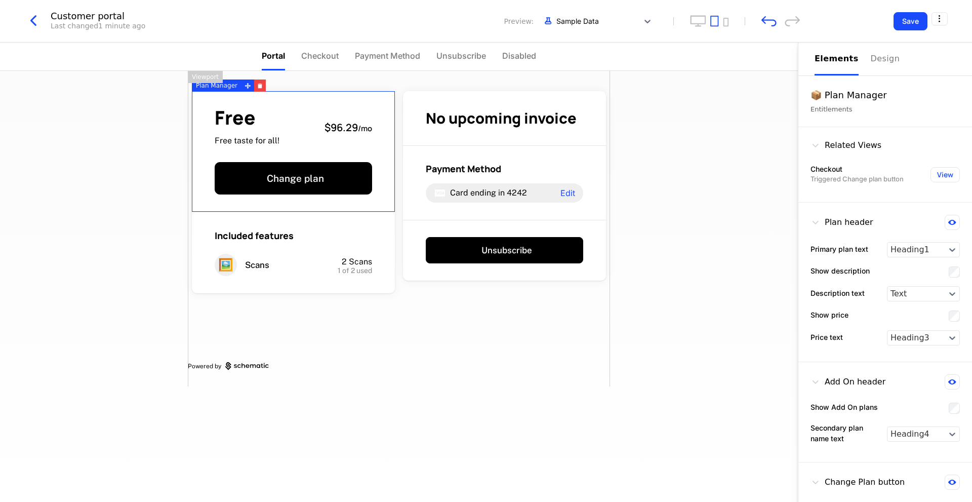
click at [834, 69] on button "Elements" at bounding box center [836, 59] width 44 height 33
click at [839, 111] on div "Entitlements" at bounding box center [884, 109] width 149 height 10
click at [891, 178] on div "Triggered Change plan button" at bounding box center [856, 179] width 93 height 10
click at [930, 178] on button "View" at bounding box center [944, 174] width 29 height 15
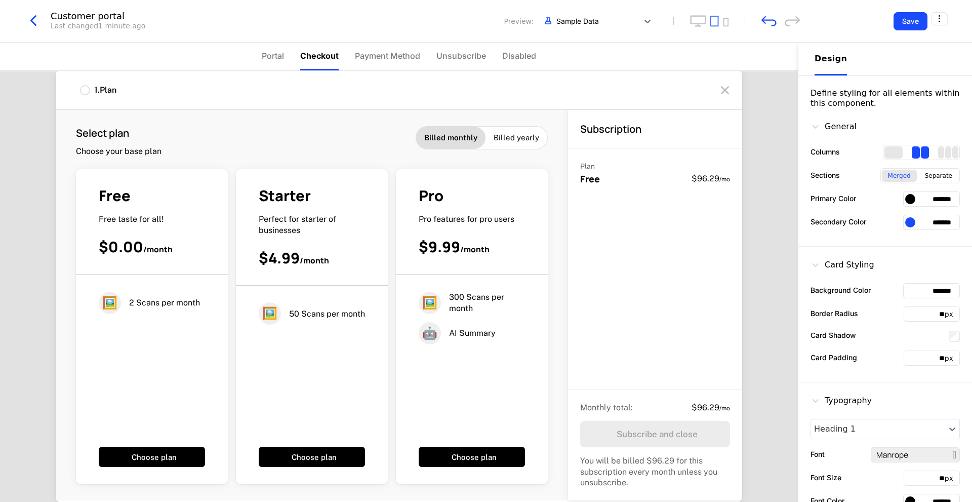
click at [507, 134] on span "Billed yearly" at bounding box center [517, 138] width 46 height 10
click at [448, 133] on span "Billed monthly" at bounding box center [451, 138] width 53 height 10
click at [507, 132] on div "Billed yearly" at bounding box center [516, 138] width 62 height 22
click at [444, 138] on span "Billed monthly" at bounding box center [451, 138] width 53 height 10
click at [268, 51] on span "Portal" at bounding box center [273, 56] width 22 height 12
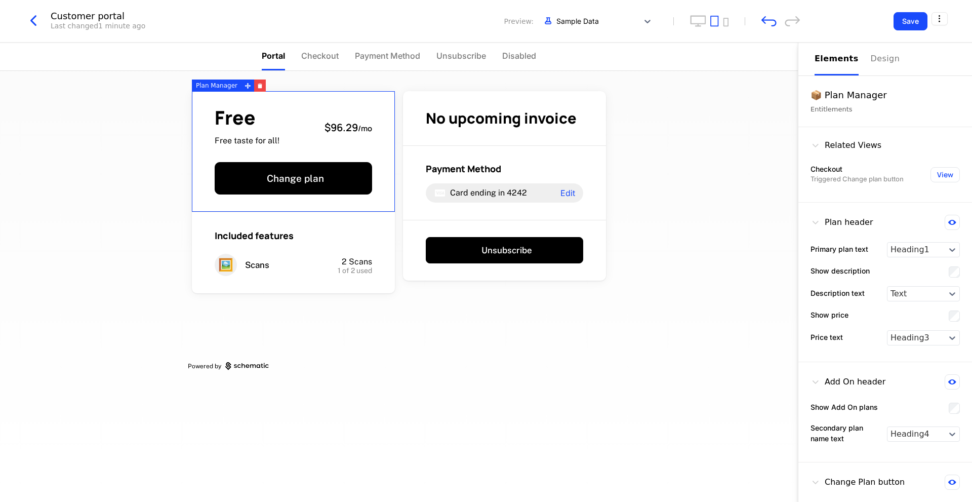
click at [349, 129] on span "$96.29" at bounding box center [340, 127] width 33 height 14
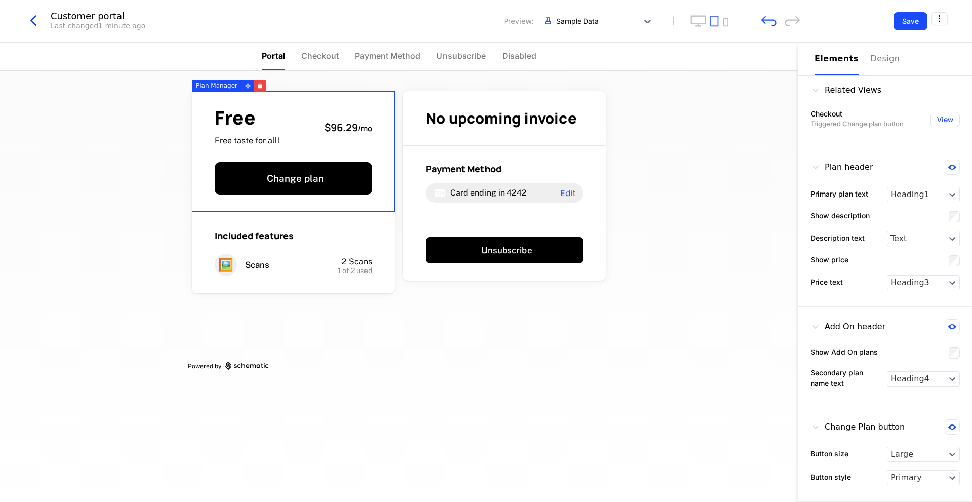
click at [218, 88] on div "Plan Manager" at bounding box center [217, 85] width 50 height 12
click at [314, 181] on button "Change plan" at bounding box center [293, 178] width 157 height 32
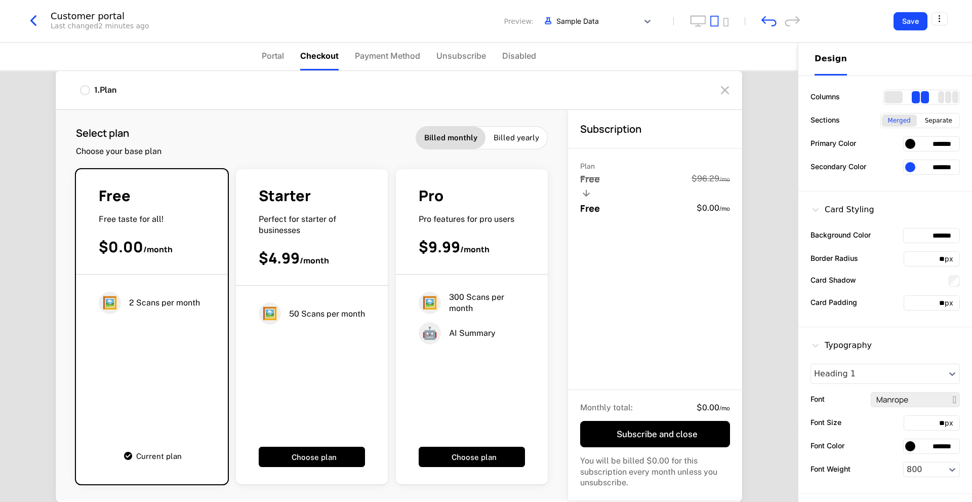
scroll to position [0, 0]
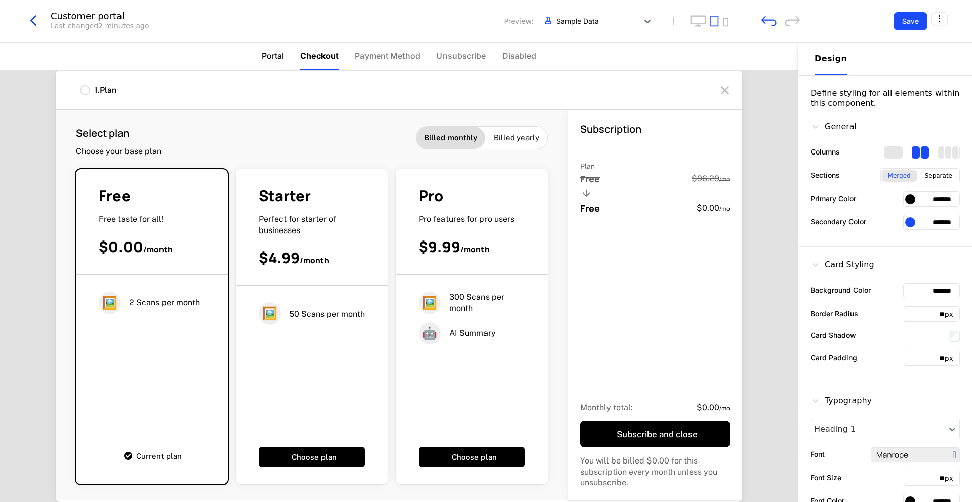
click at [267, 55] on span "Portal" at bounding box center [273, 56] width 22 height 12
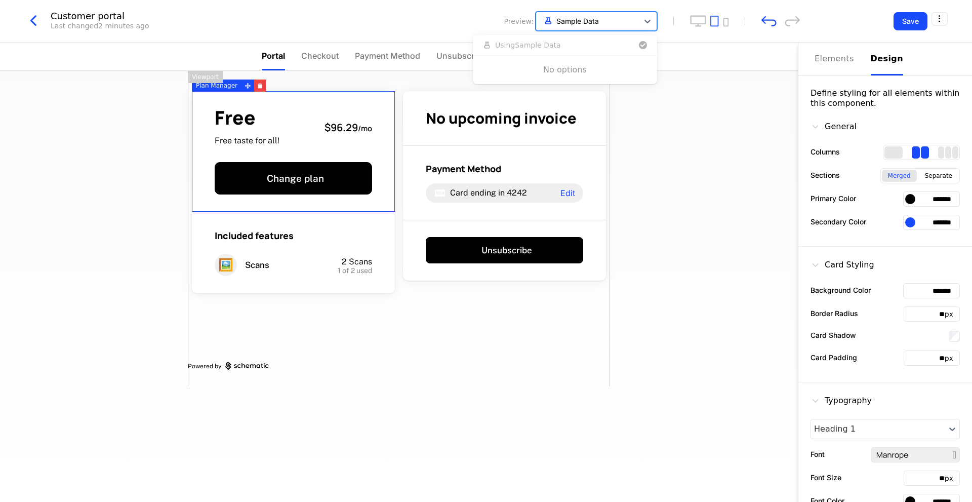
click at [597, 16] on div at bounding box center [587, 21] width 92 height 13
click at [447, 36] on div "Customer portal Last changed 2 minutes ago Preview: Use Up and Down to choose o…" at bounding box center [486, 21] width 972 height 43
click at [699, 21] on icon "desktop" at bounding box center [698, 21] width 16 height 12
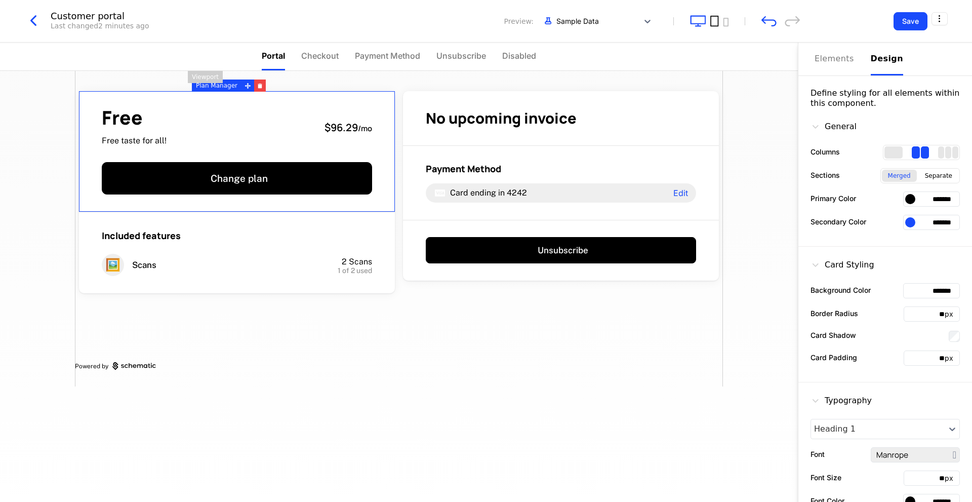
click at [714, 19] on icon "tablet" at bounding box center [714, 21] width 9 height 12
